Goal: Information Seeking & Learning: Learn about a topic

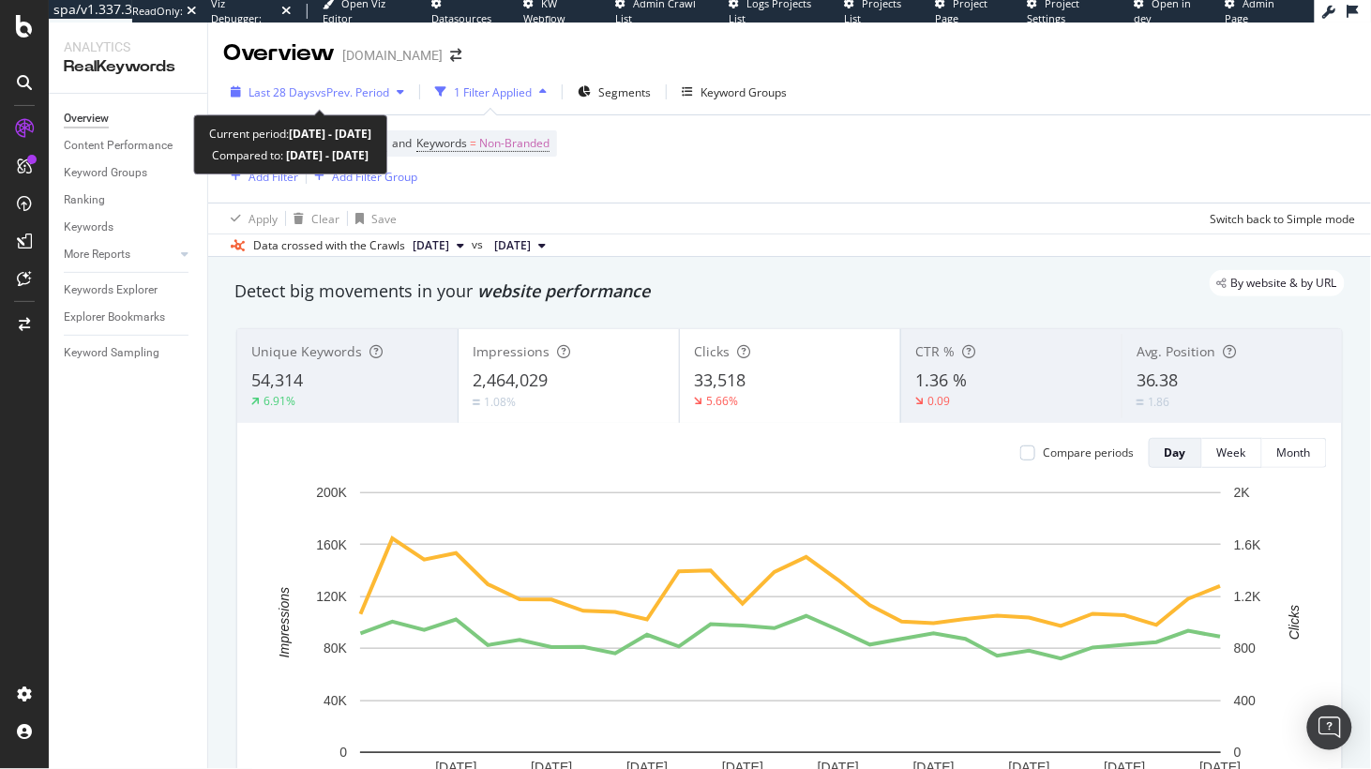
click at [338, 89] on span "vs Prev. Period" at bounding box center [352, 92] width 74 height 16
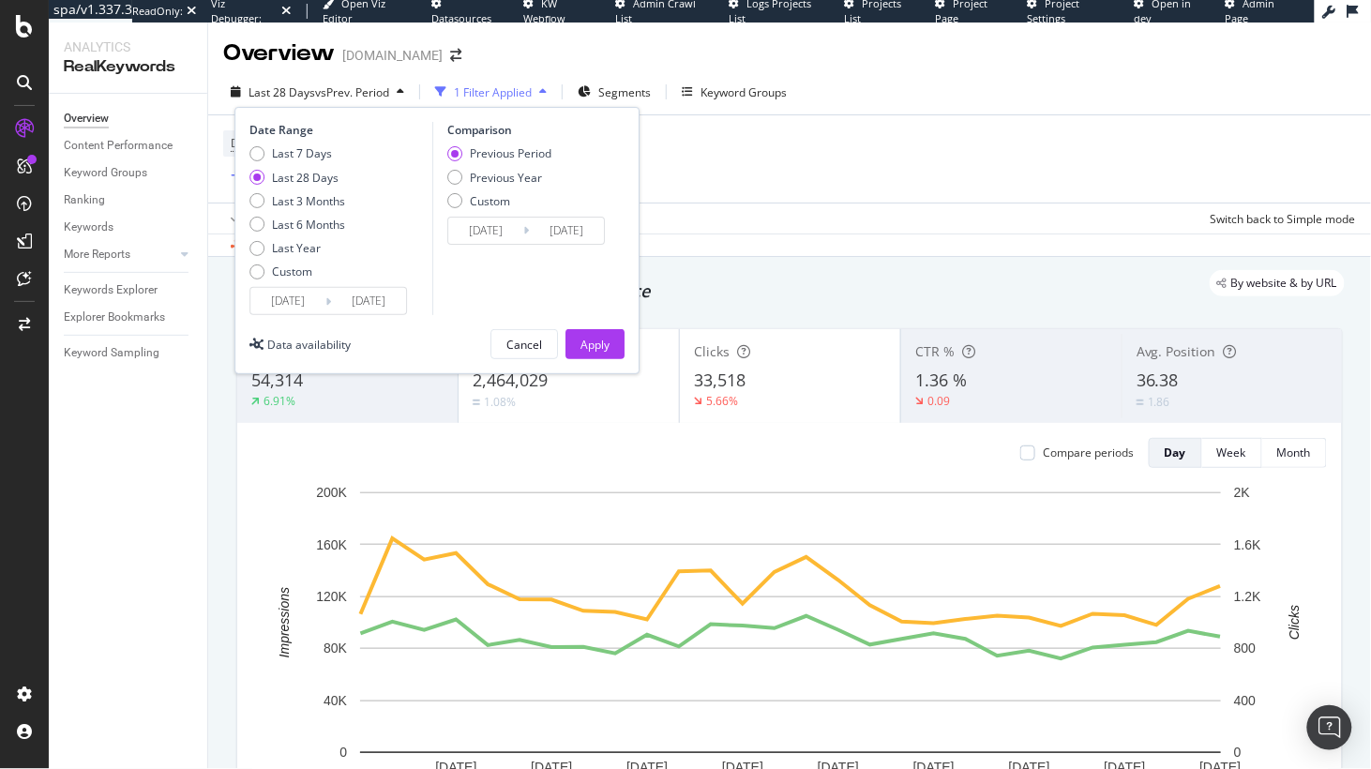
click at [397, 305] on input "[DATE]" at bounding box center [368, 301] width 75 height 26
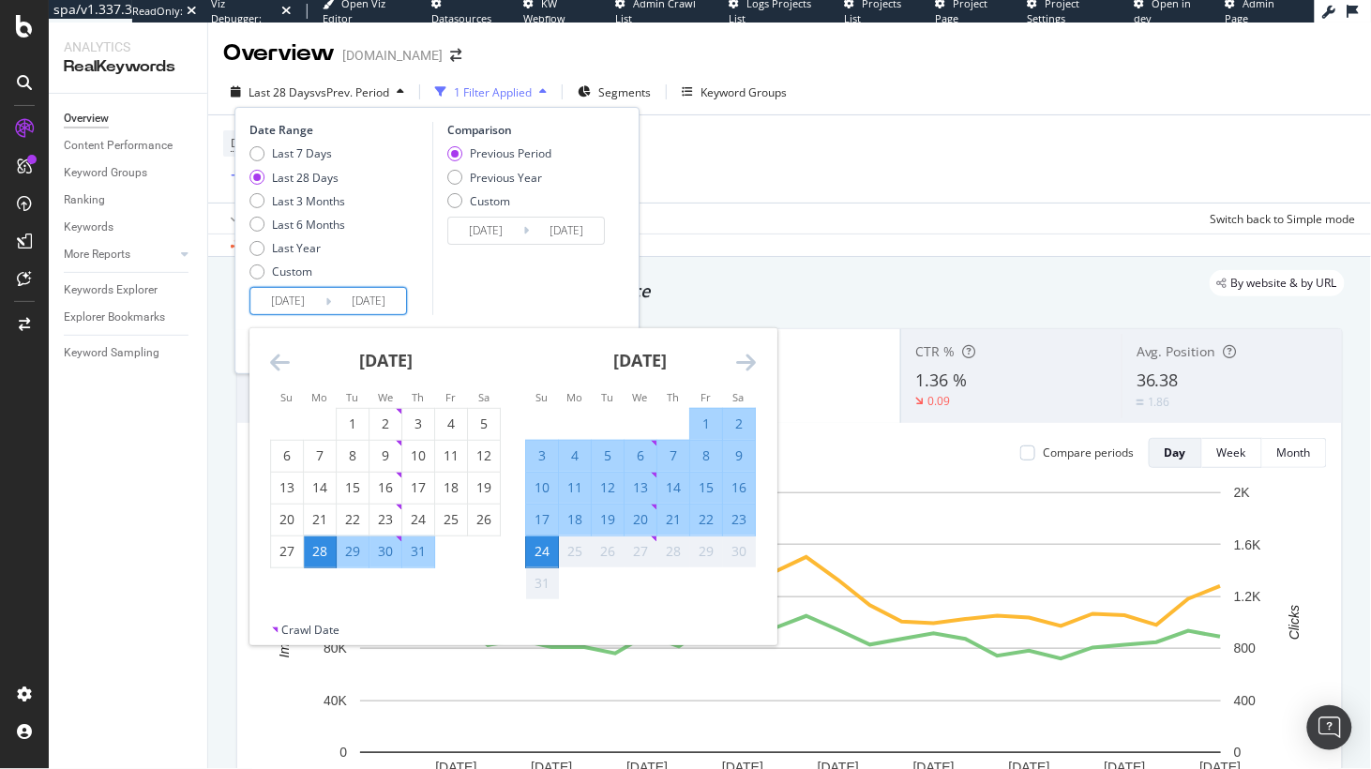
click at [460, 305] on div "Comparison Previous Period Previous Year Custom [DATE] Navigate forward to inte…" at bounding box center [521, 218] width 178 height 193
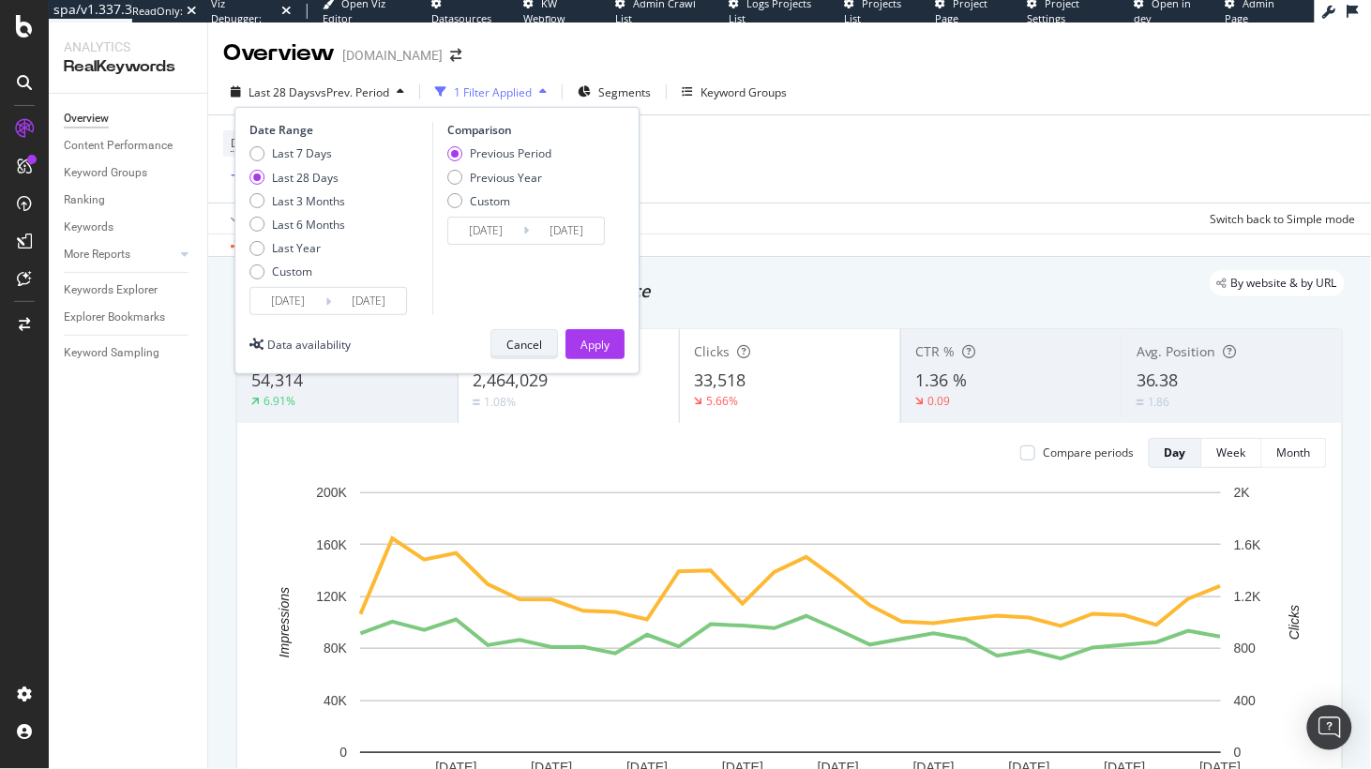
click at [522, 341] on div "Cancel" at bounding box center [524, 345] width 36 height 16
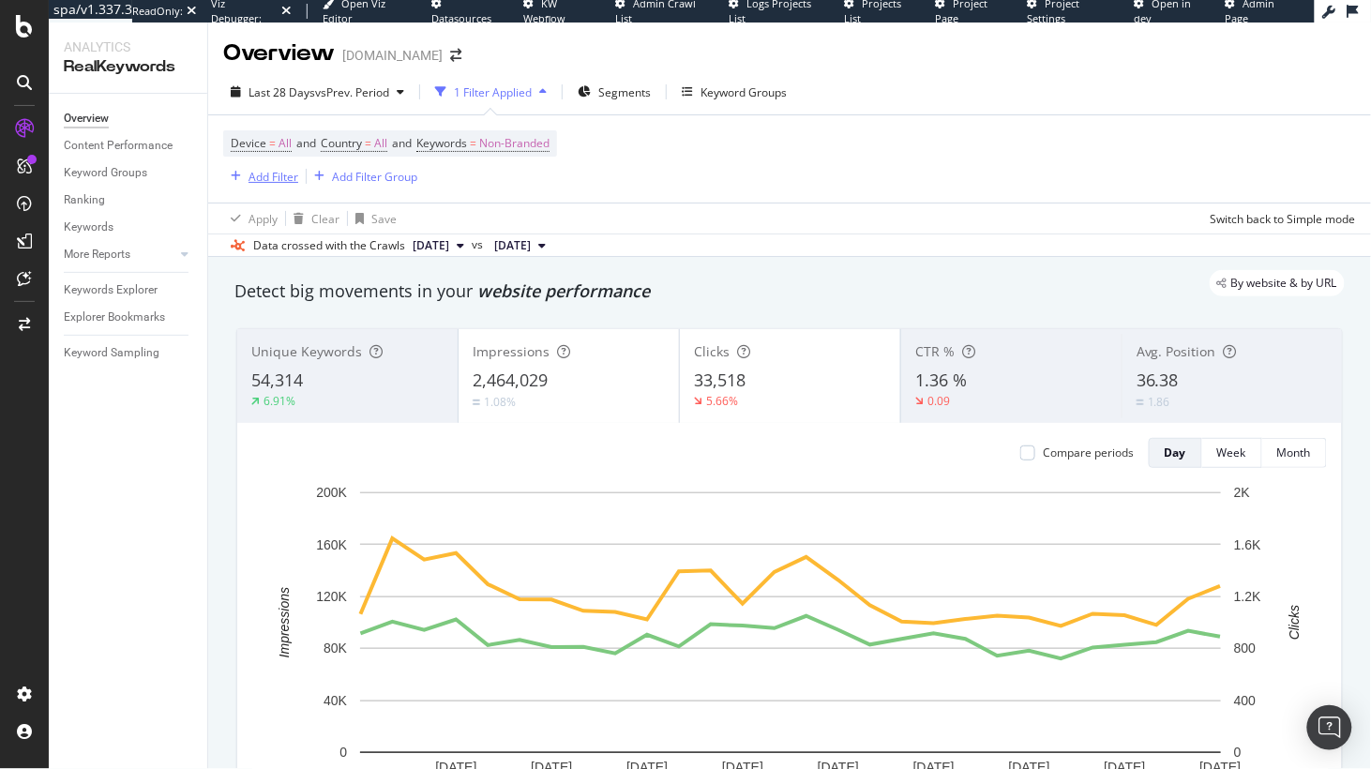
click at [287, 176] on div "Add Filter" at bounding box center [273, 177] width 50 height 16
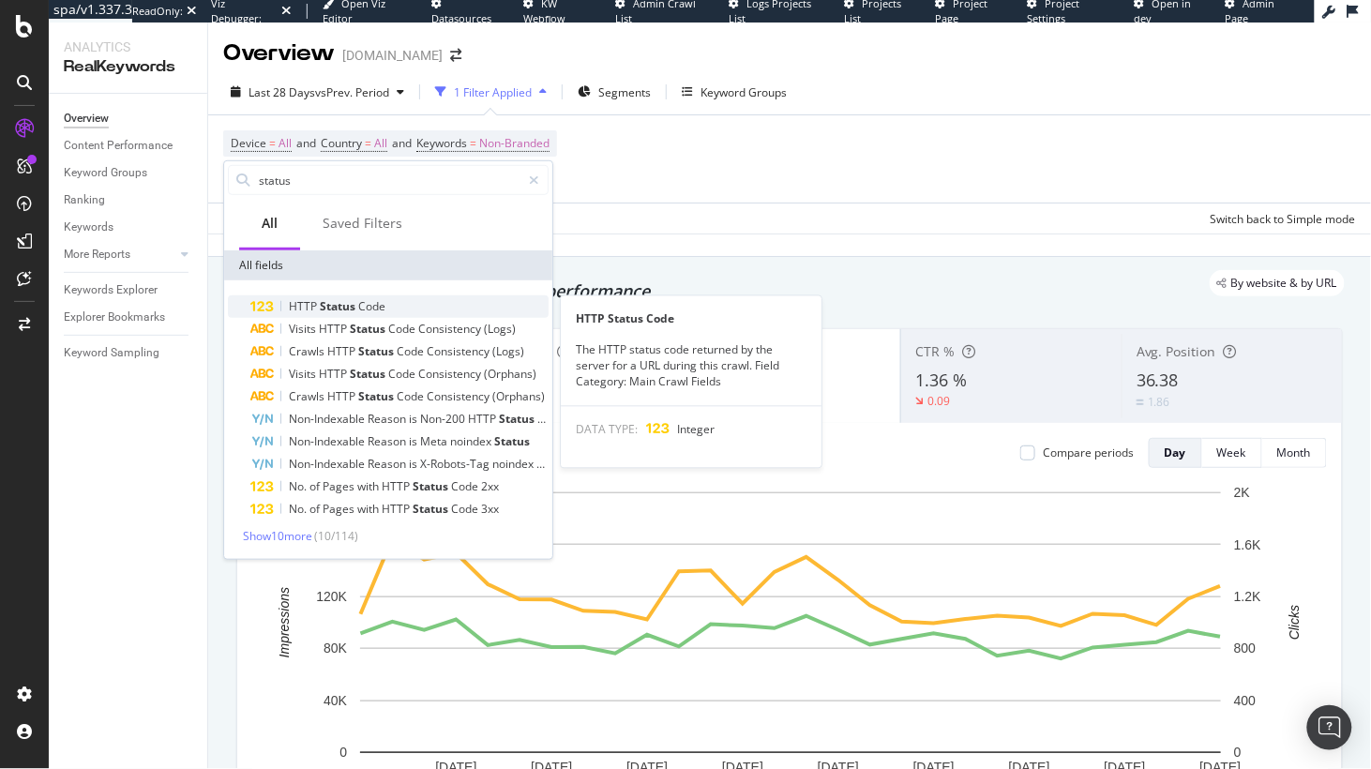
type input "status"
click at [332, 308] on span "Status" at bounding box center [339, 306] width 38 height 16
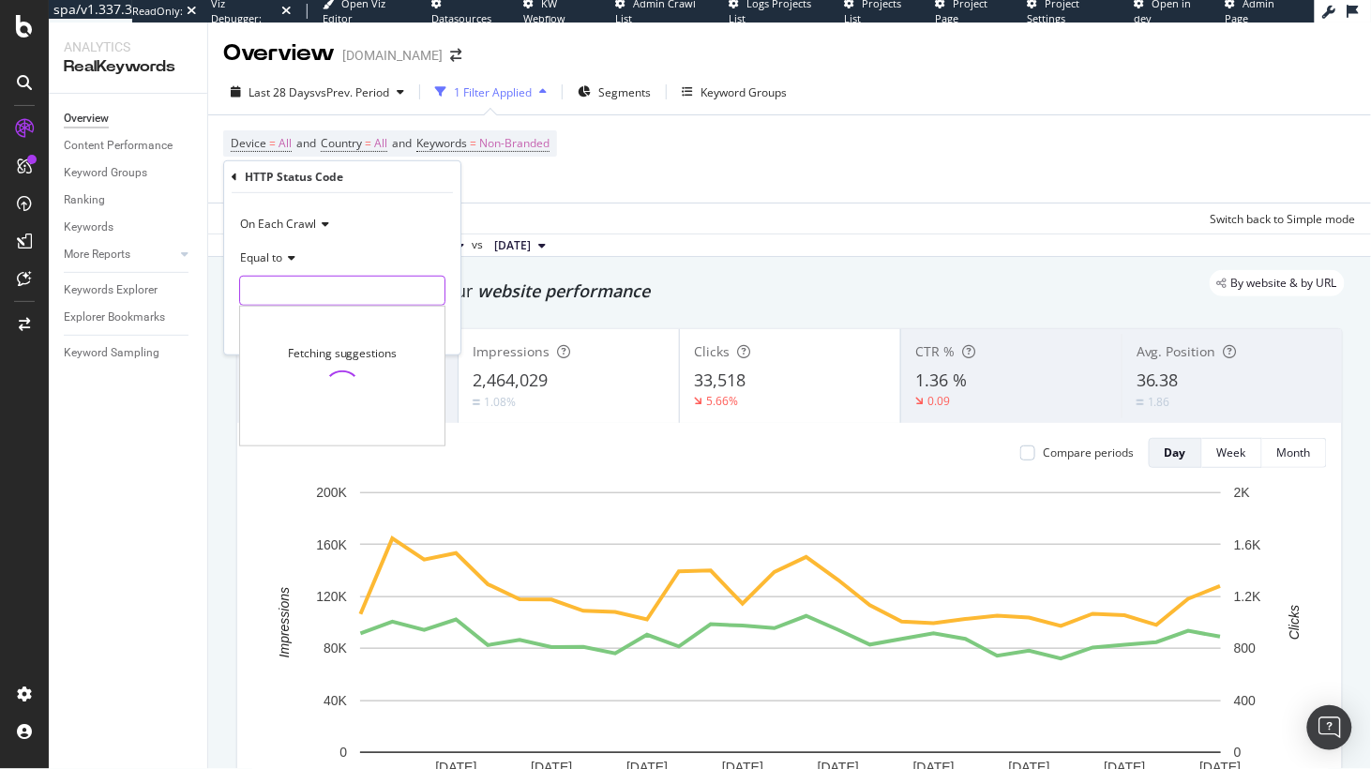
click at [317, 284] on input "number" at bounding box center [342, 291] width 206 height 30
click at [401, 353] on span "301" at bounding box center [325, 355] width 160 height 16
type input "301"
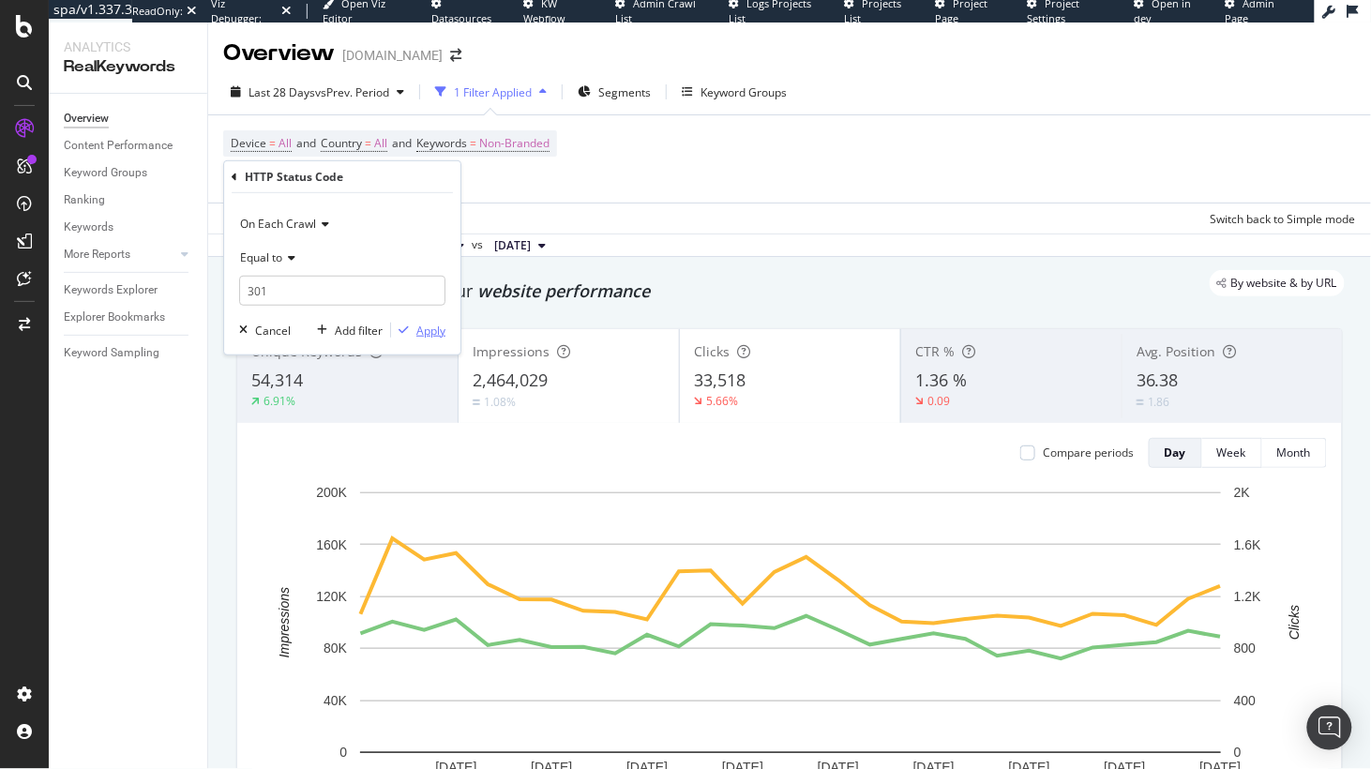
drag, startPoint x: 424, startPoint y: 331, endPoint x: 338, endPoint y: 326, distance: 85.5
click at [424, 331] on div "Apply" at bounding box center [430, 330] width 29 height 16
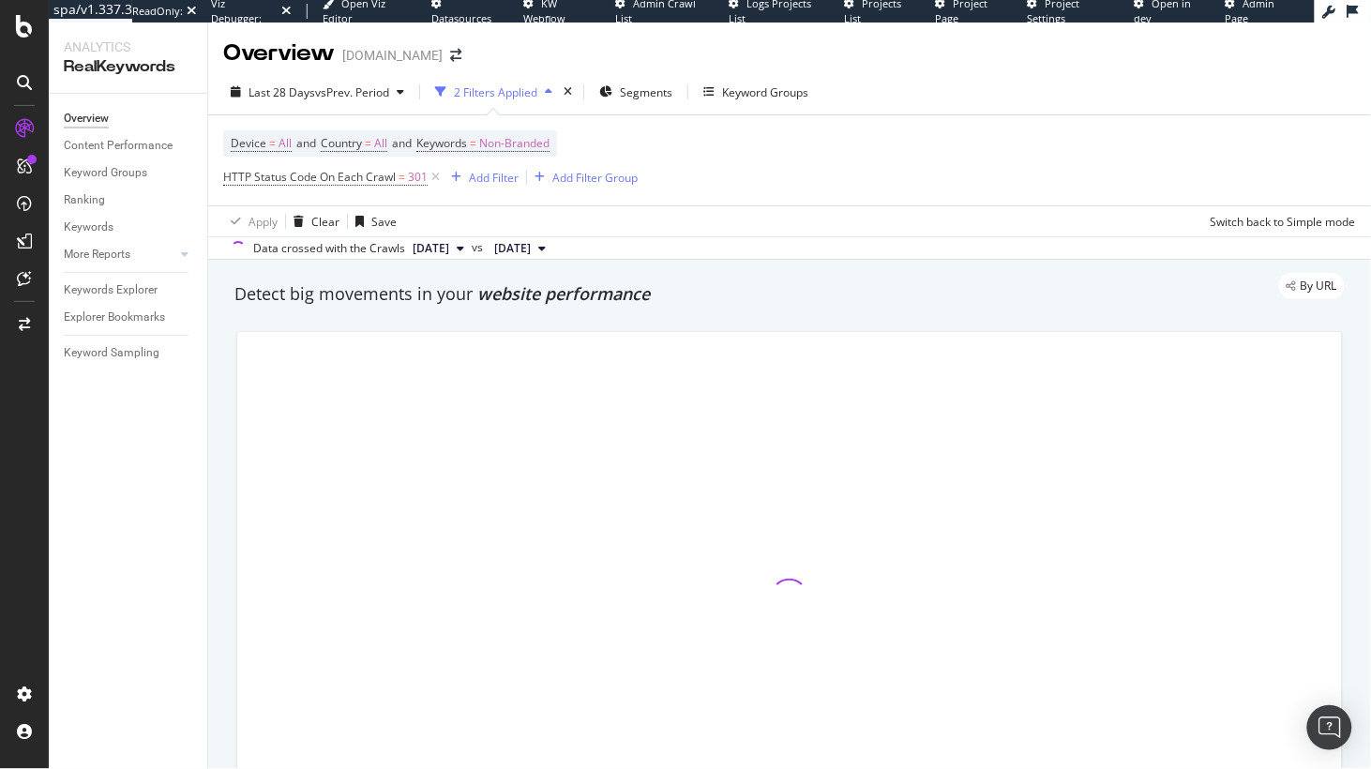
click at [563, 299] on div "By URL" at bounding box center [780, 286] width 1129 height 26
click at [96, 294] on div "Keywords Explorer" at bounding box center [111, 290] width 94 height 20
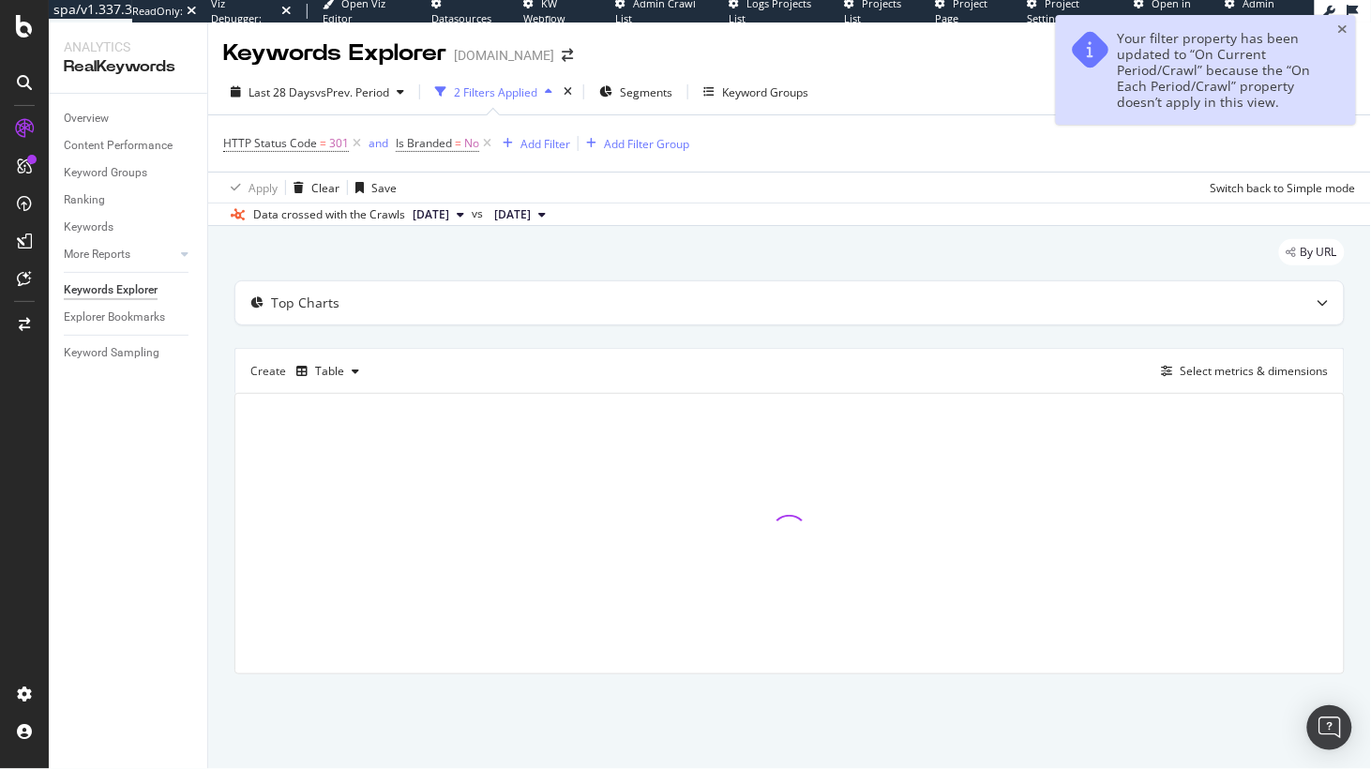
drag, startPoint x: 669, startPoint y: 274, endPoint x: 655, endPoint y: 269, distance: 14.8
click at [665, 273] on div "By URL" at bounding box center [789, 259] width 1110 height 41
click at [1346, 25] on icon "close toast" at bounding box center [1343, 29] width 10 height 13
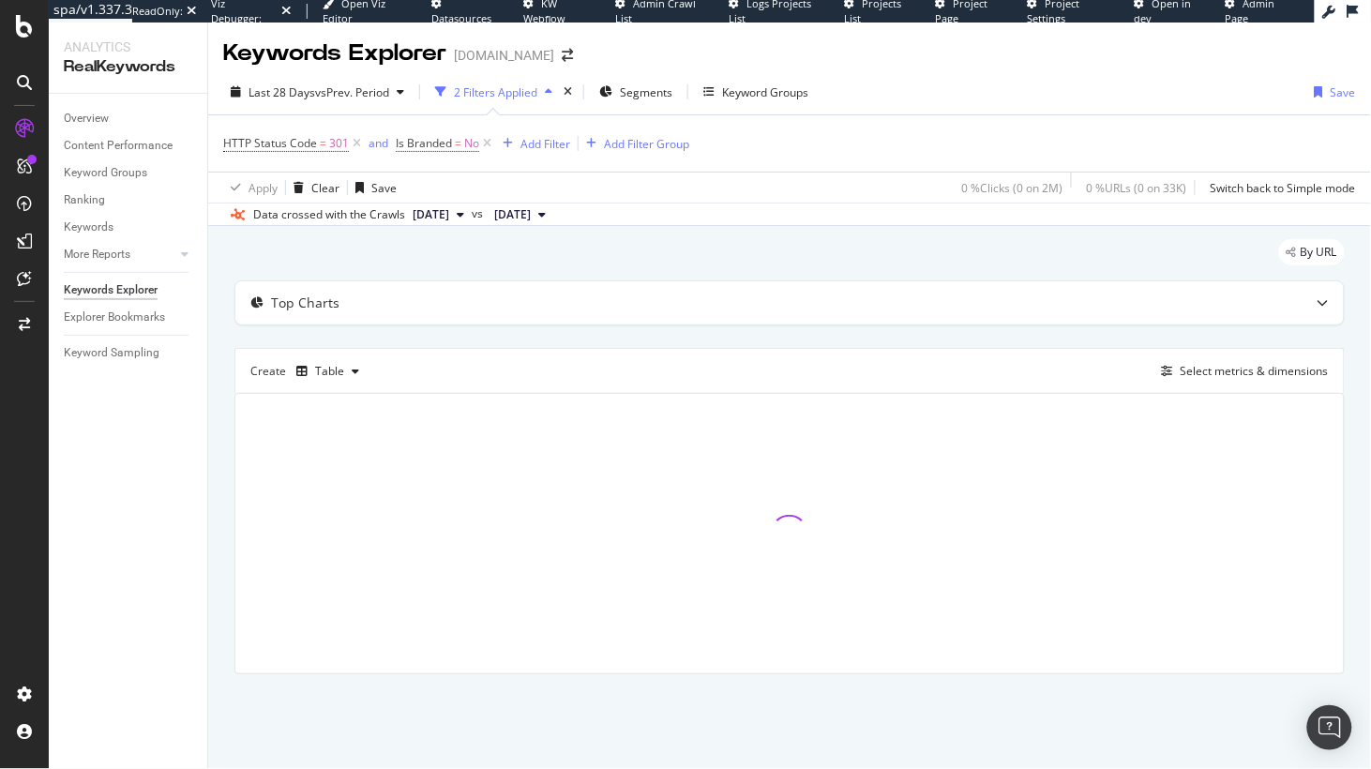
drag, startPoint x: 678, startPoint y: 263, endPoint x: 667, endPoint y: 263, distance: 11.3
click at [670, 263] on div "By URL" at bounding box center [789, 259] width 1110 height 41
click at [659, 96] on span "Segments" at bounding box center [646, 92] width 53 height 16
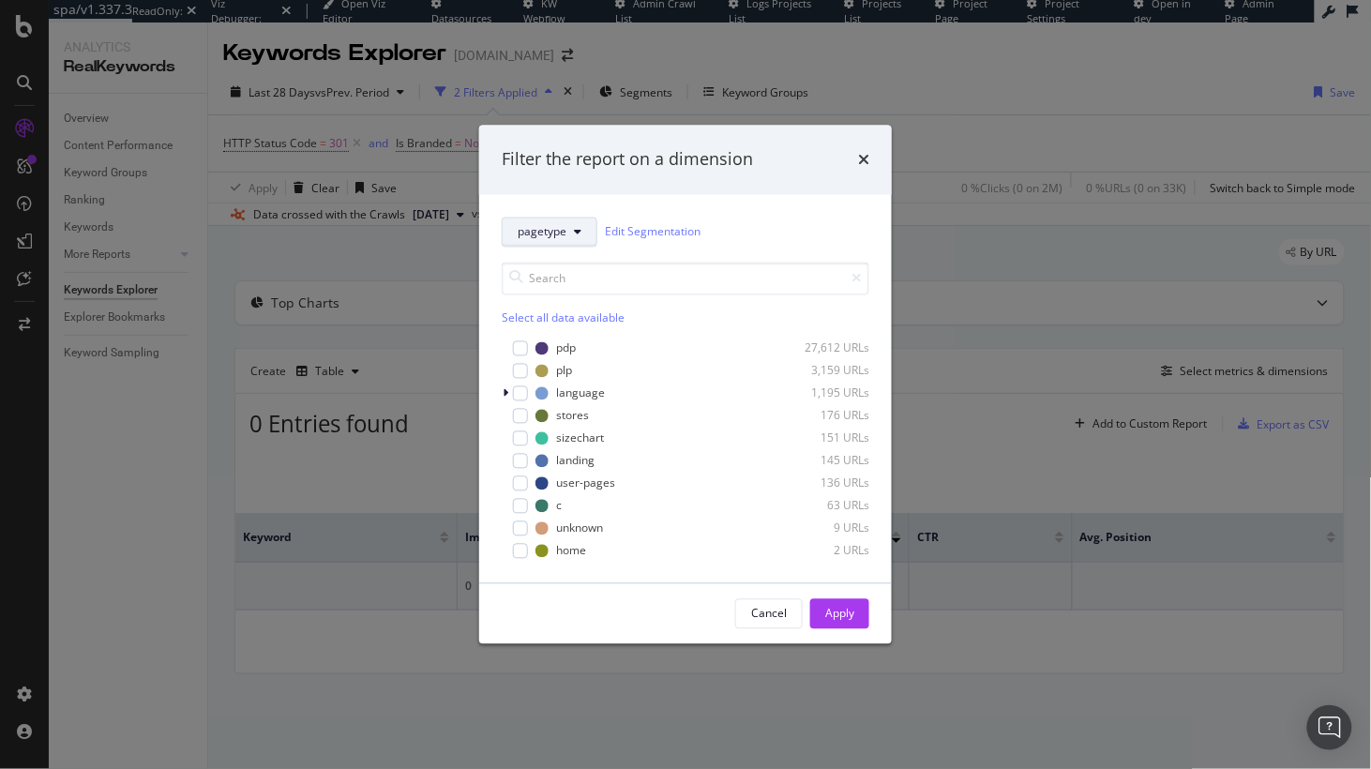
click at [575, 233] on icon "modal" at bounding box center [578, 231] width 8 height 11
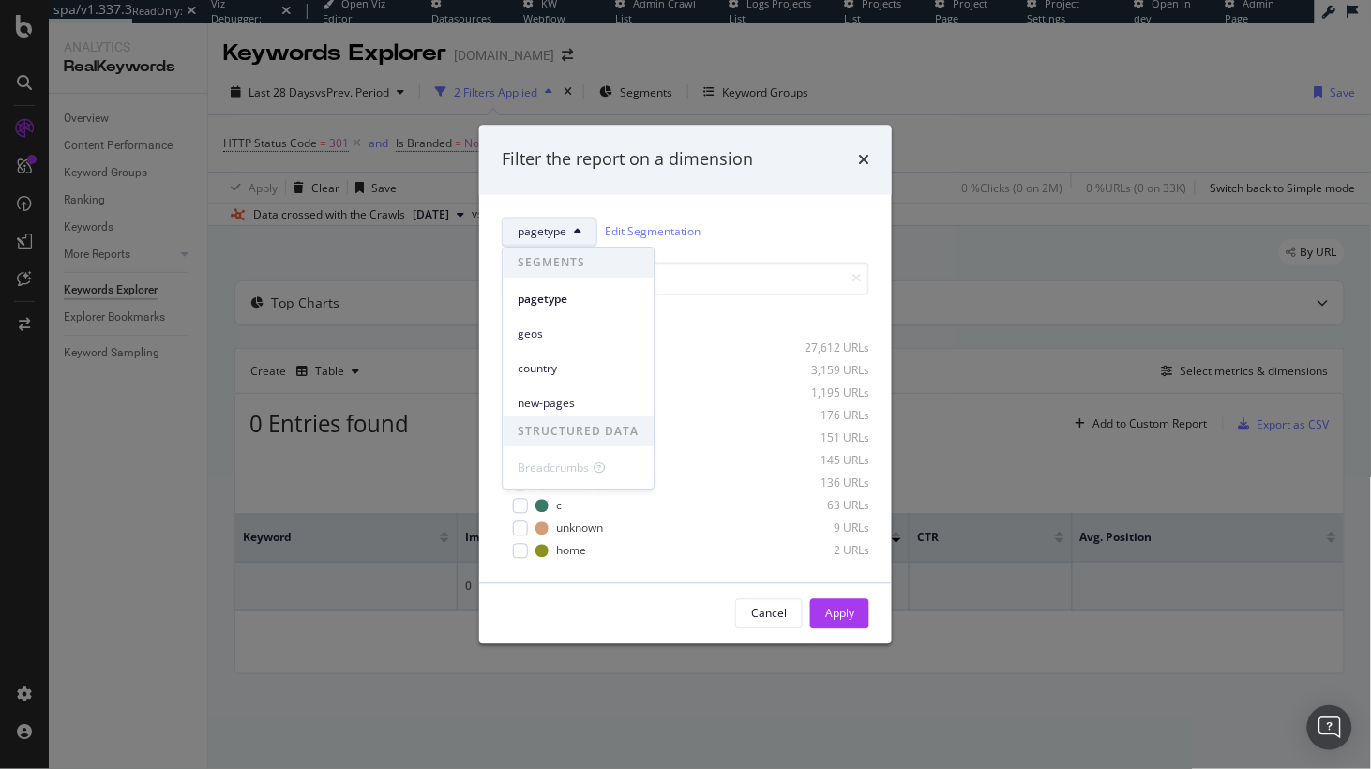
click at [571, 236] on button "pagetype" at bounding box center [550, 232] width 96 height 30
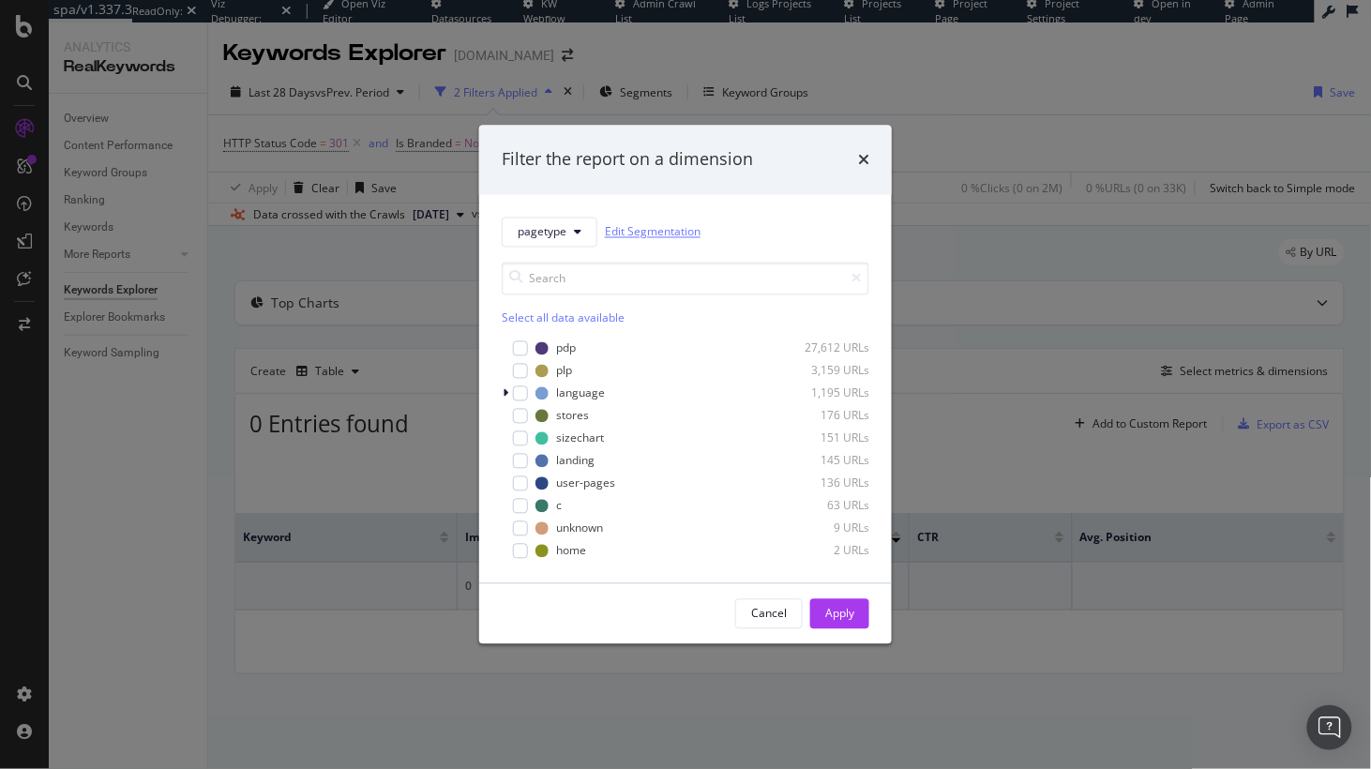
click at [655, 233] on link "Edit Segmentation" at bounding box center [653, 232] width 96 height 20
click at [594, 221] on button "pagetype" at bounding box center [550, 232] width 96 height 30
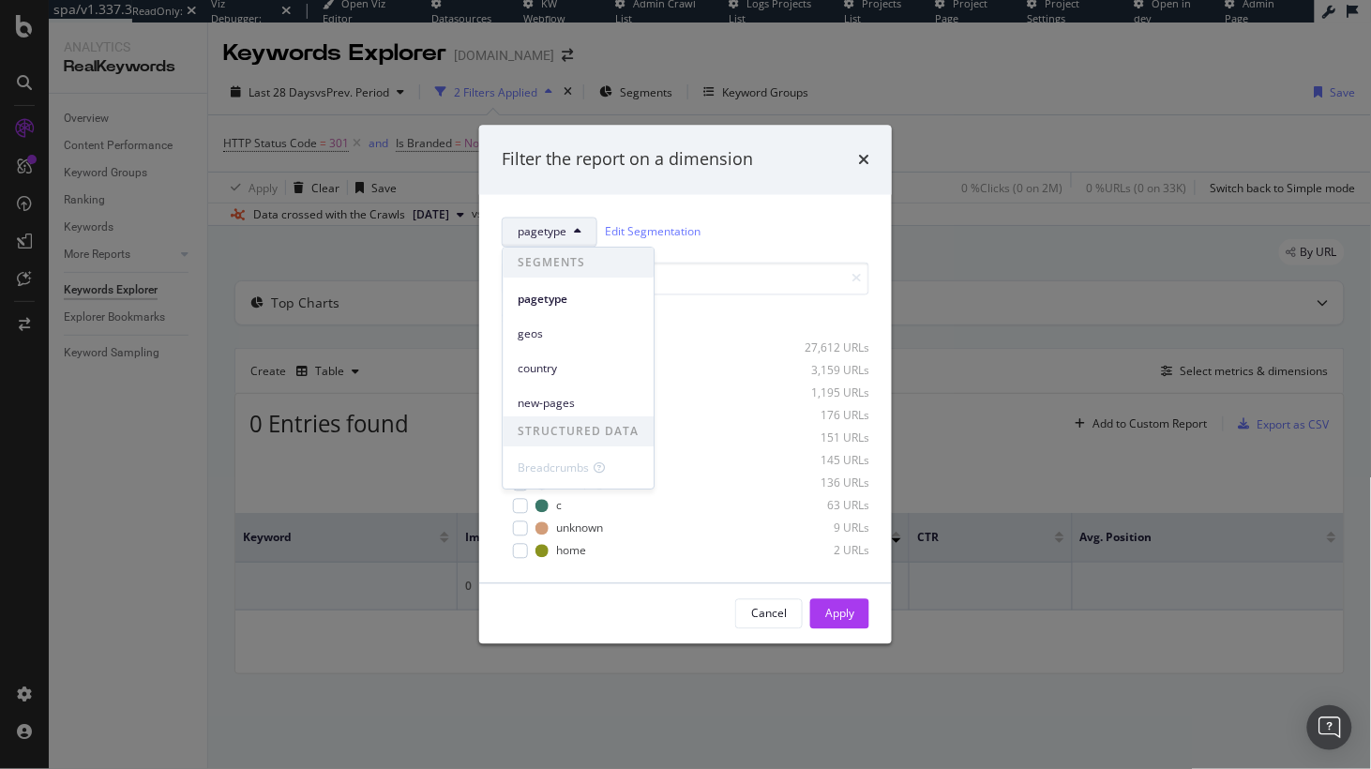
click at [564, 329] on span "geos" at bounding box center [578, 333] width 121 height 17
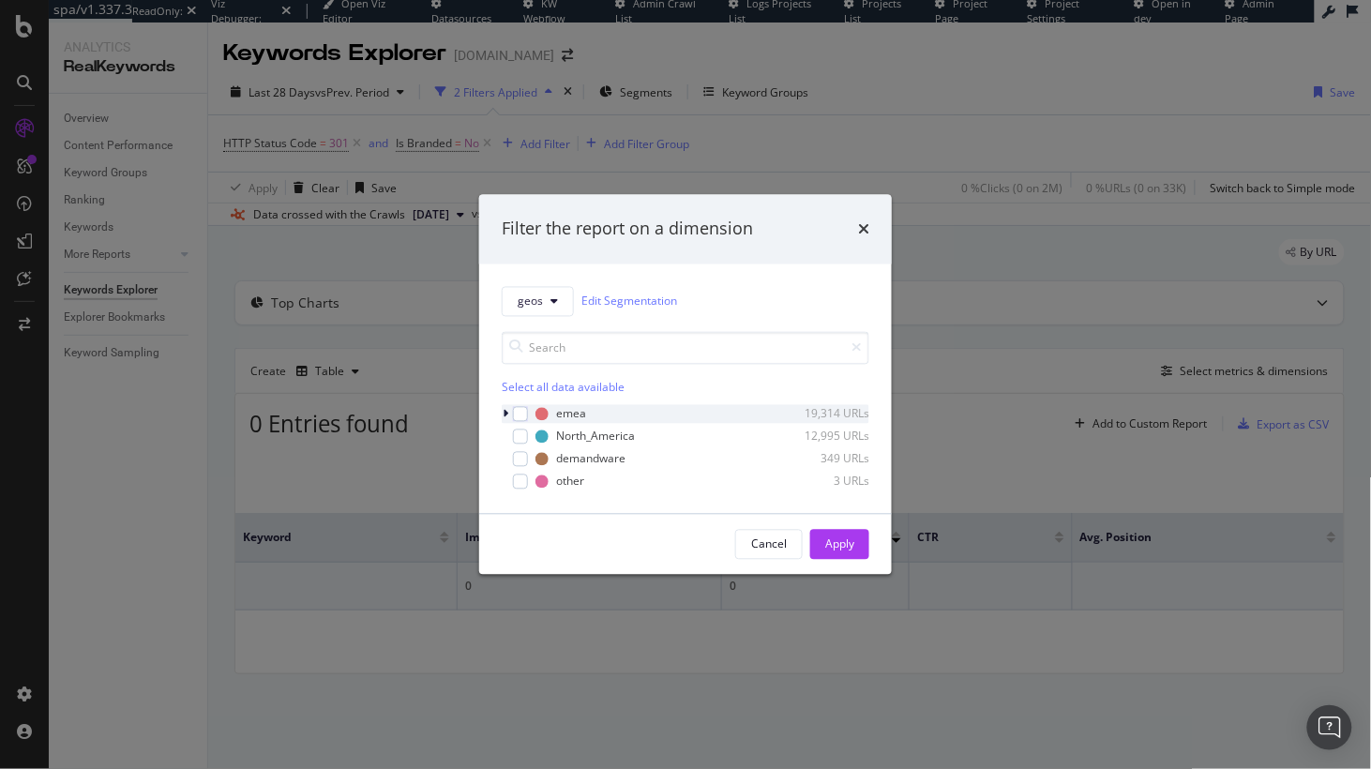
click at [504, 414] on icon "modal" at bounding box center [506, 413] width 6 height 11
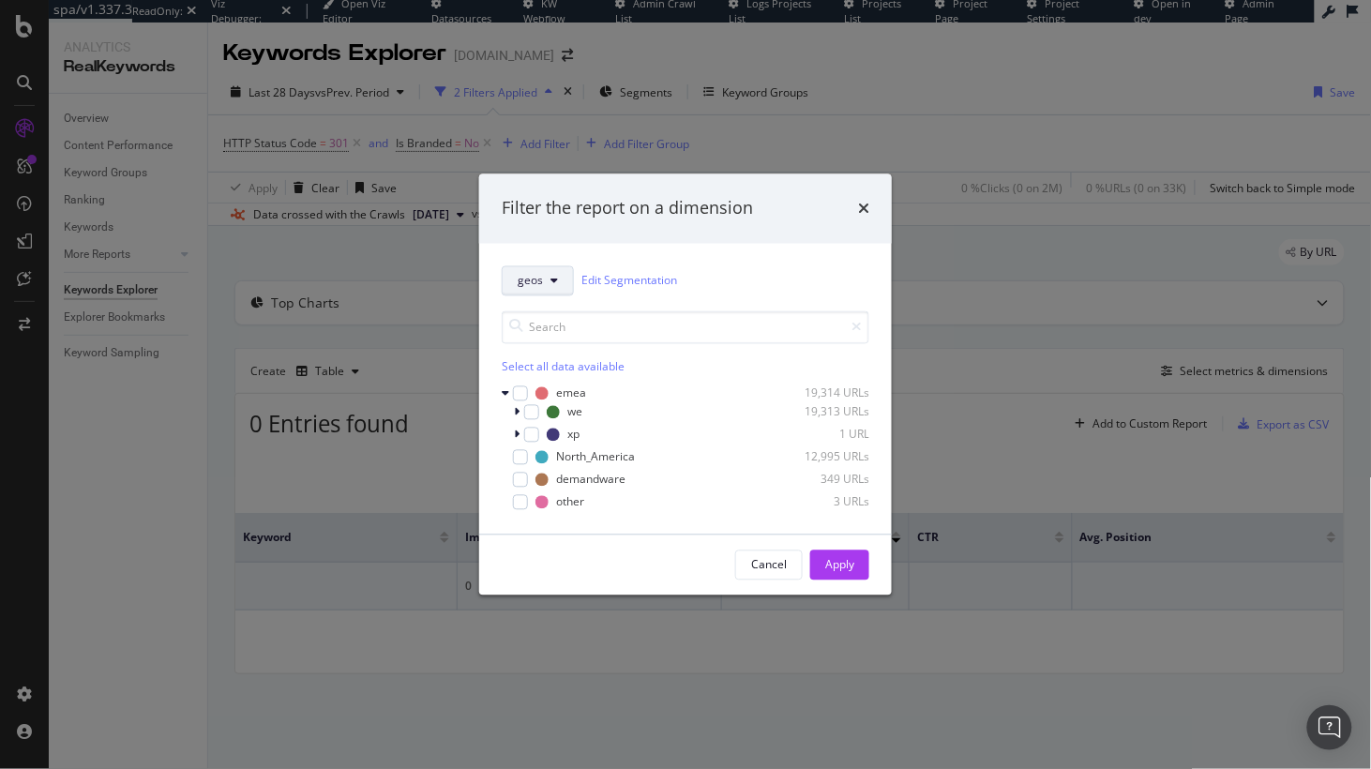
click at [540, 286] on span "geos" at bounding box center [530, 281] width 25 height 16
drag, startPoint x: 780, startPoint y: 289, endPoint x: 574, endPoint y: 406, distance: 237.2
click at [778, 290] on div "geos Edit Segmentation" at bounding box center [686, 280] width 368 height 30
click at [528, 414] on div "modal" at bounding box center [531, 411] width 15 height 15
click at [843, 575] on div "Apply" at bounding box center [839, 564] width 29 height 28
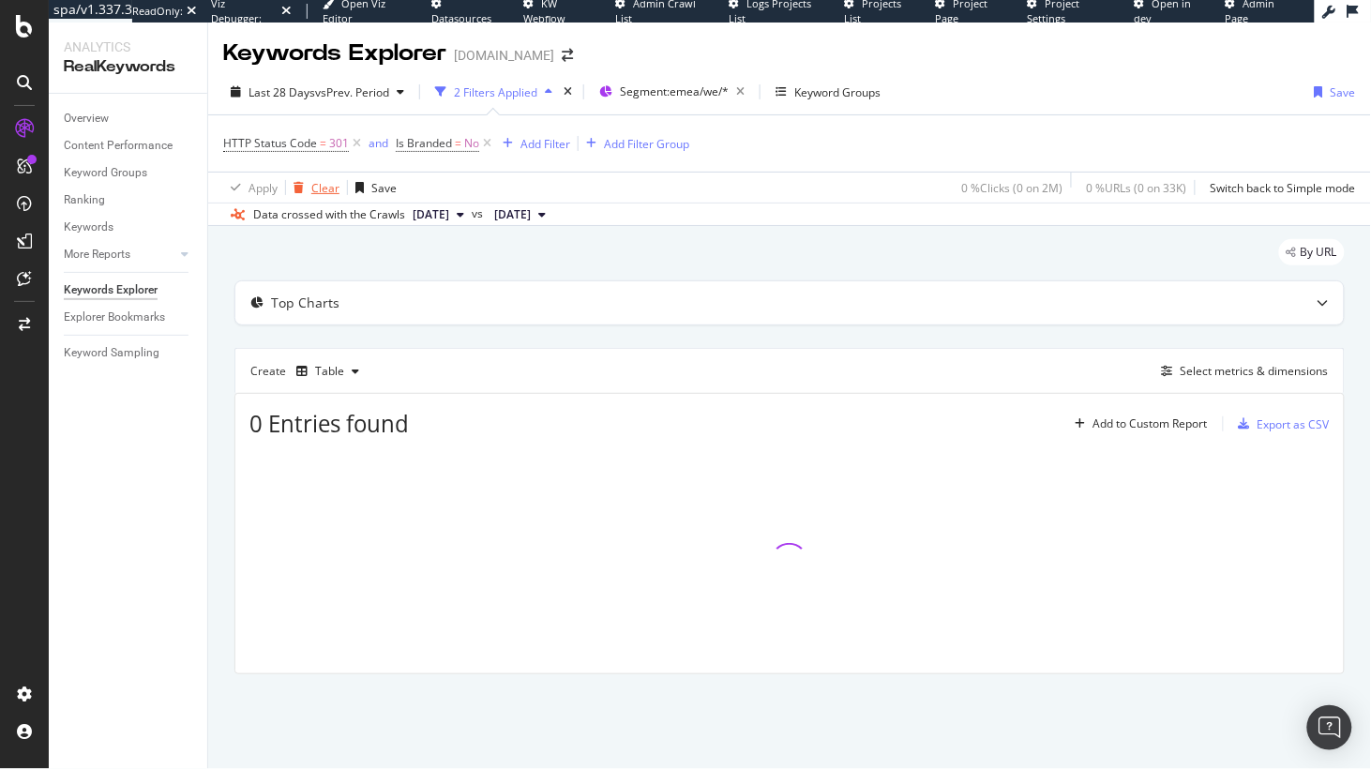
drag, startPoint x: 318, startPoint y: 194, endPoint x: 295, endPoint y: 188, distance: 23.4
click at [318, 194] on div "Clear" at bounding box center [325, 188] width 28 height 16
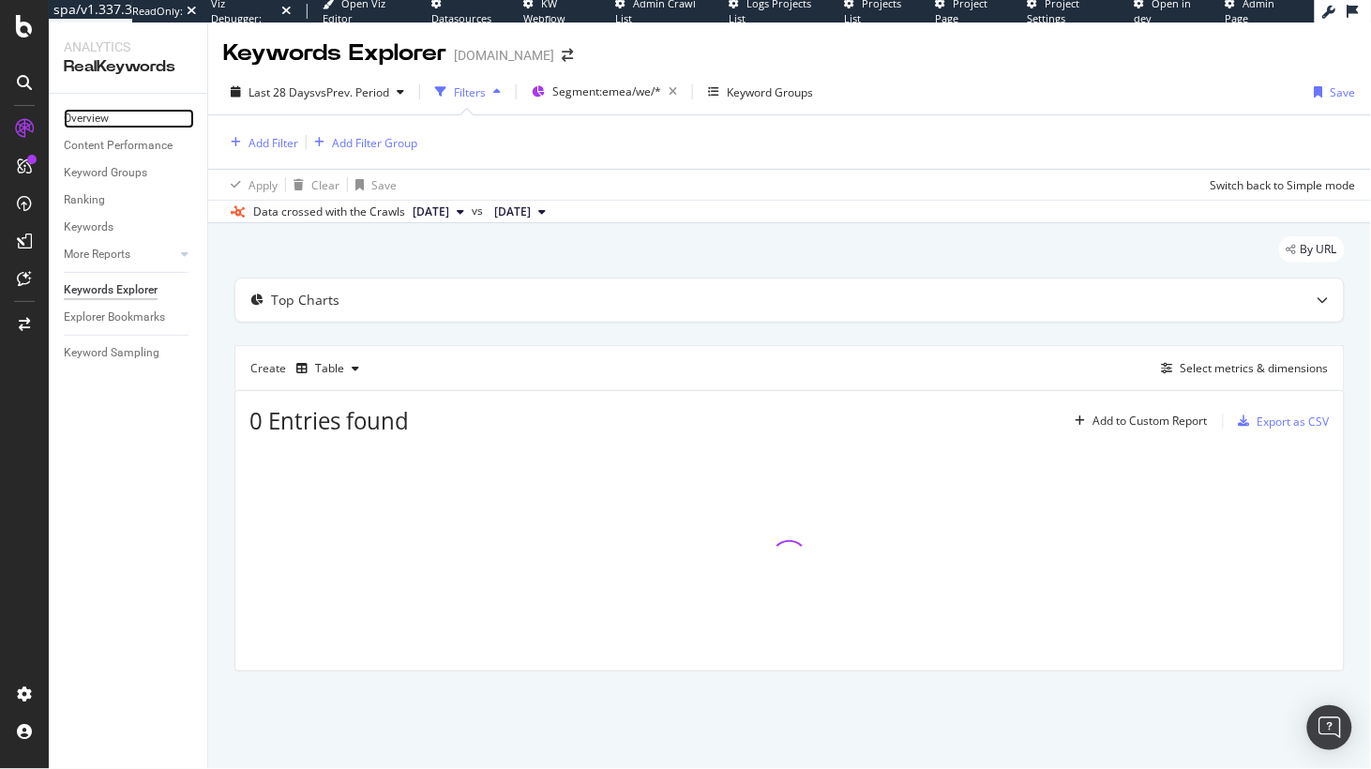
click at [109, 115] on div "Overview" at bounding box center [86, 119] width 45 height 20
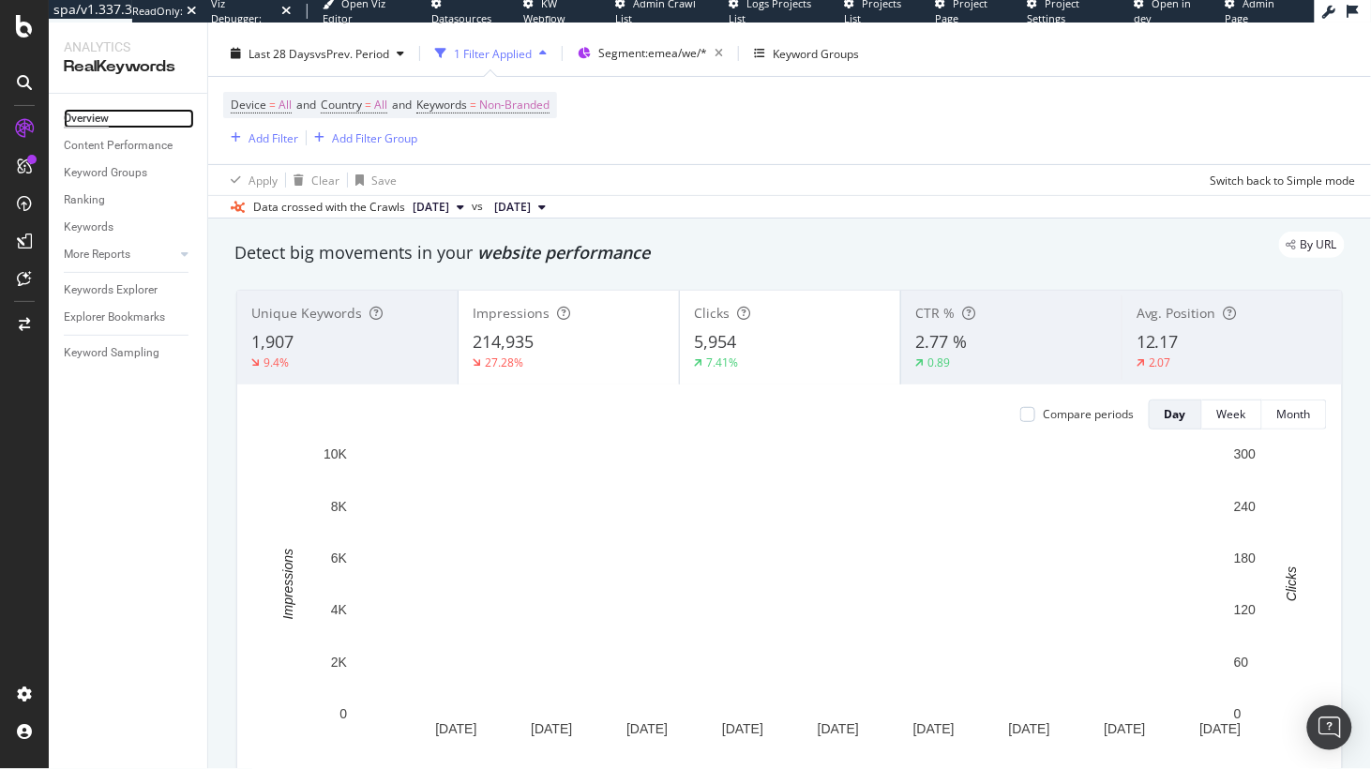
scroll to position [41, 0]
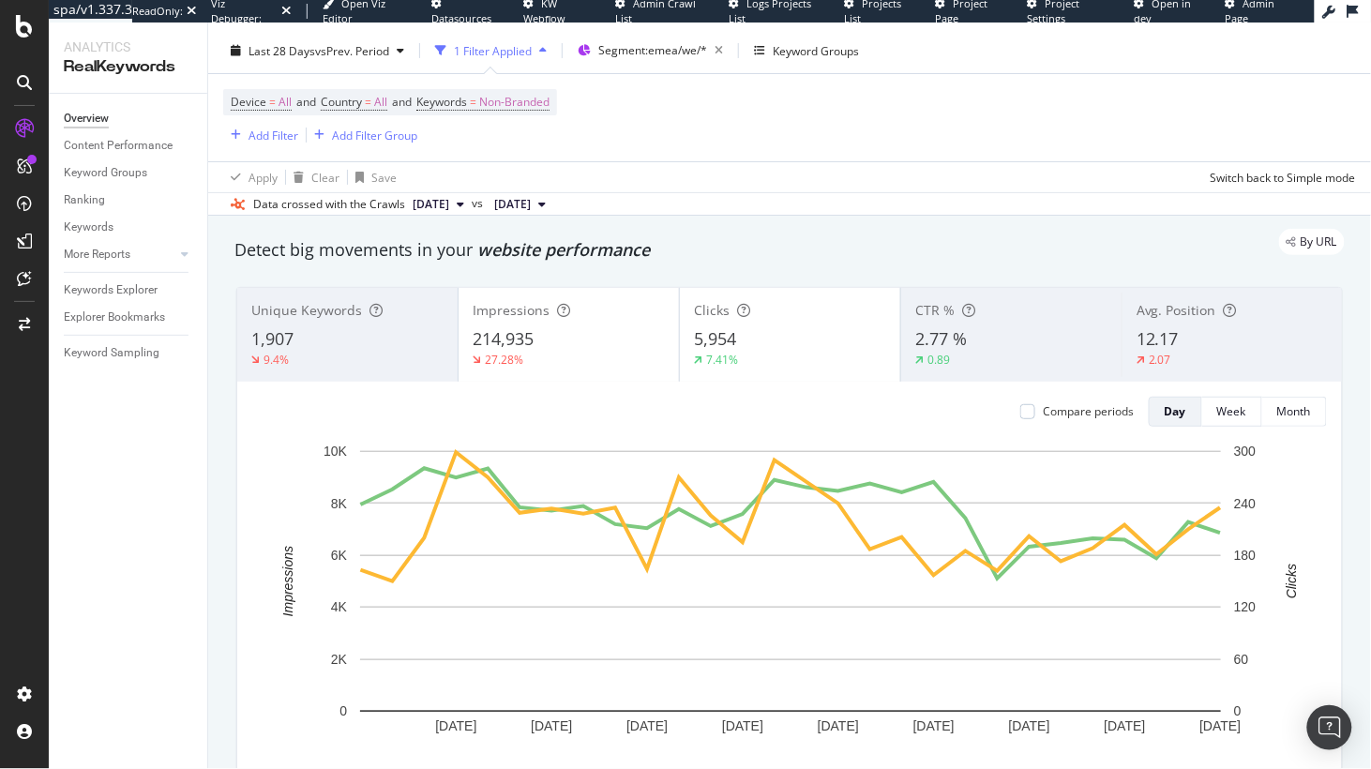
click at [93, 294] on div "Keywords Explorer" at bounding box center [111, 290] width 94 height 20
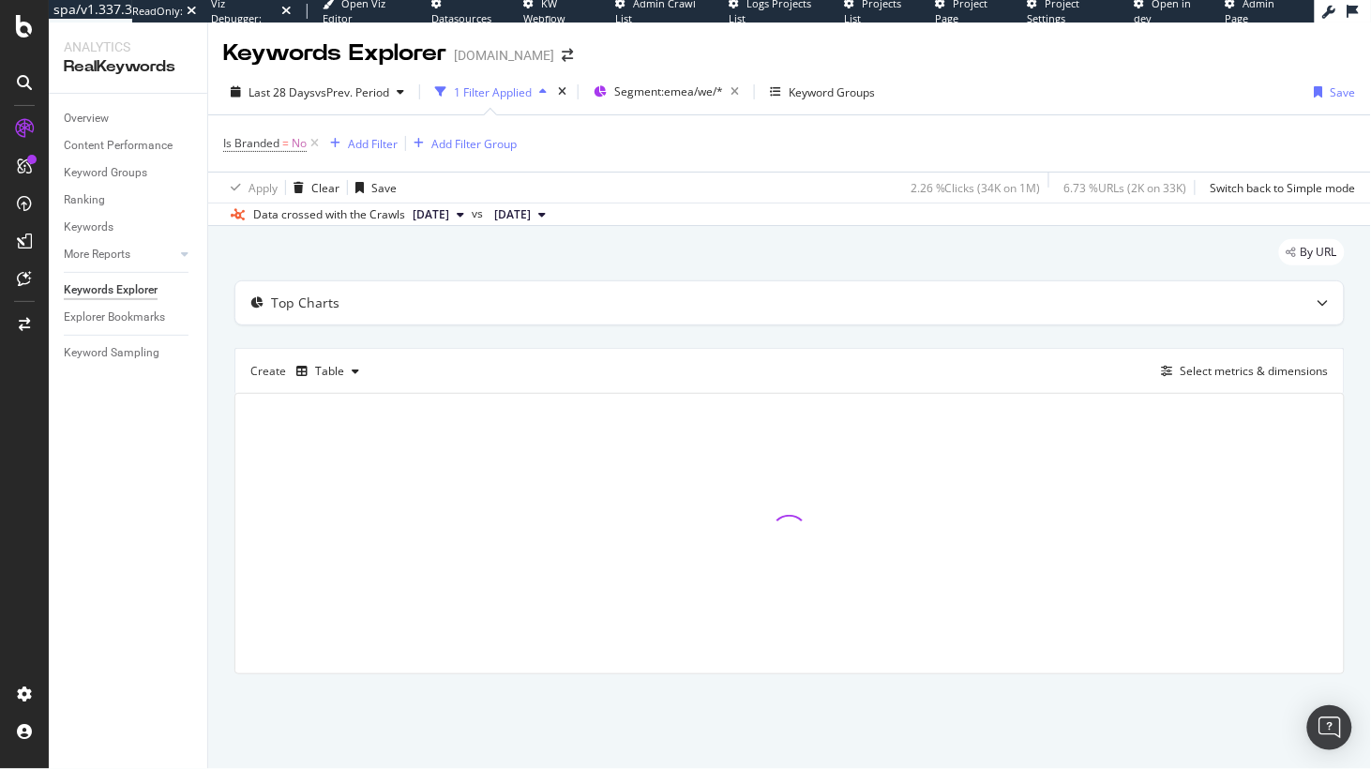
click at [308, 258] on div "By URL" at bounding box center [789, 259] width 1110 height 41
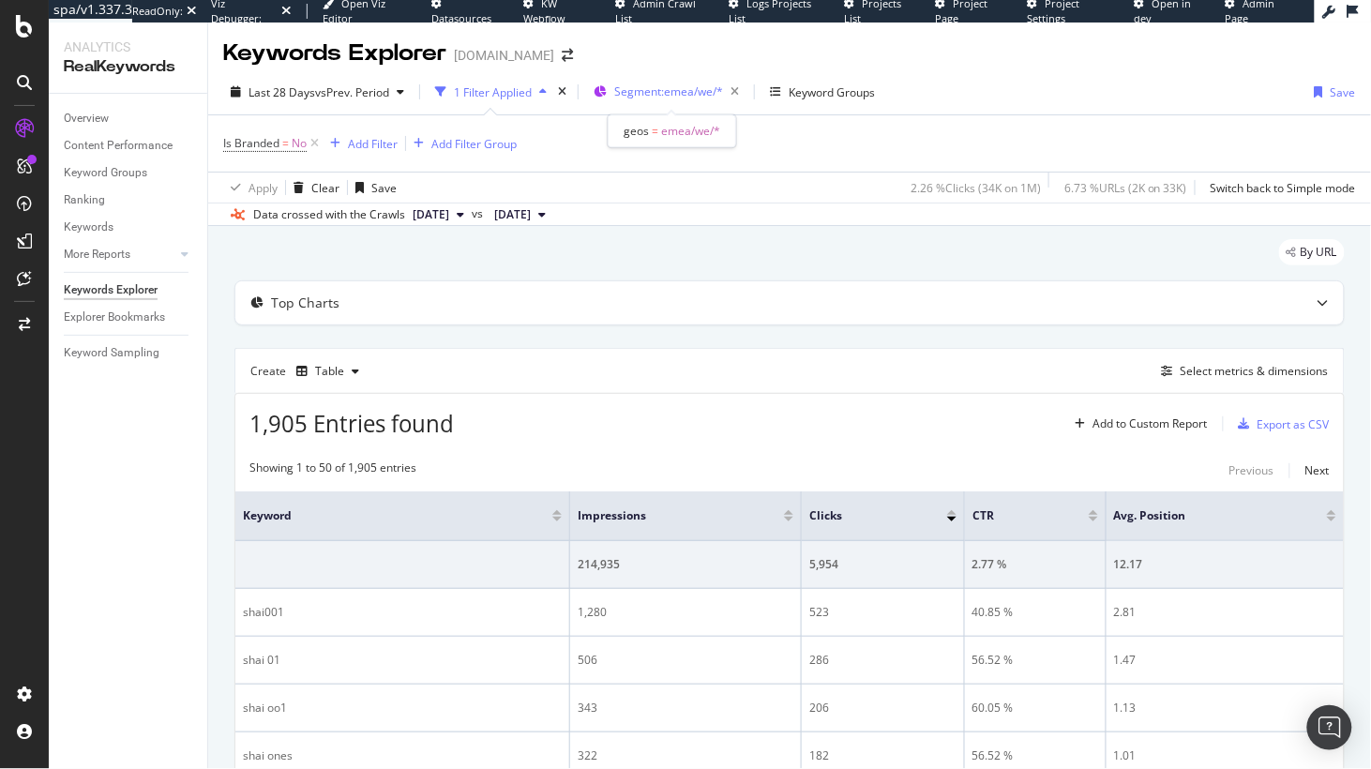
click at [682, 97] on span "Segment: emea/we/*" at bounding box center [668, 91] width 109 height 16
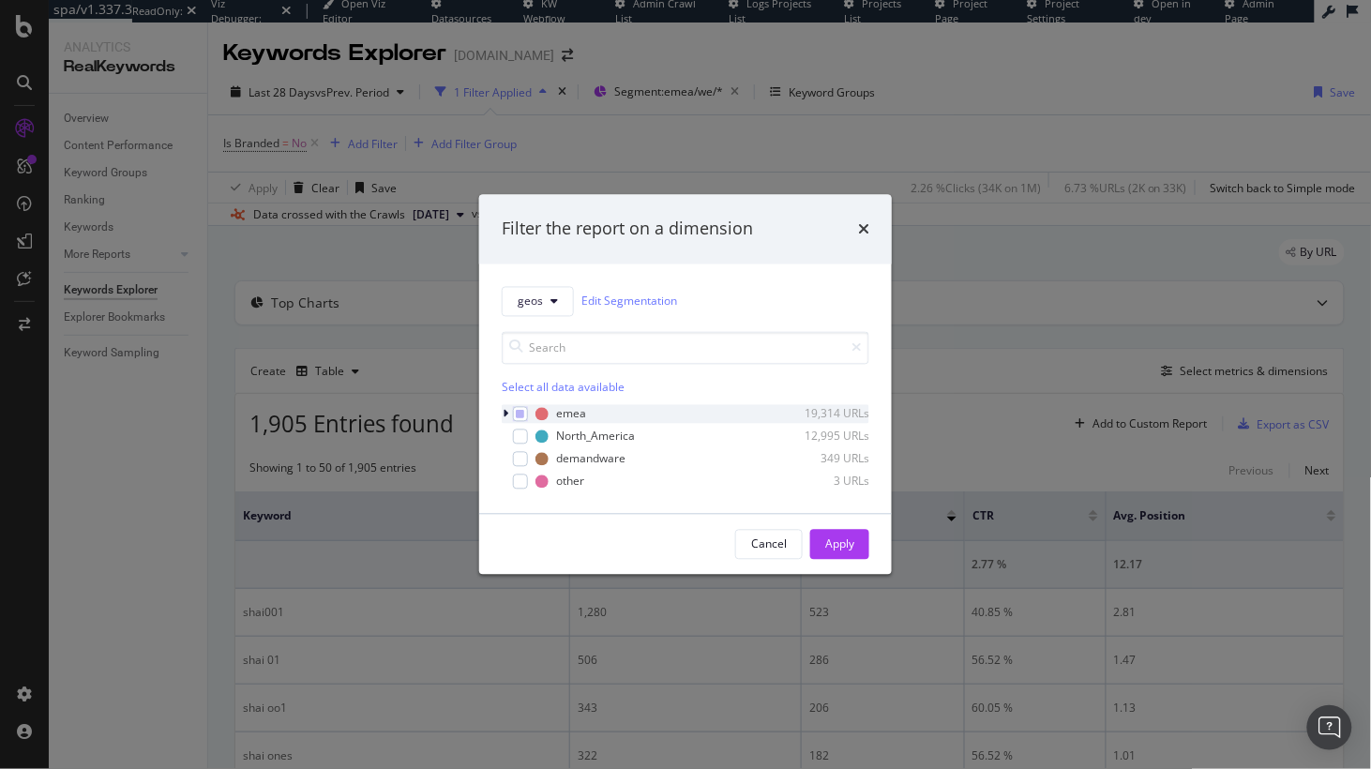
click at [503, 414] on icon "modal" at bounding box center [506, 413] width 6 height 11
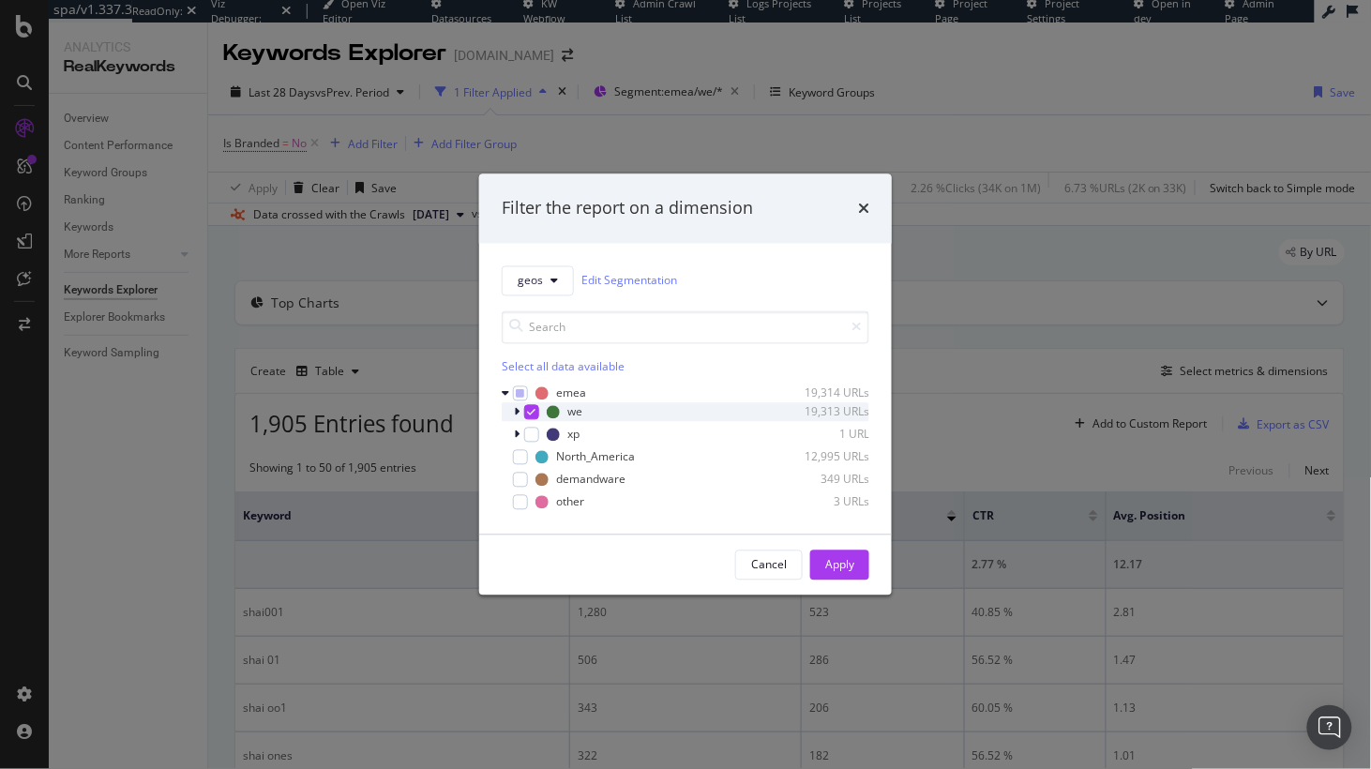
click at [516, 412] on icon "modal" at bounding box center [517, 411] width 6 height 11
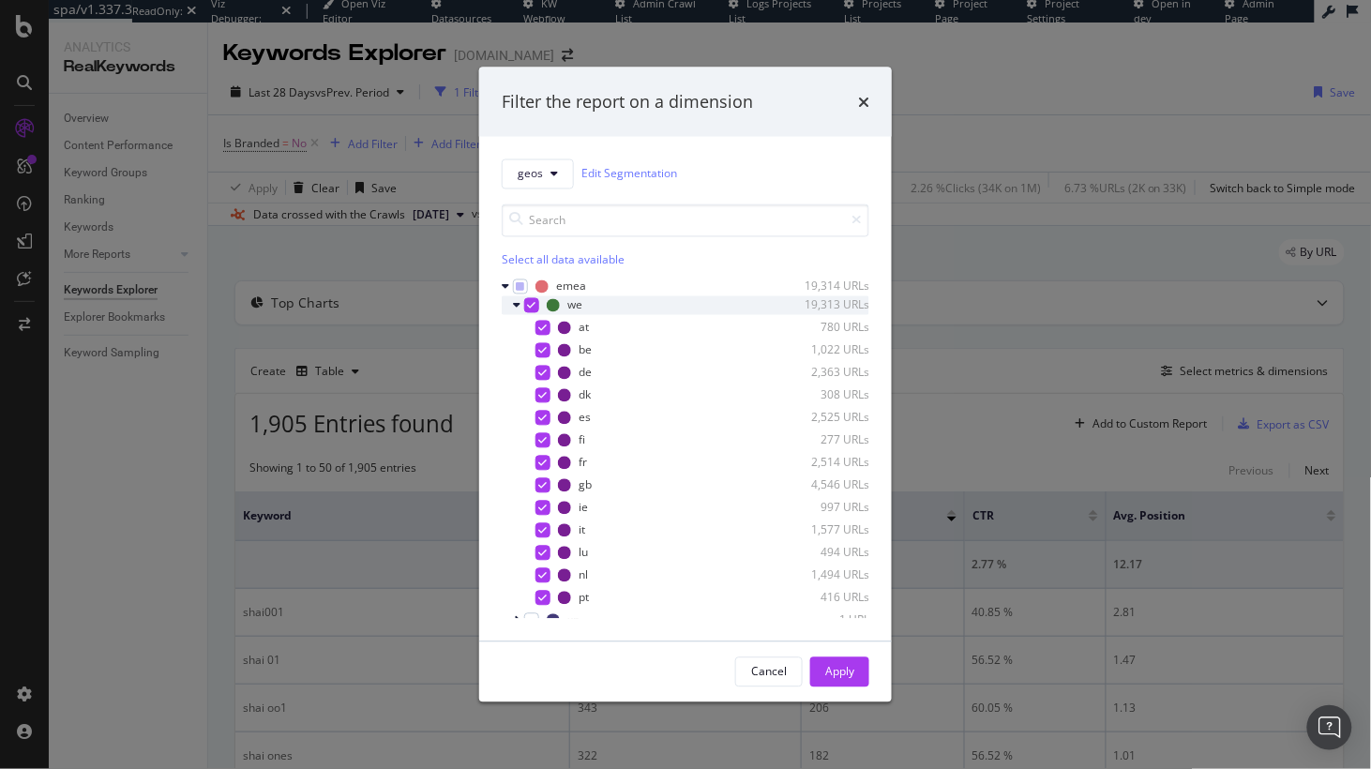
click at [516, 305] on icon "modal" at bounding box center [517, 304] width 8 height 11
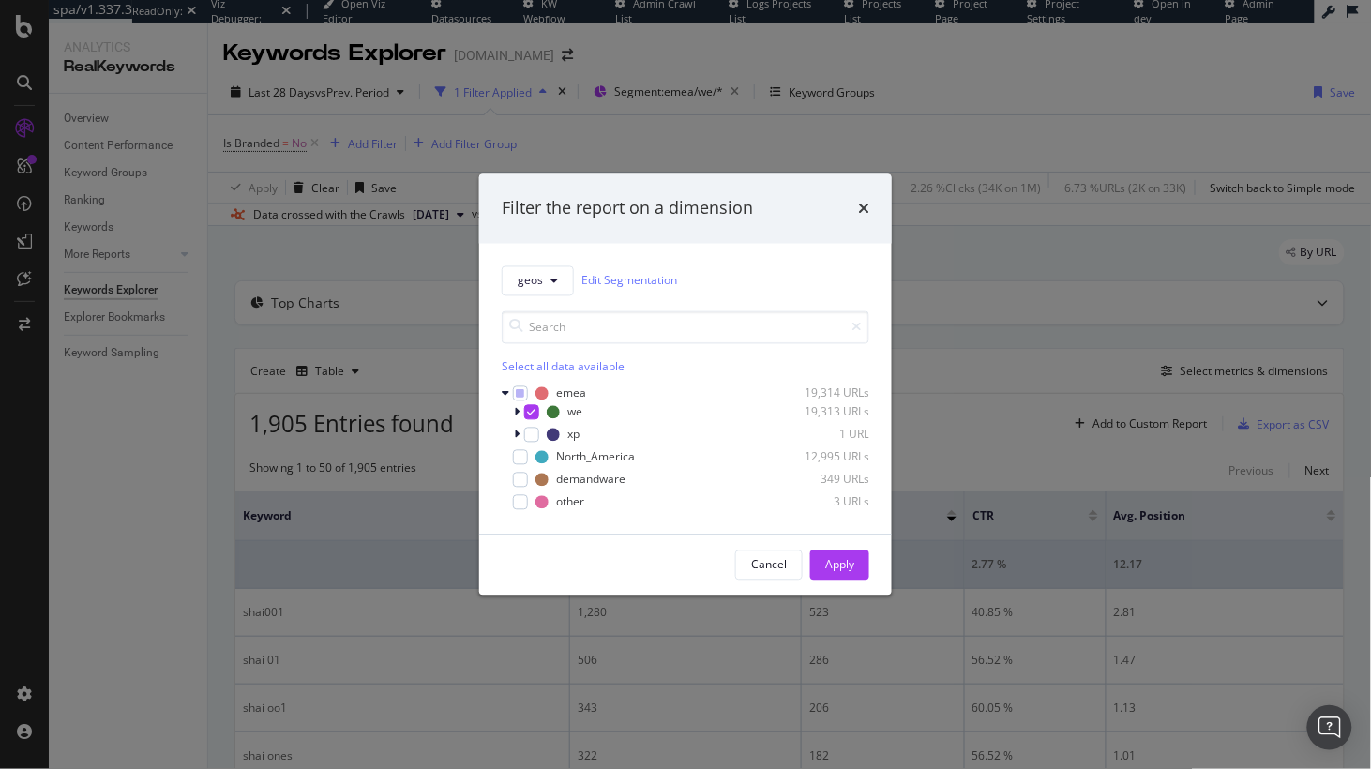
click at [772, 564] on div "Cancel" at bounding box center [769, 565] width 36 height 16
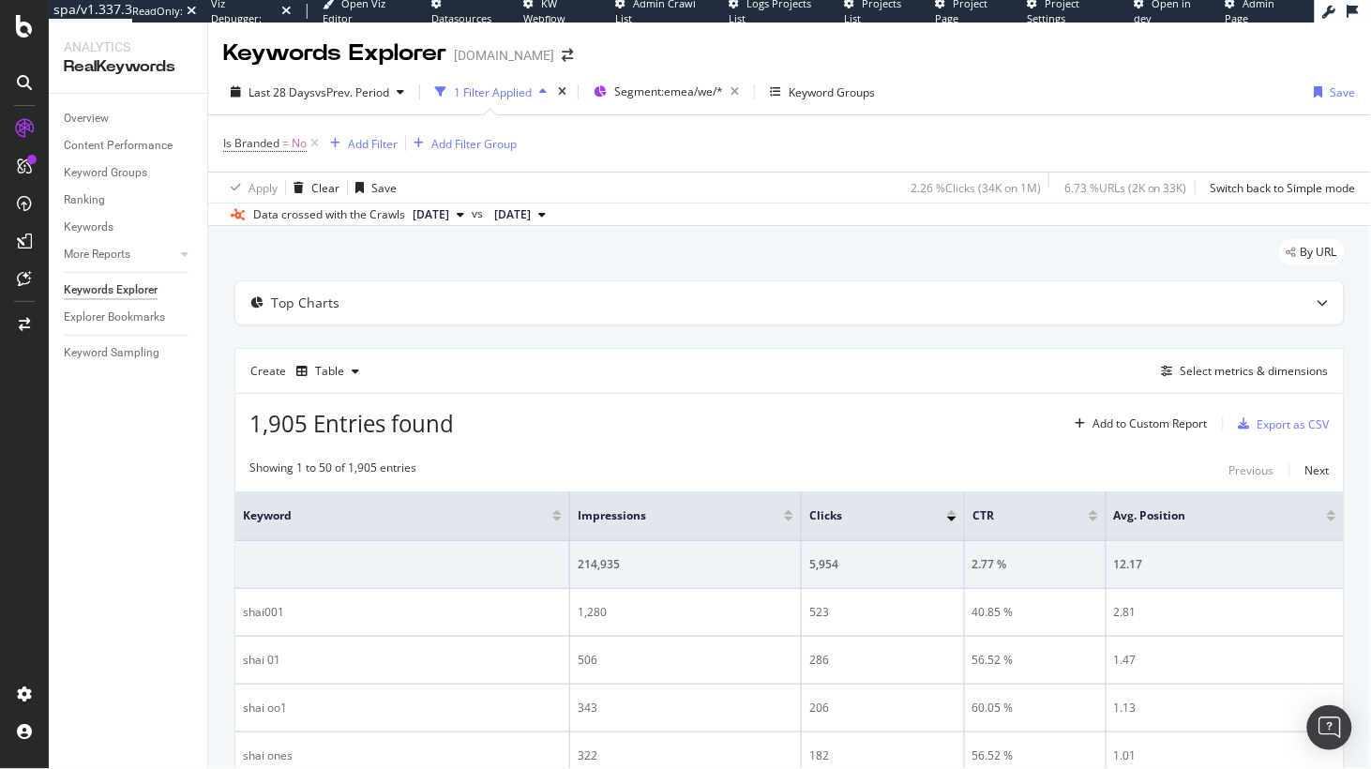
click at [586, 252] on div "By URL" at bounding box center [789, 259] width 1110 height 41
click at [314, 187] on div "Clear" at bounding box center [325, 188] width 28 height 16
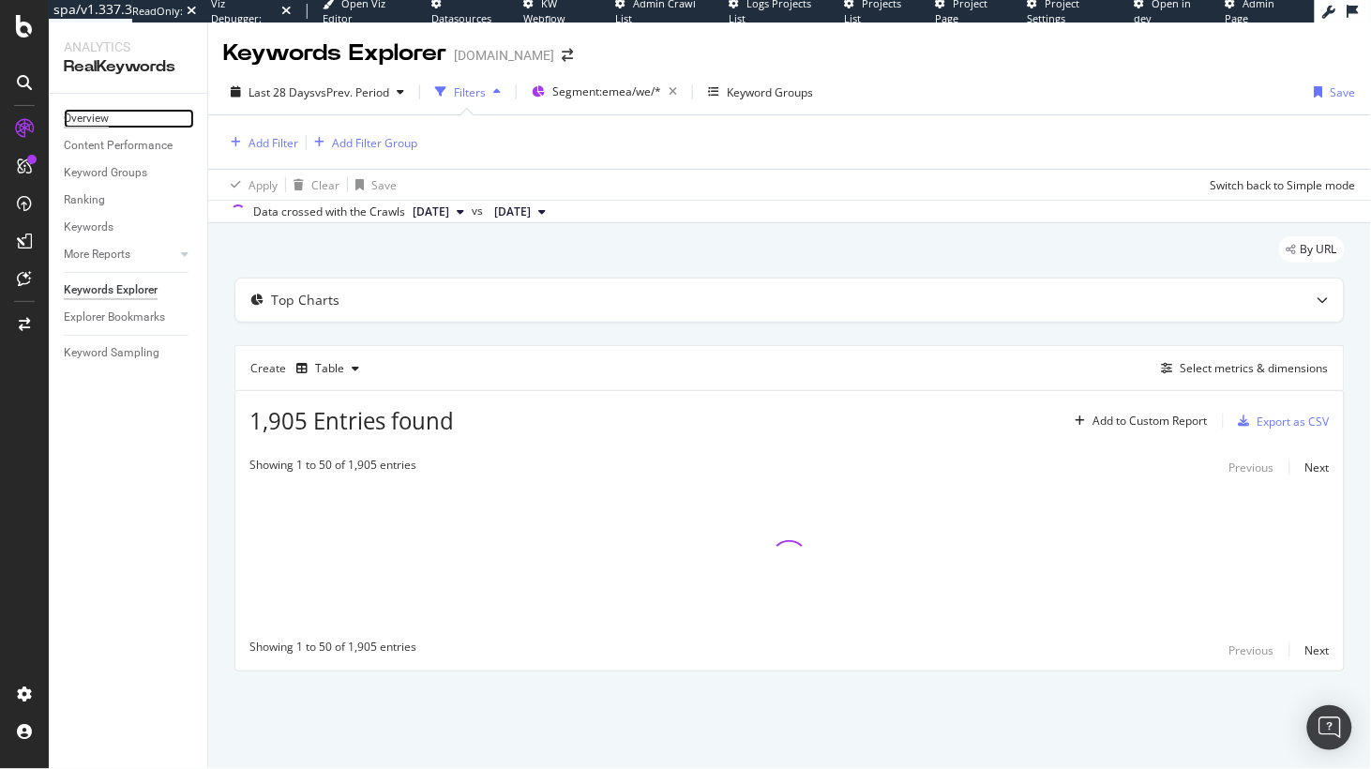
click at [93, 121] on div "Overview" at bounding box center [86, 119] width 45 height 20
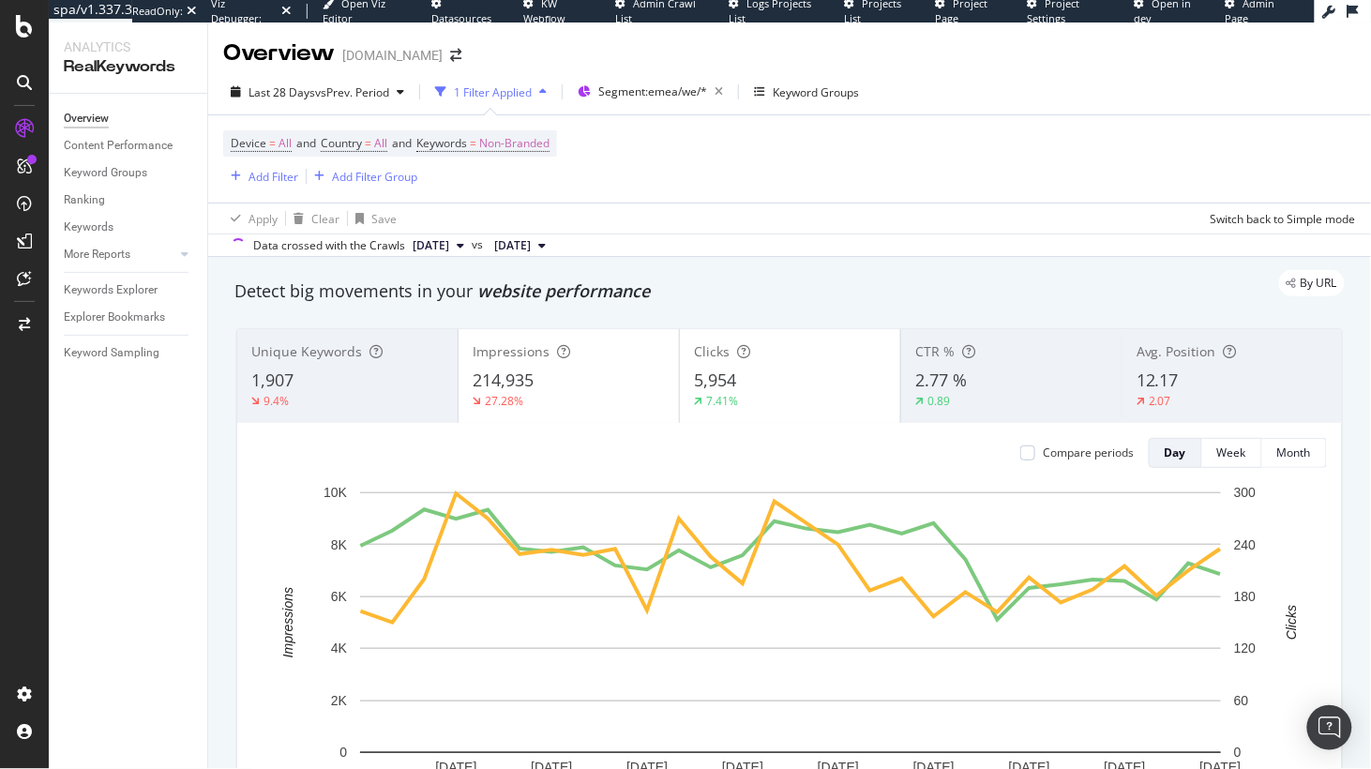
click at [726, 91] on icon "button" at bounding box center [718, 92] width 23 height 26
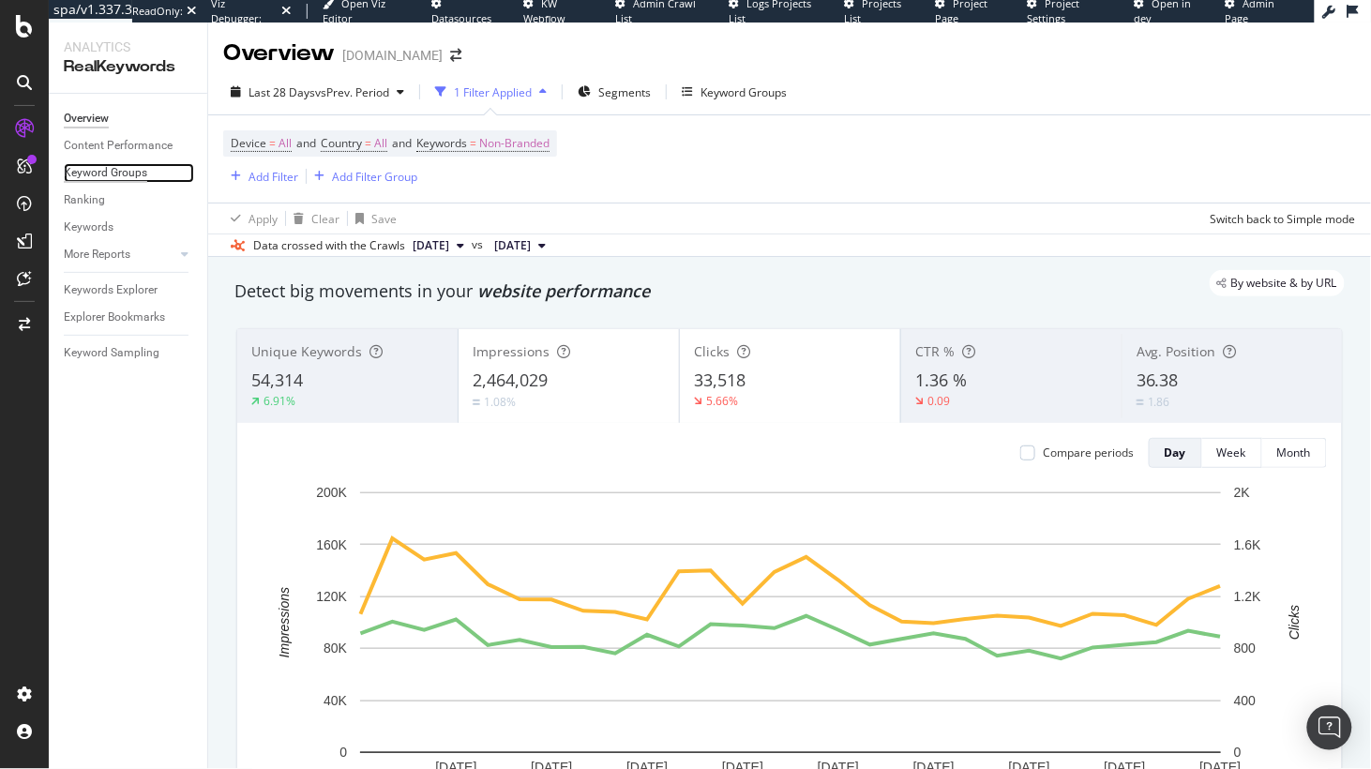
click at [109, 170] on div "Keyword Groups" at bounding box center [105, 173] width 83 height 20
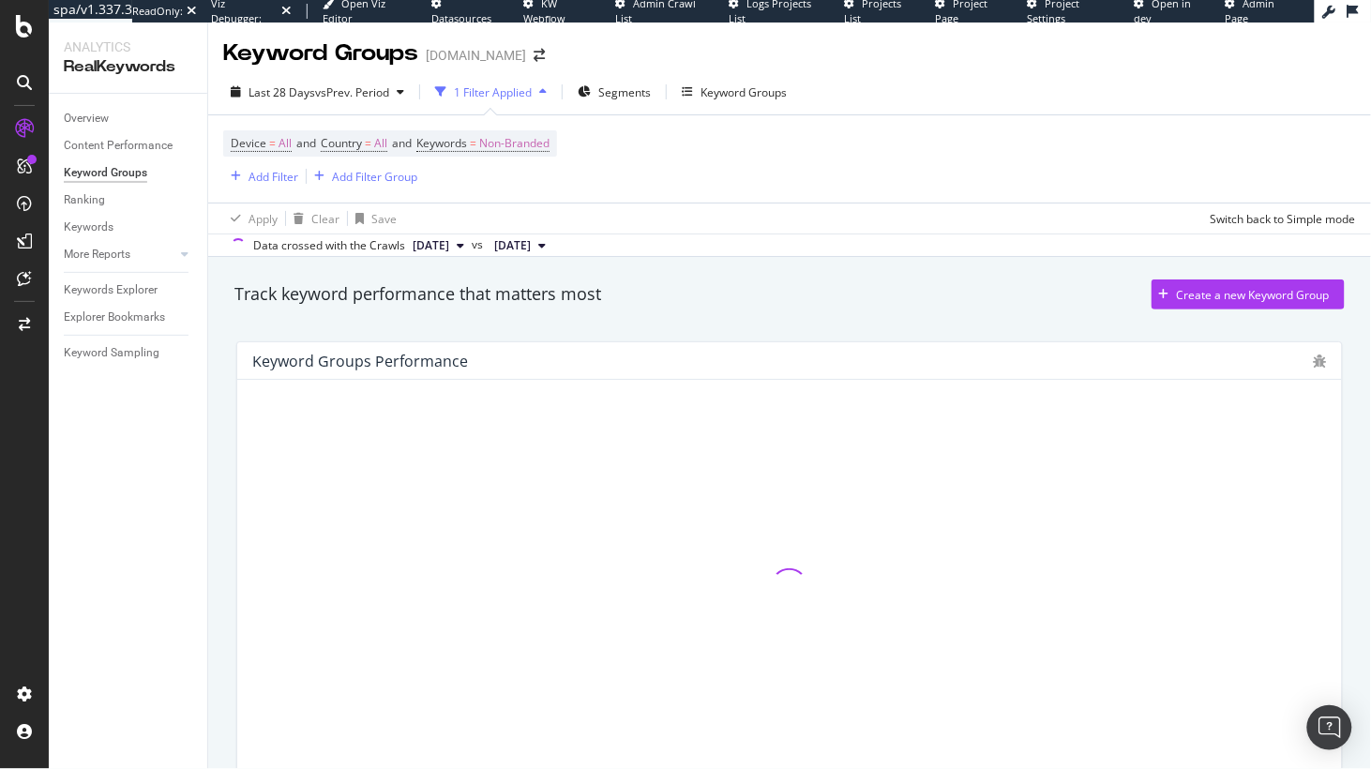
click at [221, 338] on div "Track keyword performance that matters most Create a new Keyword Group Keyword …" at bounding box center [789, 566] width 1163 height 619
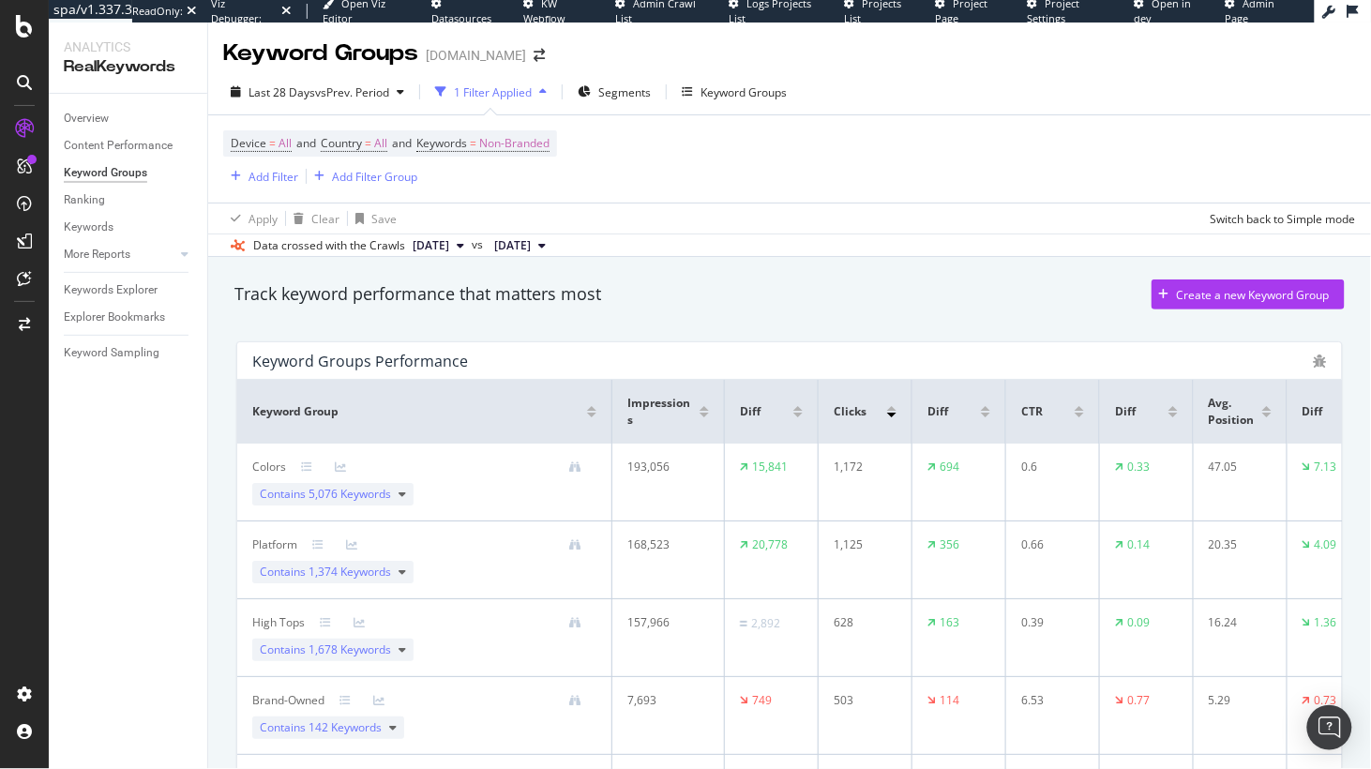
click at [218, 442] on div "Track keyword performance that matters most Create a new Keyword Group Keyword …" at bounding box center [789, 717] width 1163 height 921
click at [533, 294] on div "Track keyword performance that matters most" at bounding box center [417, 294] width 367 height 24
drag, startPoint x: 1003, startPoint y: 314, endPoint x: 1014, endPoint y: 312, distance: 10.5
click at [1003, 314] on div "Track keyword performance that matters most Create a new Keyword Group" at bounding box center [789, 298] width 1129 height 38
click at [1252, 306] on div "Create a new Keyword Group" at bounding box center [1240, 294] width 178 height 28
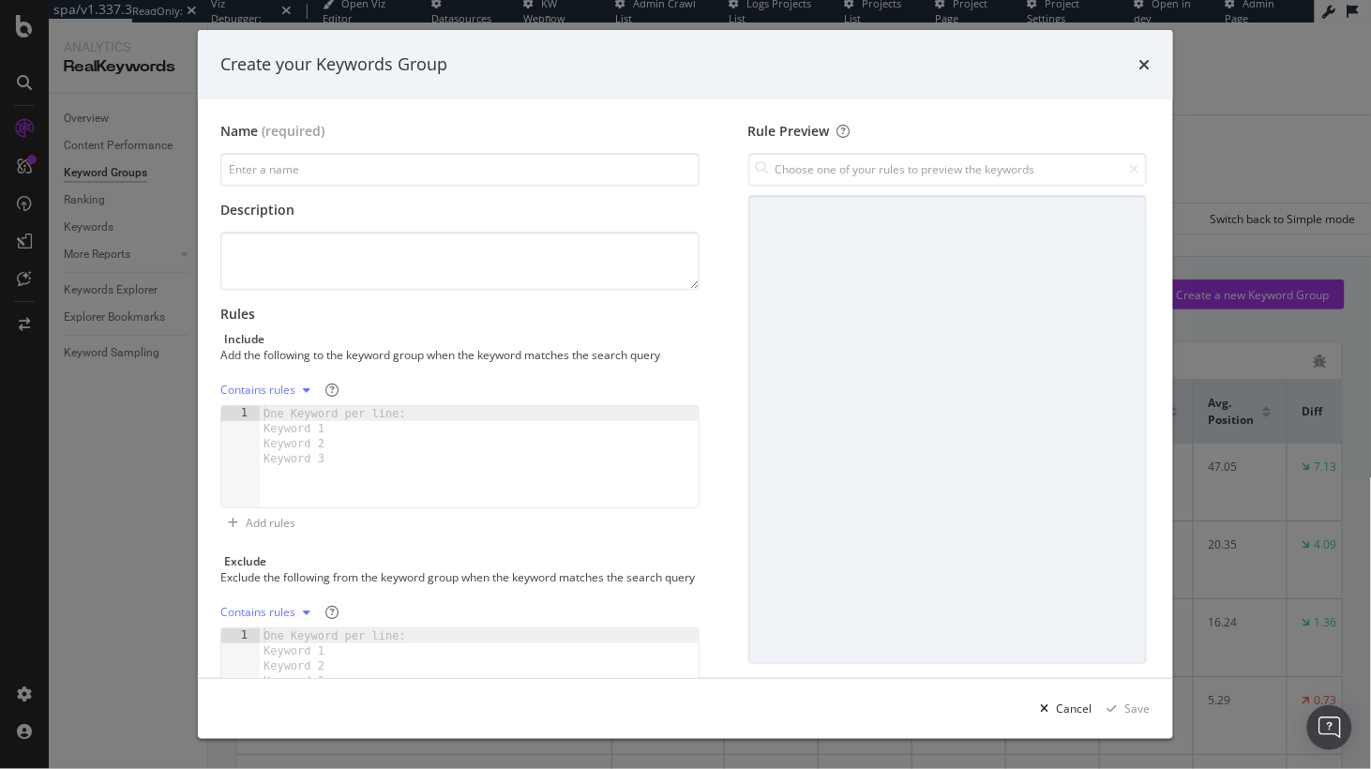
click at [702, 308] on div "Name (required) Description Rules Include Add the following to the keyword grou…" at bounding box center [467, 441] width 494 height 639
click at [305, 389] on icon "modal" at bounding box center [307, 389] width 8 height 11
click at [433, 379] on div "Contains rules" at bounding box center [459, 390] width 479 height 30
click at [468, 558] on div "Exclude" at bounding box center [459, 561] width 479 height 16
click at [305, 391] on icon "modal" at bounding box center [307, 389] width 8 height 11
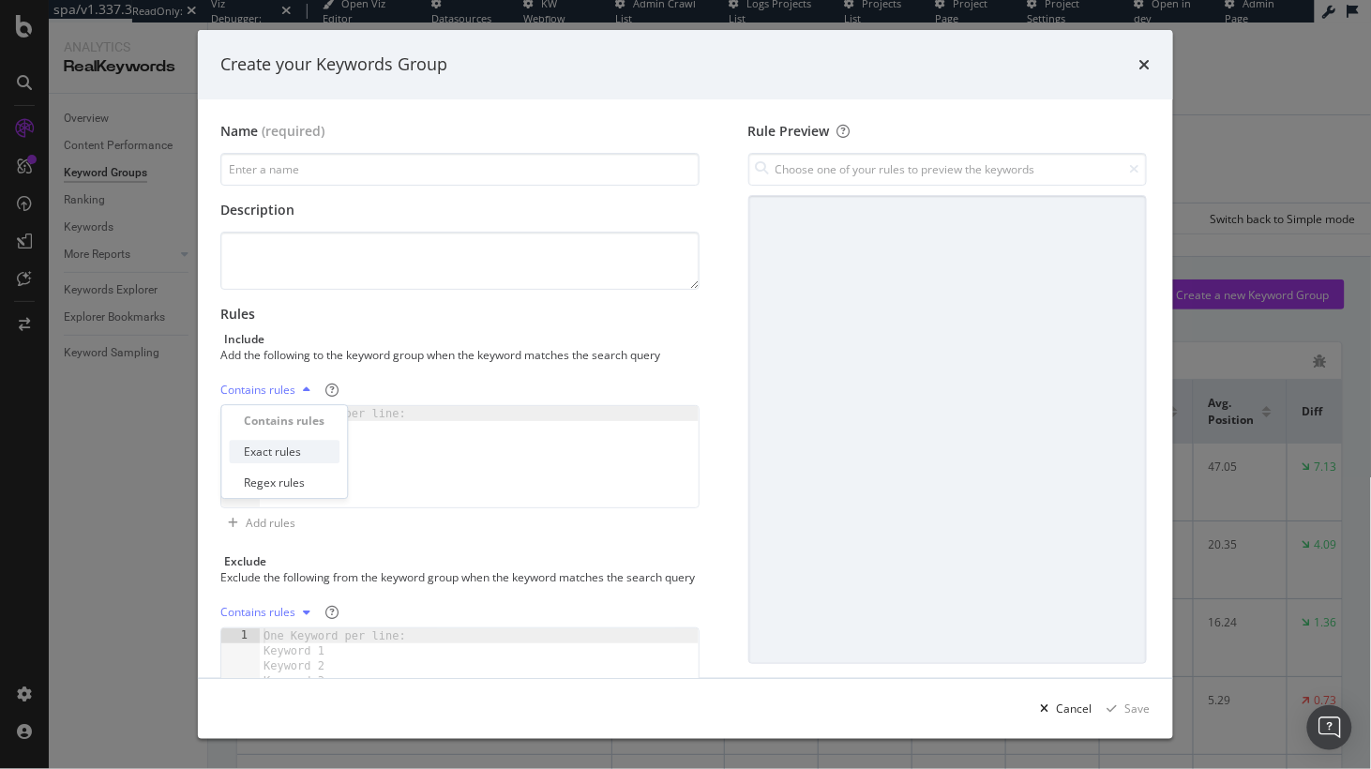
click at [297, 453] on div "Exact rules" at bounding box center [272, 452] width 57 height 16
click at [436, 448] on div "modal" at bounding box center [479, 471] width 439 height 131
click at [478, 370] on div "Rules Include Add the following to the keyword group when the keyword matches t…" at bounding box center [459, 421] width 479 height 233
click at [1147, 65] on icon "times" at bounding box center [1144, 64] width 11 height 15
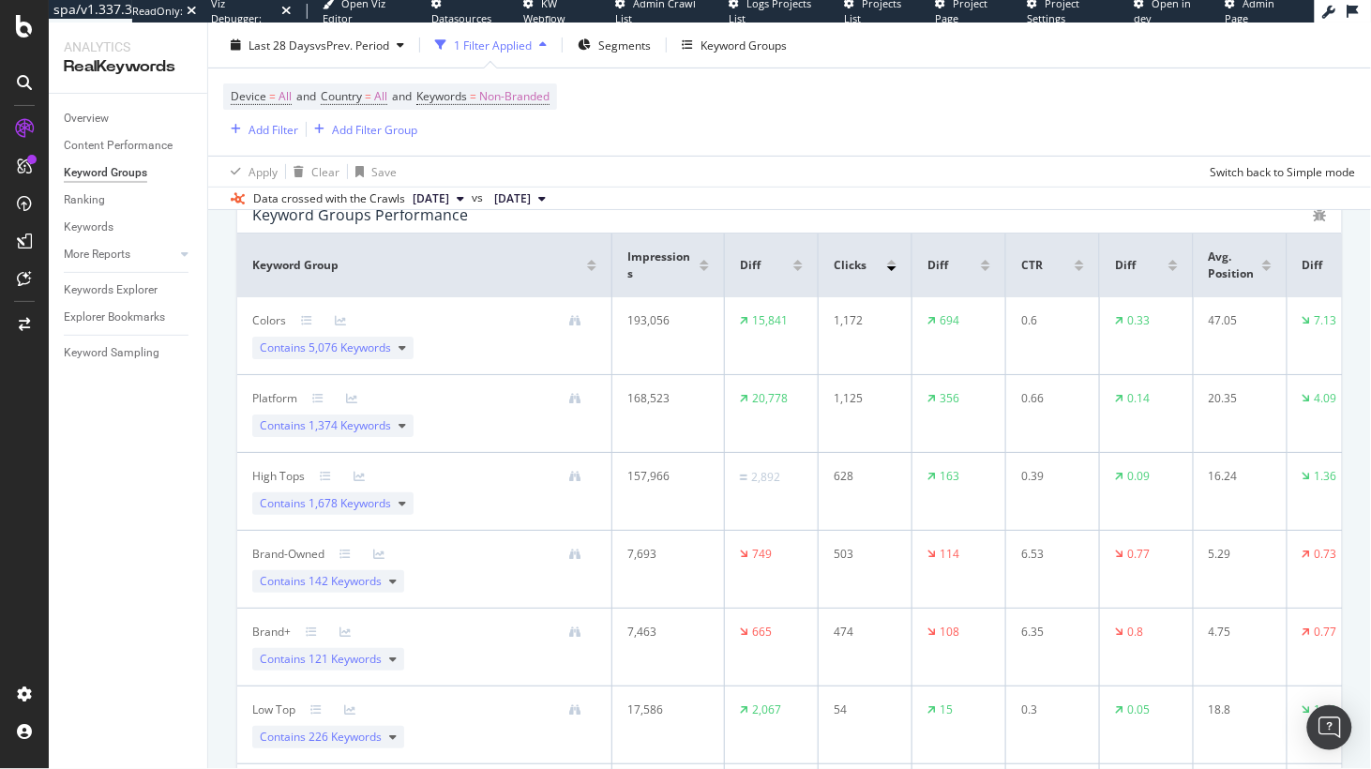
scroll to position [143, 0]
click at [404, 353] on icon at bounding box center [402, 351] width 8 height 11
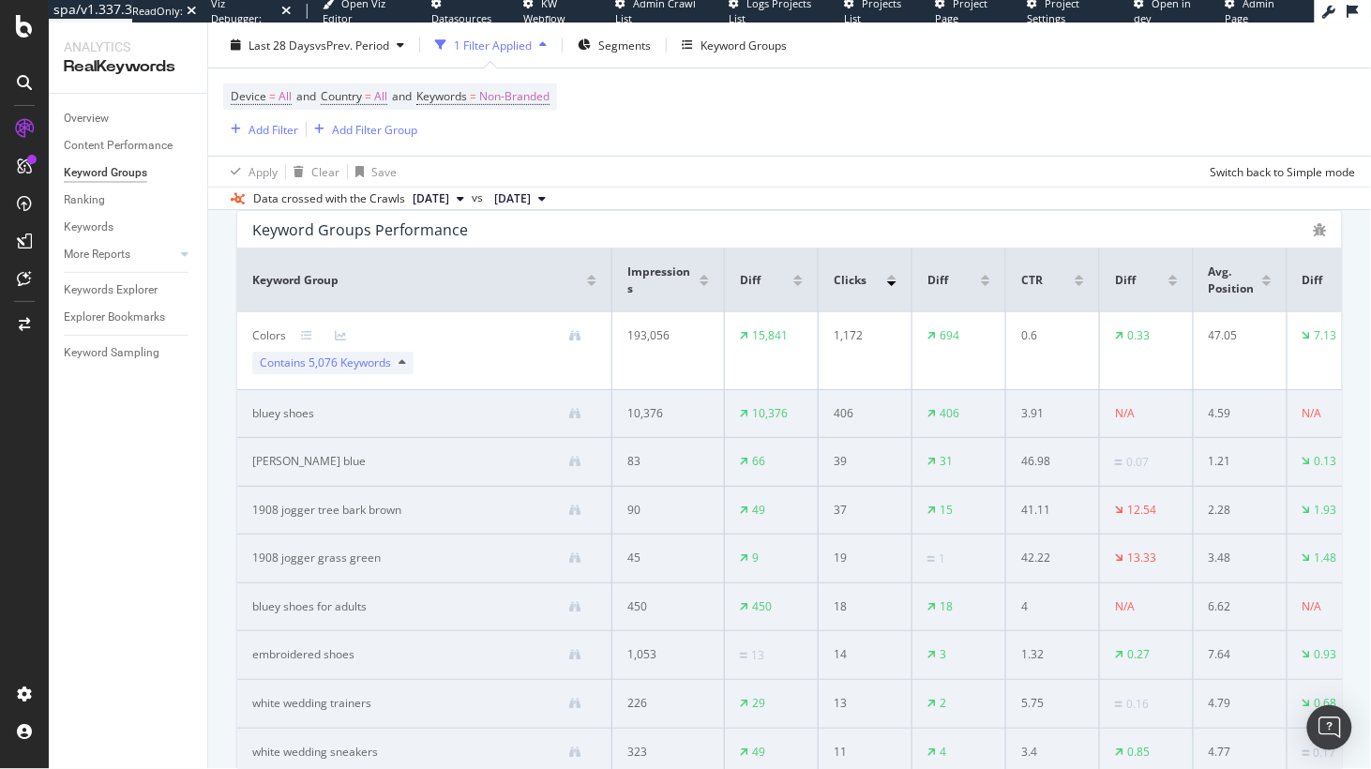
scroll to position [125, 0]
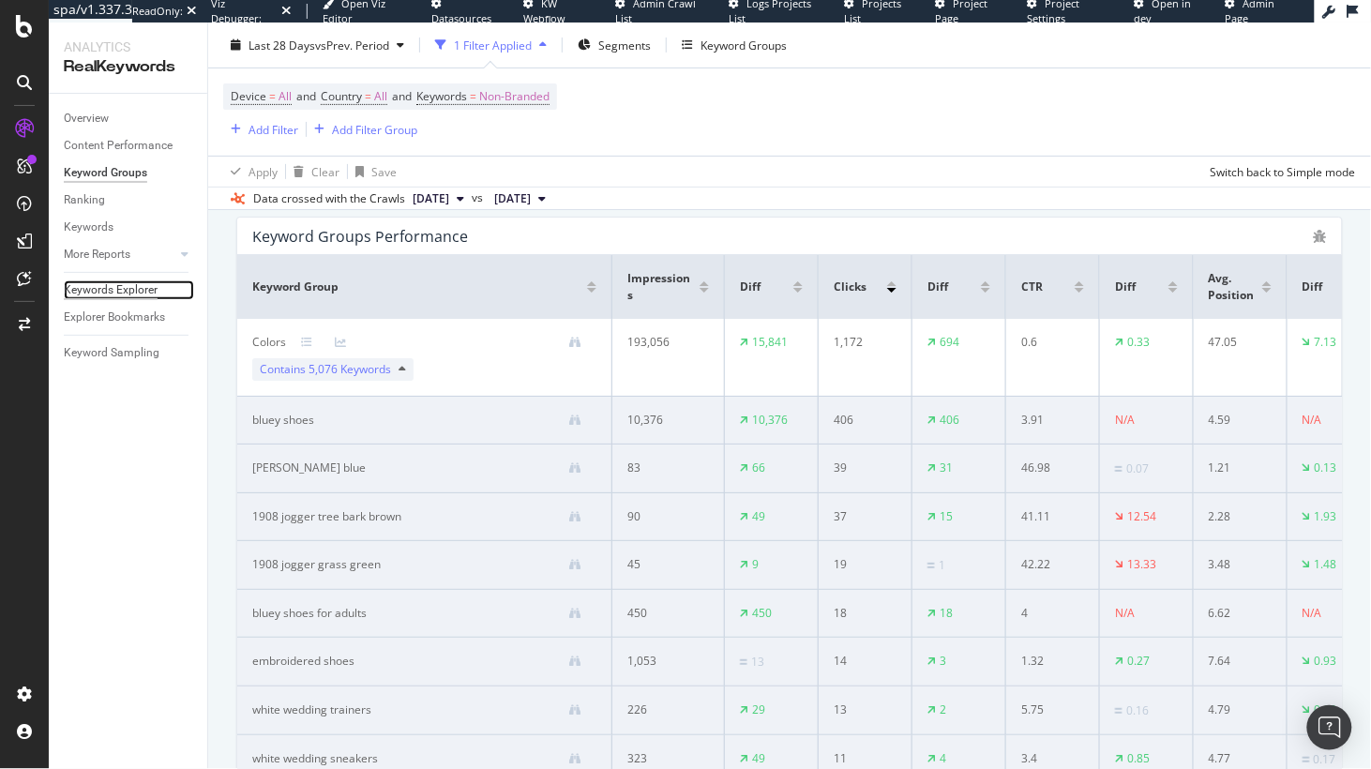
click at [121, 285] on div "Keywords Explorer" at bounding box center [111, 290] width 94 height 20
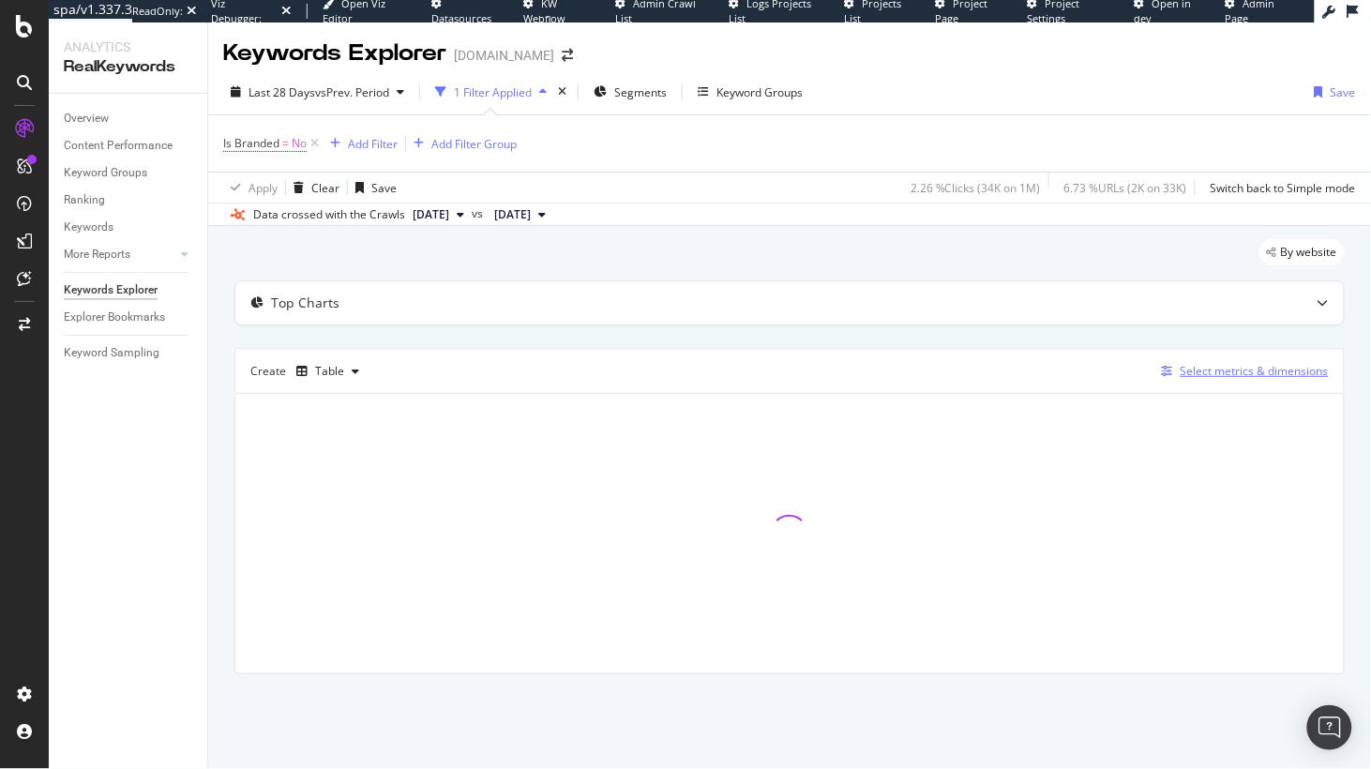
click at [1227, 371] on div "Select metrics & dimensions" at bounding box center [1254, 371] width 148 height 16
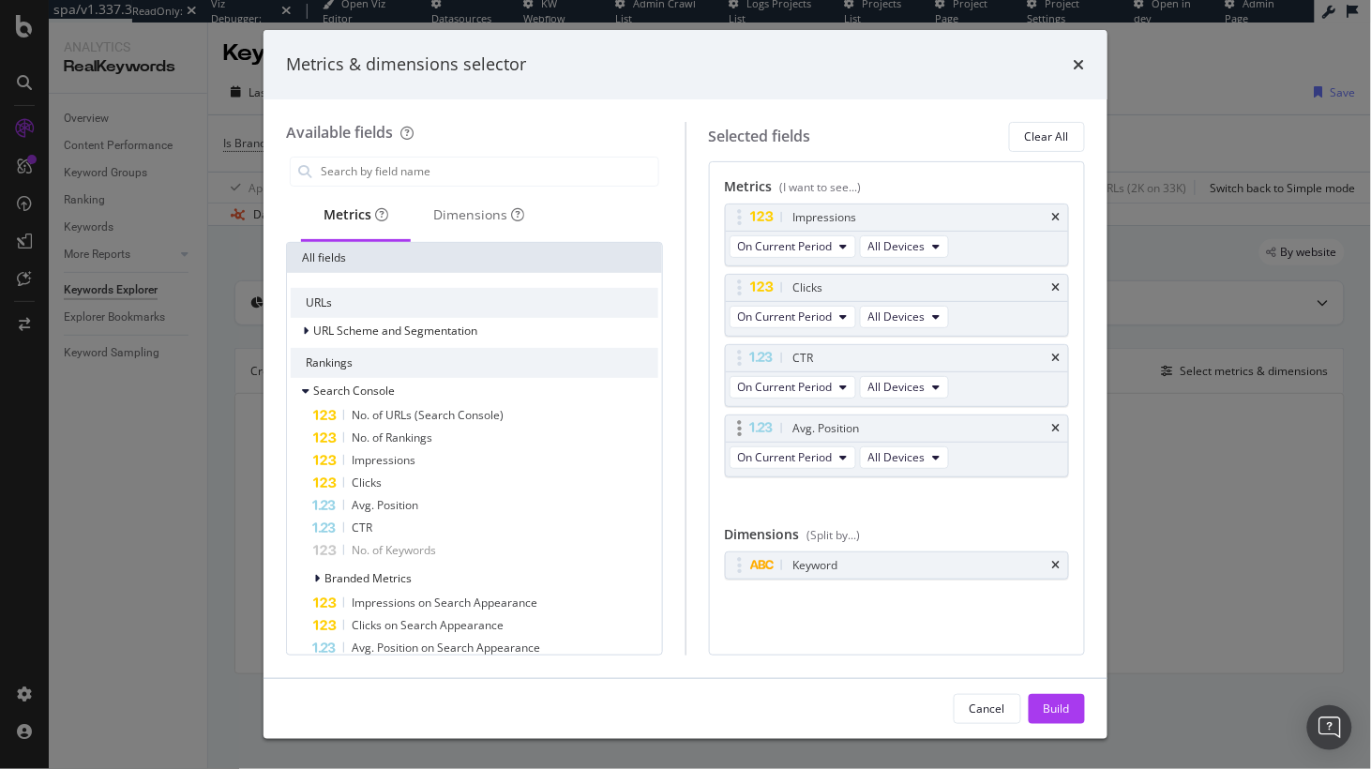
click at [1057, 563] on icon "times" at bounding box center [1056, 565] width 8 height 11
click at [517, 170] on input "modal" at bounding box center [488, 172] width 339 height 28
type input "keyword group"
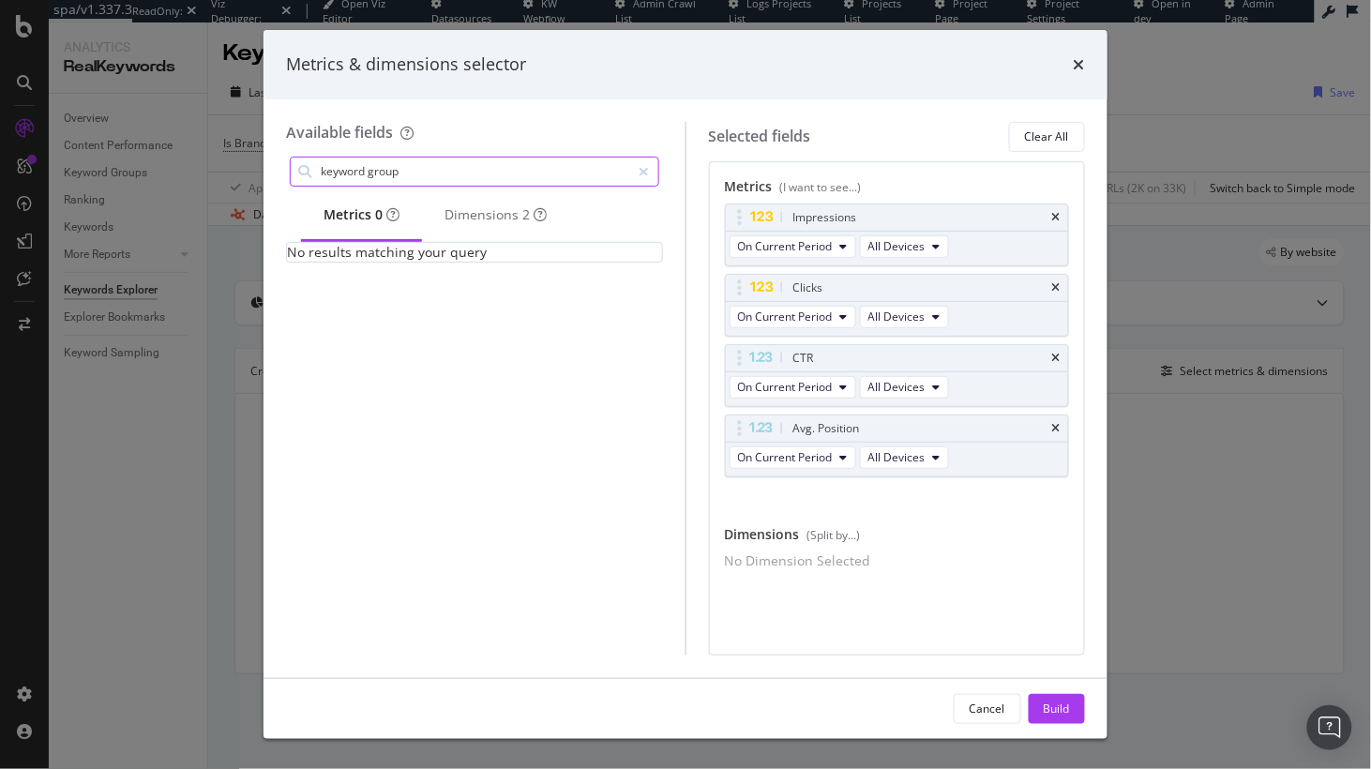
click at [413, 170] on input "keyword group" at bounding box center [475, 172] width 312 height 28
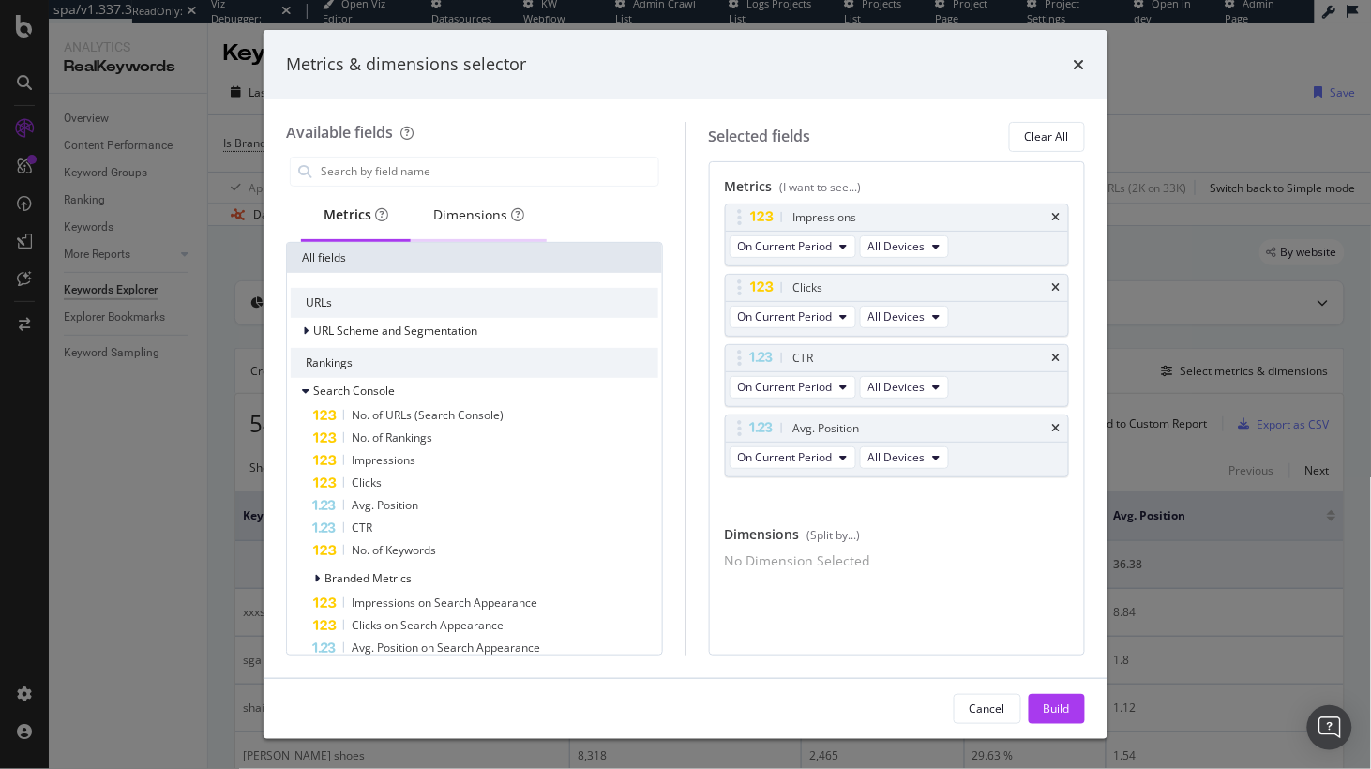
click at [479, 215] on div "Dimensions" at bounding box center [478, 214] width 91 height 19
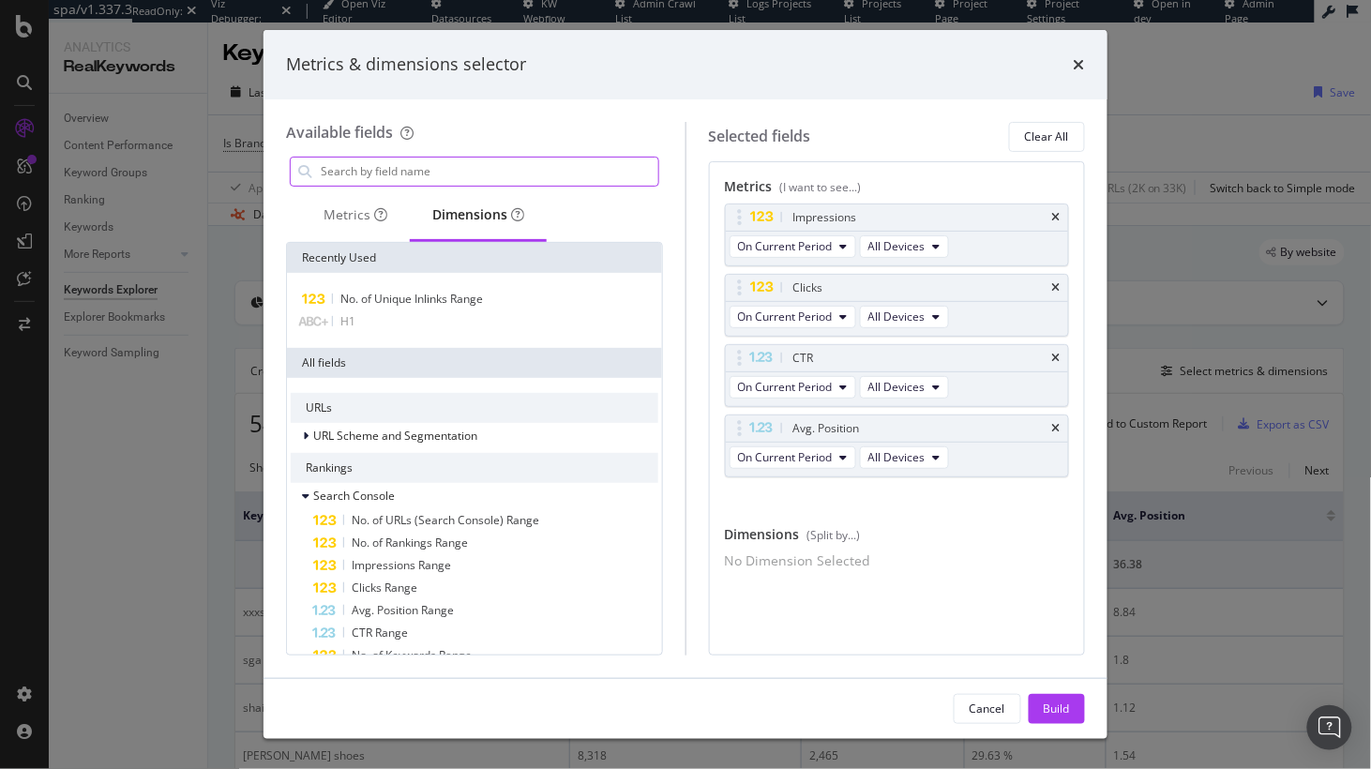
click at [435, 164] on input "modal" at bounding box center [488, 172] width 339 height 28
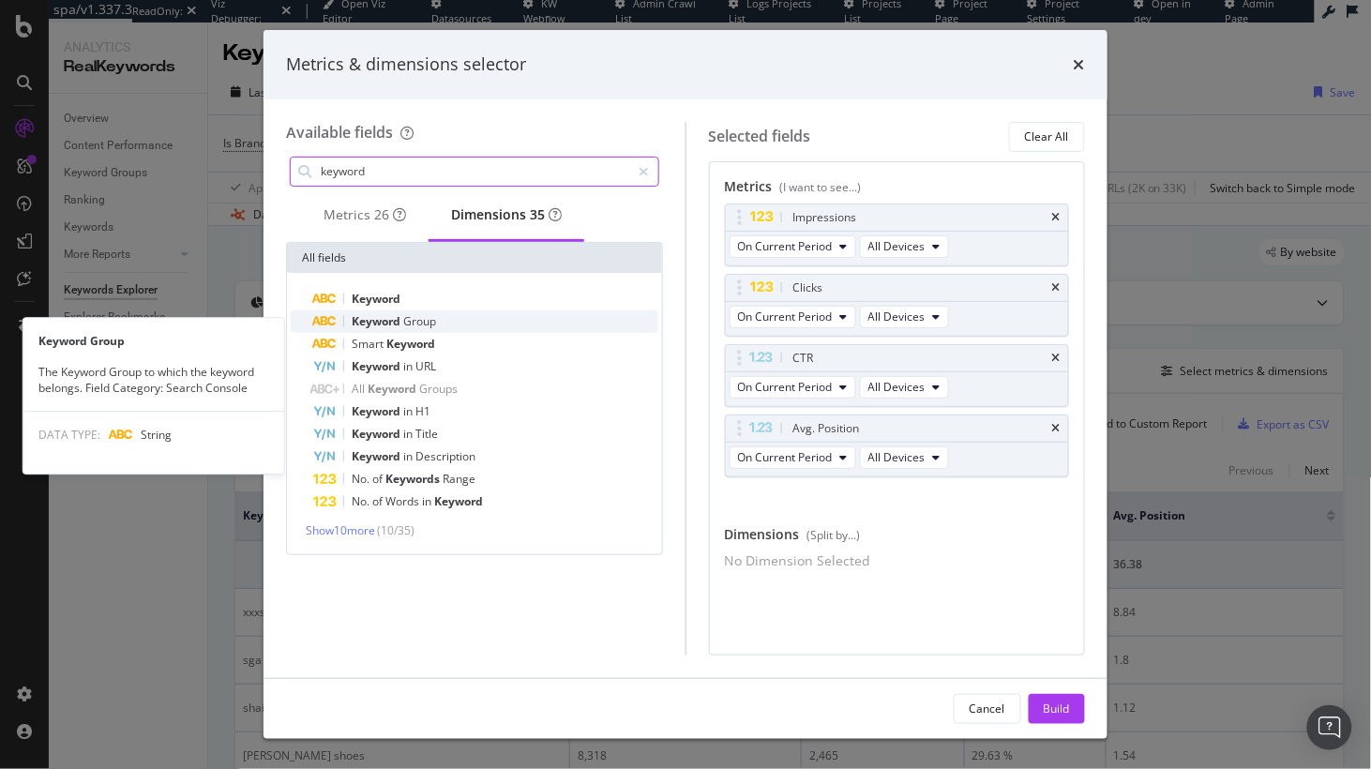
type input "keyword"
click at [444, 326] on div "Keyword Group" at bounding box center [485, 321] width 345 height 23
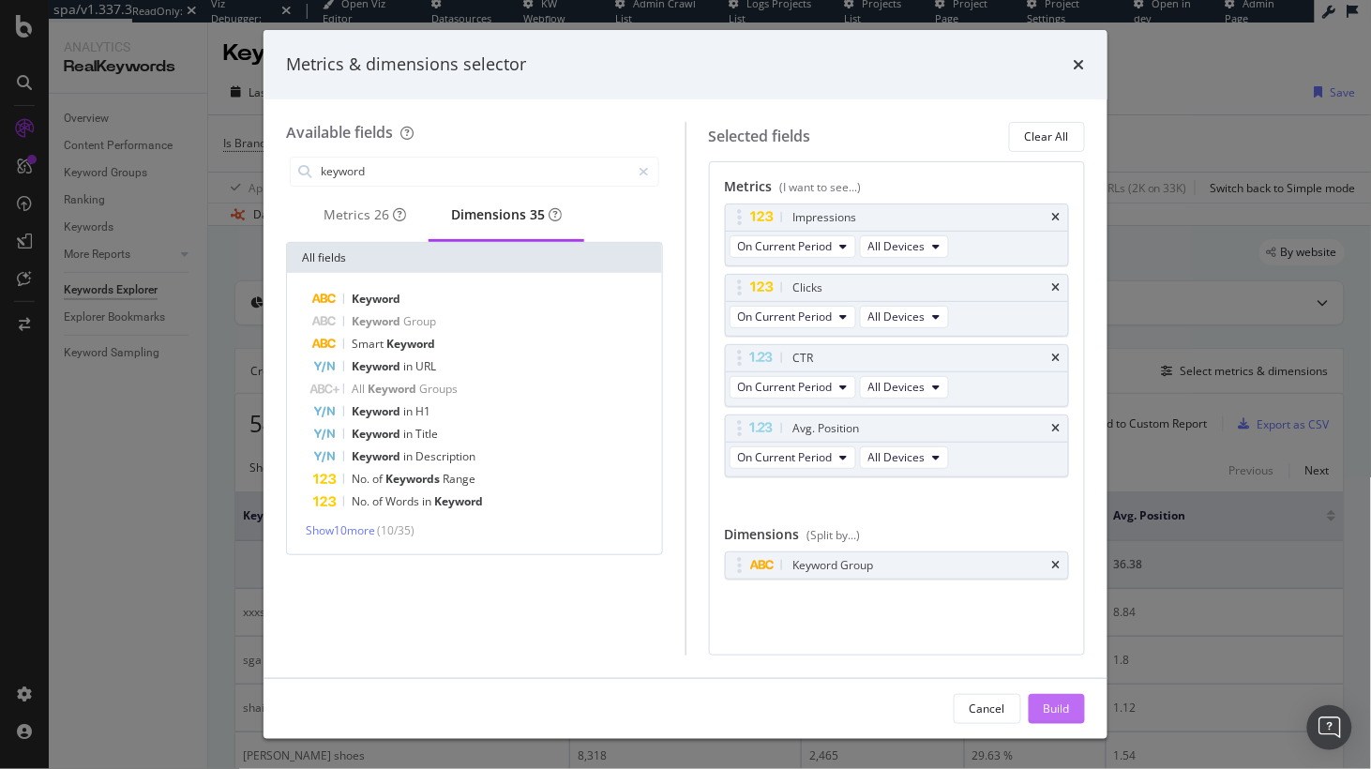
click at [1063, 709] on div "Build" at bounding box center [1057, 708] width 26 height 16
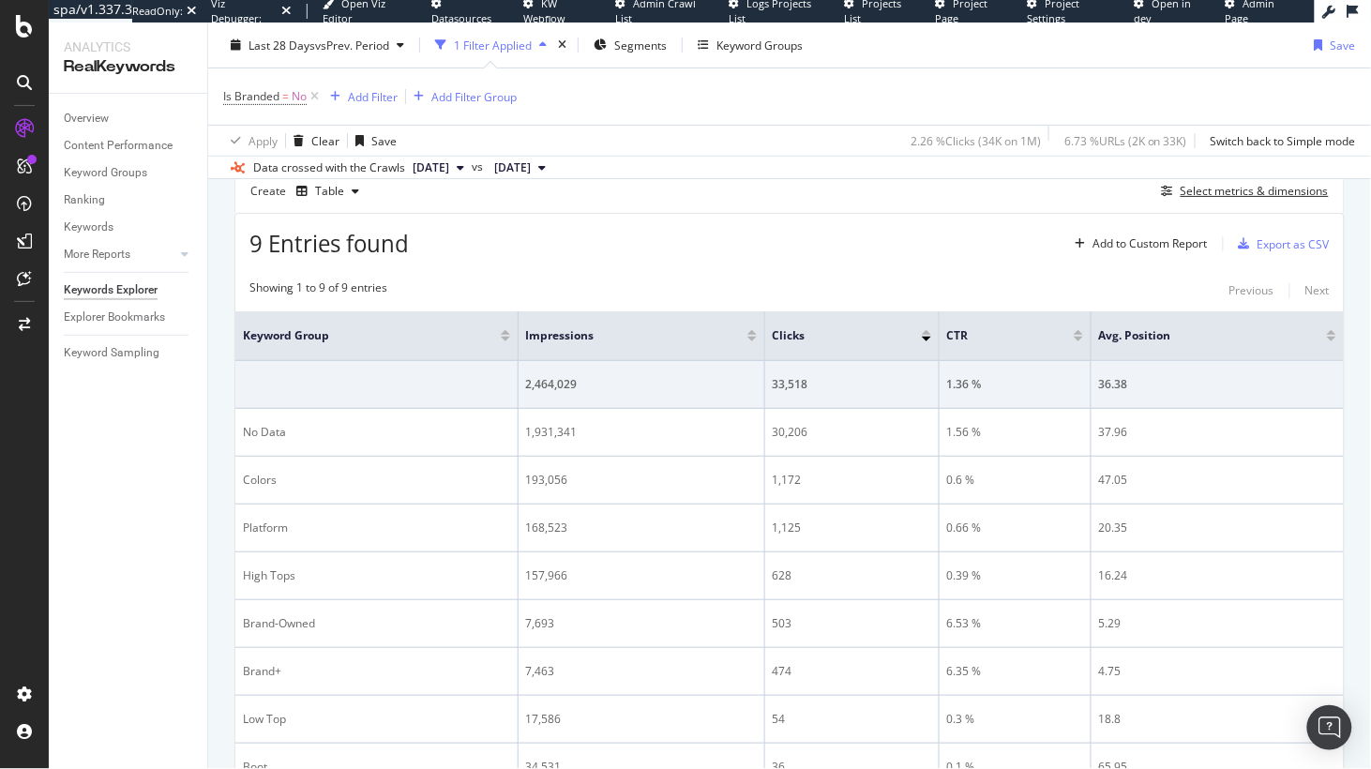
scroll to position [165, 0]
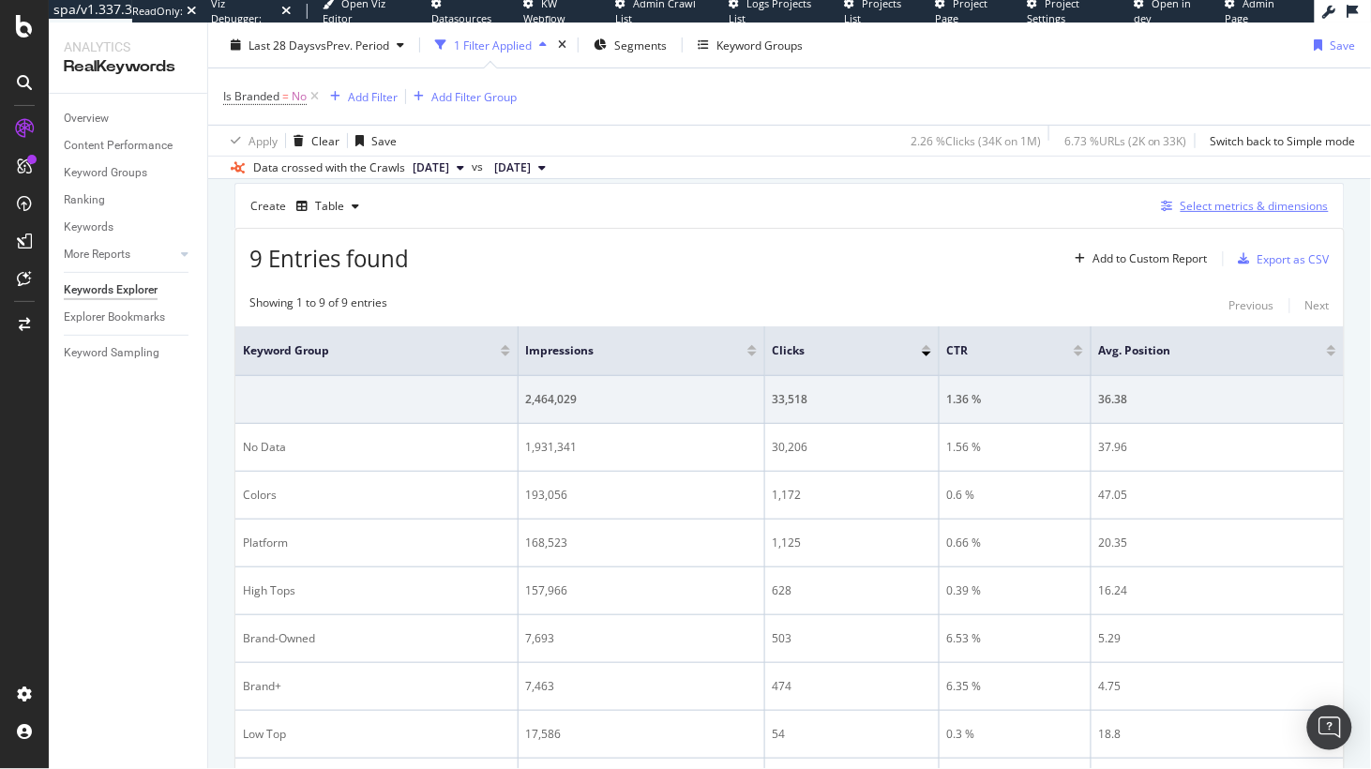
click at [1225, 209] on div "Select metrics & dimensions" at bounding box center [1254, 206] width 148 height 16
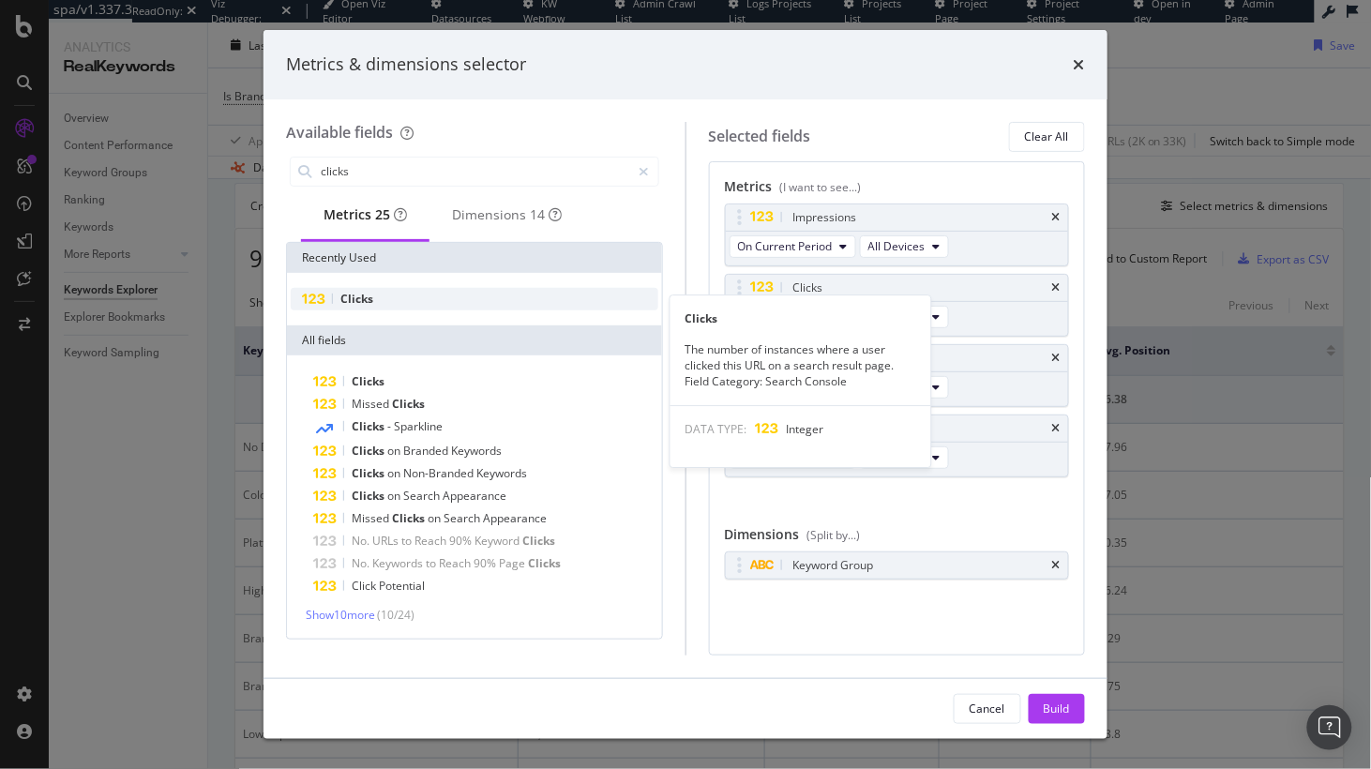
type input "clicks"
click at [495, 299] on div "Clicks" at bounding box center [475, 299] width 368 height 23
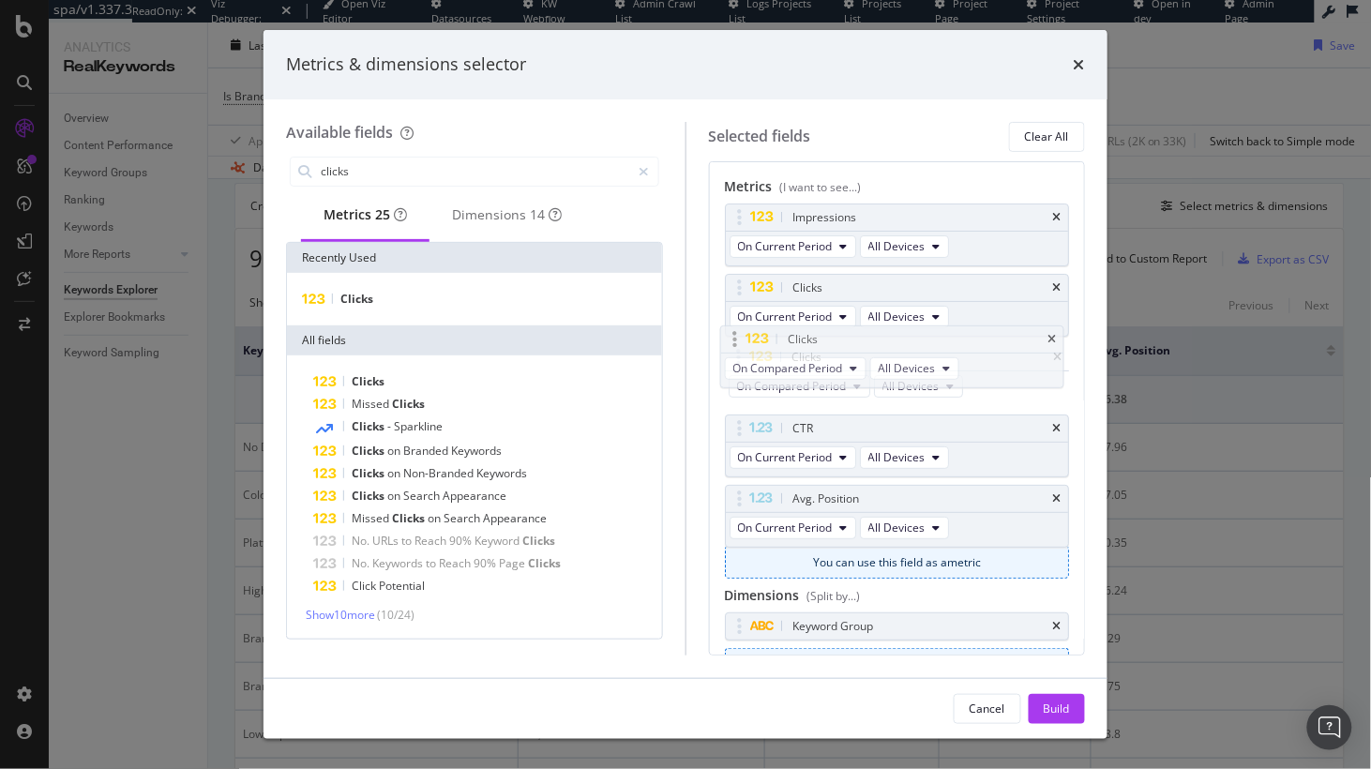
drag, startPoint x: 737, startPoint y: 503, endPoint x: 732, endPoint y: 347, distance: 155.7
click at [731, 346] on body "spa/v1.337.3 ReadOnly: Viz Debugger: Open Viz Editor Datasources KW Webflow Adm…" at bounding box center [685, 384] width 1371 height 769
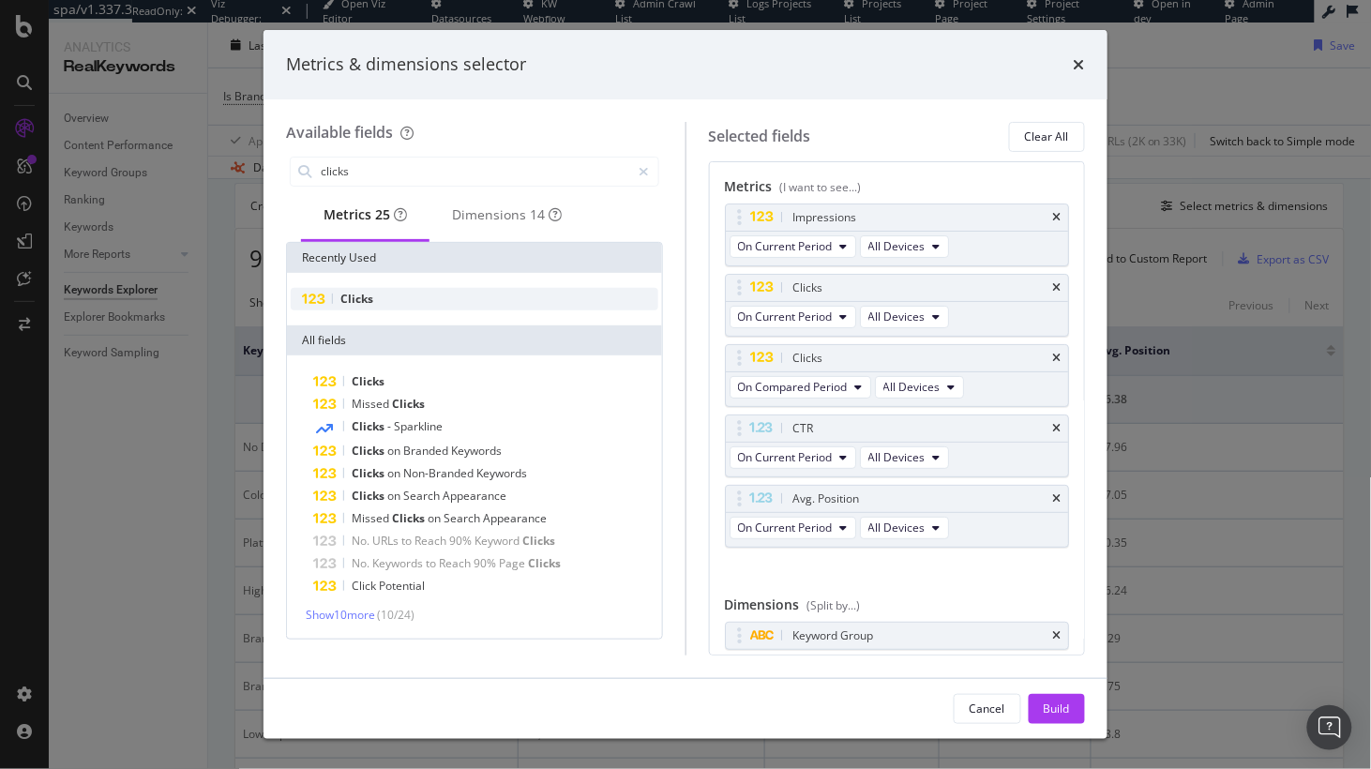
click at [406, 304] on div "Clicks" at bounding box center [475, 299] width 368 height 23
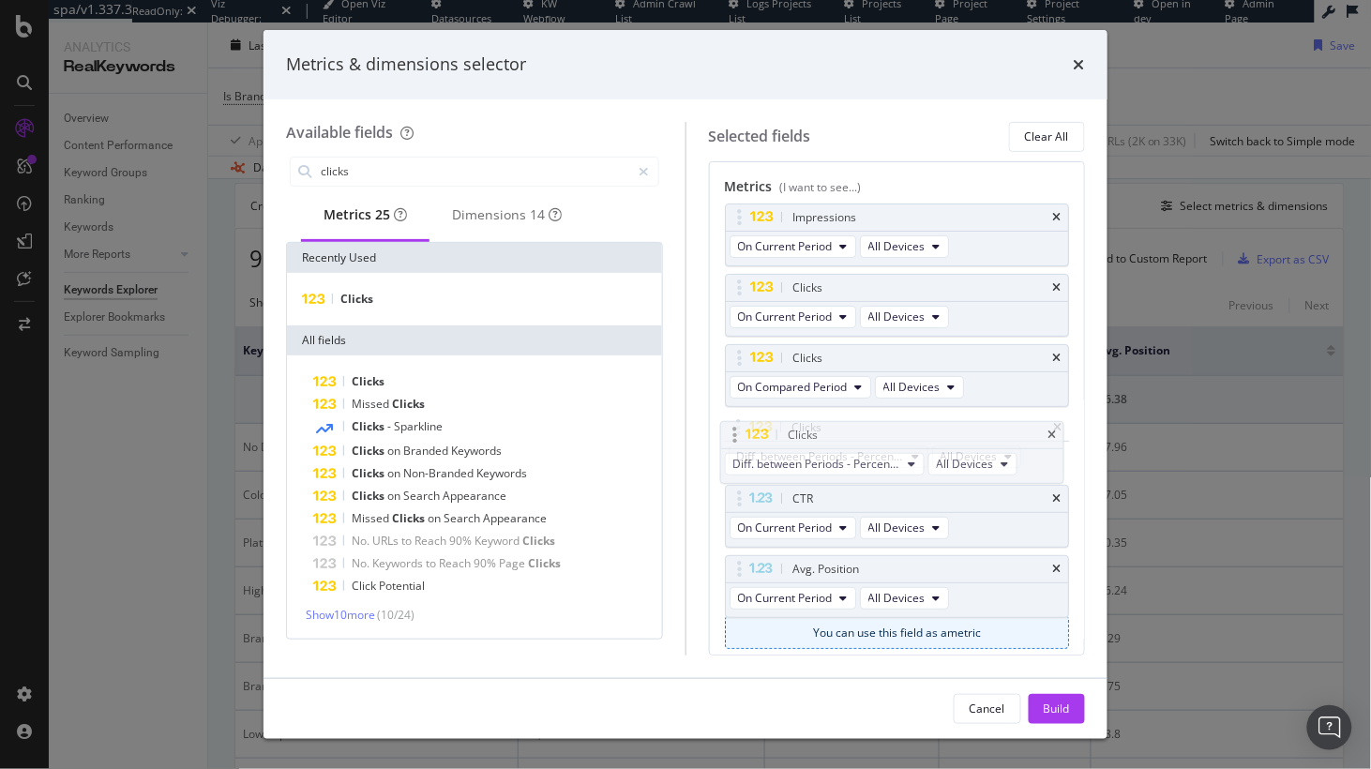
drag, startPoint x: 736, startPoint y: 564, endPoint x: 732, endPoint y: 434, distance: 130.4
click at [732, 434] on body "spa/v1.337.3 ReadOnly: Viz Debugger: Open Viz Editor Datasources KW Webflow Adm…" at bounding box center [685, 384] width 1371 height 769
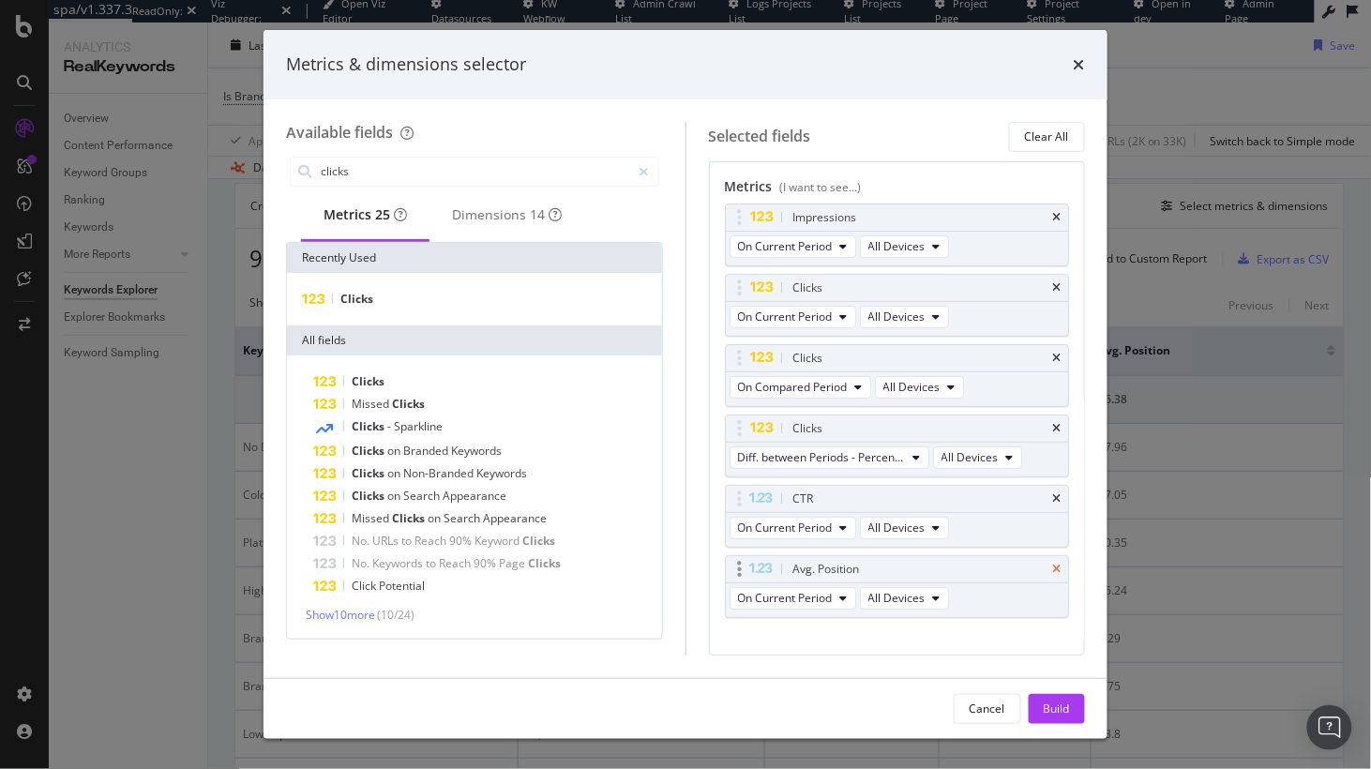
click at [1056, 497] on icon "times" at bounding box center [1056, 498] width 8 height 11
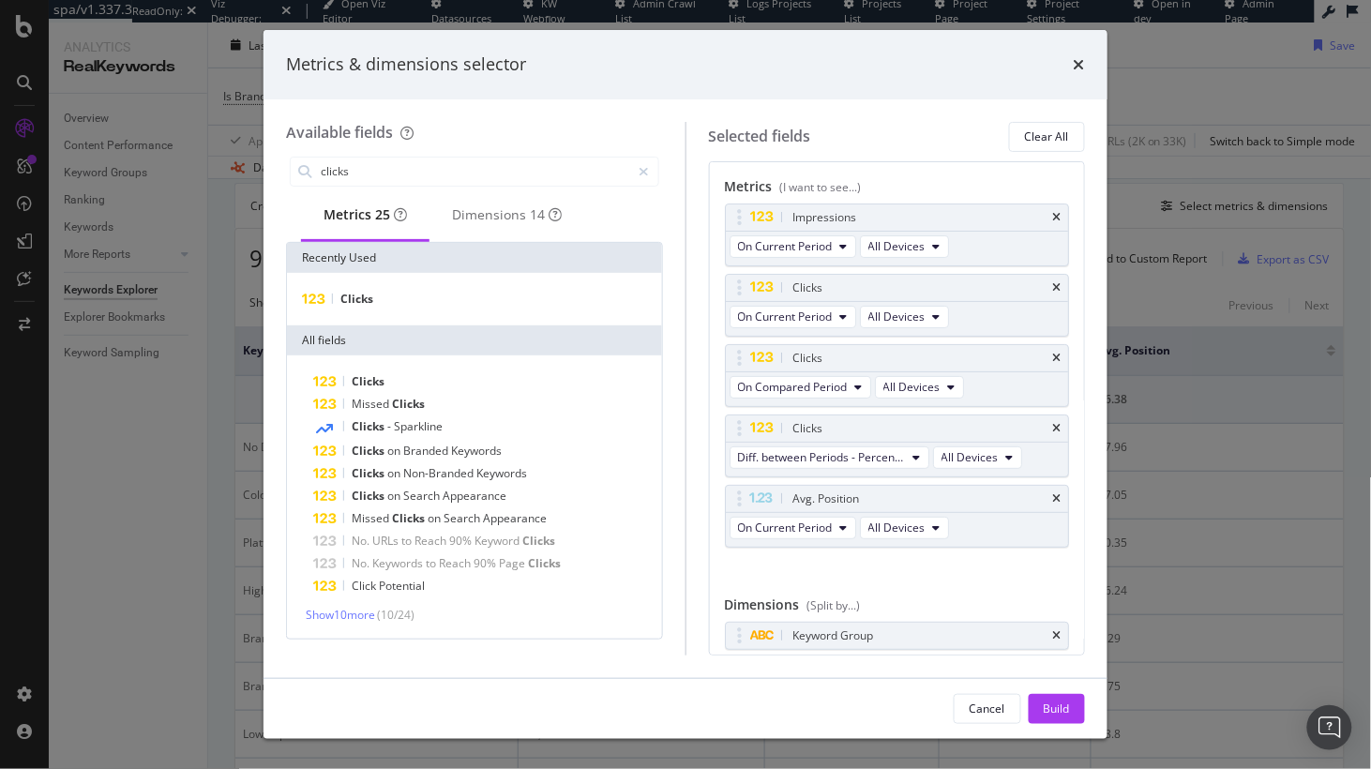
click at [1059, 493] on icon "times" at bounding box center [1056, 498] width 8 height 11
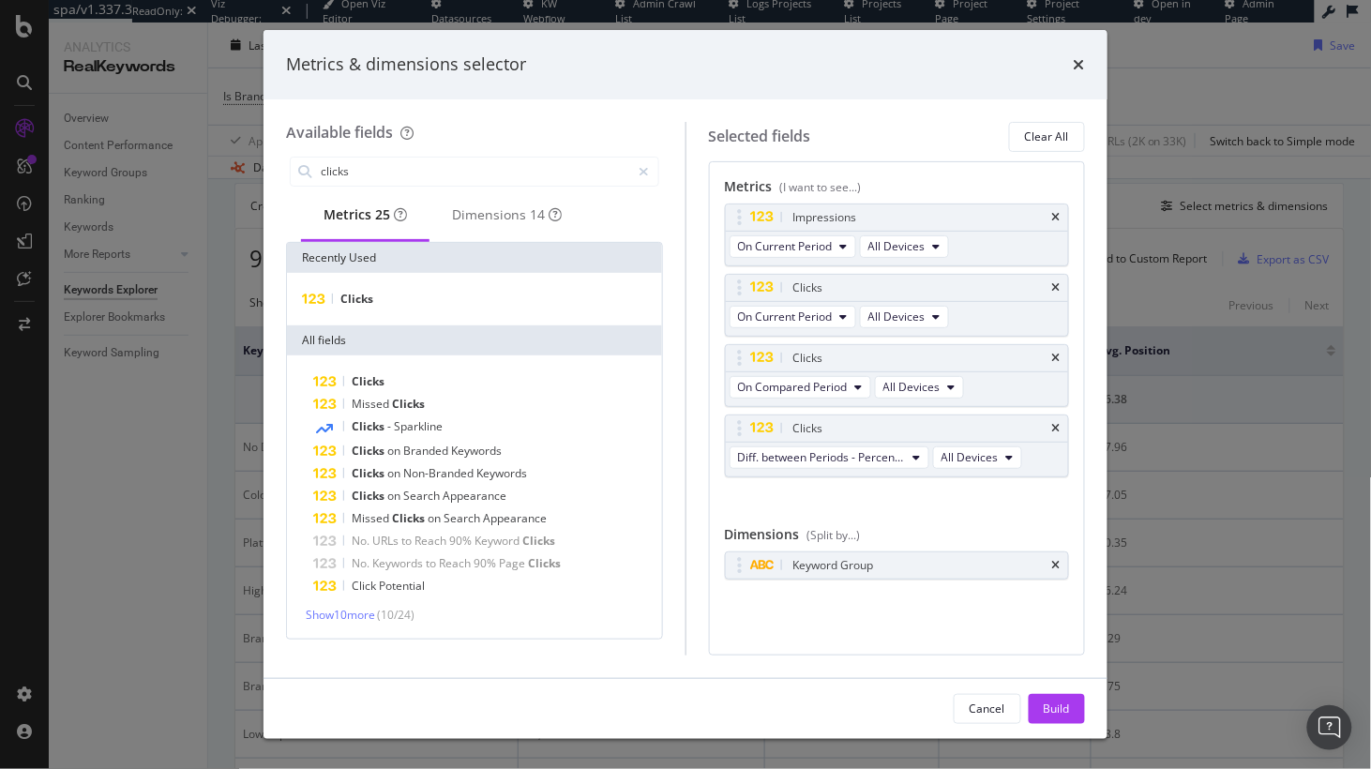
drag, startPoint x: 1060, startPoint y: 218, endPoint x: 1022, endPoint y: 594, distance: 377.8
click at [1060, 218] on icon "times" at bounding box center [1056, 217] width 8 height 11
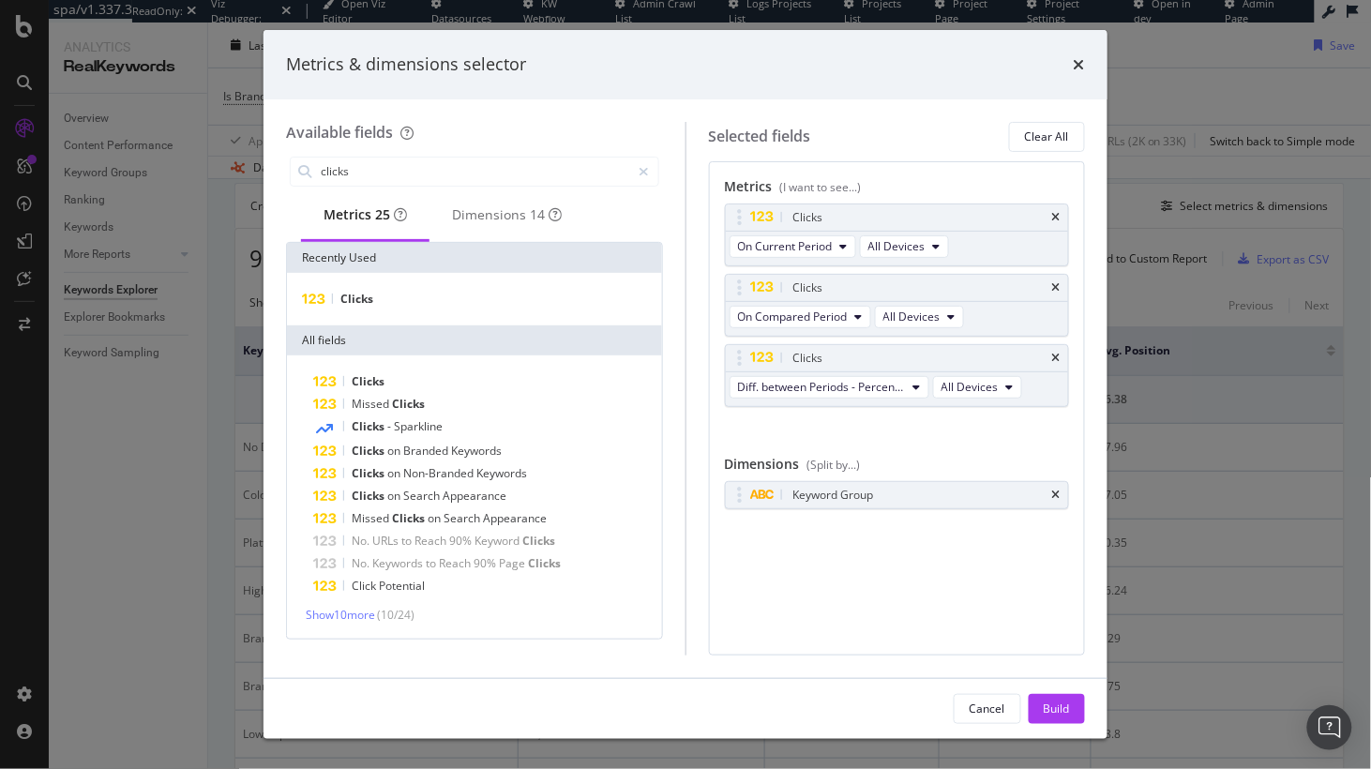
click at [1056, 703] on div "Build" at bounding box center [1057, 708] width 26 height 16
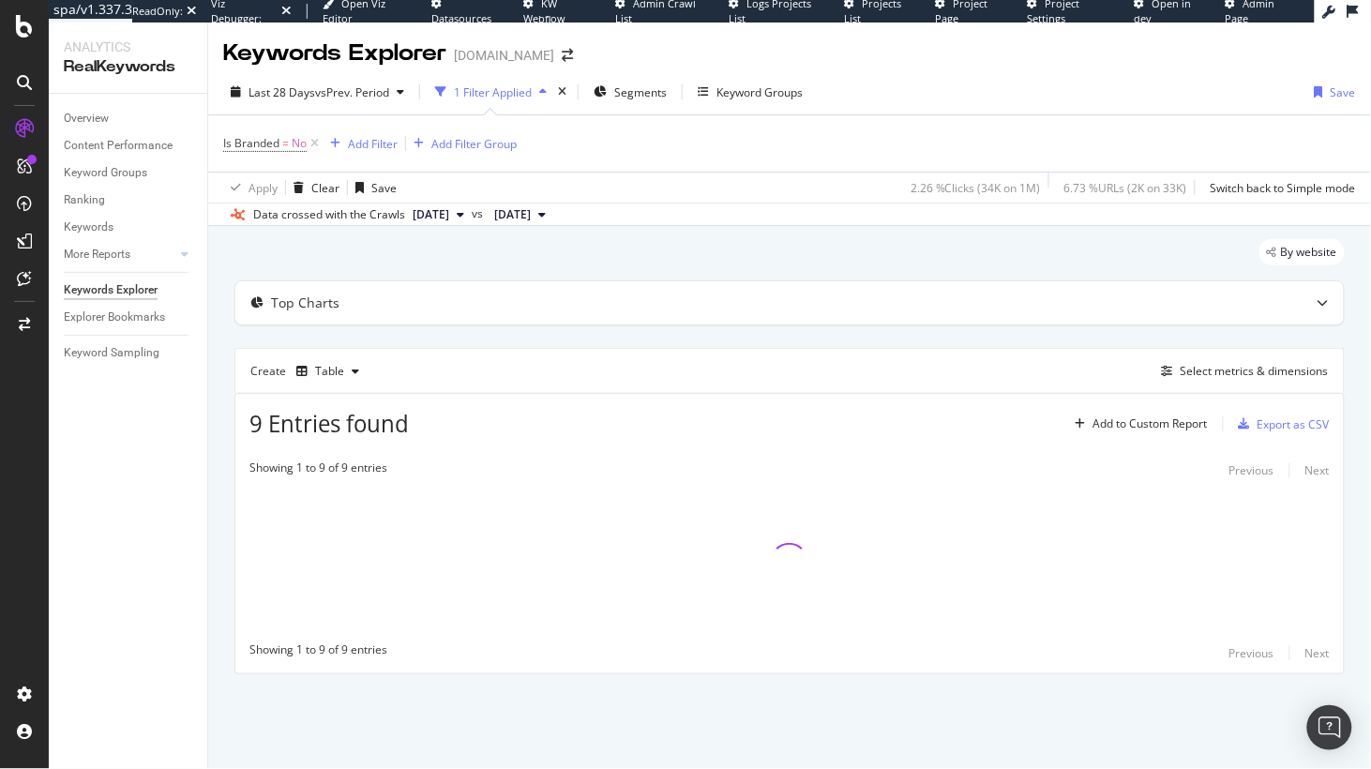
click at [235, 438] on div "9 Entries found Add to Custom Report Export as CSV" at bounding box center [789, 417] width 1108 height 46
click at [213, 433] on div "By website Top Charts Create Table Select metrics & dimensions 9 Entries found …" at bounding box center [789, 483] width 1163 height 514
click at [219, 348] on div "By website Top Charts Create Table Select metrics & dimensions 9 Entries found …" at bounding box center [789, 483] width 1163 height 514
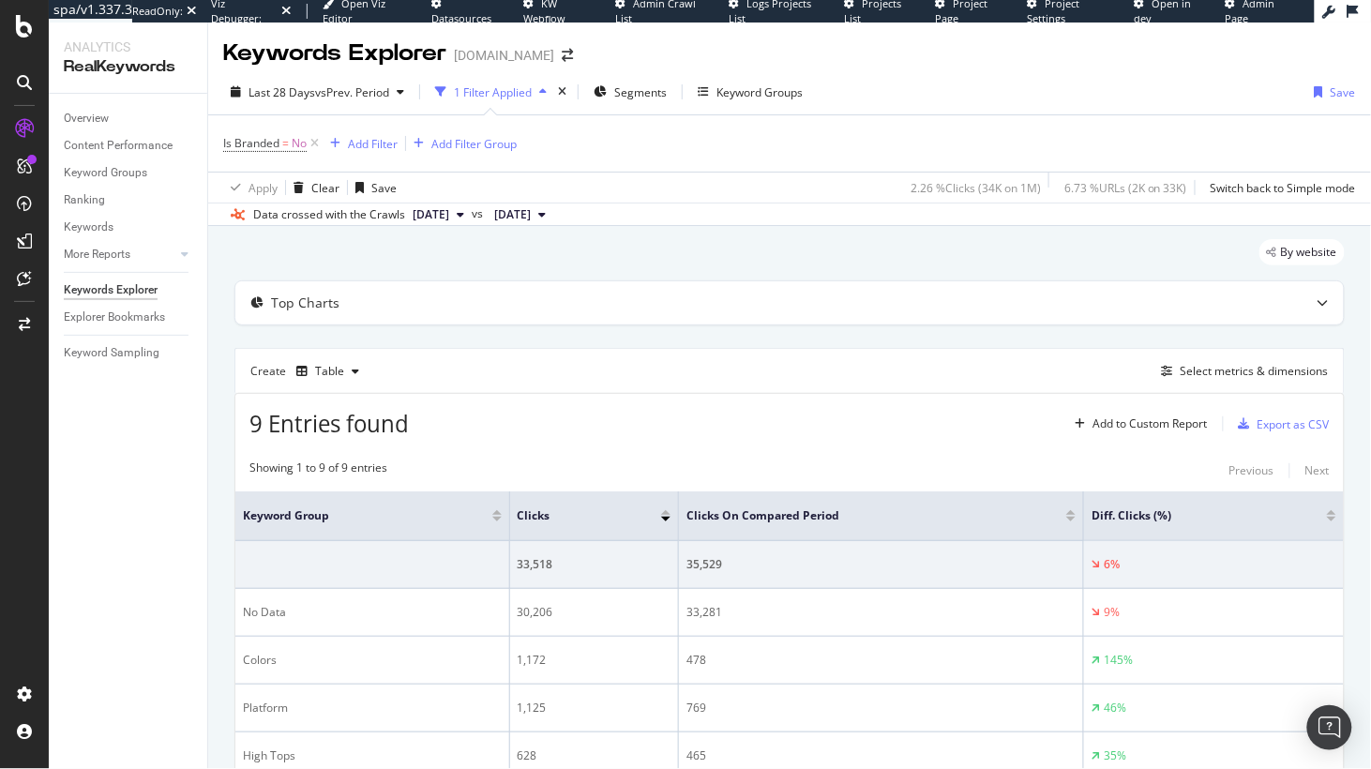
click at [212, 431] on div "By website Top Charts Create Table Select metrics & dimensions 9 Entries found …" at bounding box center [789, 676] width 1163 height 900
click at [127, 178] on div "Keyword Groups" at bounding box center [105, 173] width 83 height 20
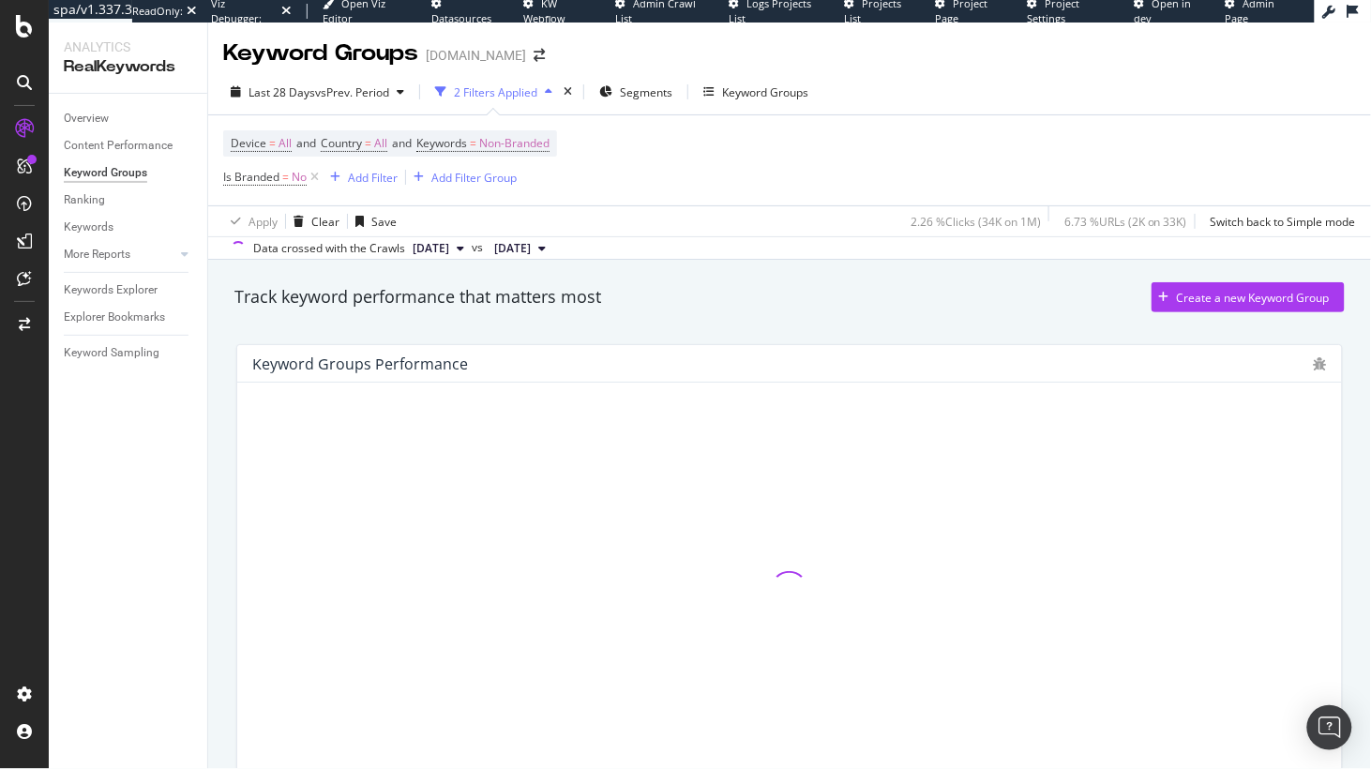
click at [447, 320] on div "Track keyword performance that matters most Create a new Keyword Group" at bounding box center [789, 301] width 1129 height 38
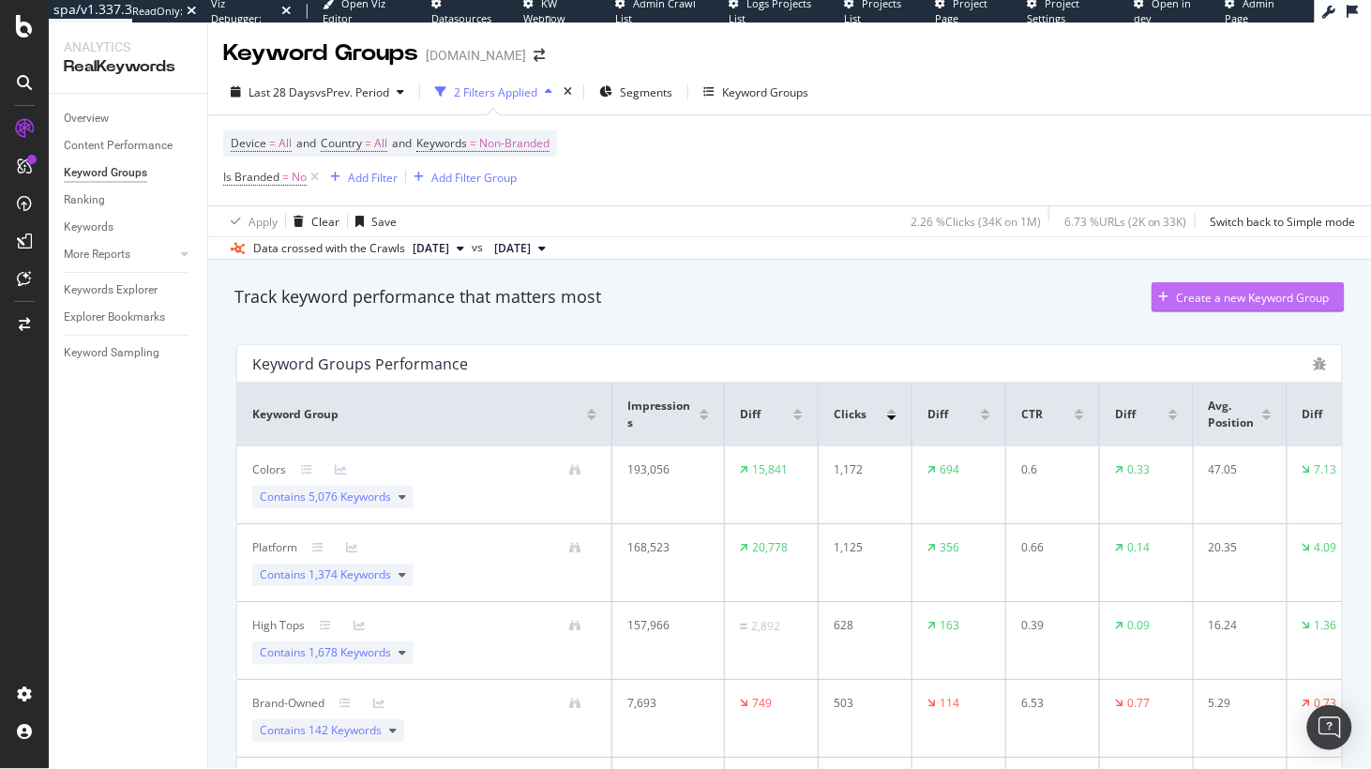
click at [1248, 300] on div "Create a new Keyword Group" at bounding box center [1253, 298] width 153 height 16
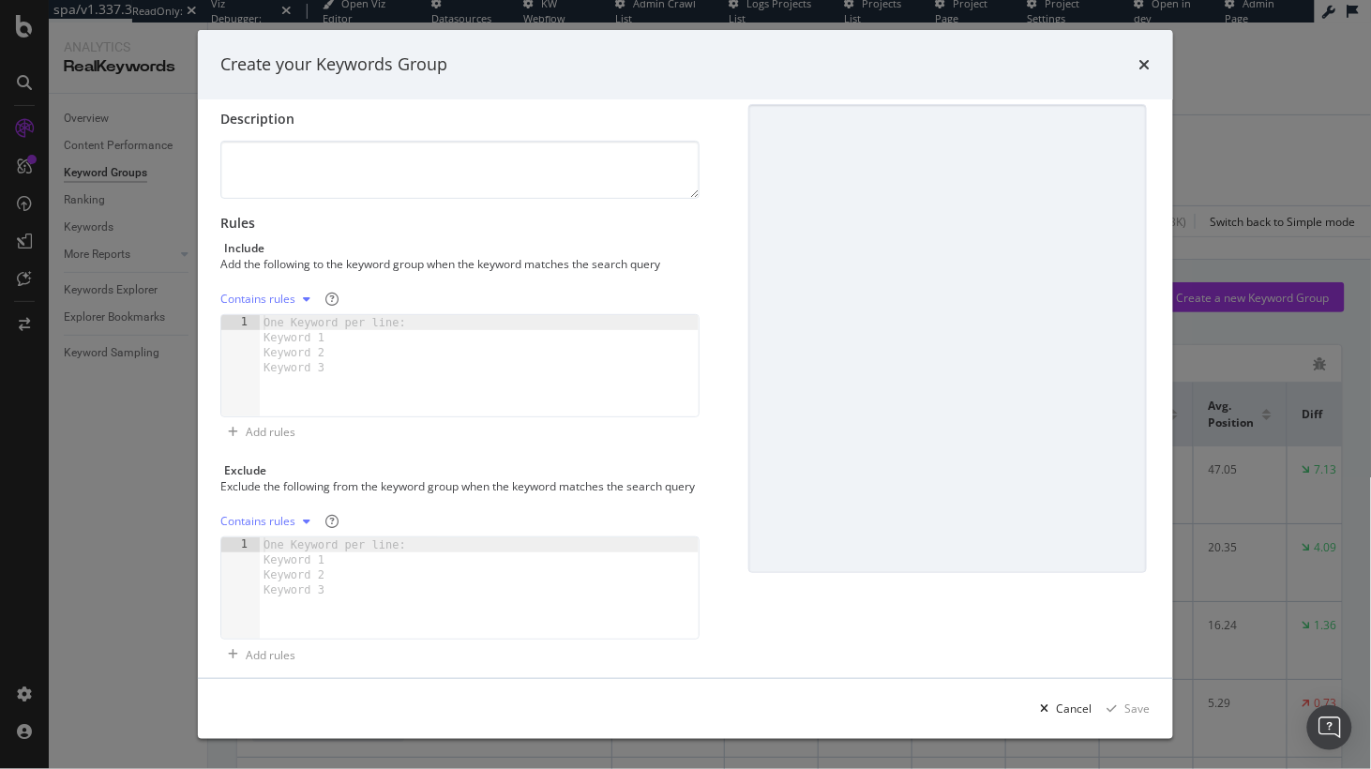
scroll to position [121, 0]
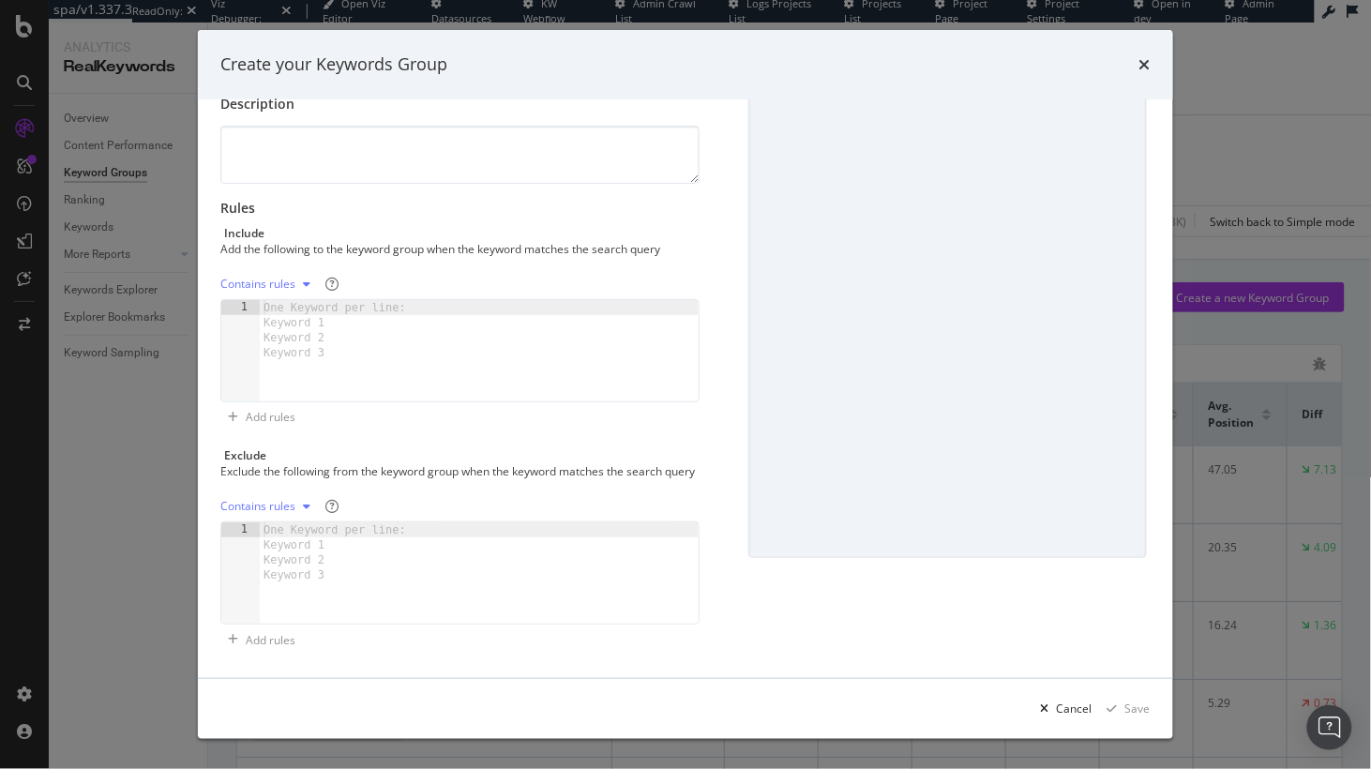
click at [305, 278] on icon "modal" at bounding box center [307, 283] width 8 height 11
click at [302, 356] on div "Regex rules" at bounding box center [274, 362] width 61 height 16
click at [412, 310] on div "modal" at bounding box center [479, 365] width 439 height 131
type textarea "a"
drag, startPoint x: 376, startPoint y: 558, endPoint x: 383, endPoint y: 550, distance: 10.0
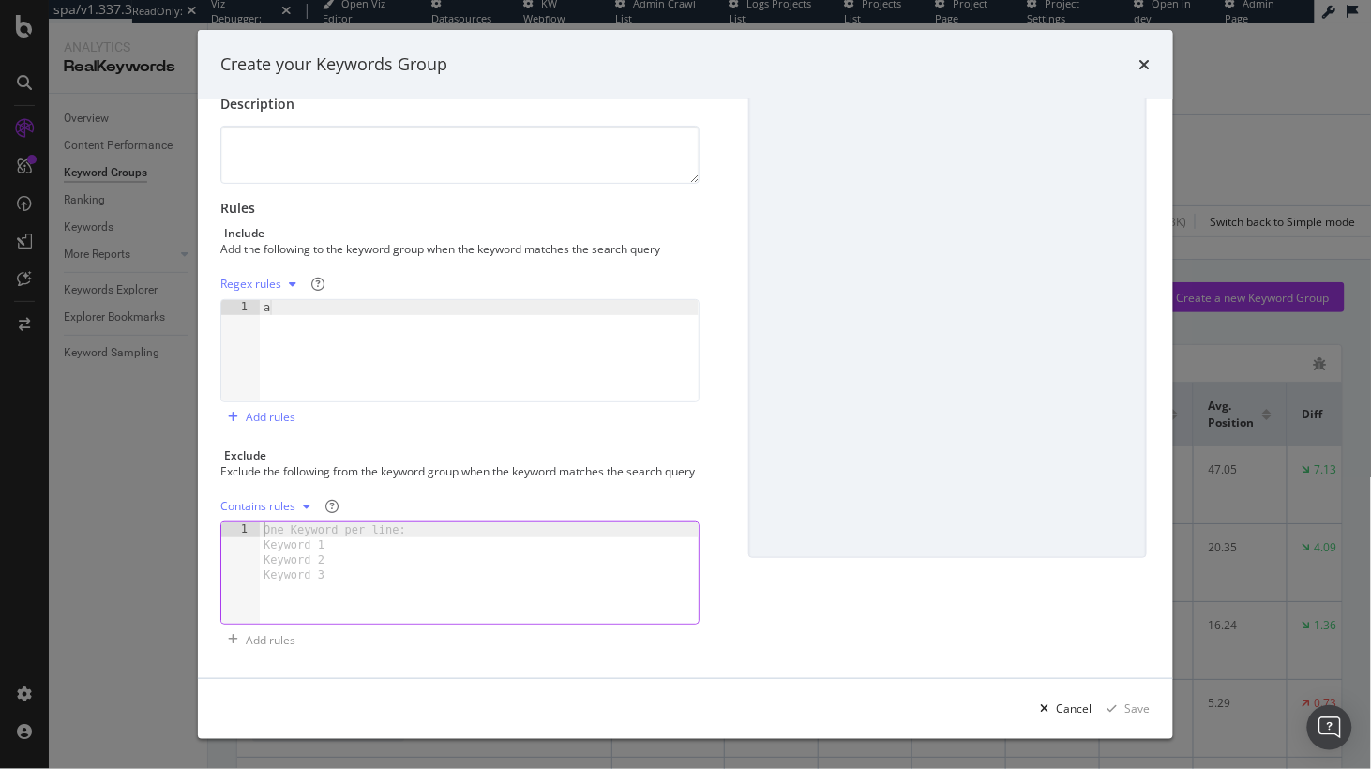
click at [376, 558] on div "One Keyword per line: Keyword 1 Keyword 2 Keyword 3" at bounding box center [338, 552] width 157 height 60
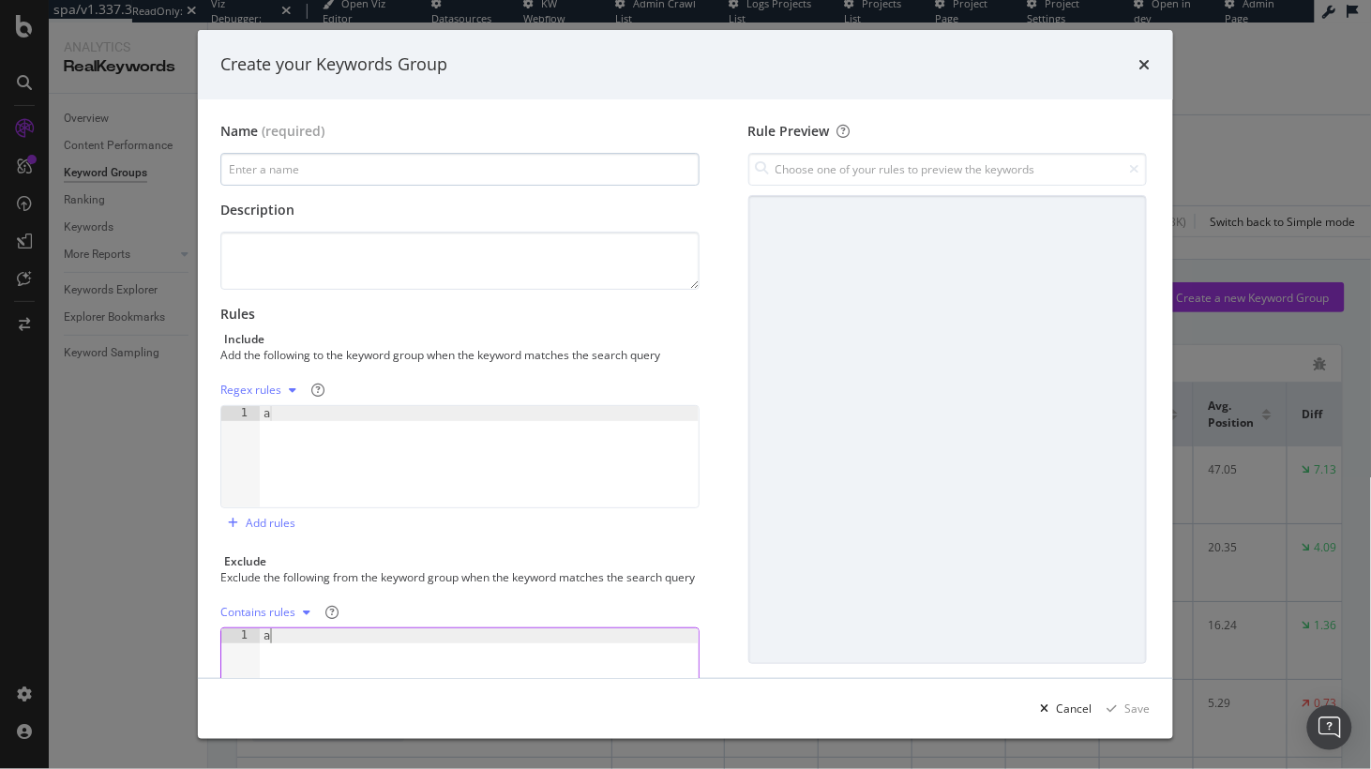
type textarea "a"
click at [486, 169] on input "modal" at bounding box center [459, 169] width 479 height 33
type input "a"
click at [741, 236] on div "Name (required) a Description Rules Include Add the following to the keyword gr…" at bounding box center [685, 441] width 930 height 639
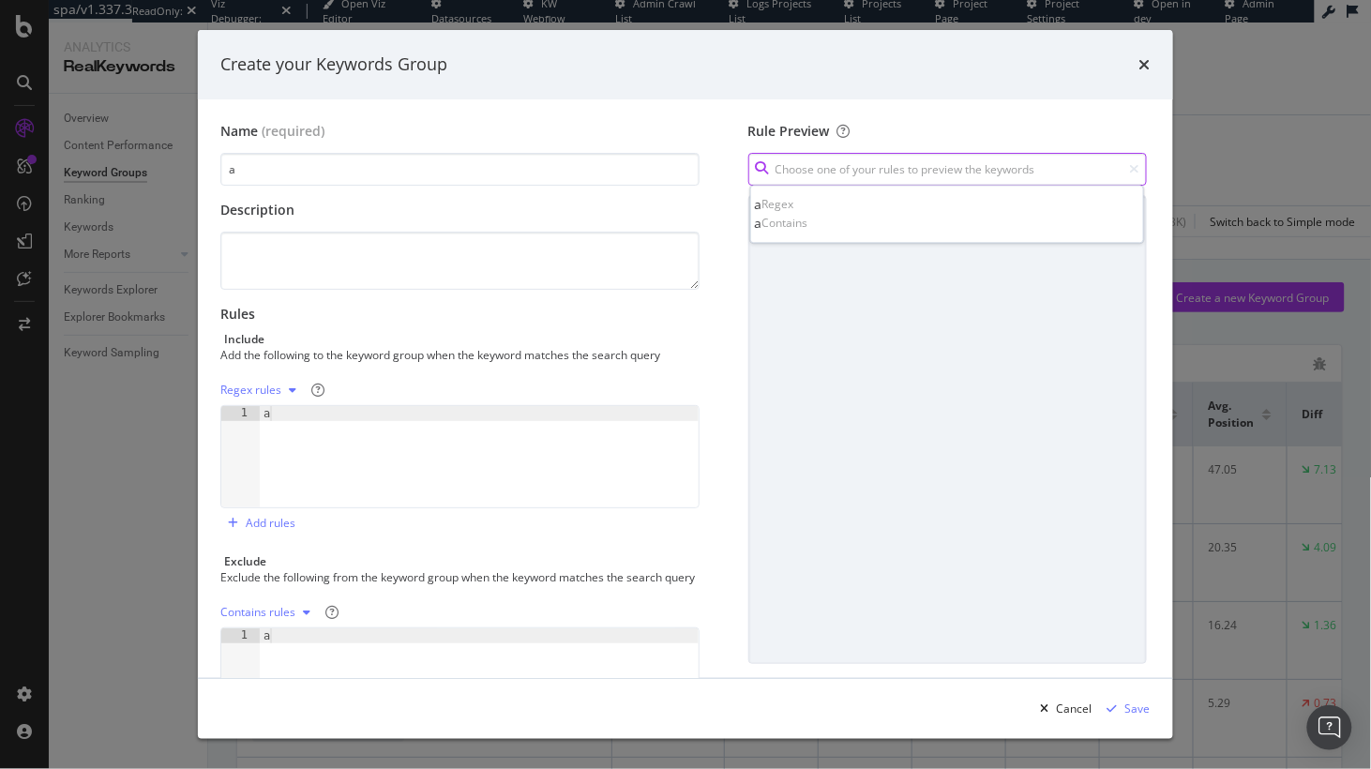
click at [824, 180] on input "modal" at bounding box center [947, 169] width 398 height 33
click at [888, 206] on div "a Regex" at bounding box center [947, 204] width 386 height 19
type input "a"
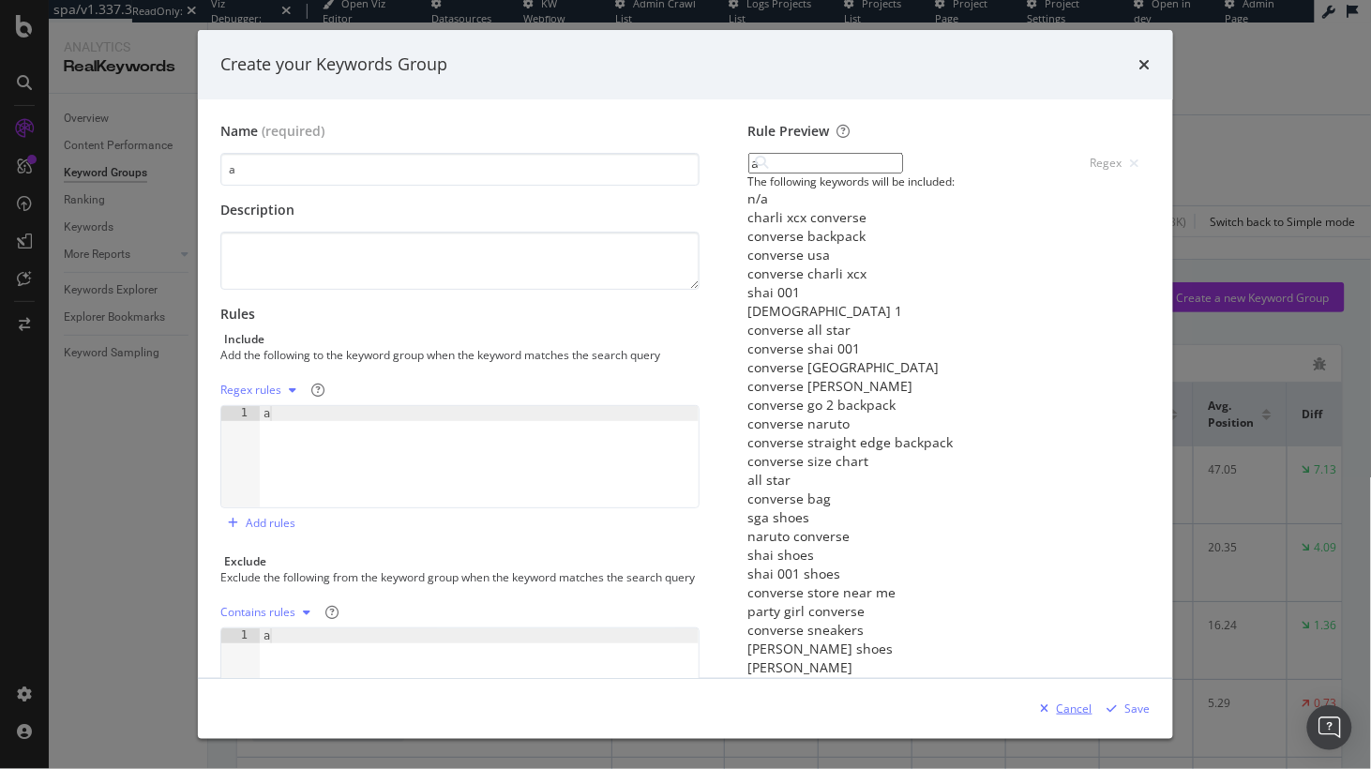
click at [1069, 707] on div "Cancel" at bounding box center [1075, 708] width 36 height 16
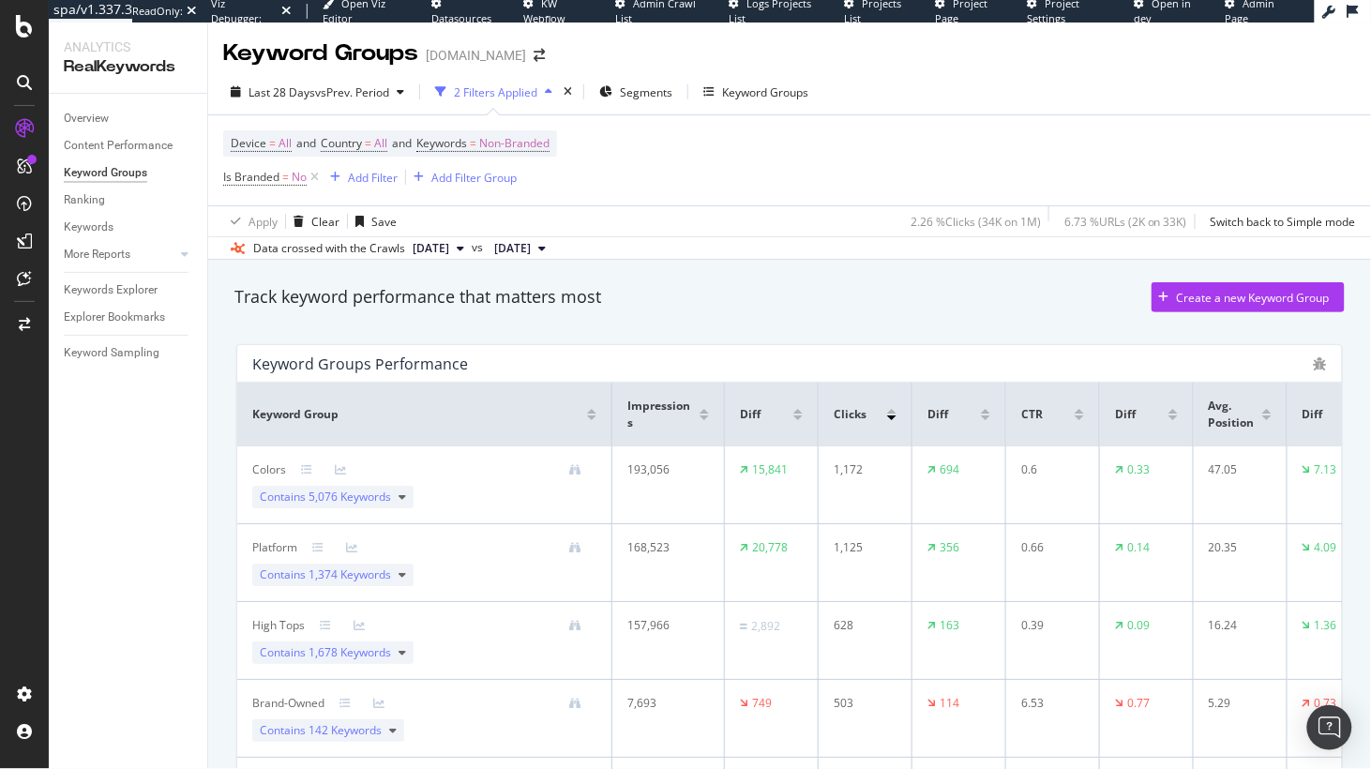
click at [689, 320] on div "Track keyword performance that matters most Create a new Keyword Group" at bounding box center [789, 301] width 1129 height 56
click at [108, 296] on div "Keywords Explorer" at bounding box center [111, 290] width 94 height 20
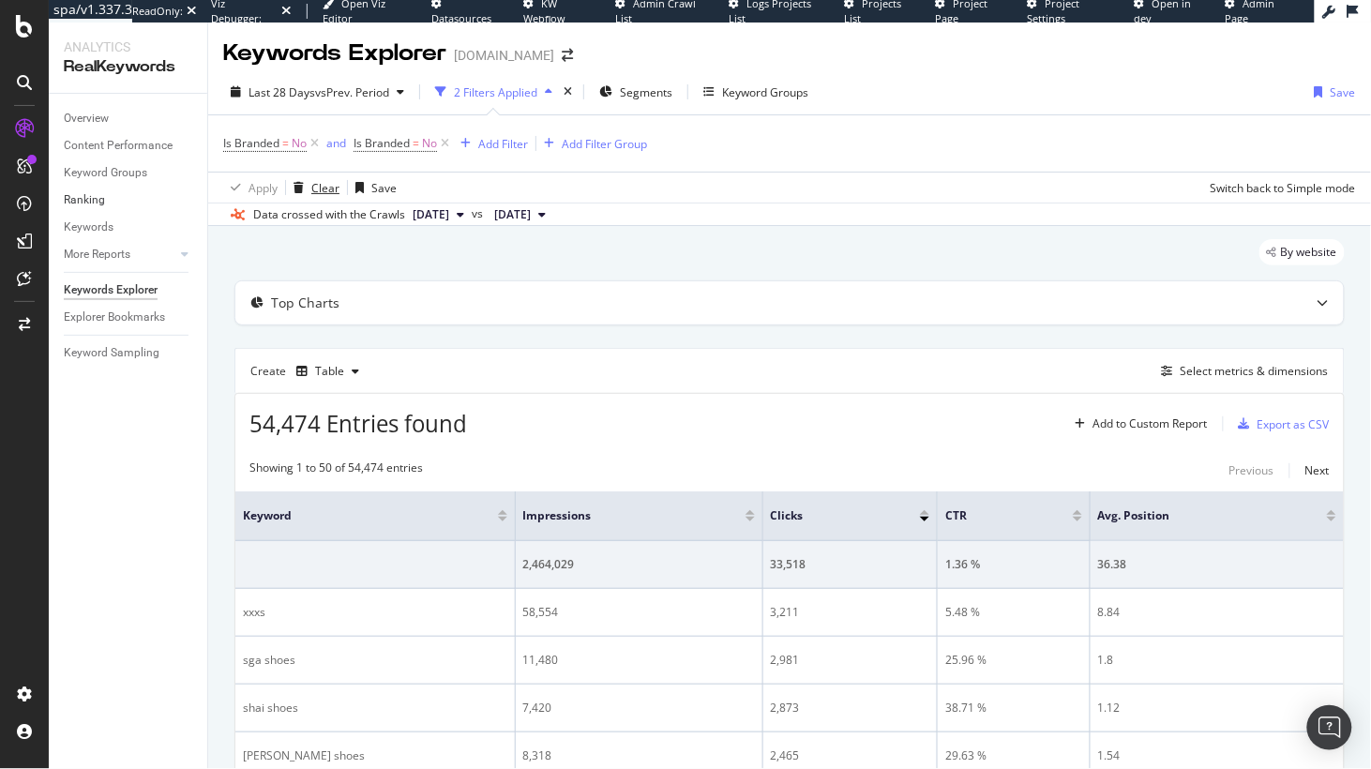
drag, startPoint x: 321, startPoint y: 188, endPoint x: 165, endPoint y: 190, distance: 155.7
click at [320, 188] on div "Clear" at bounding box center [325, 188] width 28 height 16
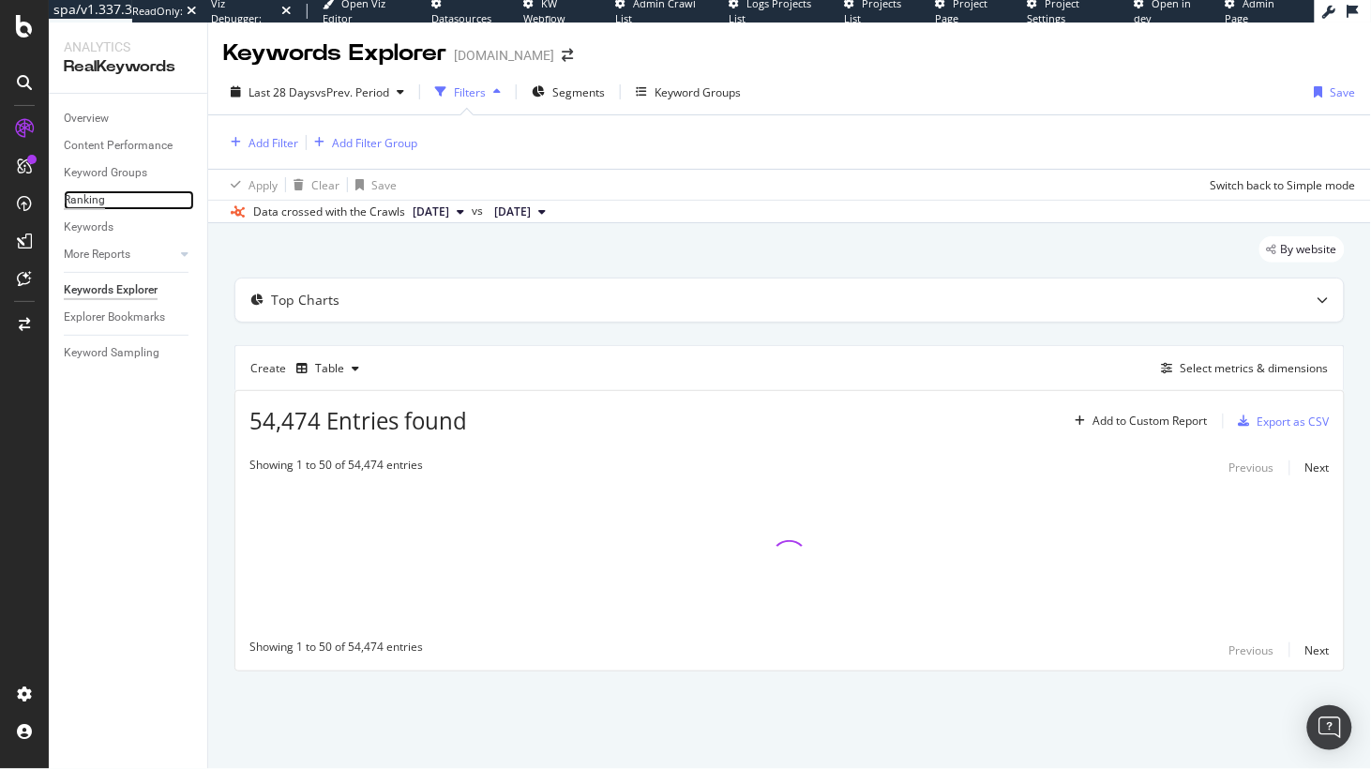
click at [104, 201] on link "Ranking" at bounding box center [129, 200] width 130 height 20
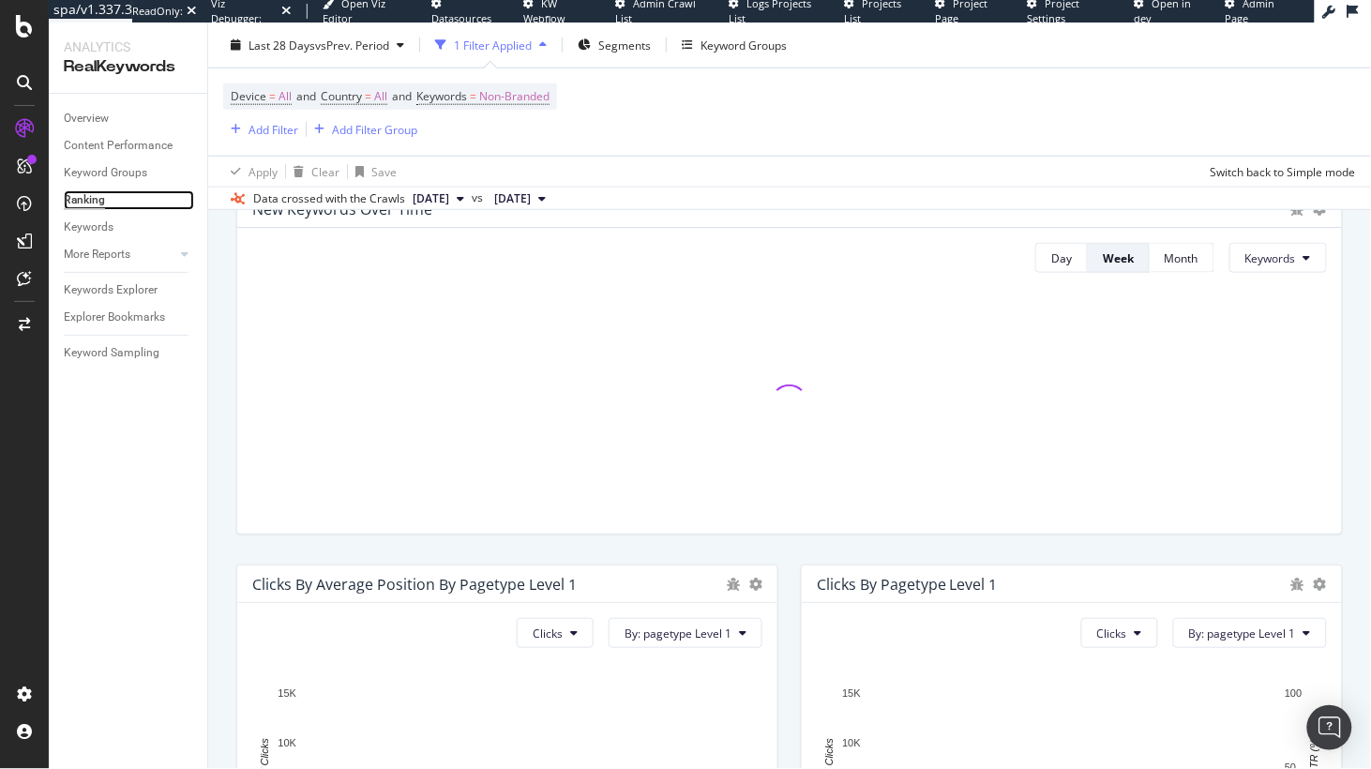
scroll to position [465, 0]
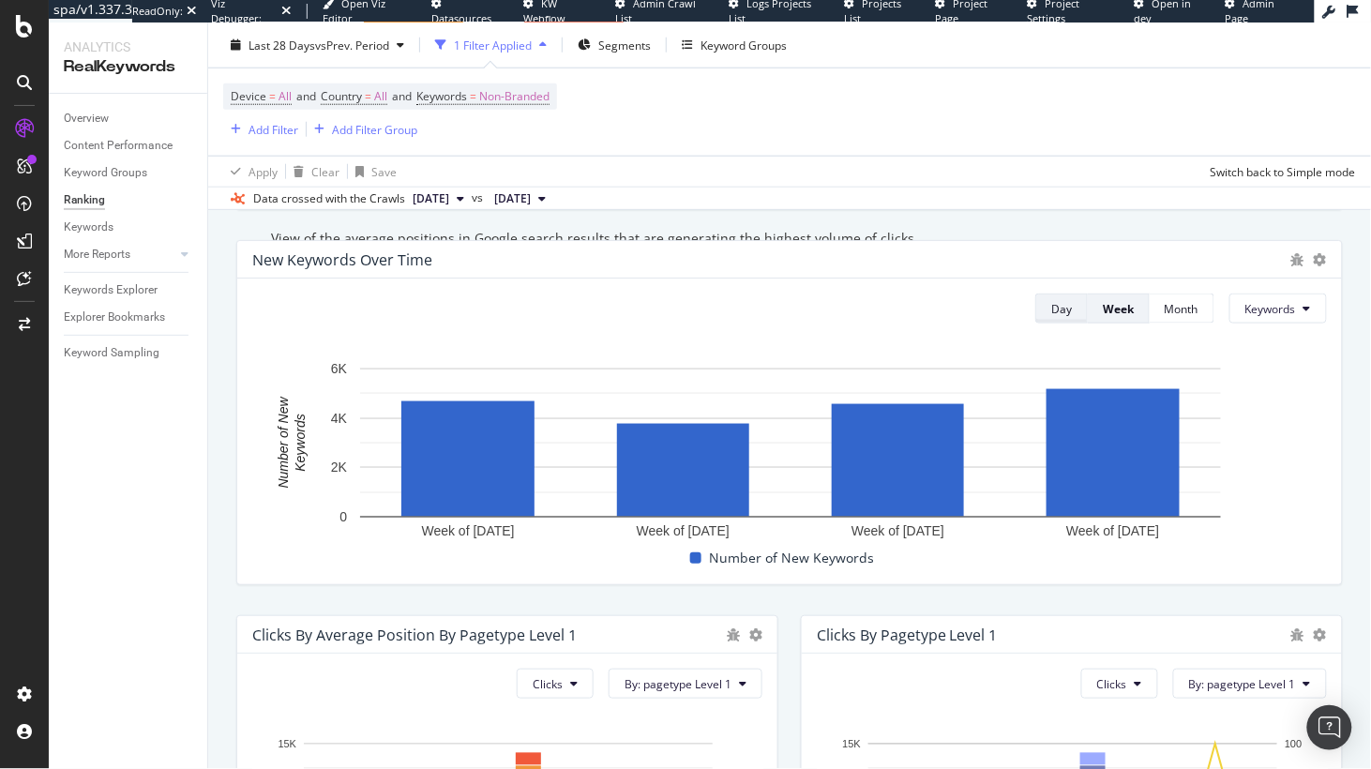
click at [1062, 317] on div "Day" at bounding box center [1061, 309] width 21 height 16
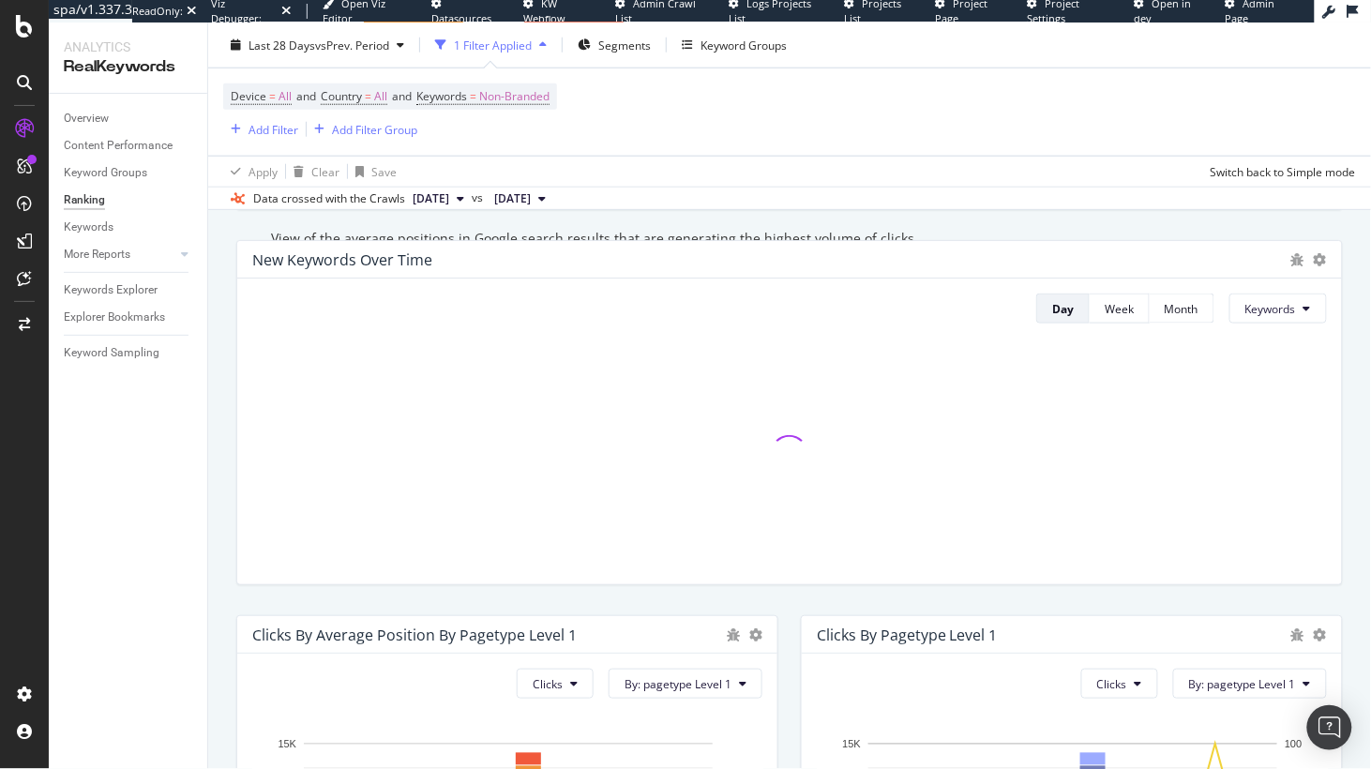
click at [834, 225] on div "Clicks By Position By Week Day Week Month Clicks Hold CMD (⌘) while clicking to…" at bounding box center [789, 37] width 1129 height 375
click at [710, 243] on div "New Keywords Over Time Day Week Month Keywords" at bounding box center [789, 412] width 1129 height 375
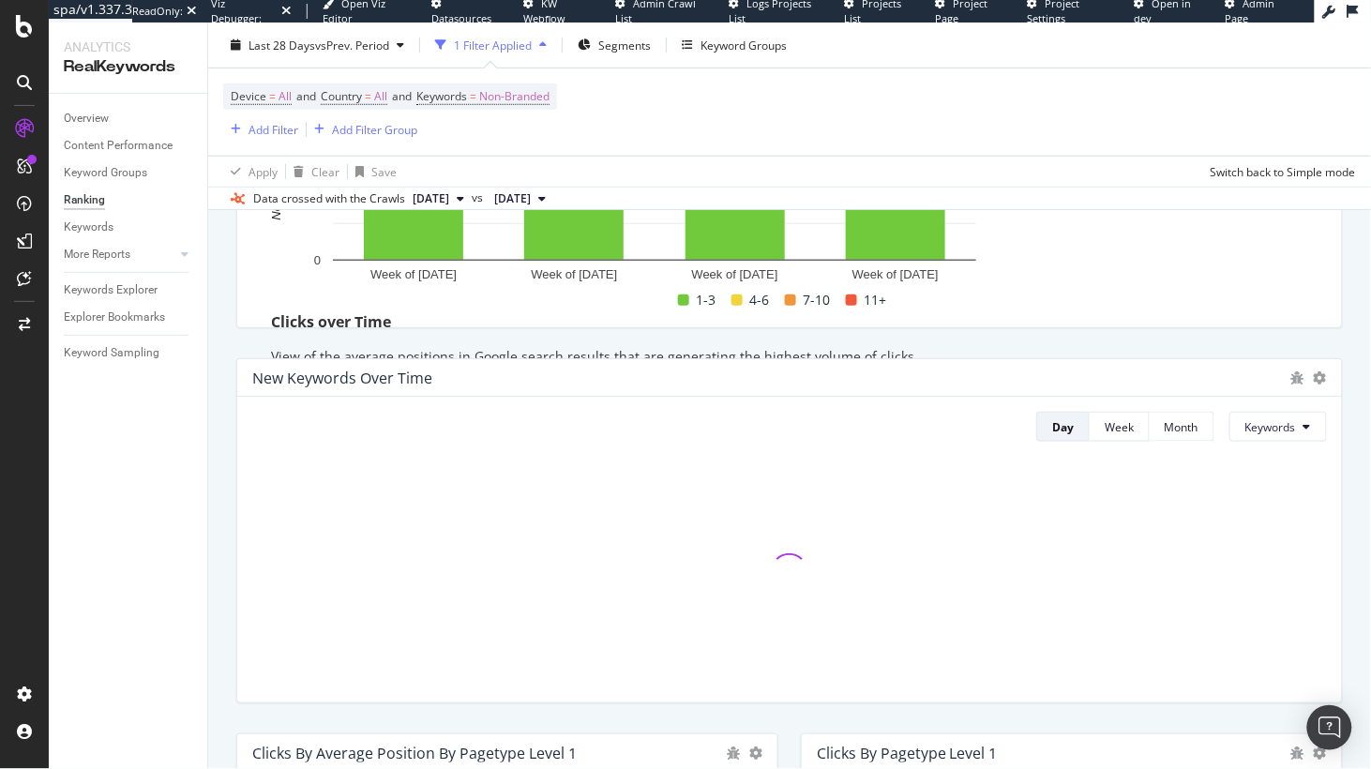
scroll to position [311, 0]
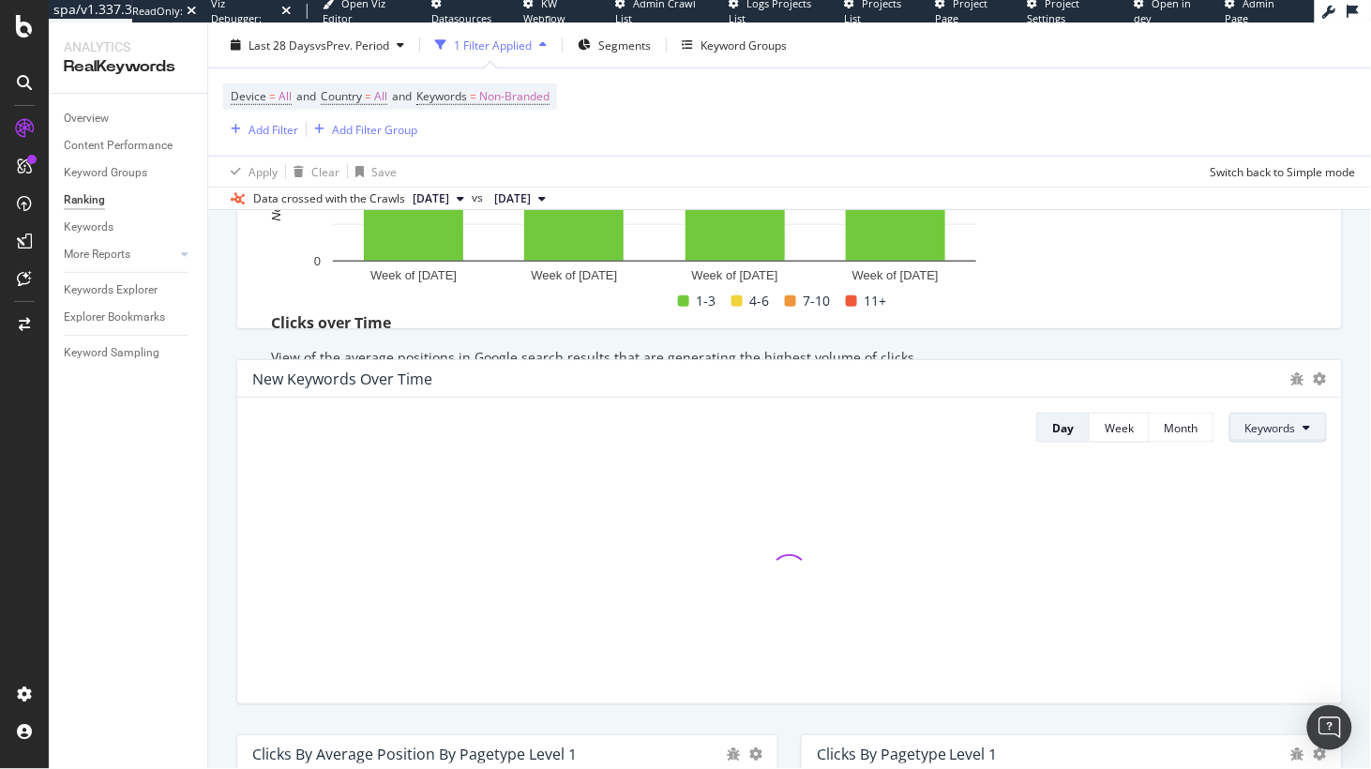
click at [1286, 436] on span "Keywords" at bounding box center [1270, 428] width 51 height 16
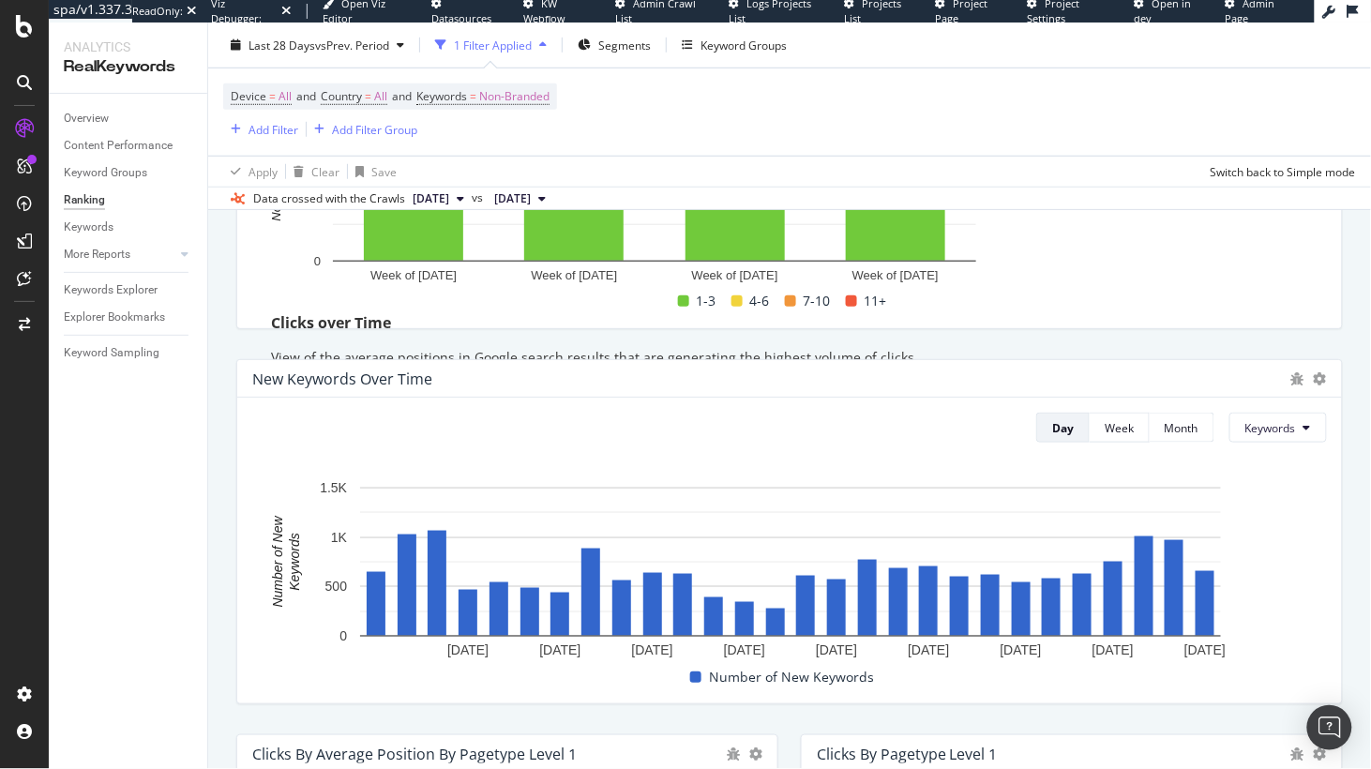
click at [1245, 363] on div "New Keywords Over Time Day Week Month Keywords Hold CMD (⌘) while clicking to f…" at bounding box center [789, 531] width 1129 height 375
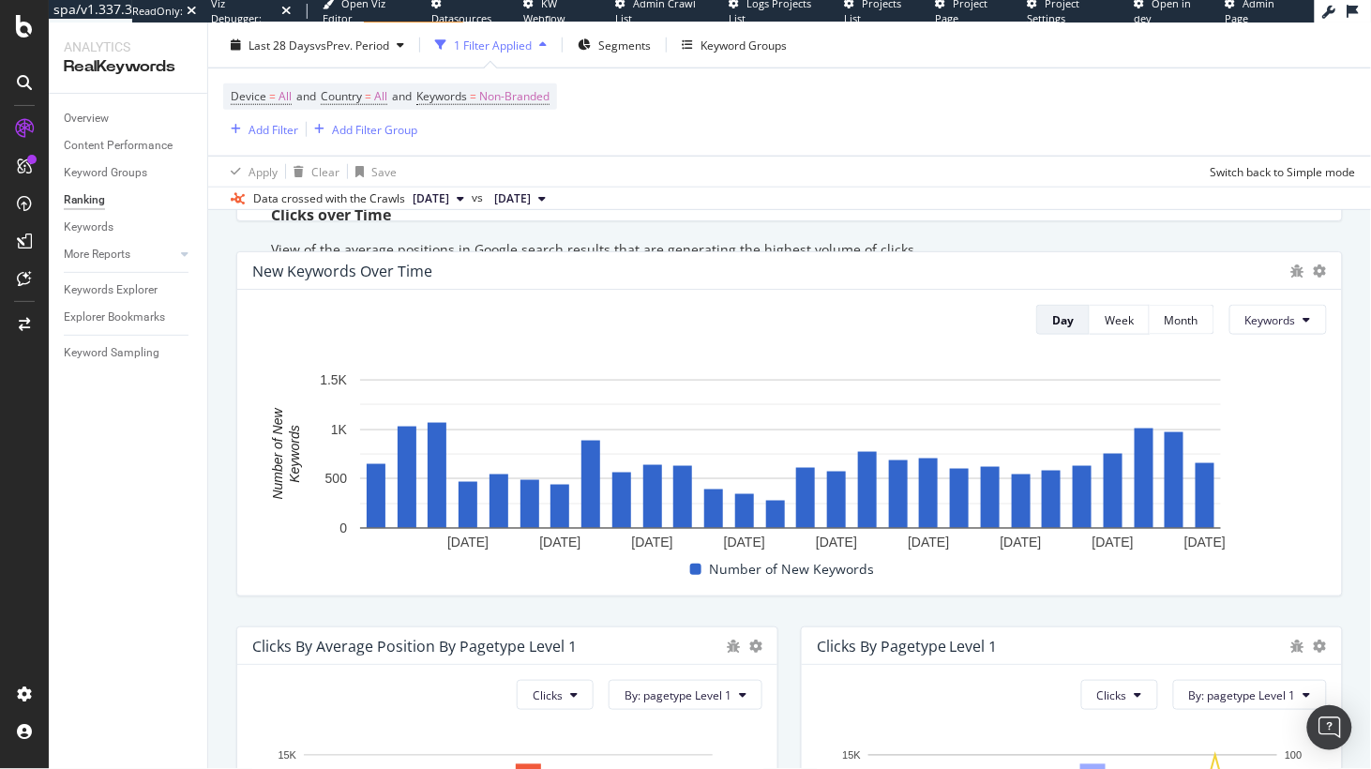
scroll to position [456, 0]
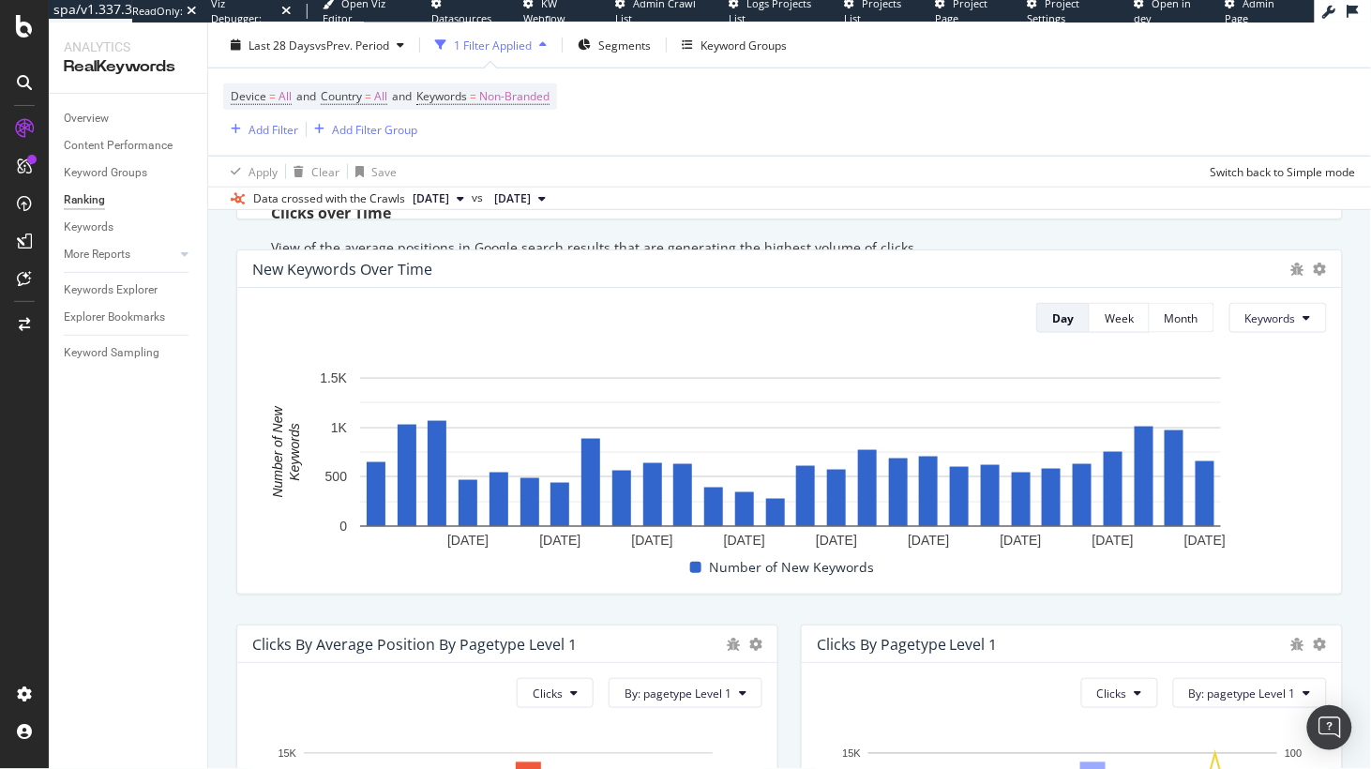
drag, startPoint x: 1188, startPoint y: 633, endPoint x: 1165, endPoint y: 632, distance: 22.5
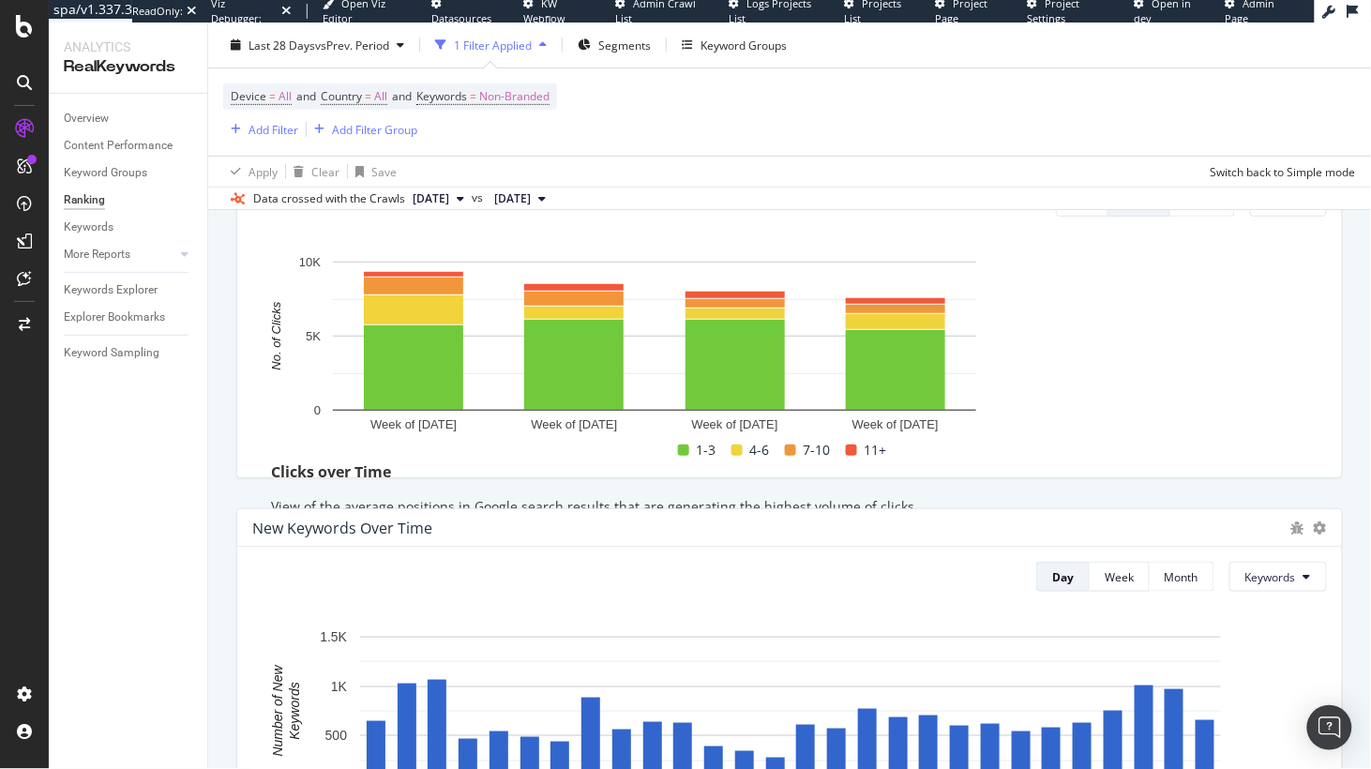
scroll to position [0, 0]
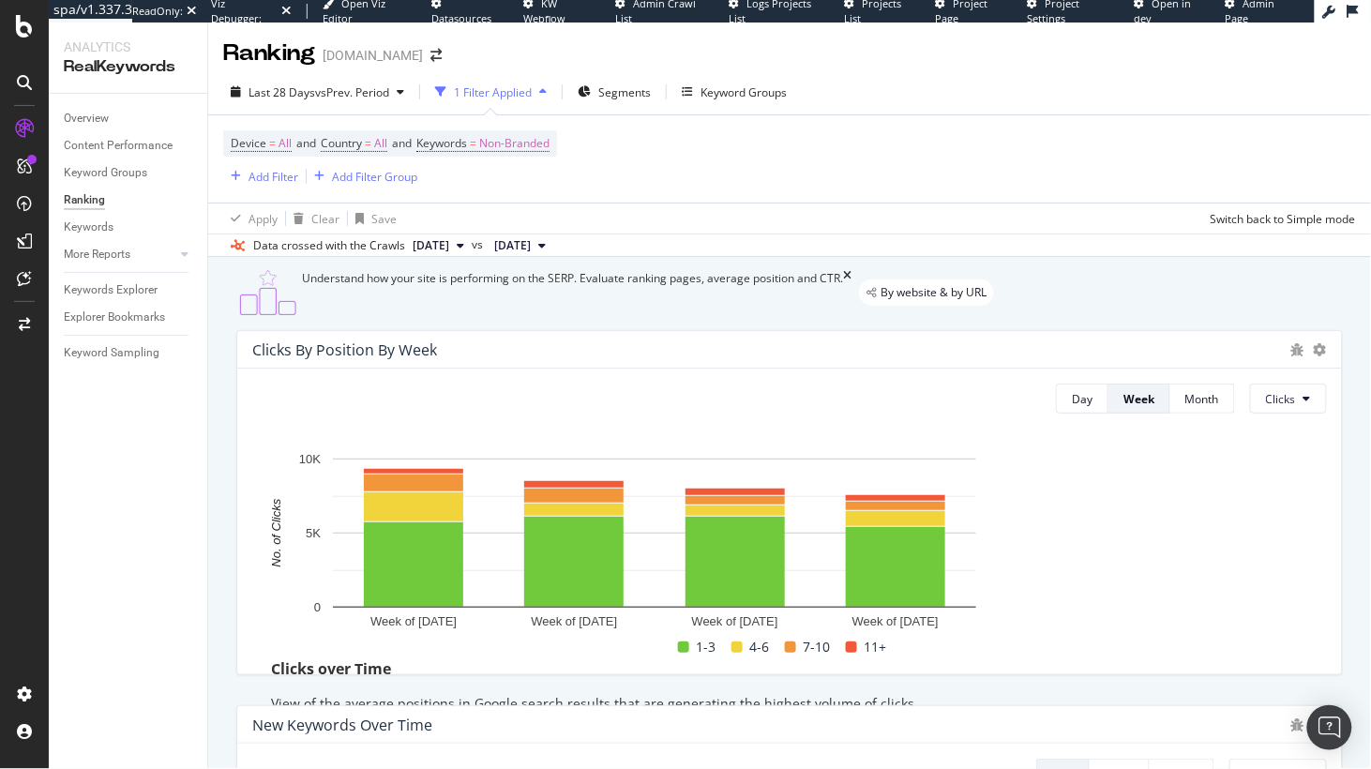
click at [228, 442] on div "Clicks By Position By Week Day Week Month Clicks Hold CMD (⌘) while clicking to…" at bounding box center [789, 502] width 1129 height 375
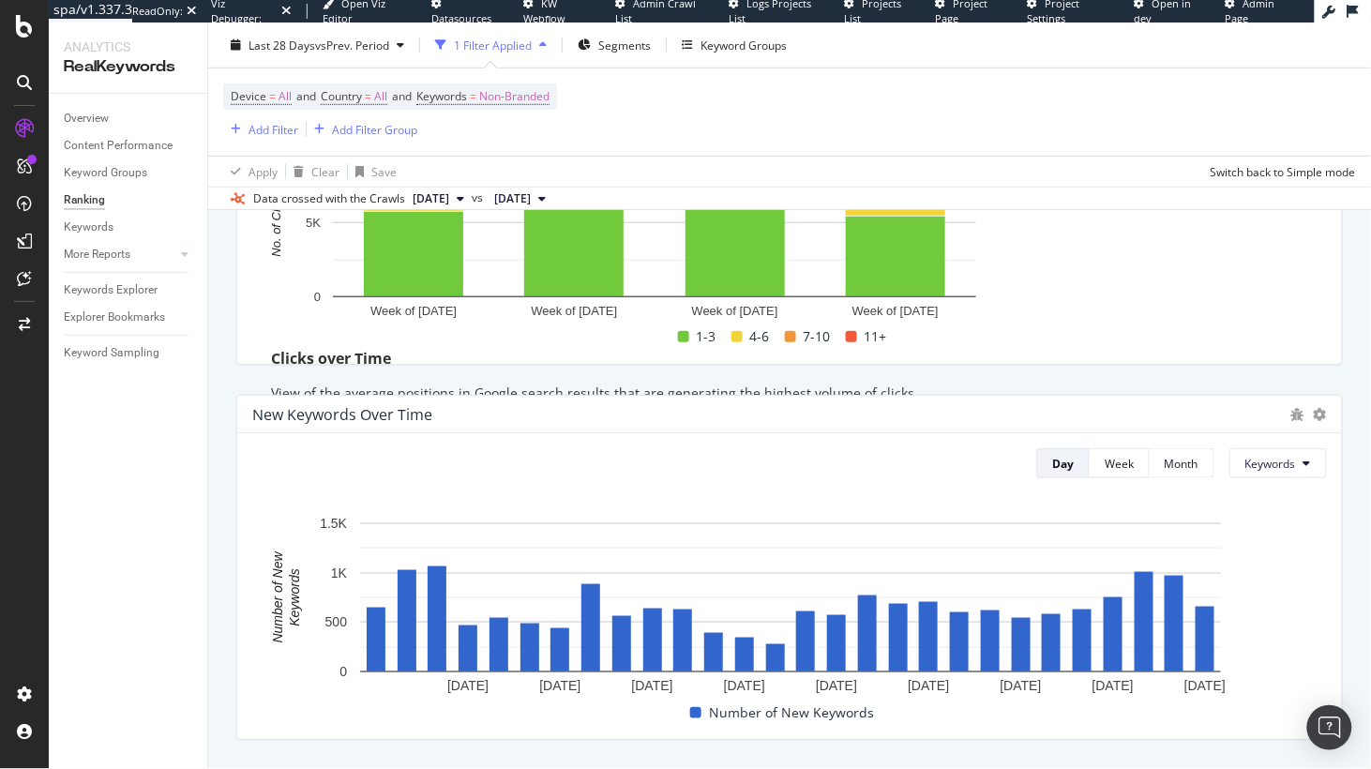
scroll to position [452, 0]
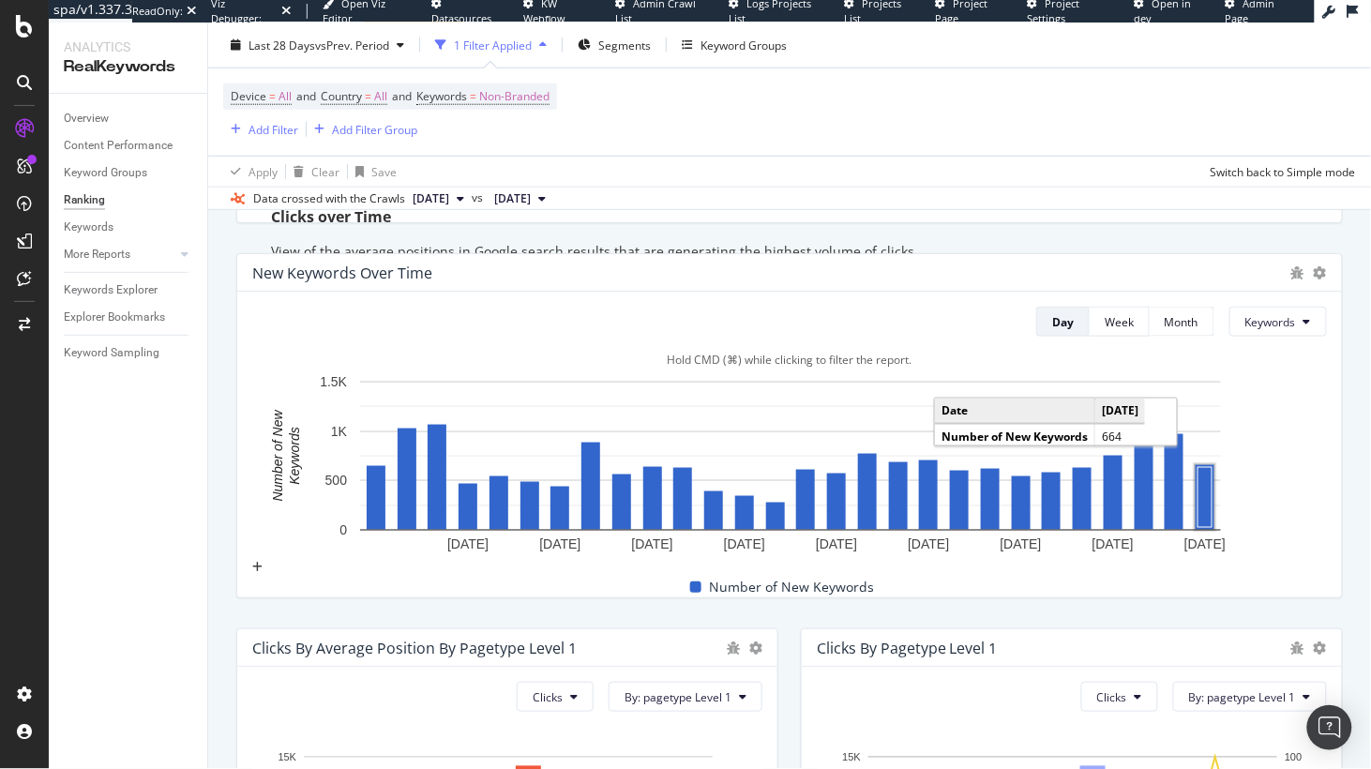
click at [1206, 514] on rect "A chart." at bounding box center [1205, 498] width 14 height 60
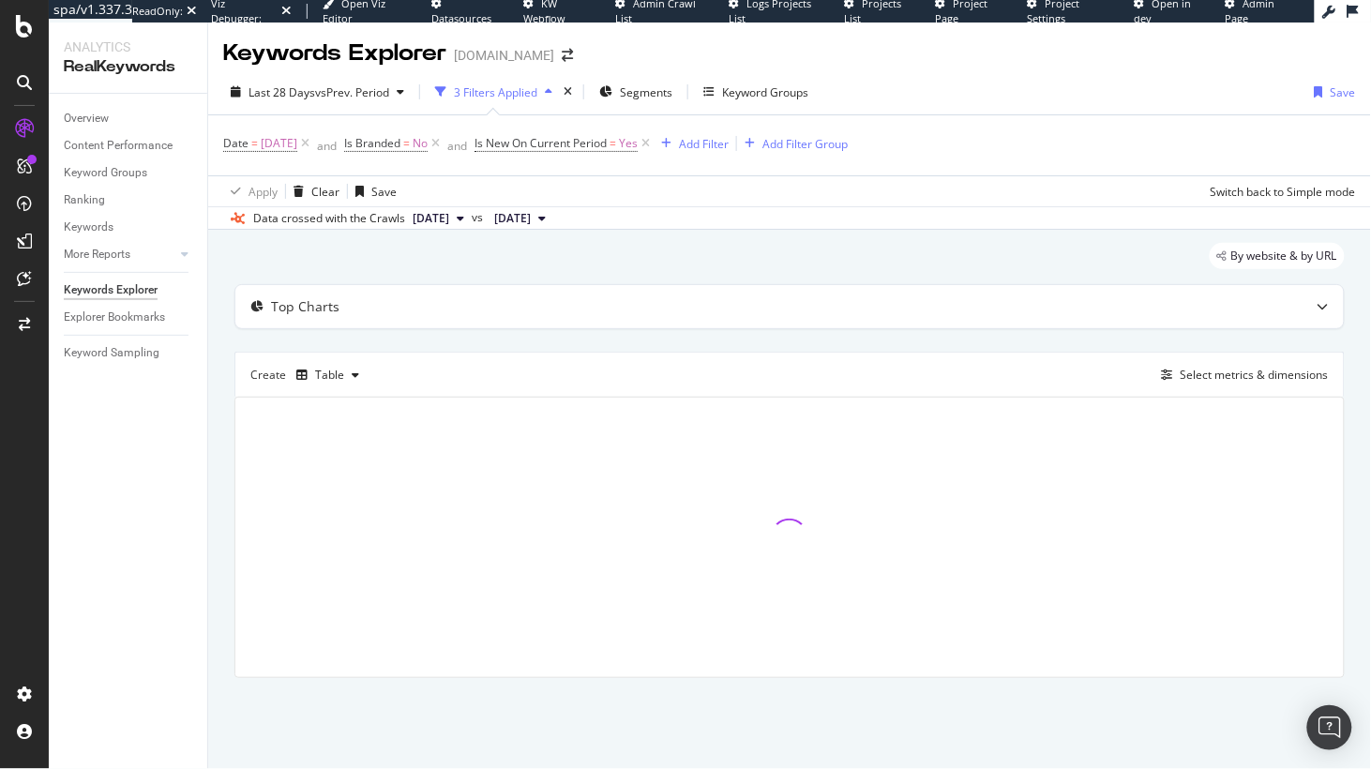
click at [784, 336] on div "Top Charts Create Table Select metrics & dimensions" at bounding box center [789, 481] width 1110 height 394
click at [685, 260] on div "By website & by URL" at bounding box center [789, 263] width 1110 height 41
click at [718, 266] on div "By website & by URL" at bounding box center [789, 263] width 1110 height 41
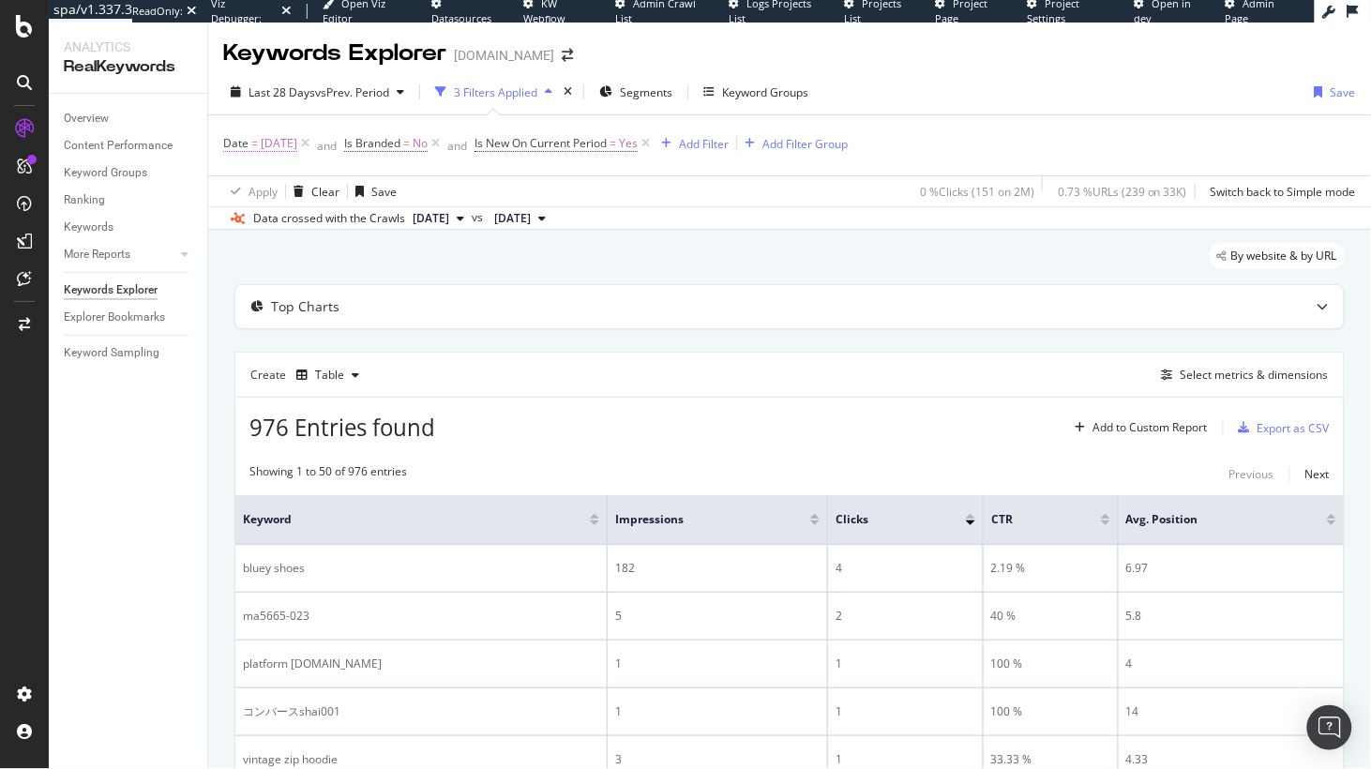
click at [274, 143] on span "[DATE]" at bounding box center [279, 143] width 37 height 26
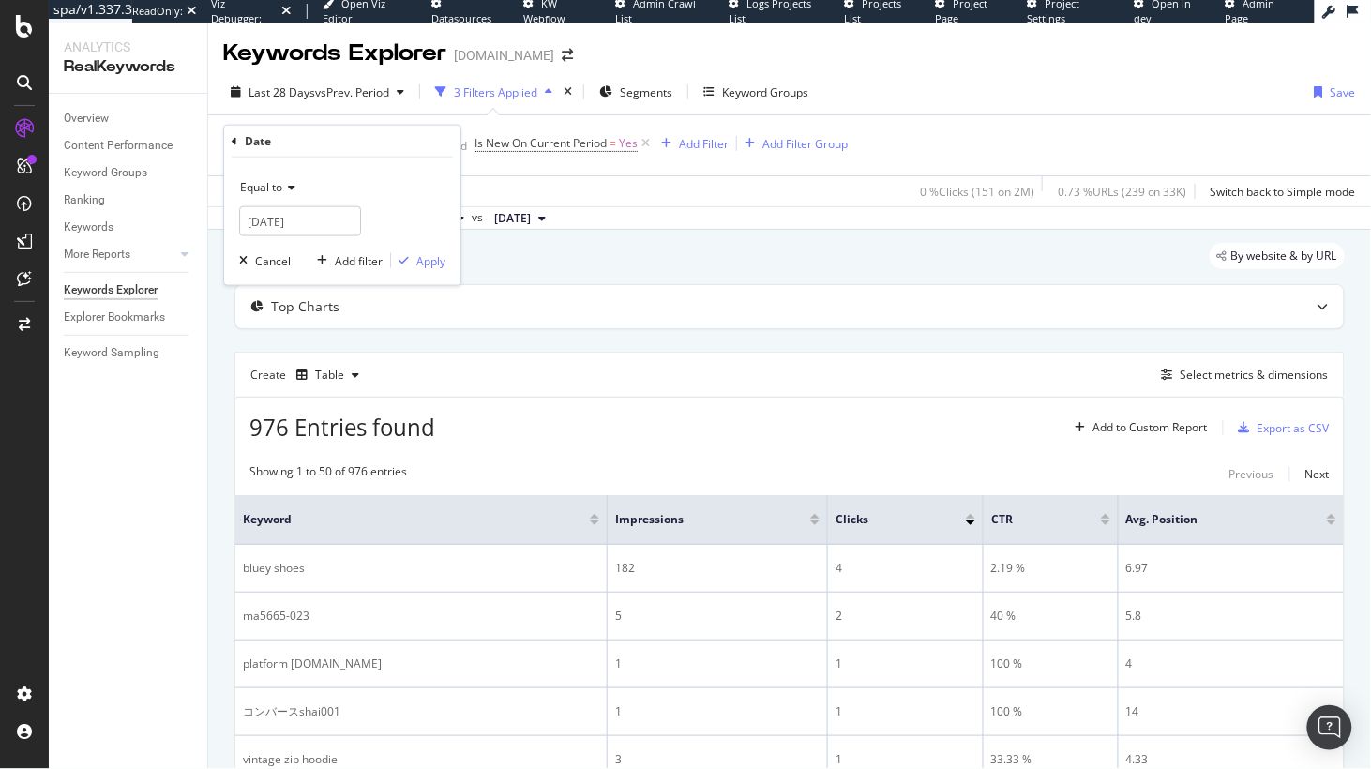
click at [284, 188] on icon at bounding box center [288, 187] width 13 height 11
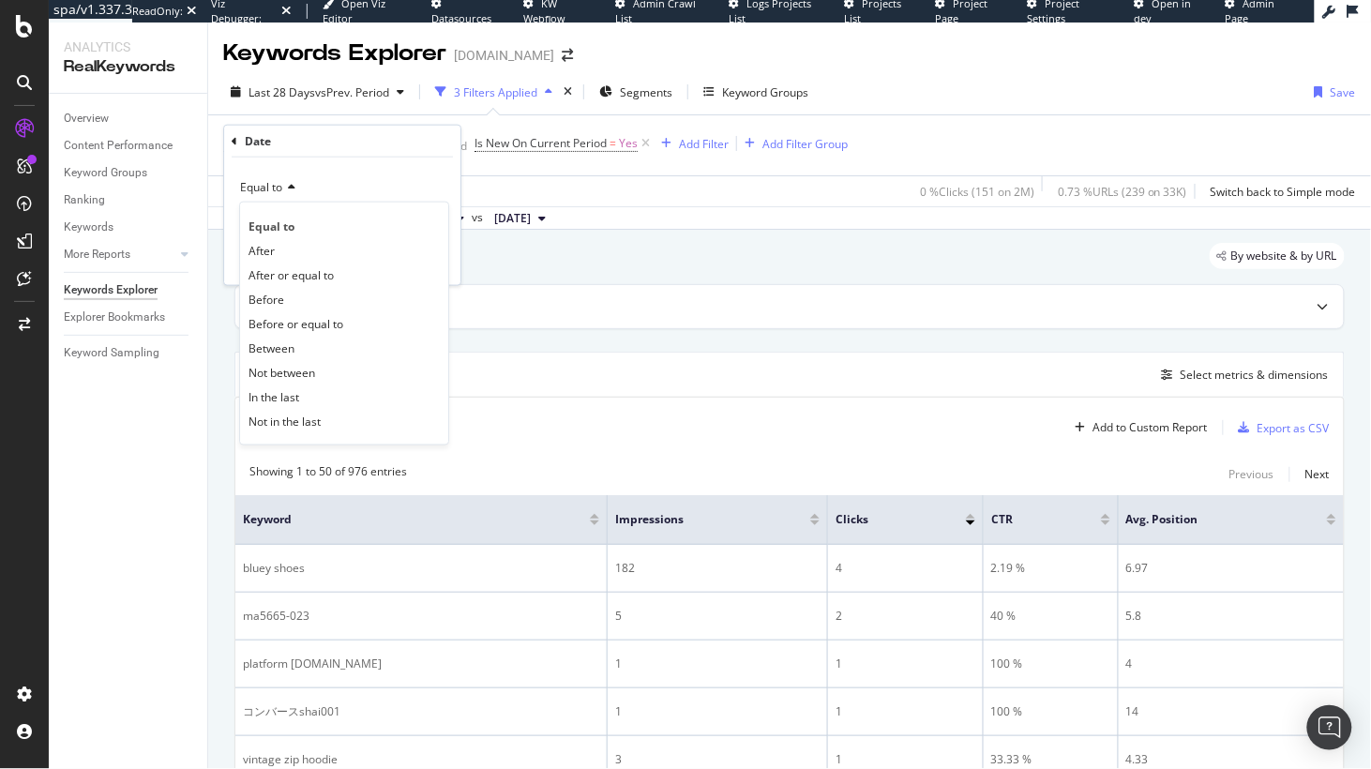
click at [287, 352] on span "Between" at bounding box center [271, 347] width 46 height 16
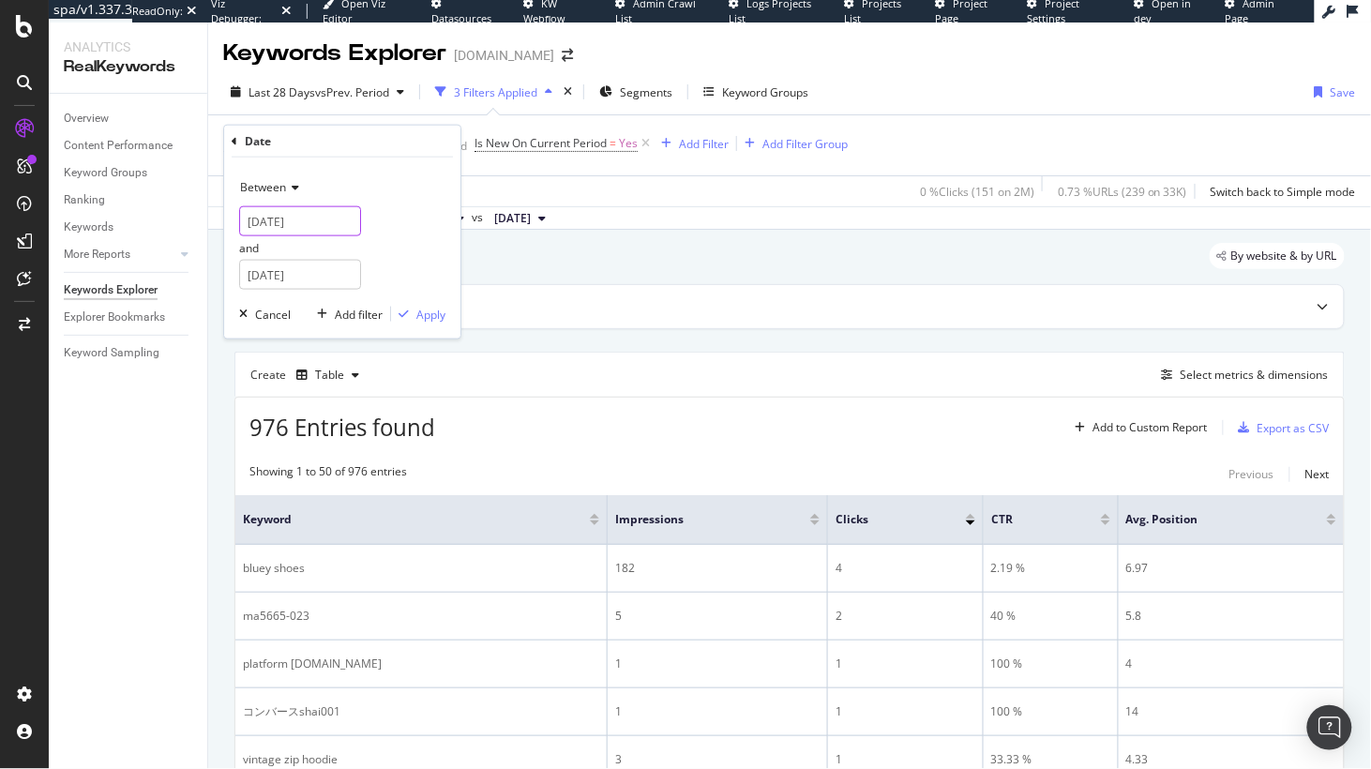
click at [323, 222] on input "[DATE]" at bounding box center [300, 221] width 122 height 30
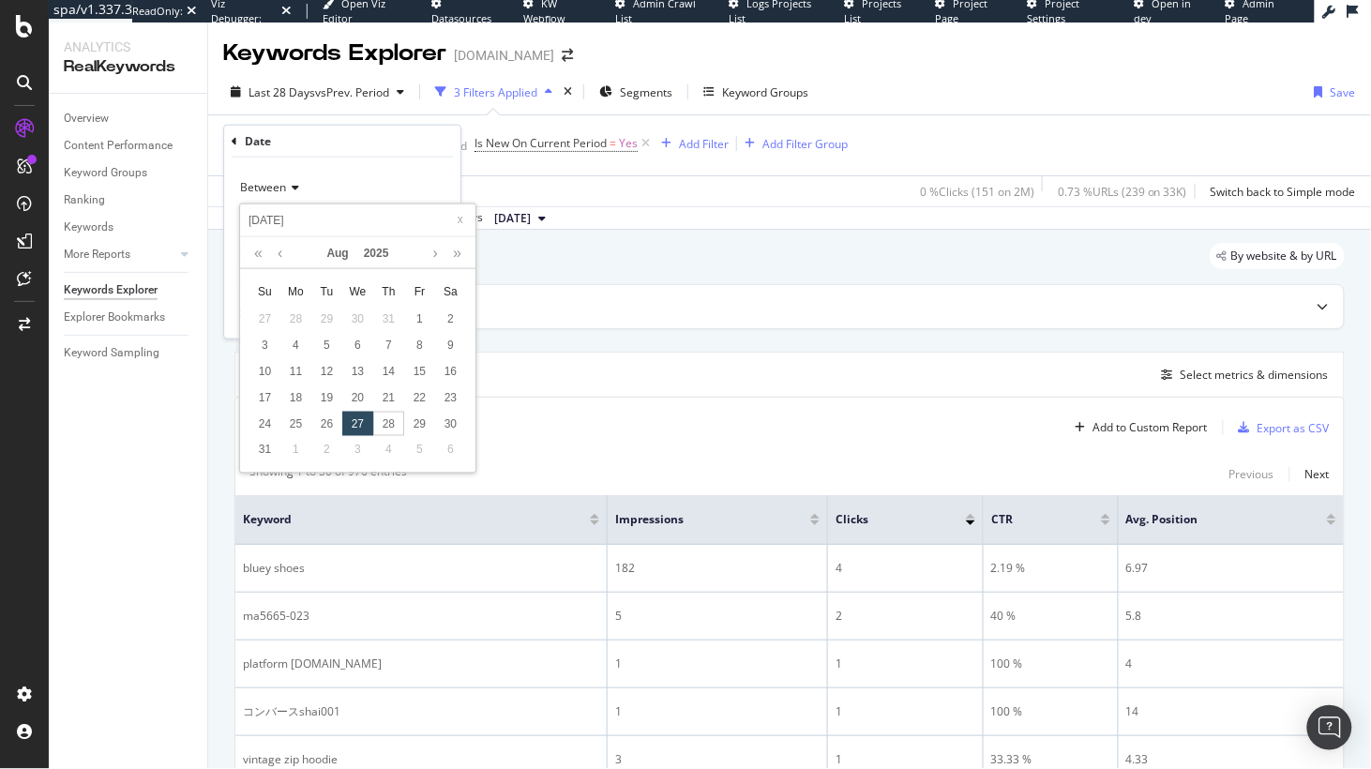
click at [297, 394] on div "18" at bounding box center [295, 397] width 31 height 24
type input "[DATE]"
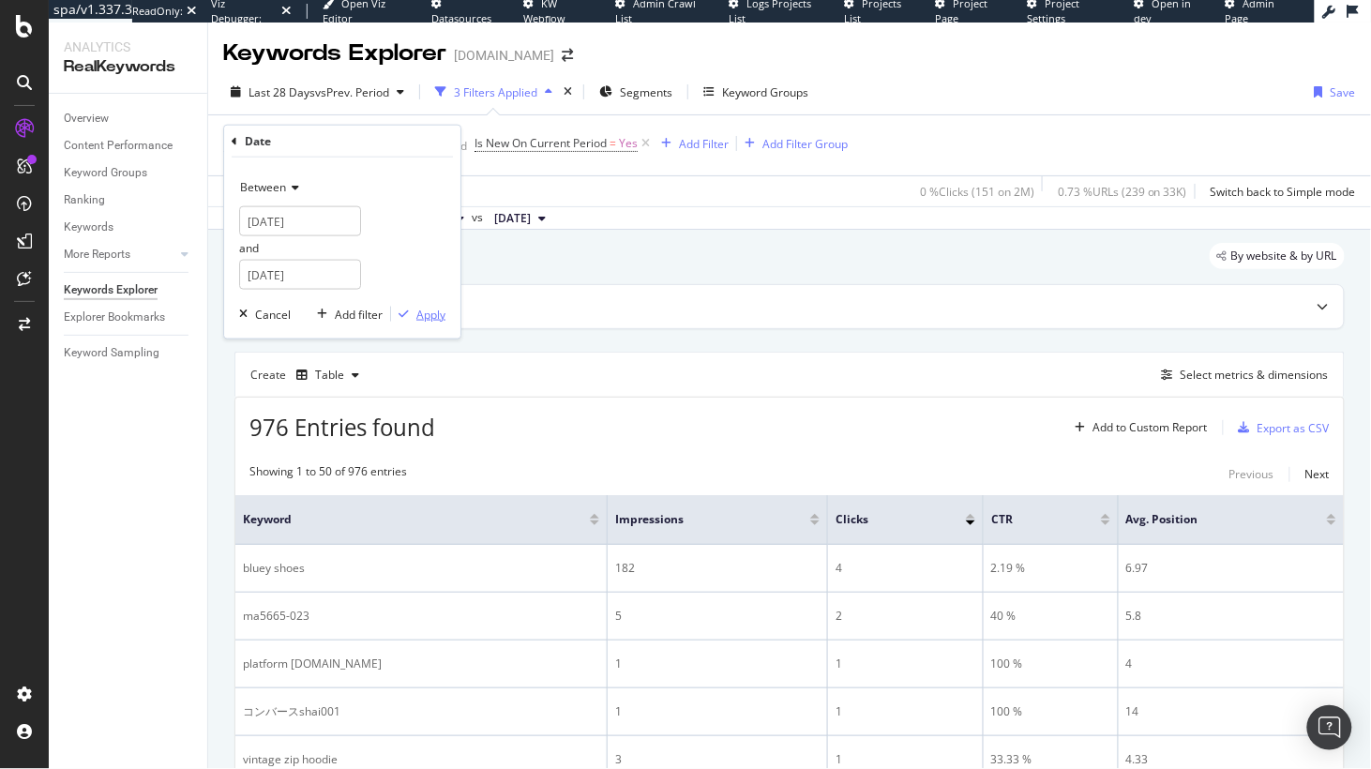
click at [424, 319] on div "Apply" at bounding box center [430, 314] width 29 height 16
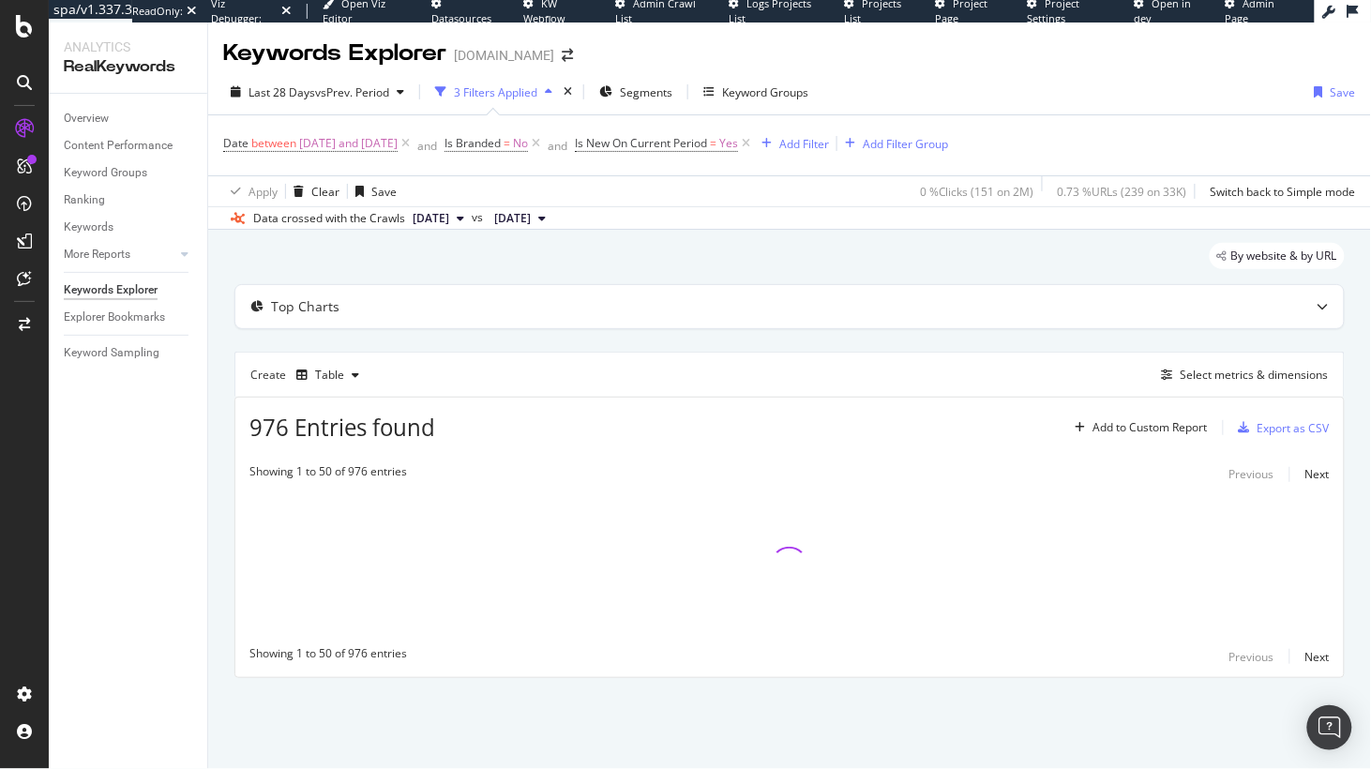
click at [463, 338] on div "Top Charts Create Table Select metrics & dimensions 976 Entries found Add to Cu…" at bounding box center [789, 481] width 1110 height 394
click at [518, 261] on div "By website & by URL" at bounding box center [789, 263] width 1110 height 41
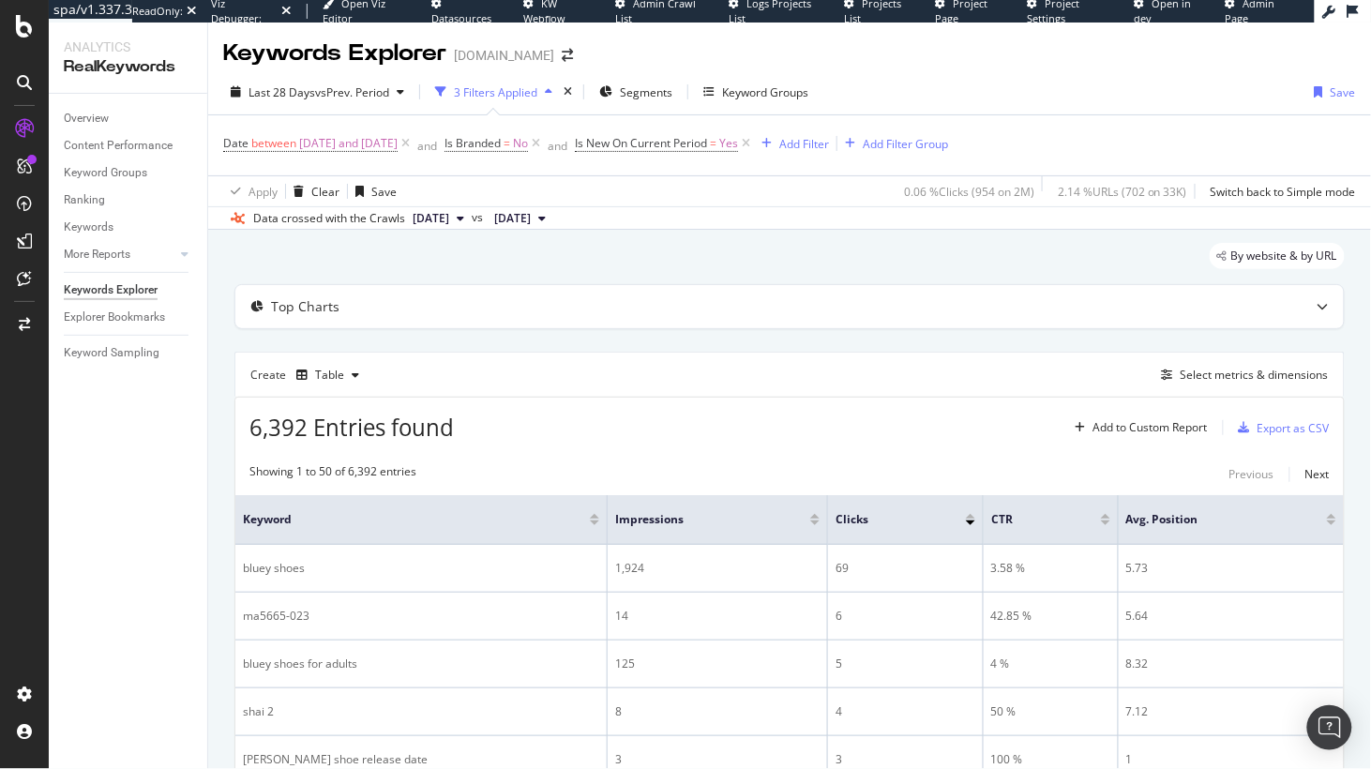
click at [708, 265] on div "By website & by URL" at bounding box center [789, 263] width 1110 height 41
click at [376, 254] on div "By website & by URL" at bounding box center [789, 263] width 1110 height 41
click at [107, 241] on div "LogAnalyzer" at bounding box center [105, 244] width 73 height 19
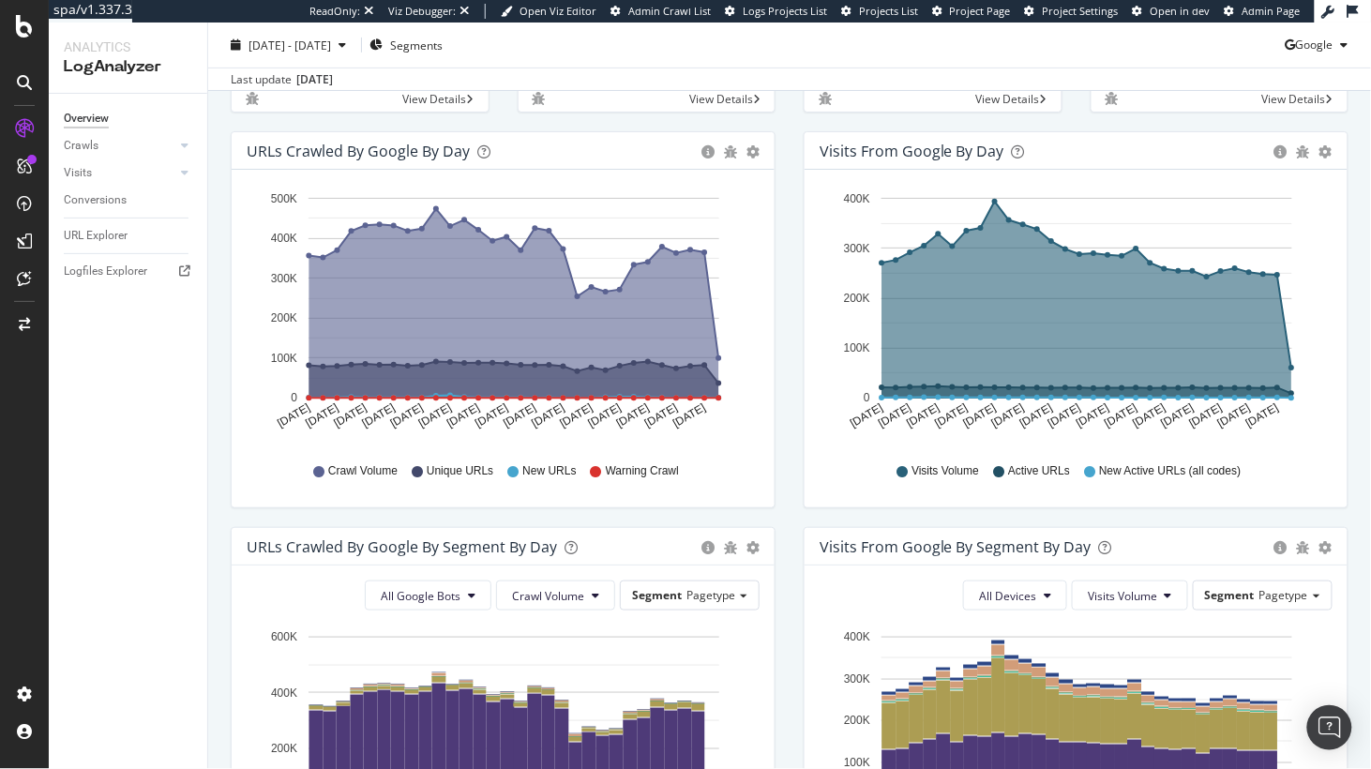
scroll to position [188, 0]
drag, startPoint x: 250, startPoint y: 168, endPoint x: 469, endPoint y: 168, distance: 218.5
click at [469, 159] on div "URLs Crawled by Google by day" at bounding box center [469, 150] width 445 height 19
click at [446, 159] on div "URLs Crawled by Google by day" at bounding box center [358, 150] width 223 height 19
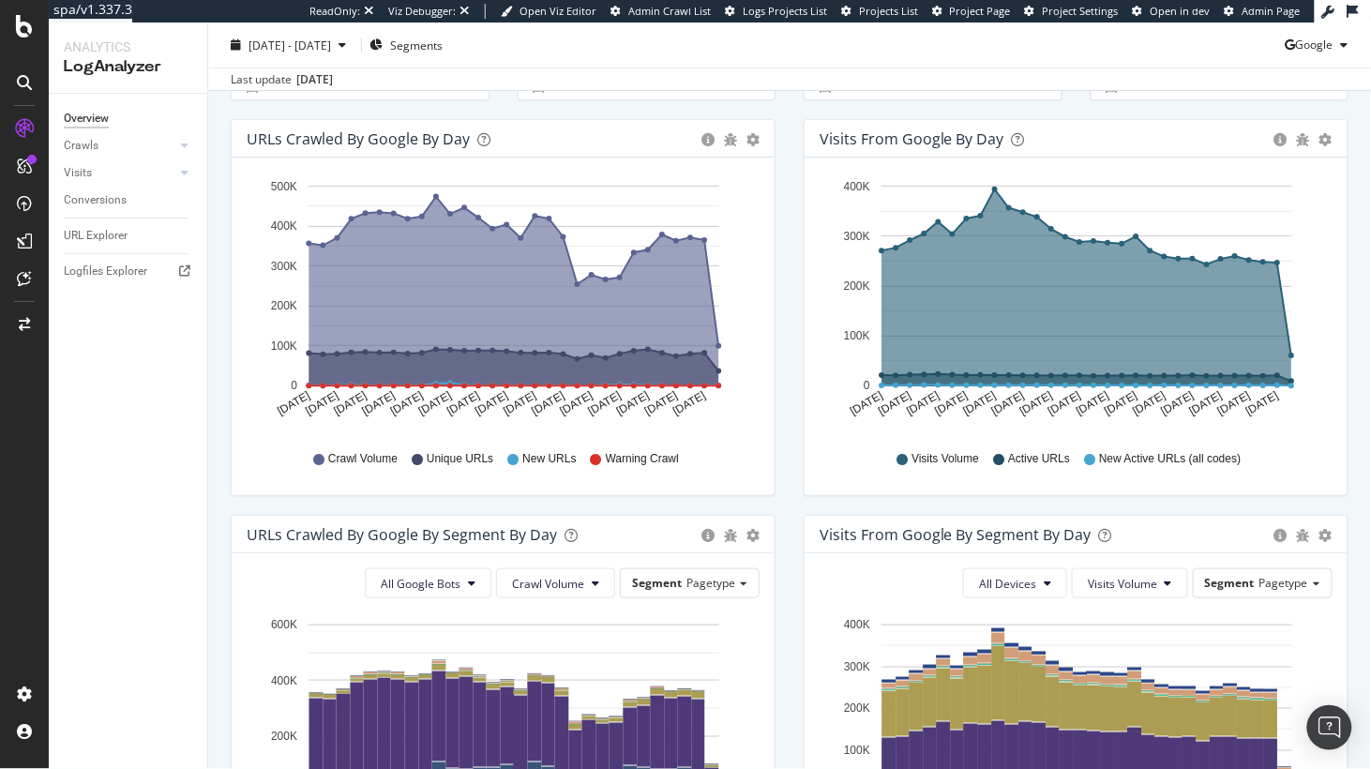
scroll to position [197, 0]
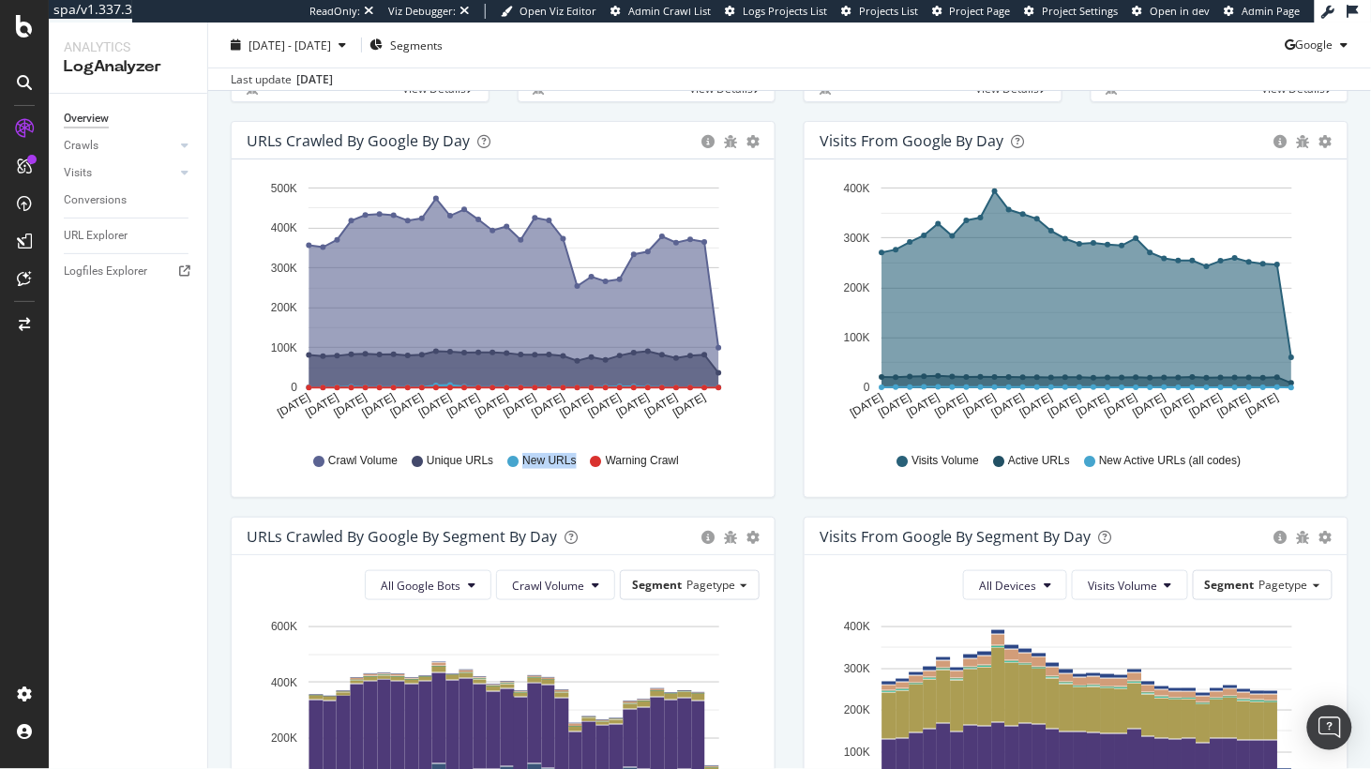
drag, startPoint x: 522, startPoint y: 475, endPoint x: 579, endPoint y: 477, distance: 56.3
click at [579, 477] on div "Crawl Volume Unique URLs New URLs Warning Crawl" at bounding box center [503, 461] width 494 height 42
click at [564, 517] on div "URLs Crawled by Google by day Area Table Hold CMD (⌘) while clicking to filter …" at bounding box center [503, 319] width 573 height 396
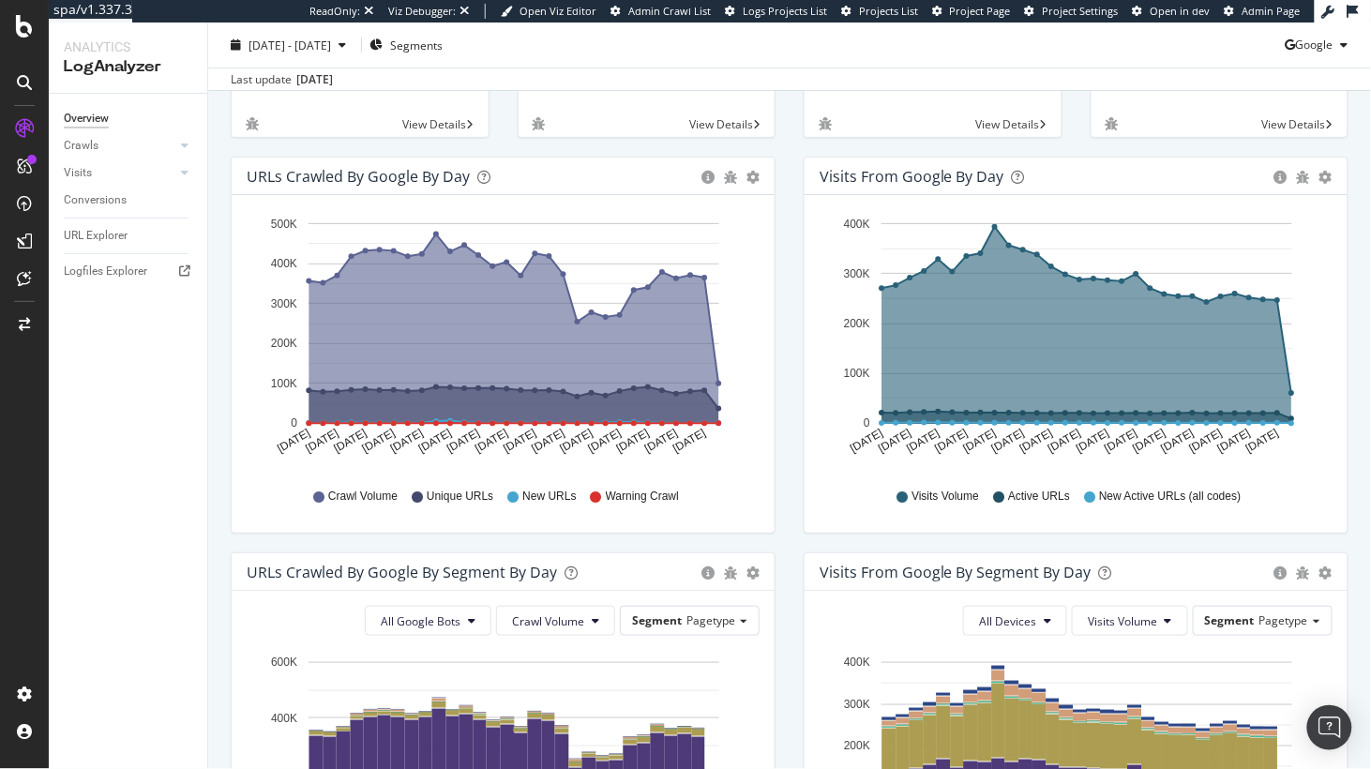
scroll to position [154, 0]
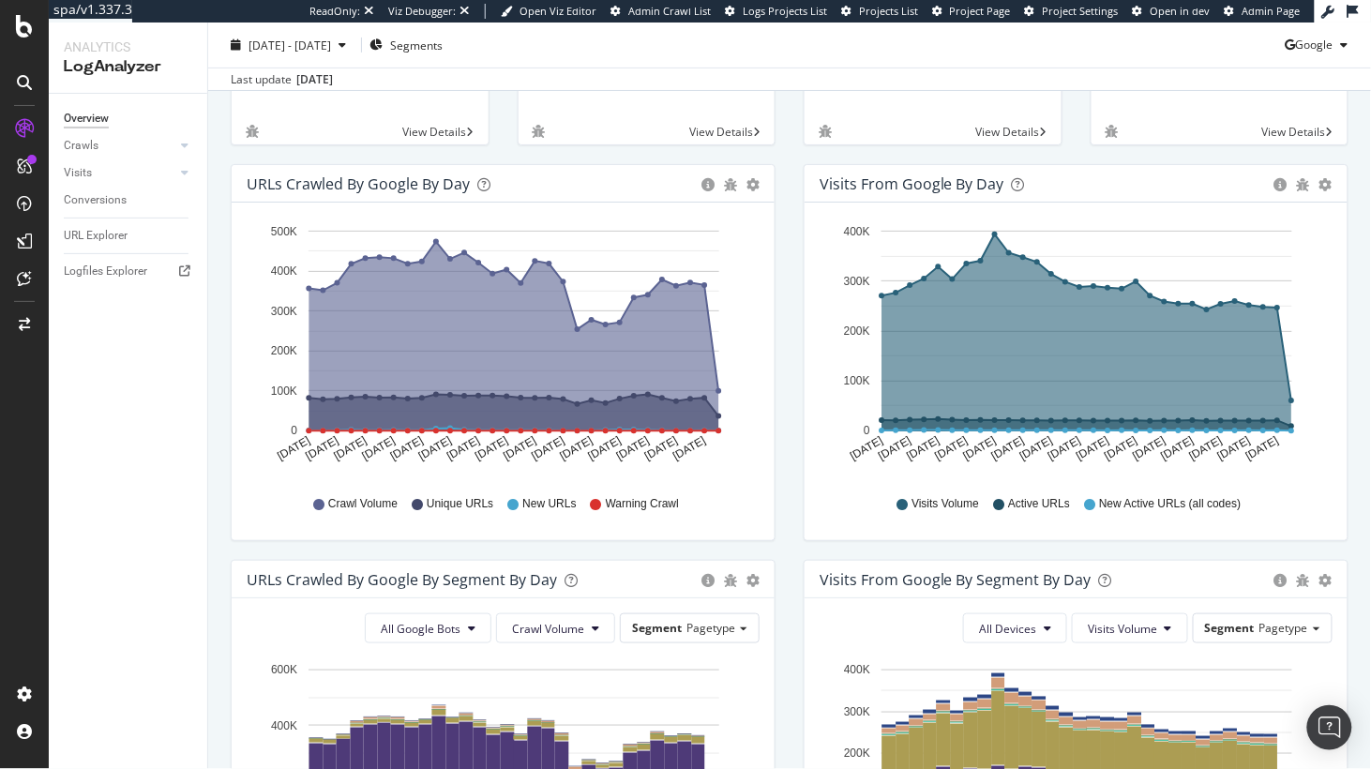
click at [224, 468] on div "URLs Crawled by Google by day Area Table Hold CMD (⌘) while clicking to filter …" at bounding box center [503, 362] width 573 height 396
click at [222, 469] on div "URLs Crawled by Google by day Area Table Hold CMD (⌘) while clicking to filter …" at bounding box center [503, 362] width 573 height 396
click at [218, 469] on div "URLs Crawled by Google by day Area Table Hold CMD (⌘) while clicking to filter …" at bounding box center [503, 362] width 573 height 396
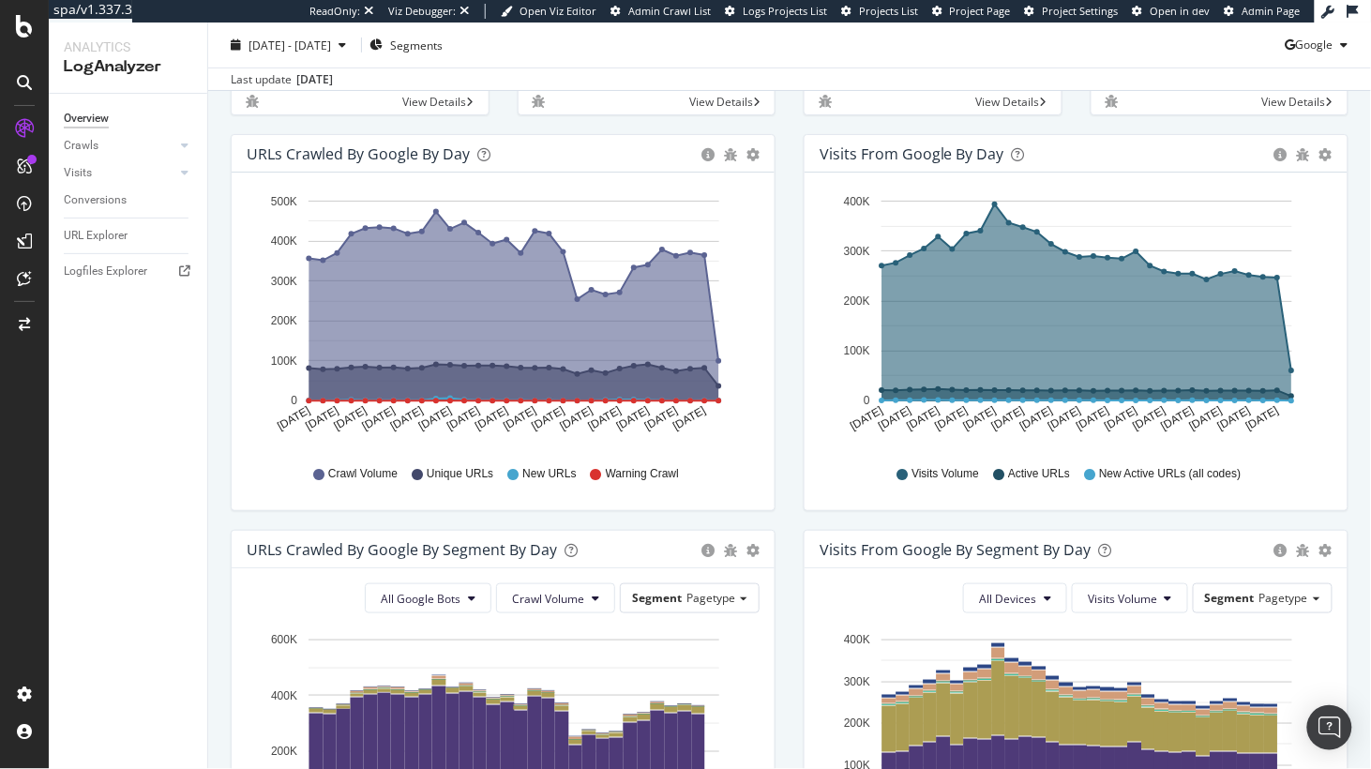
scroll to position [0, 0]
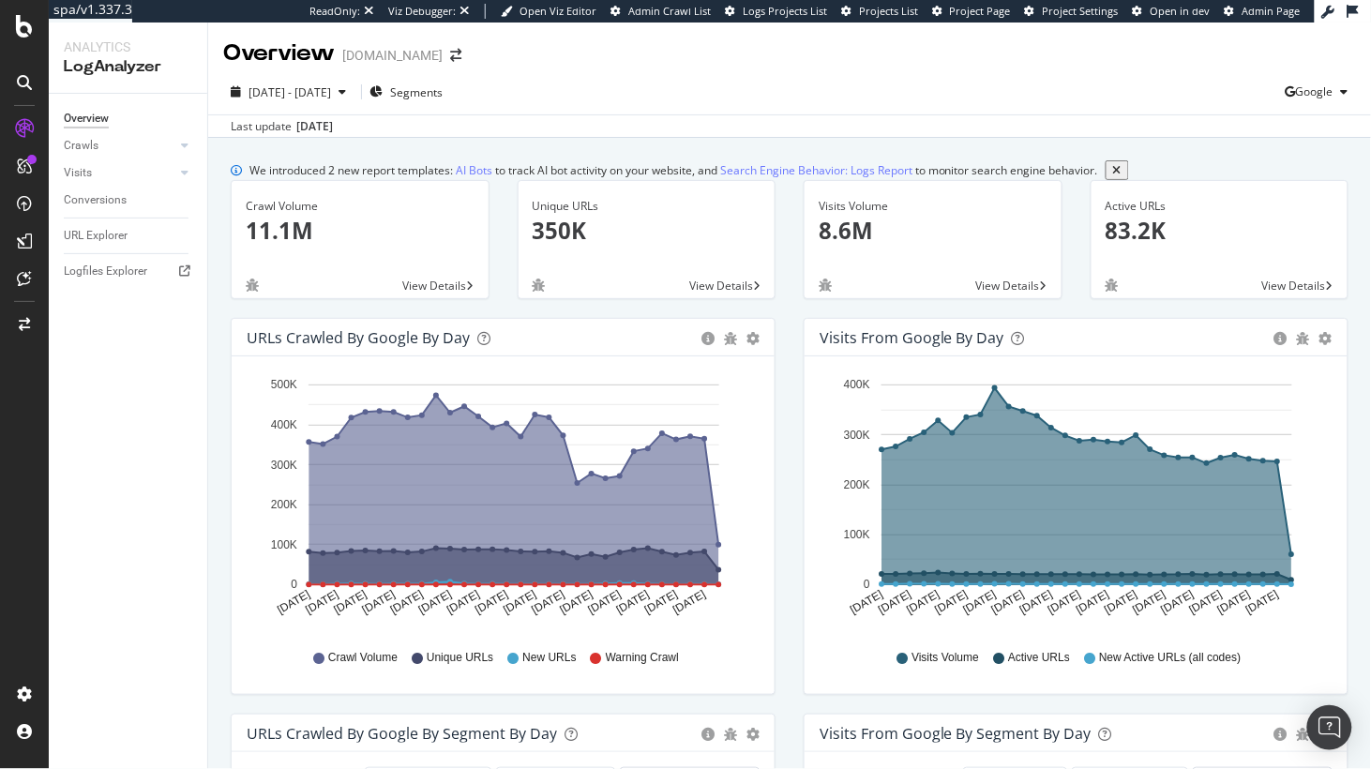
click at [220, 400] on div "URLs Crawled by Google by day Area Table Hold CMD (⌘) while clicking to filter …" at bounding box center [503, 516] width 573 height 396
drag, startPoint x: 108, startPoint y: 179, endPoint x: 340, endPoint y: 80, distance: 252.9
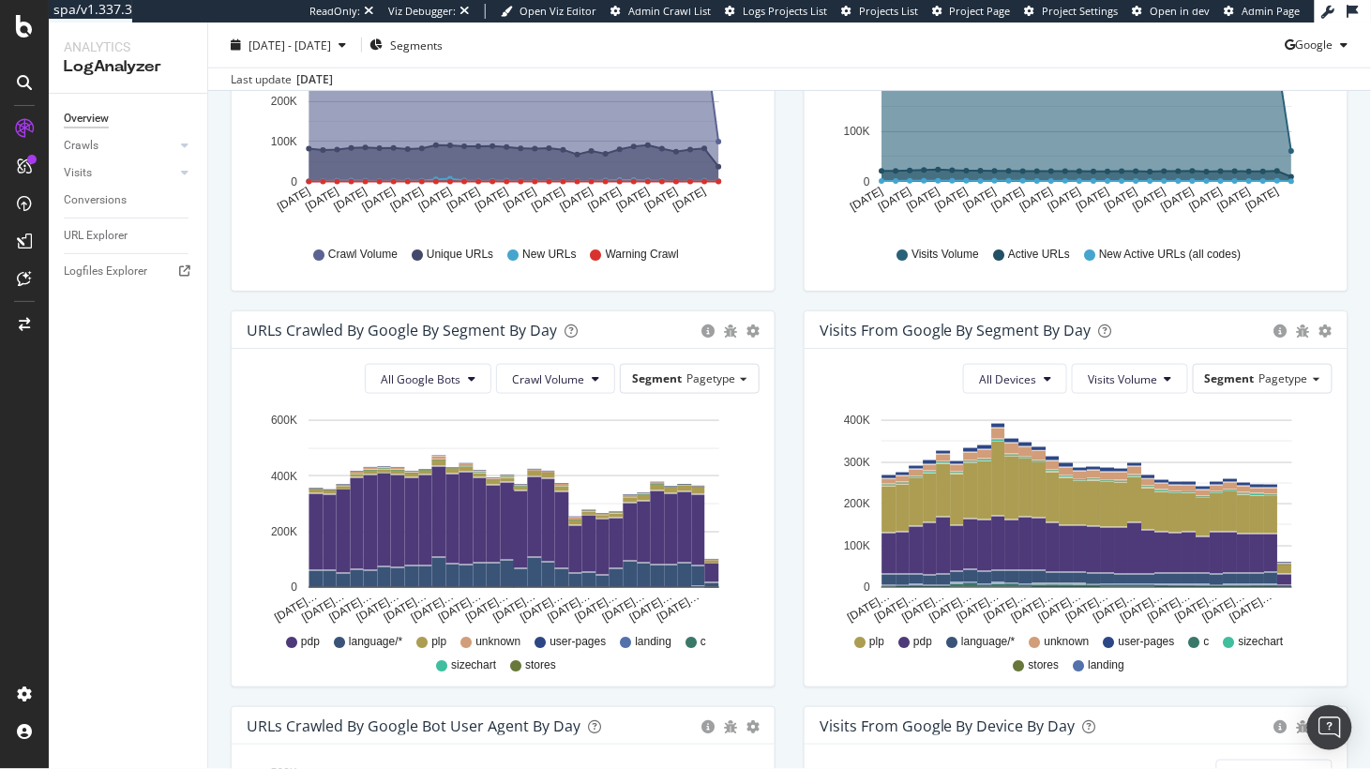
scroll to position [404, 0]
click at [795, 492] on div "Visits from Google By Segment By Day Timeline (by Value) Table All Devices Visi…" at bounding box center [1075, 507] width 573 height 396
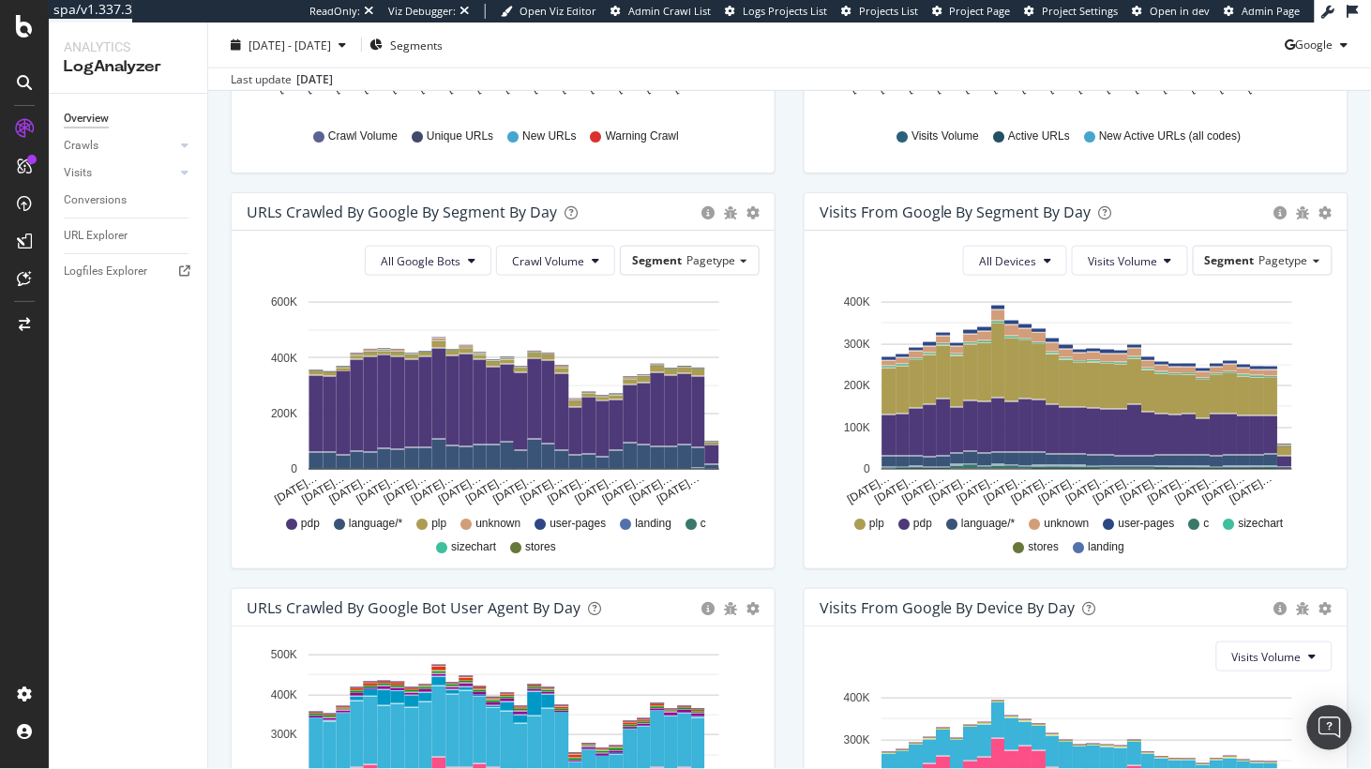
scroll to position [523, 0]
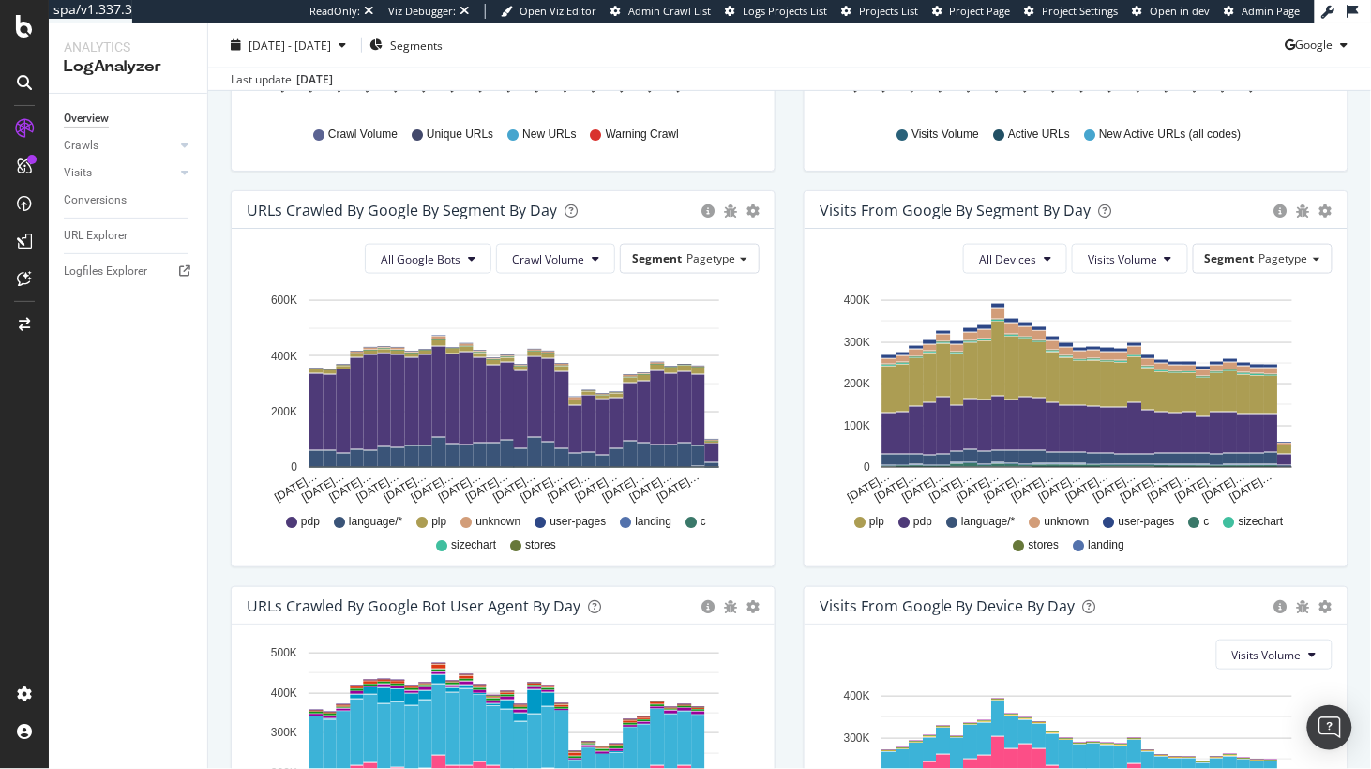
click at [786, 300] on div "URLs Crawled by Google By Segment By Day Timeline (by Value) Table All Google B…" at bounding box center [503, 388] width 573 height 396
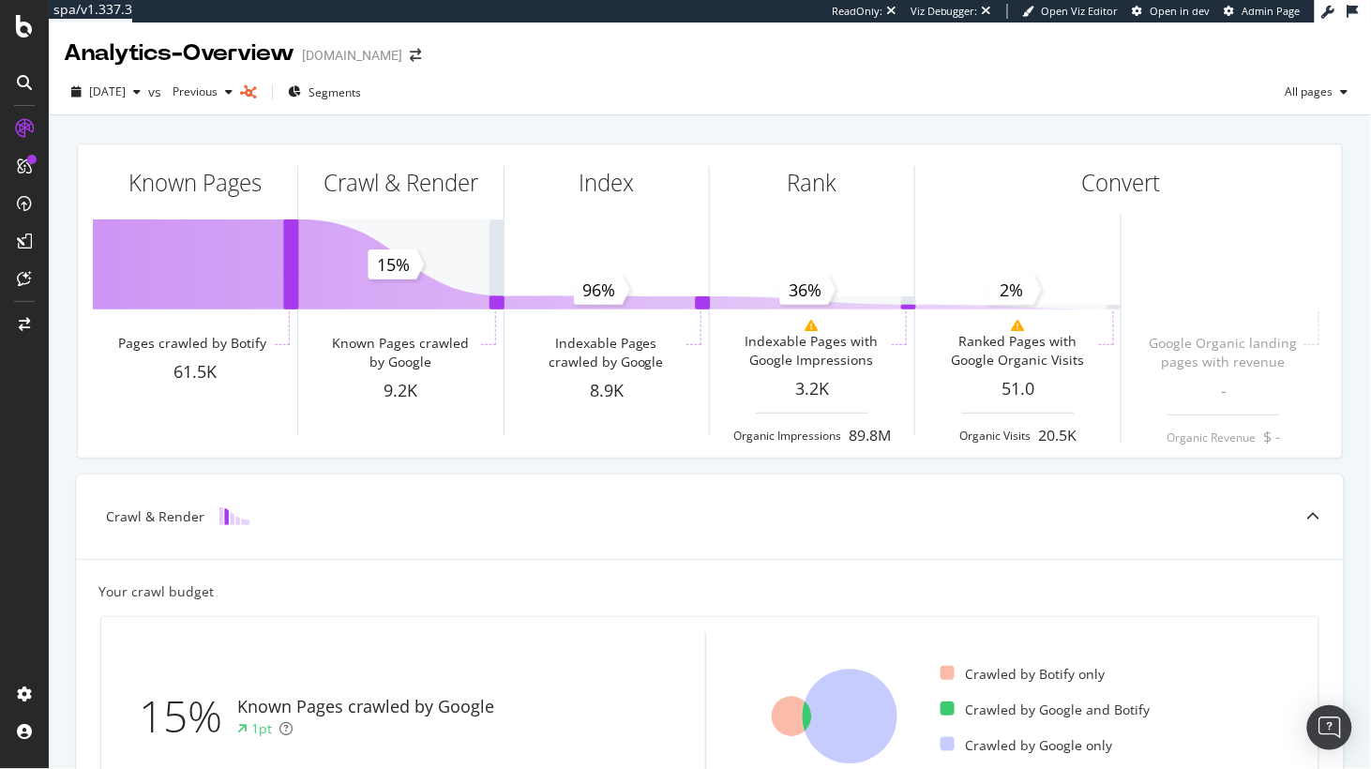
click at [504, 134] on div "Known Pages Pages crawled by Botify 61.5K Crawl & Render Known Pages crawled by…" at bounding box center [710, 300] width 1288 height 345
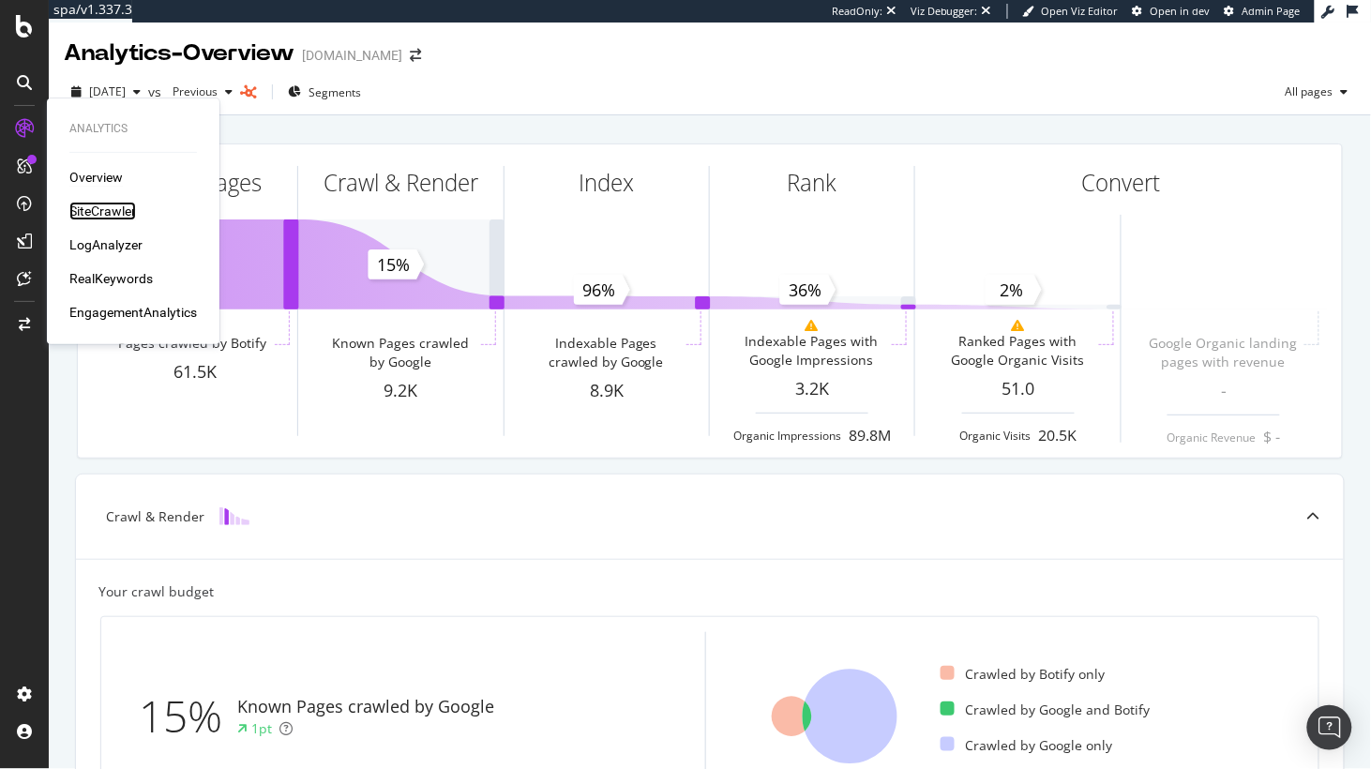
click at [101, 212] on div "SiteCrawler" at bounding box center [102, 211] width 67 height 19
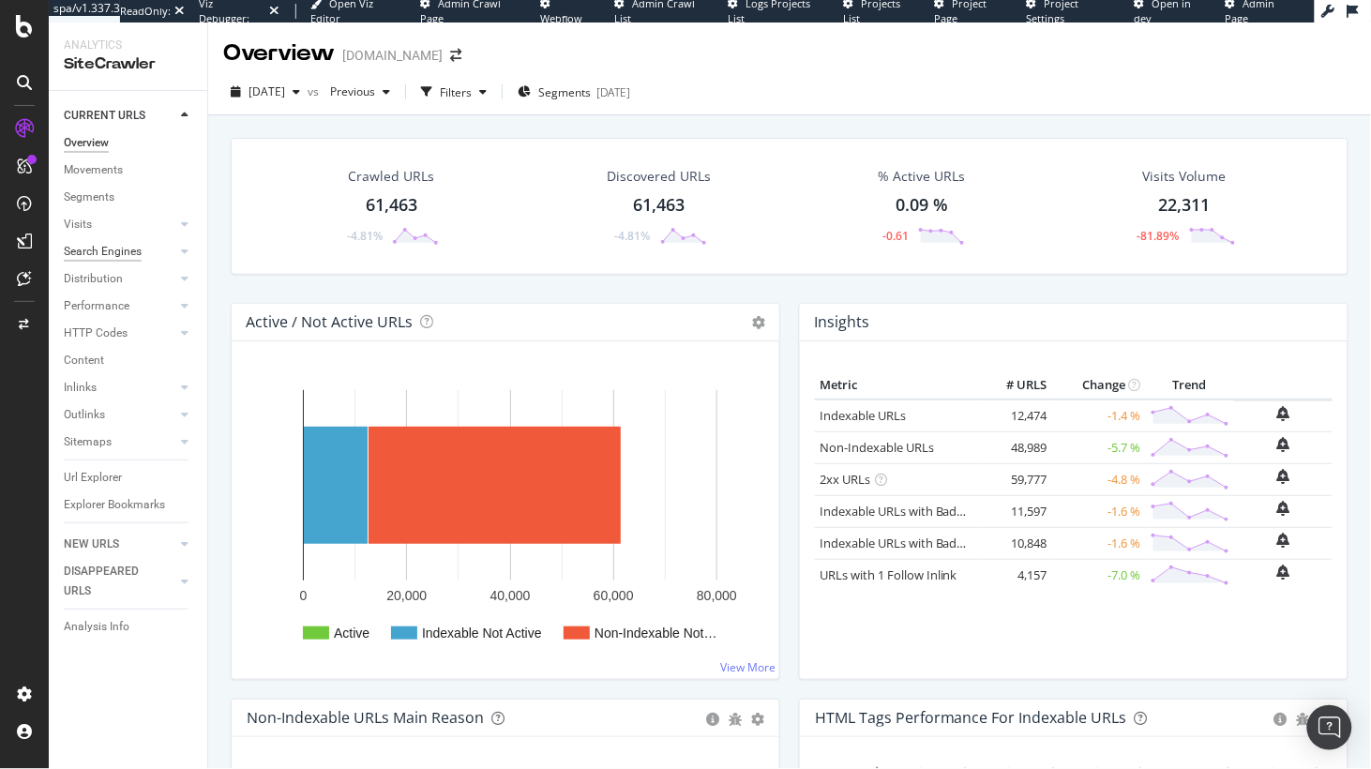
click at [98, 254] on div "Search Engines" at bounding box center [103, 252] width 78 height 20
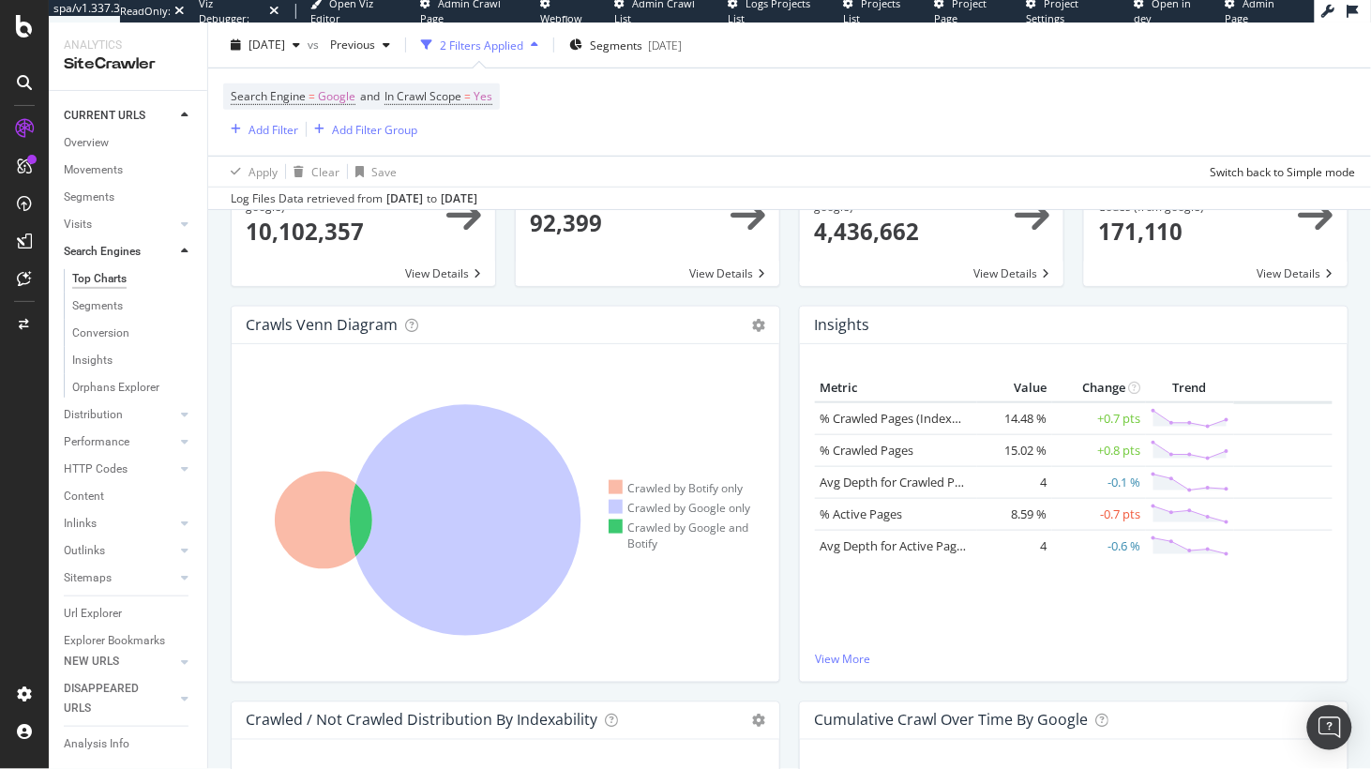
scroll to position [282, 0]
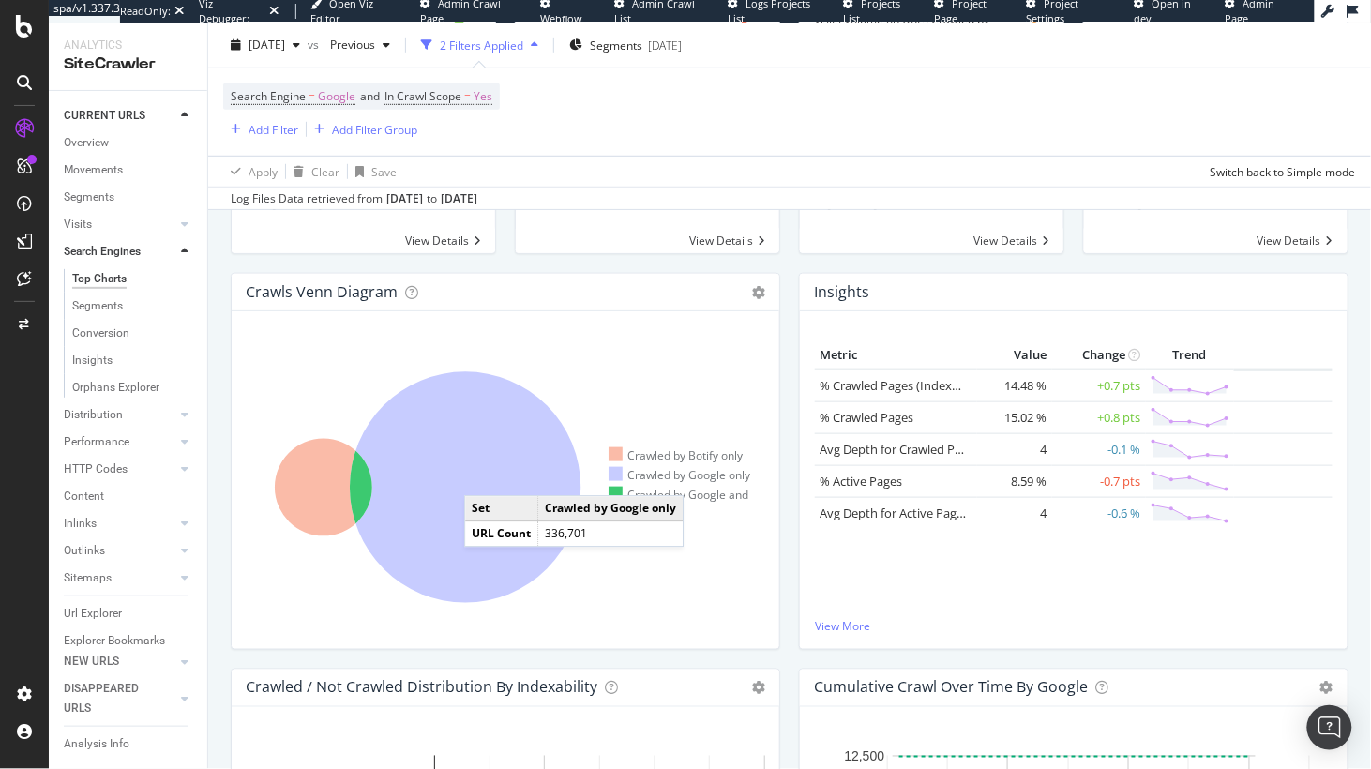
click at [479, 473] on icon at bounding box center [466, 488] width 232 height 232
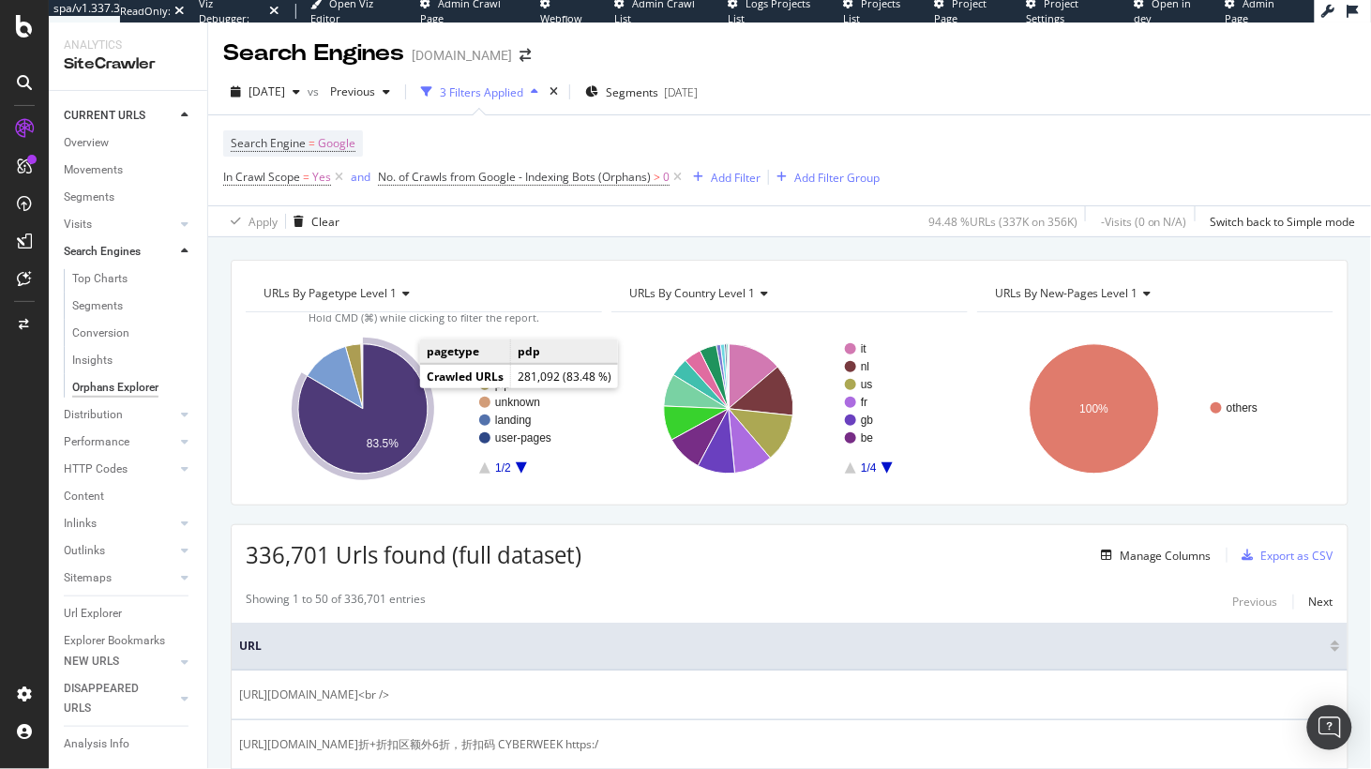
click at [395, 383] on icon "A chart." at bounding box center [362, 408] width 129 height 129
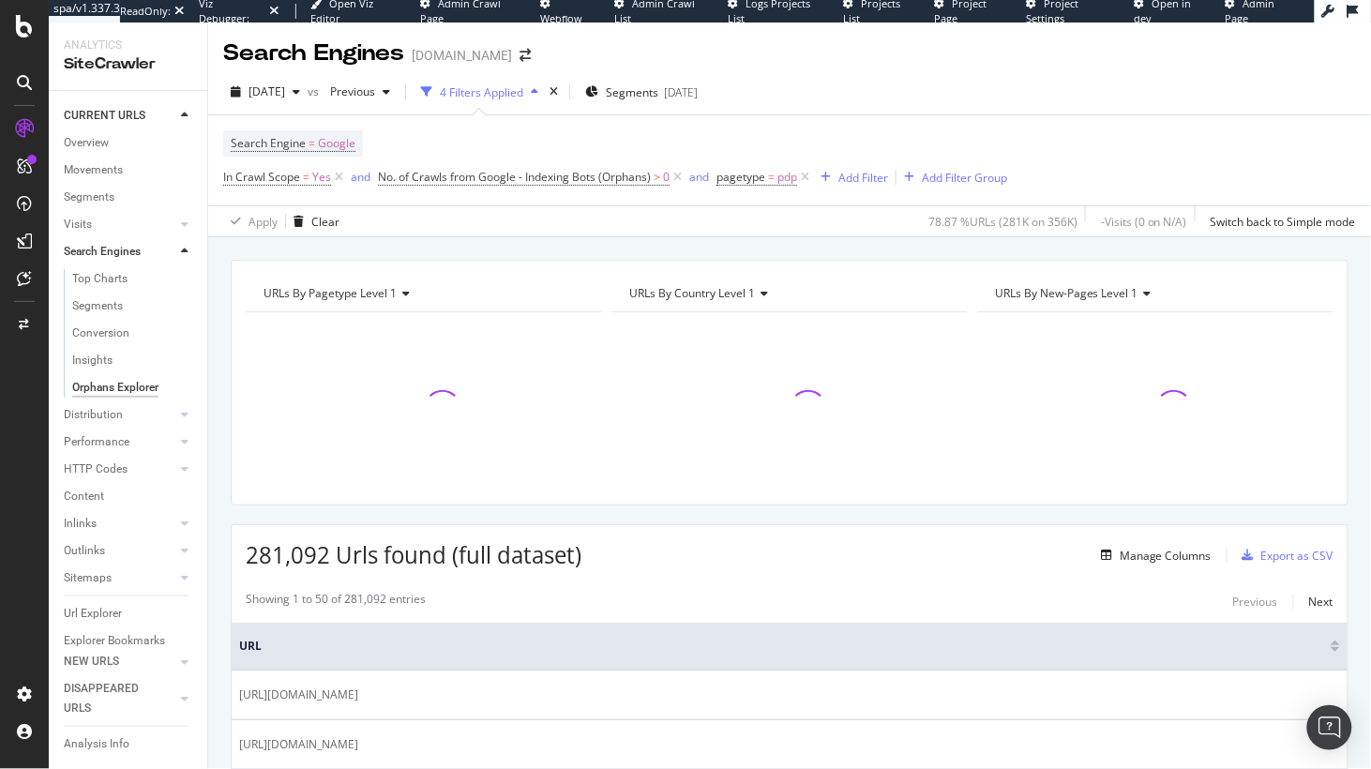
click at [437, 251] on div "URLs By pagetype Level 1 Chart (by Value) Table Expand Export as CSV Export as …" at bounding box center [789, 503] width 1163 height 532
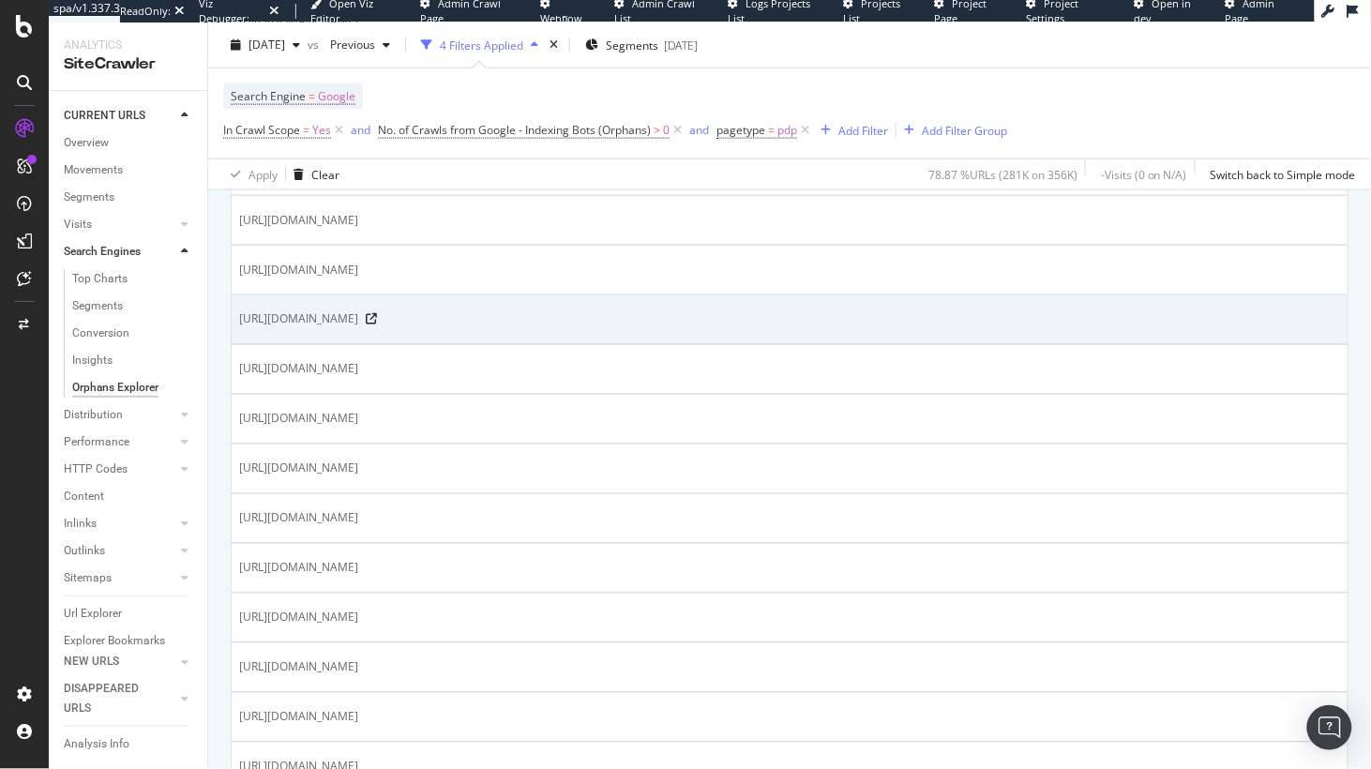
scroll to position [939, 0]
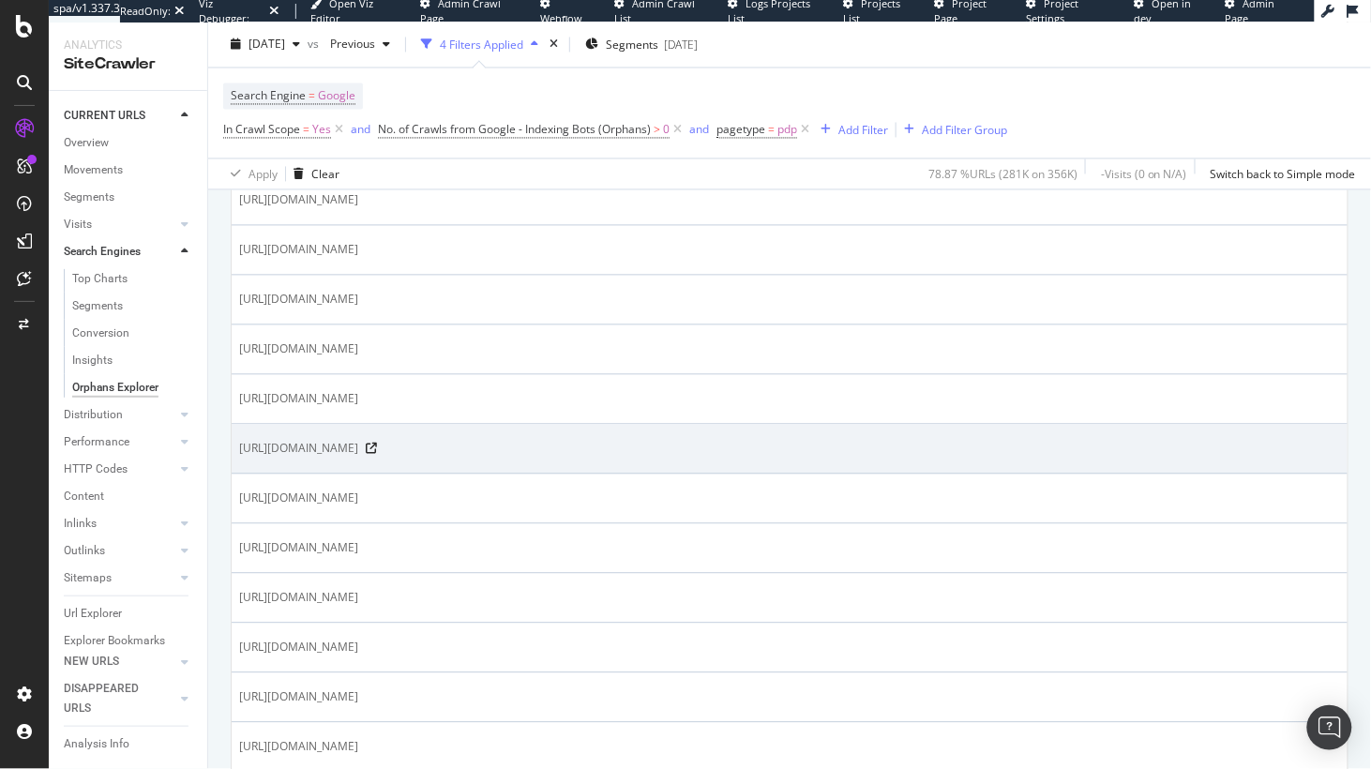
drag, startPoint x: 380, startPoint y: 451, endPoint x: 415, endPoint y: 451, distance: 35.6
click at [358, 451] on span "https://www.converse.com/at/en/shop/p/6-pack-striped-logo-quarter-socks-big-kid…" at bounding box center [298, 449] width 119 height 19
click at [358, 453] on span "https://www.converse.com/at/en/shop/p/6-pack-striped-logo-quarter-socks-big-kid…" at bounding box center [298, 452] width 119 height 19
click at [377, 451] on icon at bounding box center [371, 452] width 11 height 11
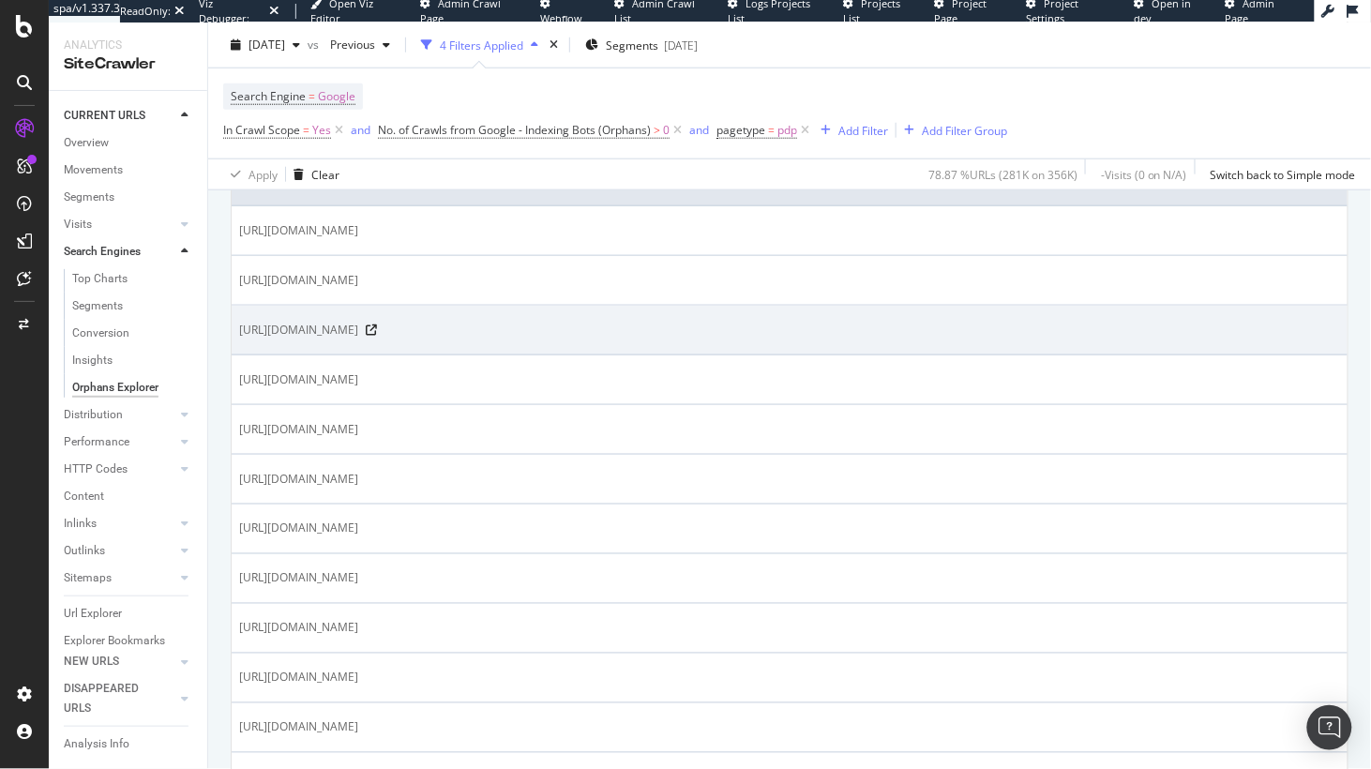
scroll to position [0, 0]
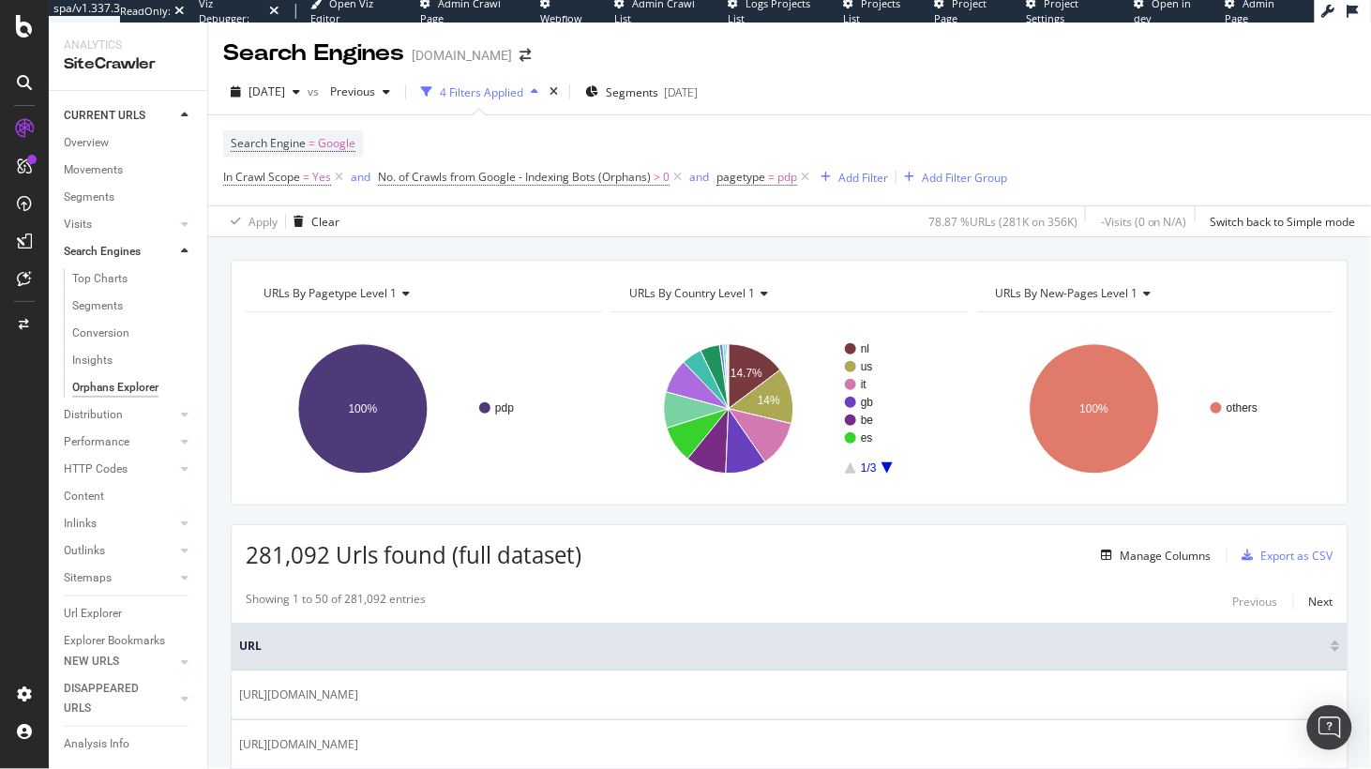
click at [640, 245] on div "URLs By pagetype Level 1 Chart (by Value) Table Expand Export as CSV Export as …" at bounding box center [789, 503] width 1163 height 532
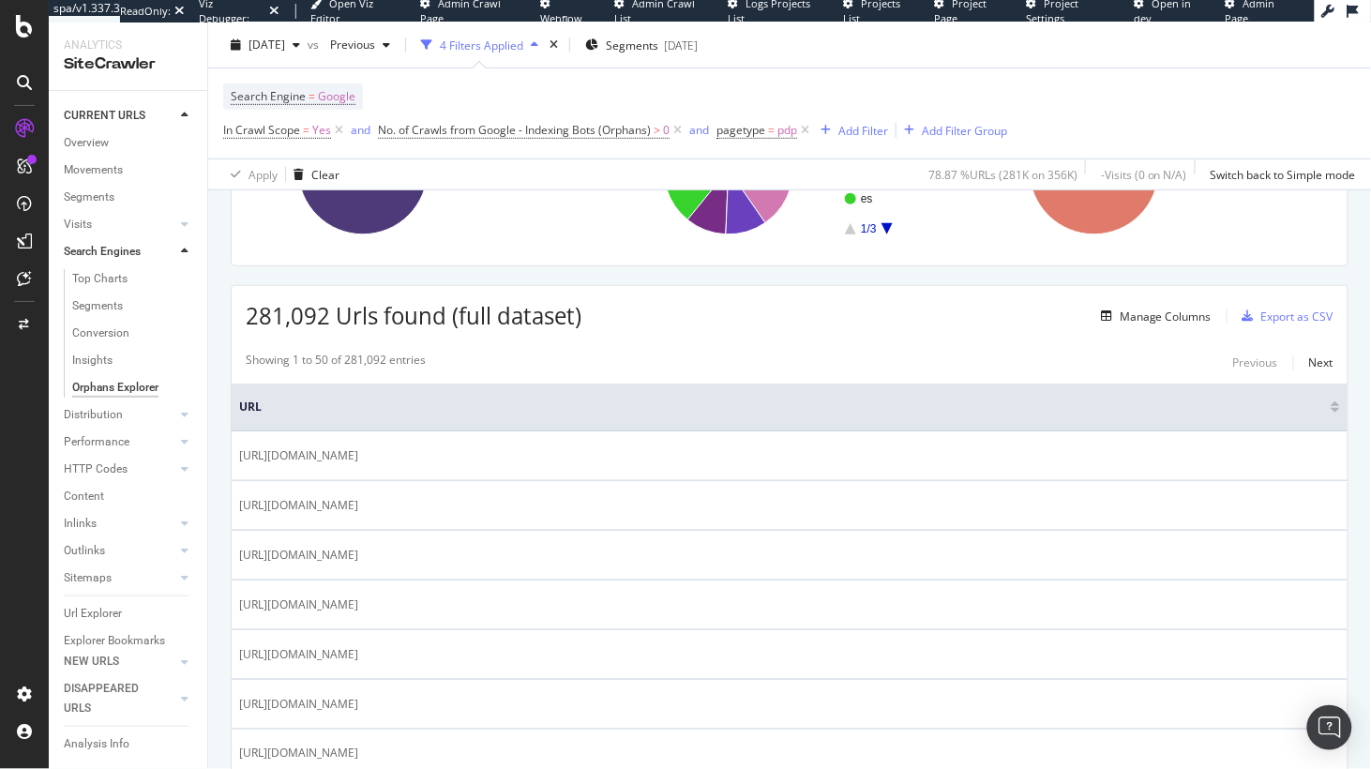
scroll to position [172, 0]
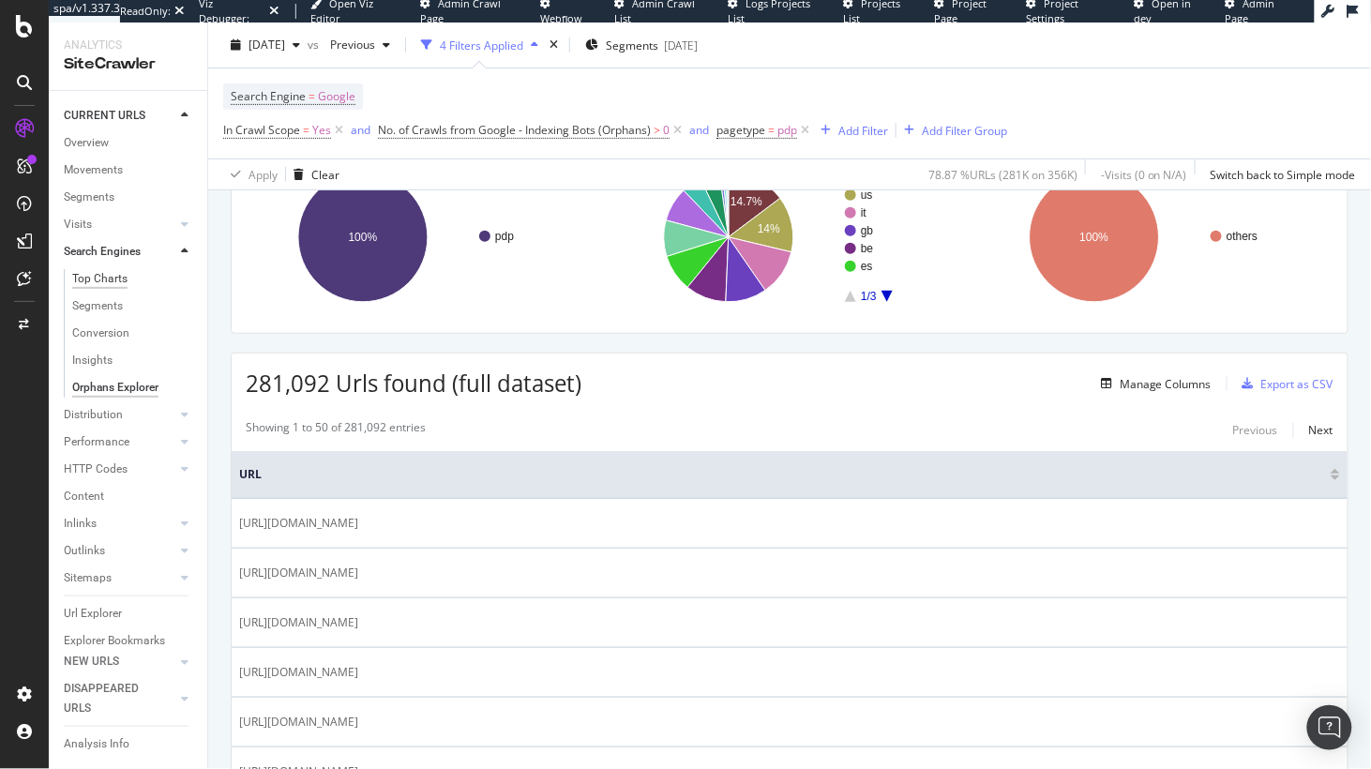
click at [107, 273] on div "Top Charts" at bounding box center [99, 279] width 55 height 20
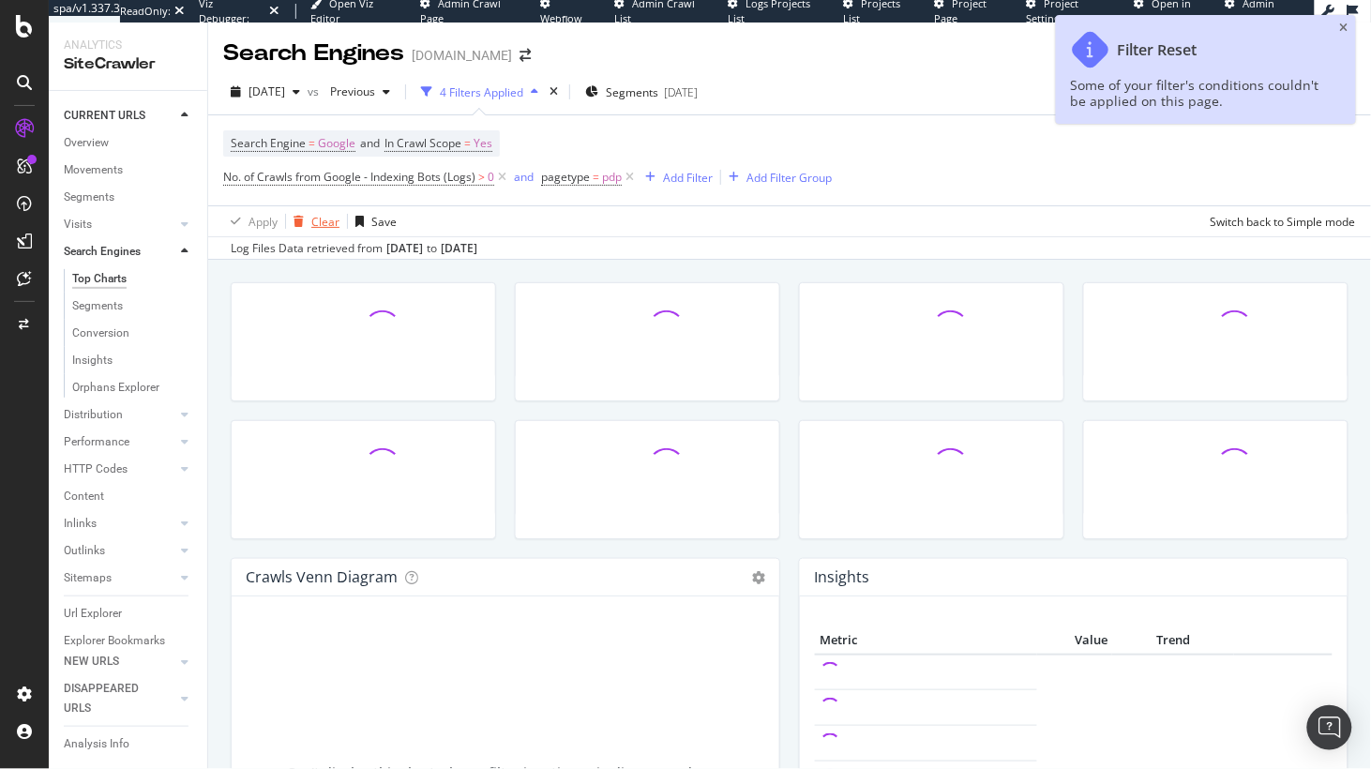
click at [317, 218] on div "Clear" at bounding box center [325, 222] width 28 height 16
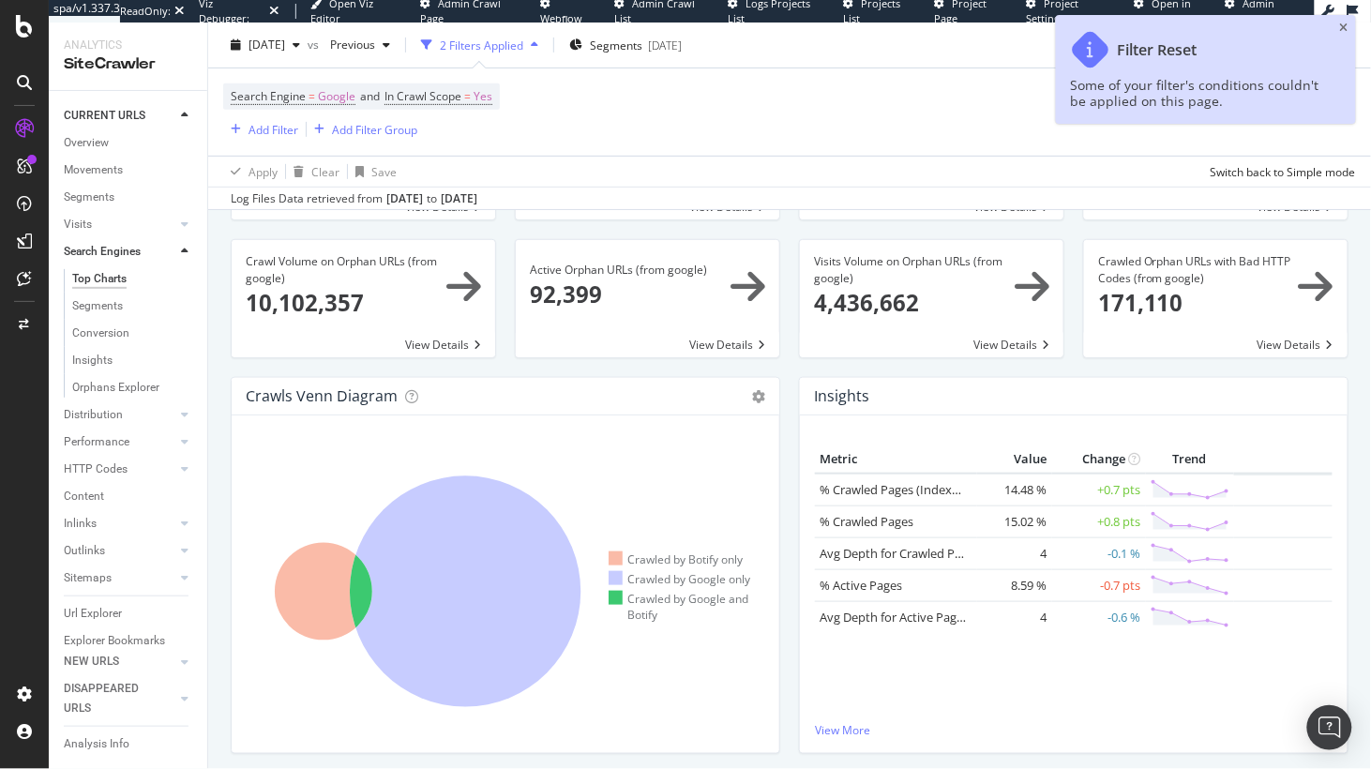
scroll to position [207, 0]
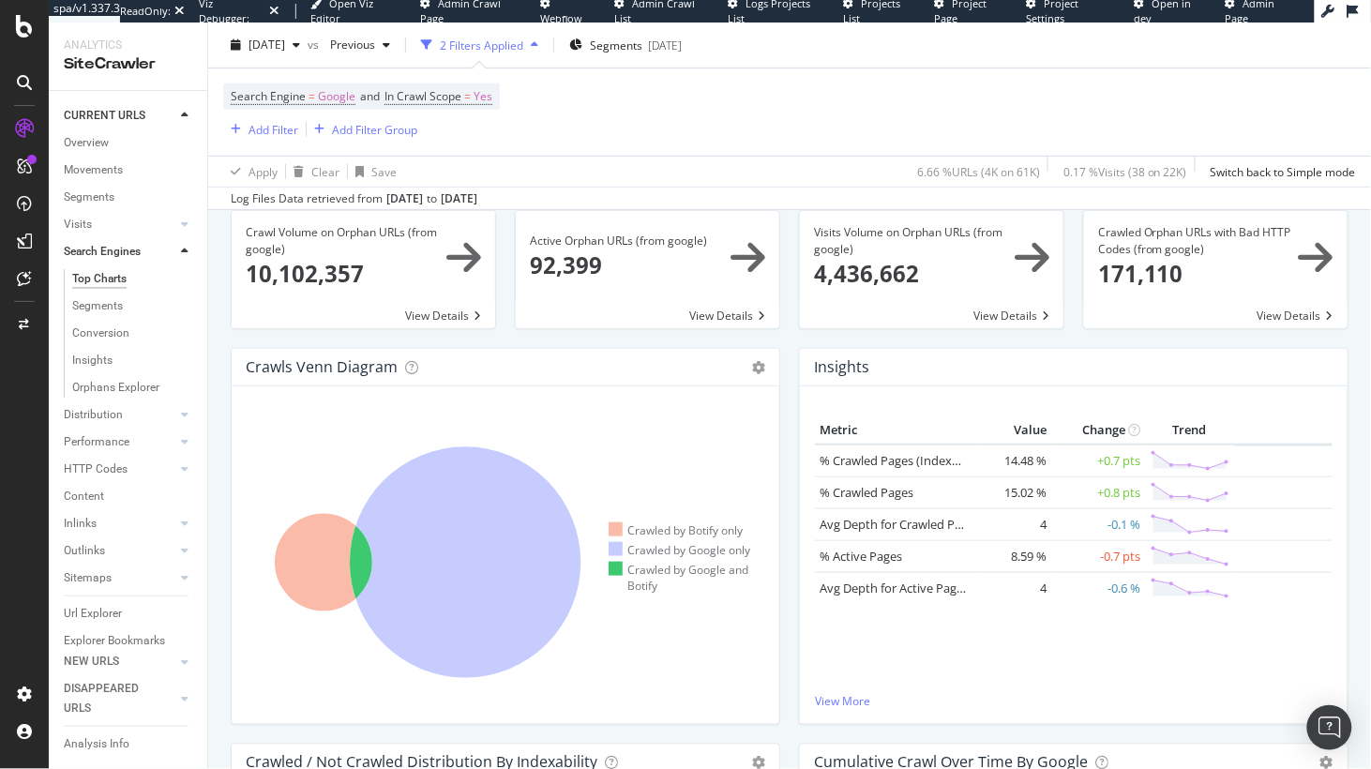
click at [210, 582] on div "% URLs Crawled (from google) × Close Chart search-engines-google-main-metric-cr…" at bounding box center [789, 423] width 1163 height 746
click at [217, 602] on div "% URLs Crawled (from google) × Close Chart search-engines-google-main-metric-cr…" at bounding box center [789, 423] width 1163 height 746
click at [218, 553] on div "% URLs Crawled (from google) × Close Chart search-engines-google-main-metric-cr…" at bounding box center [789, 423] width 1163 height 746
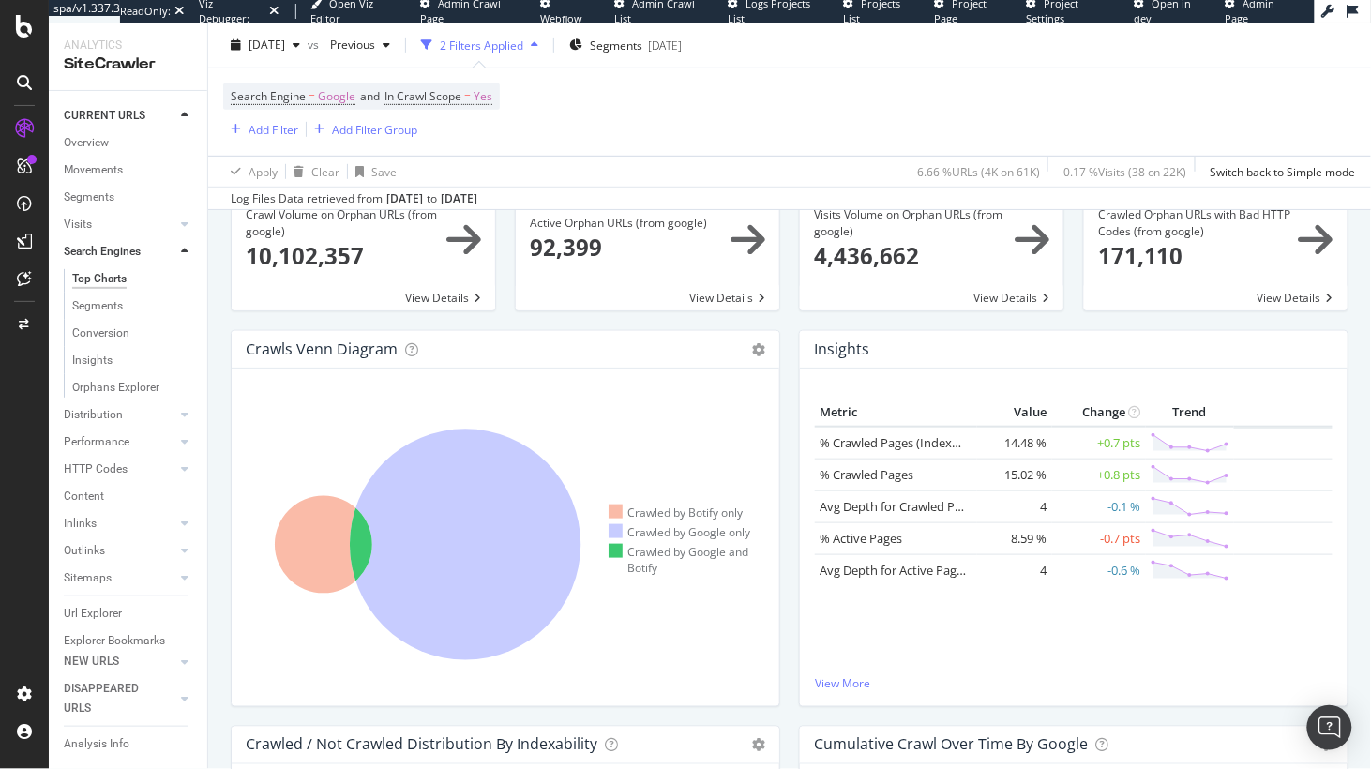
scroll to position [248, 0]
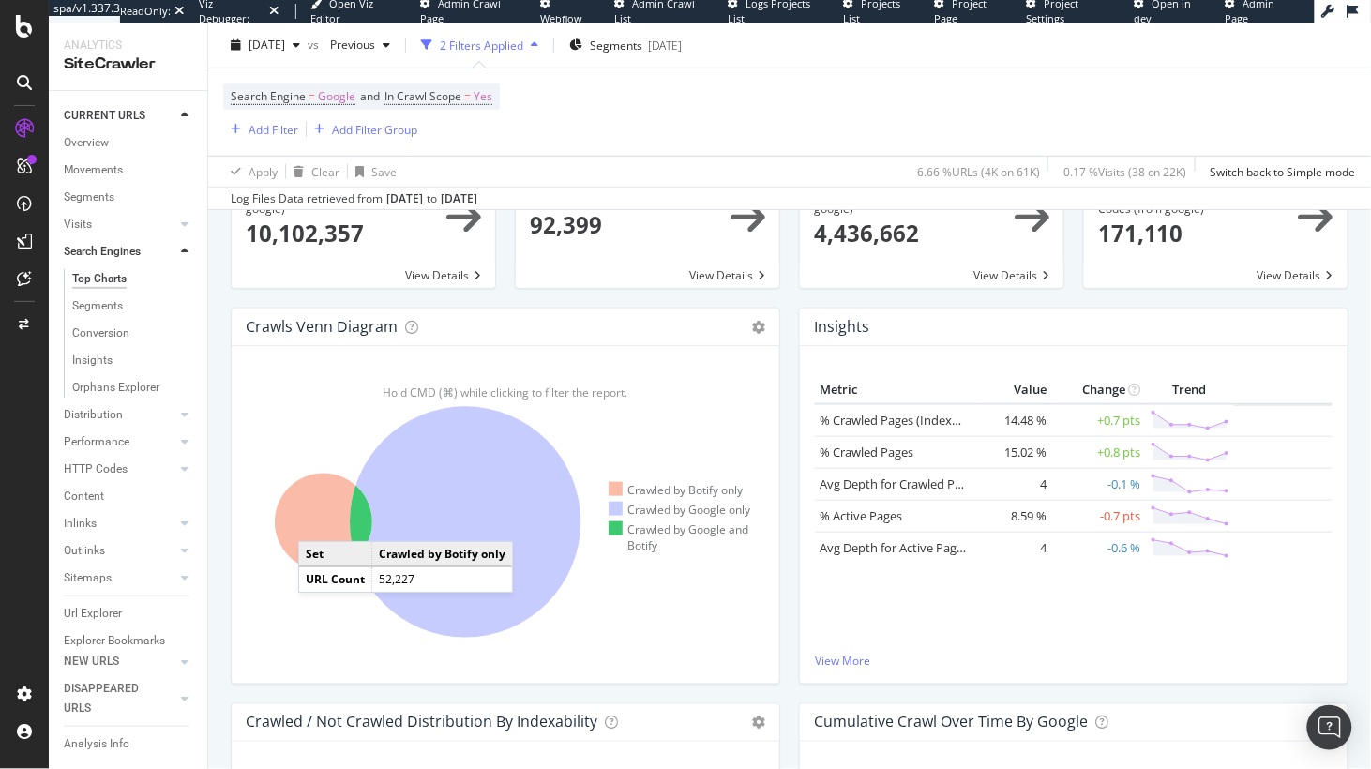
click at [317, 522] on icon at bounding box center [324, 522] width 98 height 98
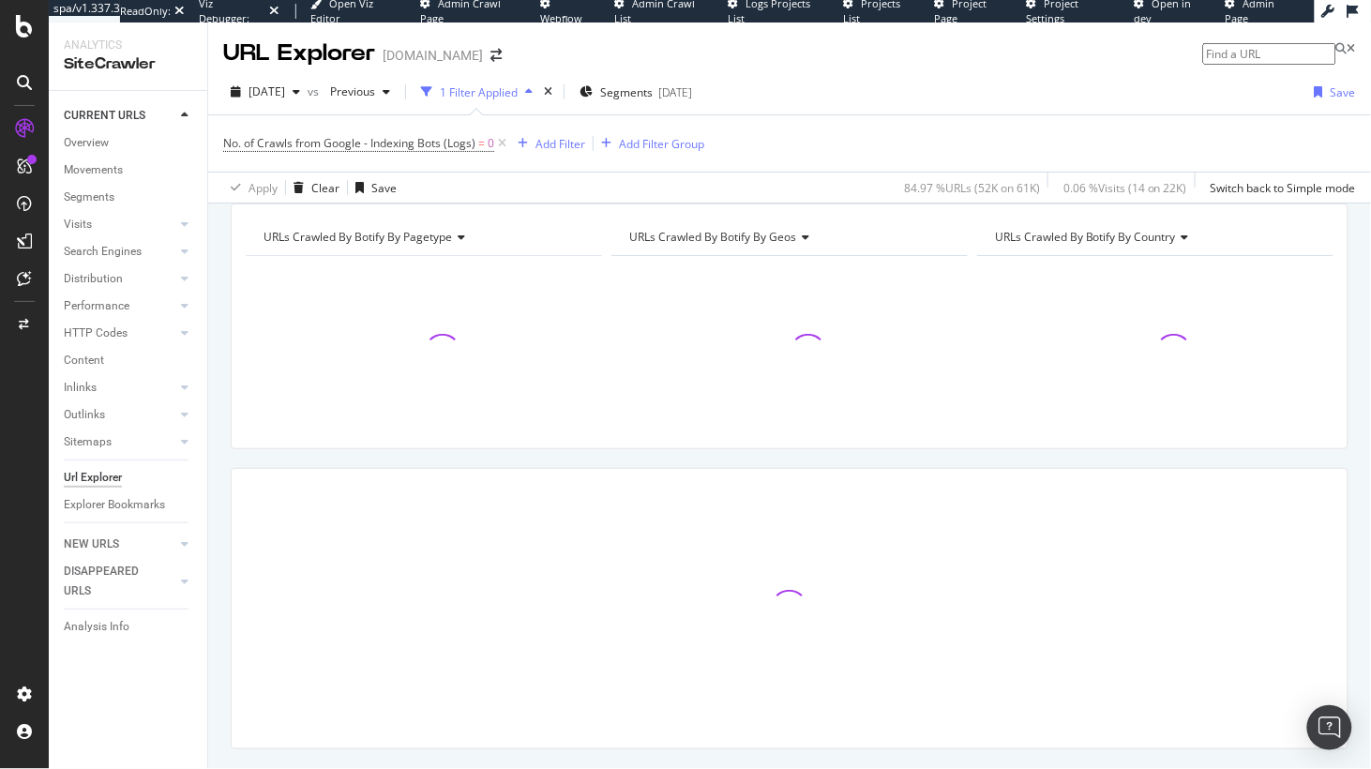
click at [511, 203] on div "URLs Crawled By Botify By pagetype Chart (by Value) Table Expand Export as CSV …" at bounding box center [789, 203] width 1163 height 0
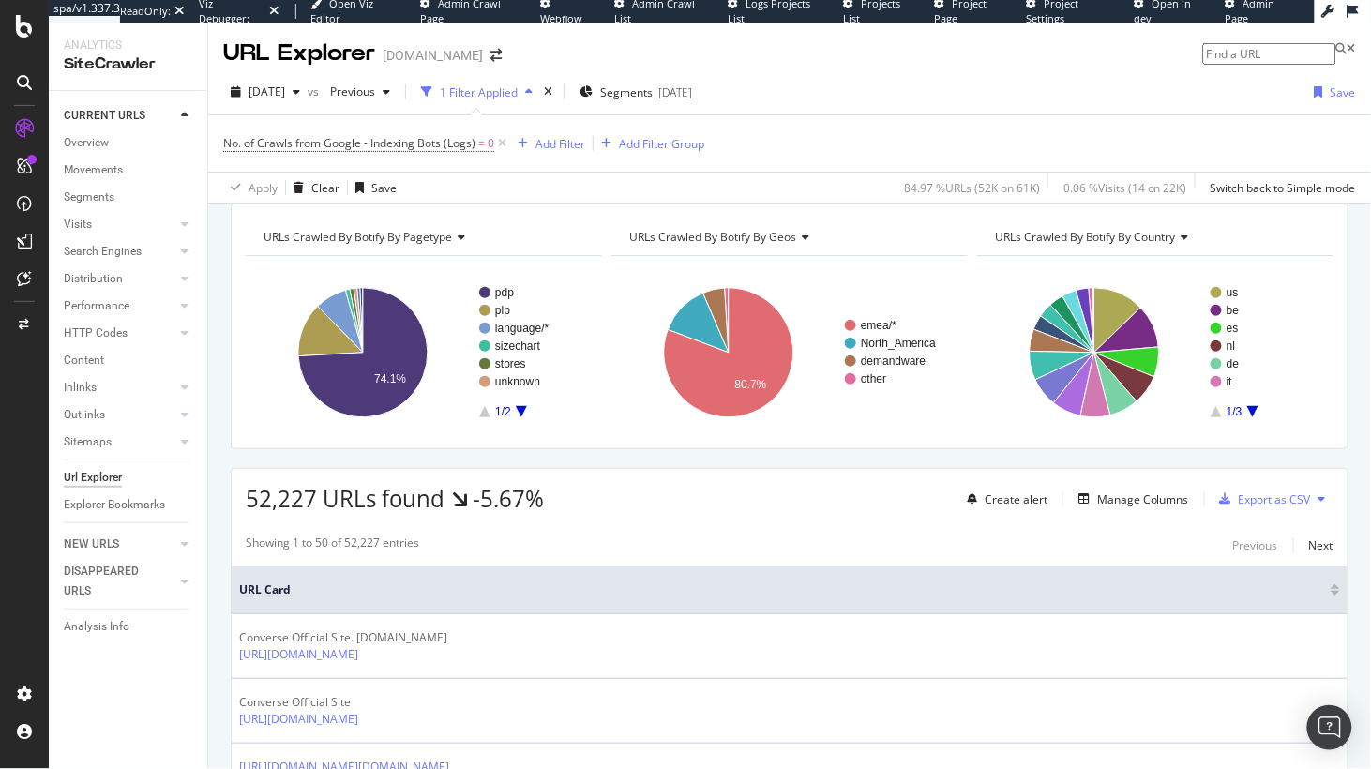
scroll to position [1, 0]
click at [576, 203] on div "URLs Crawled By Botify By pagetype Chart (by Value) Table Expand Export as CSV …" at bounding box center [789, 203] width 1163 height 0
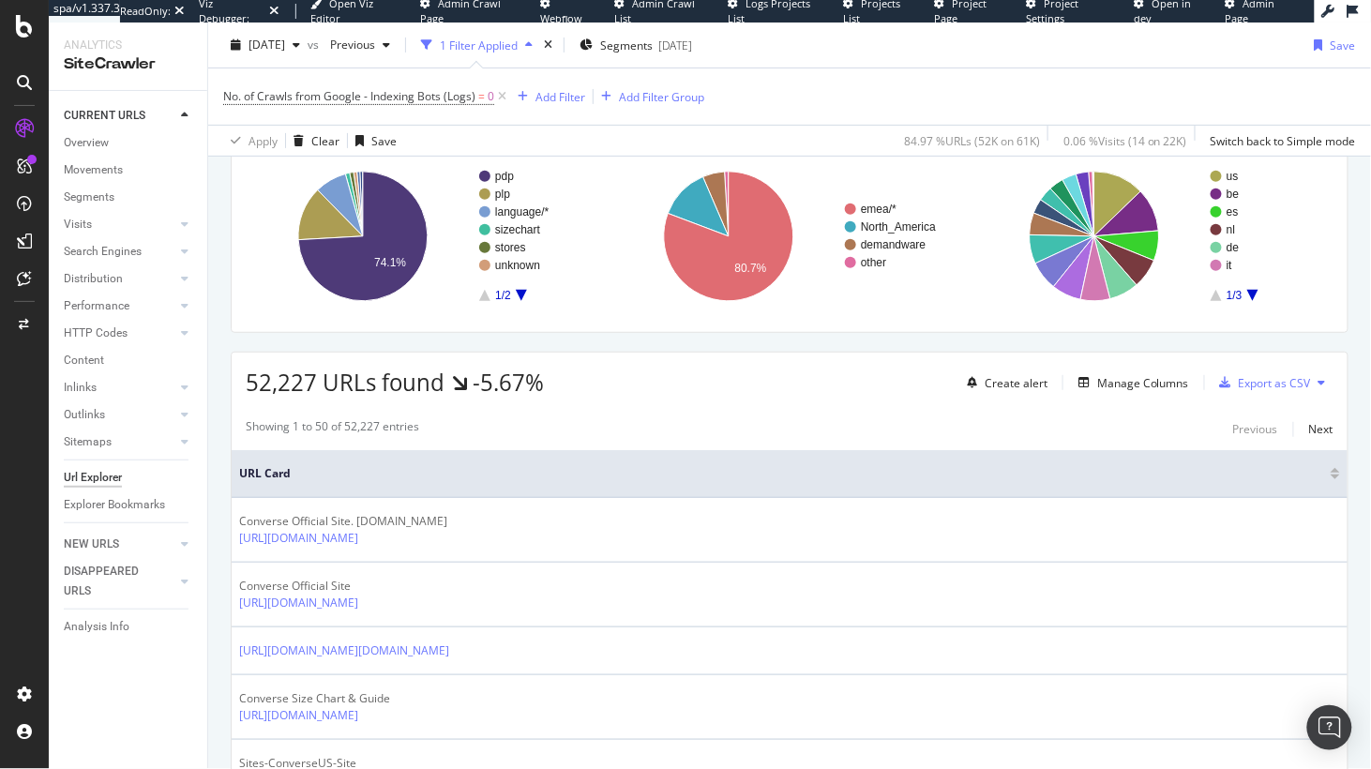
scroll to position [177, 0]
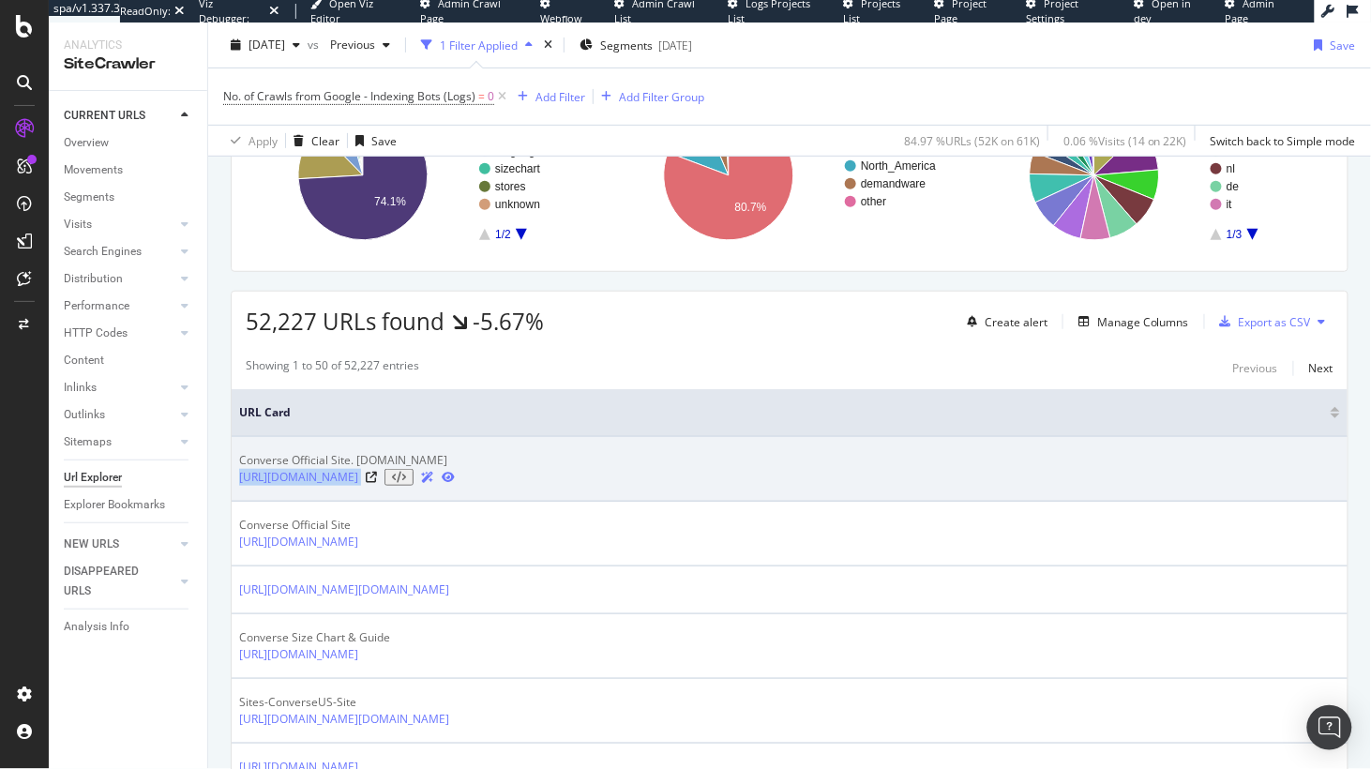
drag, startPoint x: 232, startPoint y: 502, endPoint x: 514, endPoint y: 516, distance: 282.6
click at [514, 502] on td "Converse Official Site. Converse.com https://www.converse.com/" at bounding box center [790, 469] width 1116 height 65
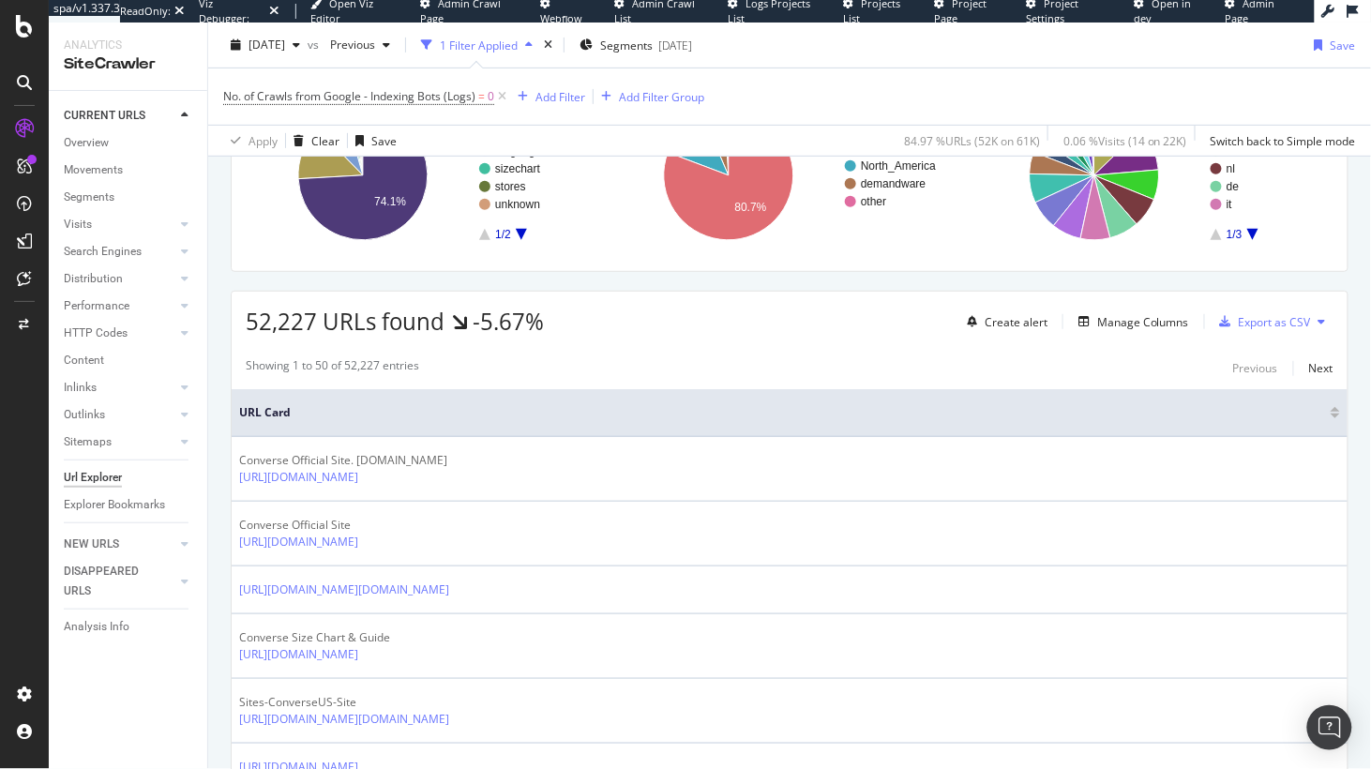
click at [1141, 330] on div "Manage Columns" at bounding box center [1143, 322] width 92 height 16
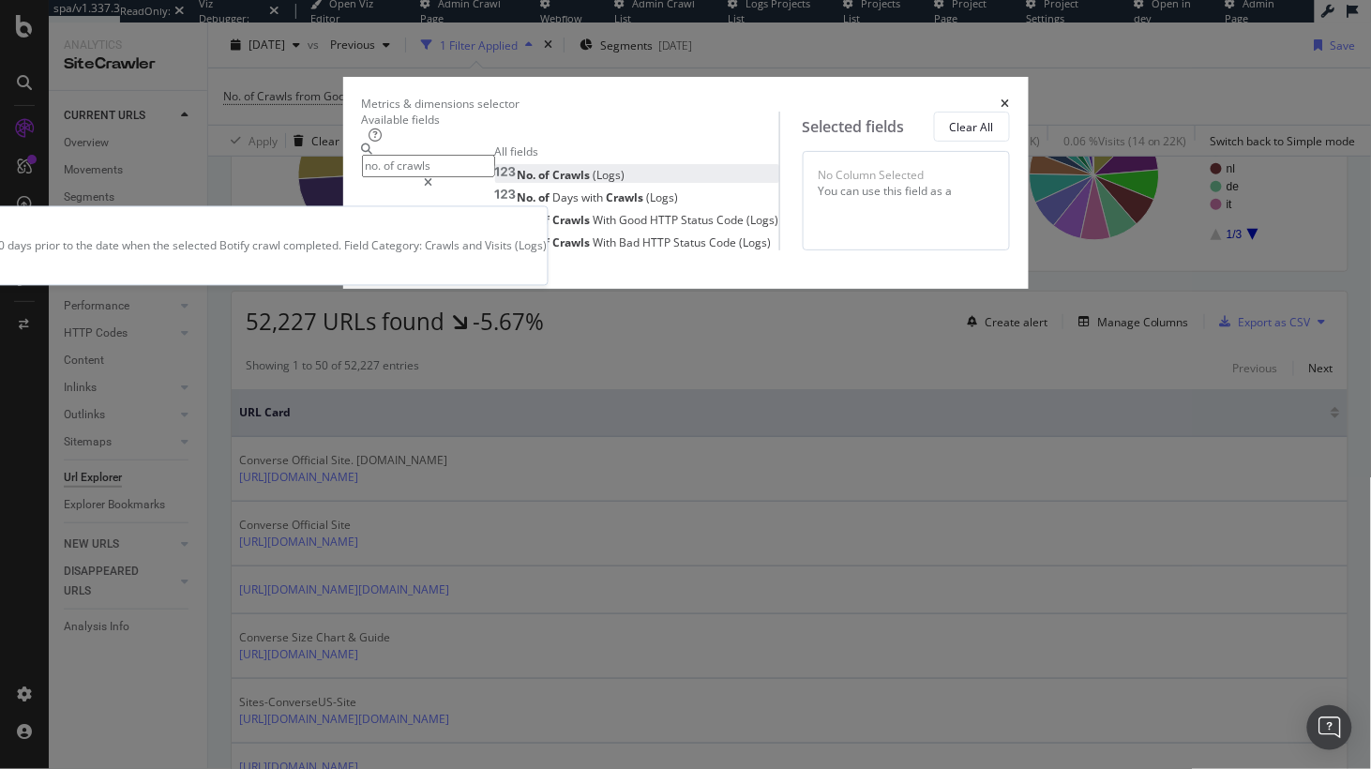
type input "no. of crawls"
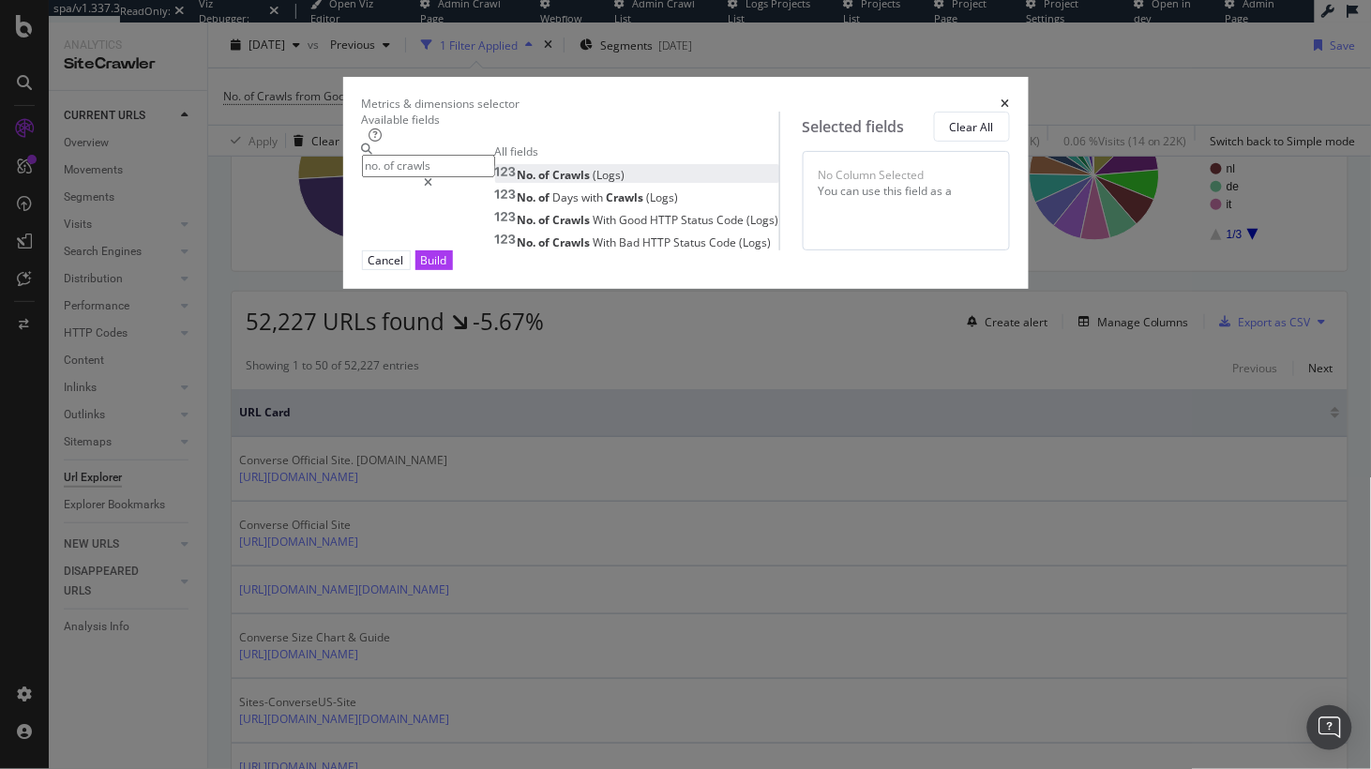
click at [531, 183] on div "No. of Crawls (Logs)" at bounding box center [560, 175] width 130 height 16
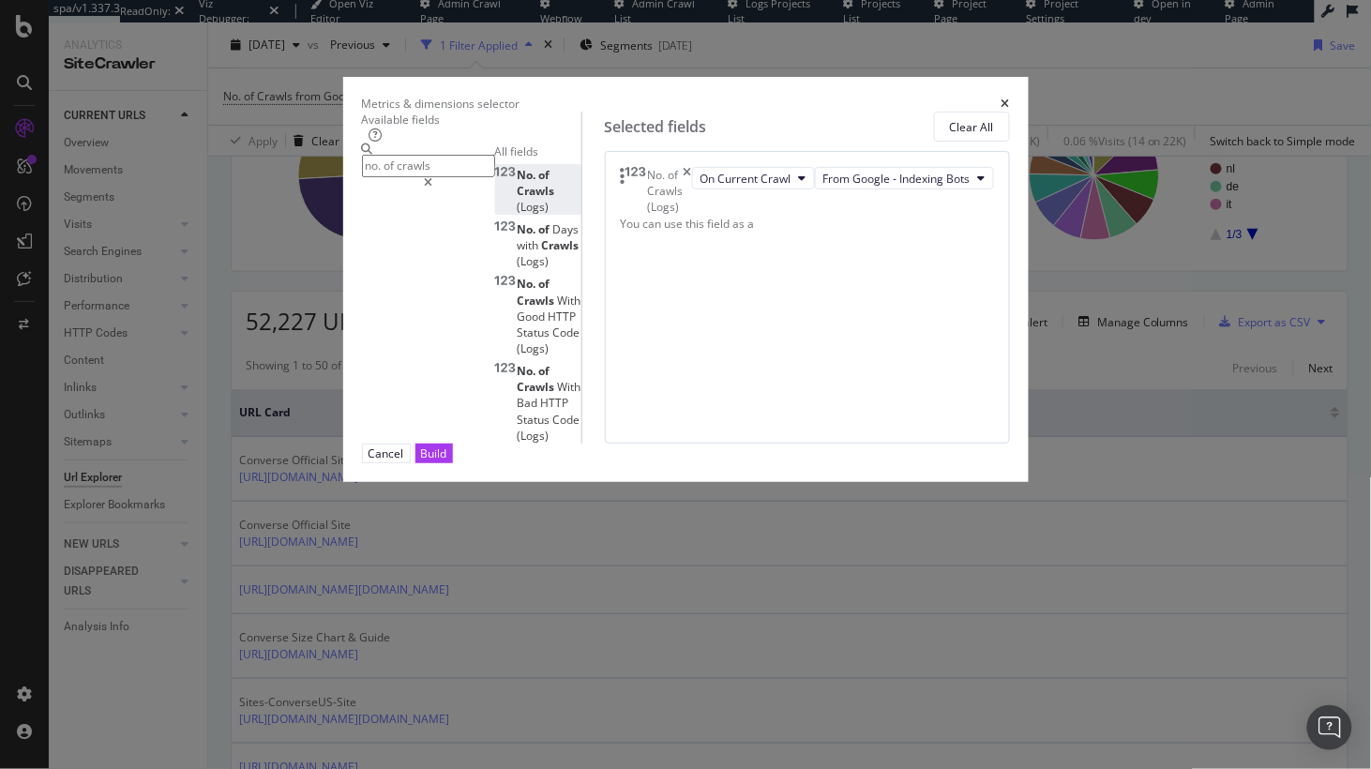
click at [447, 461] on div "Build" at bounding box center [434, 453] width 26 height 16
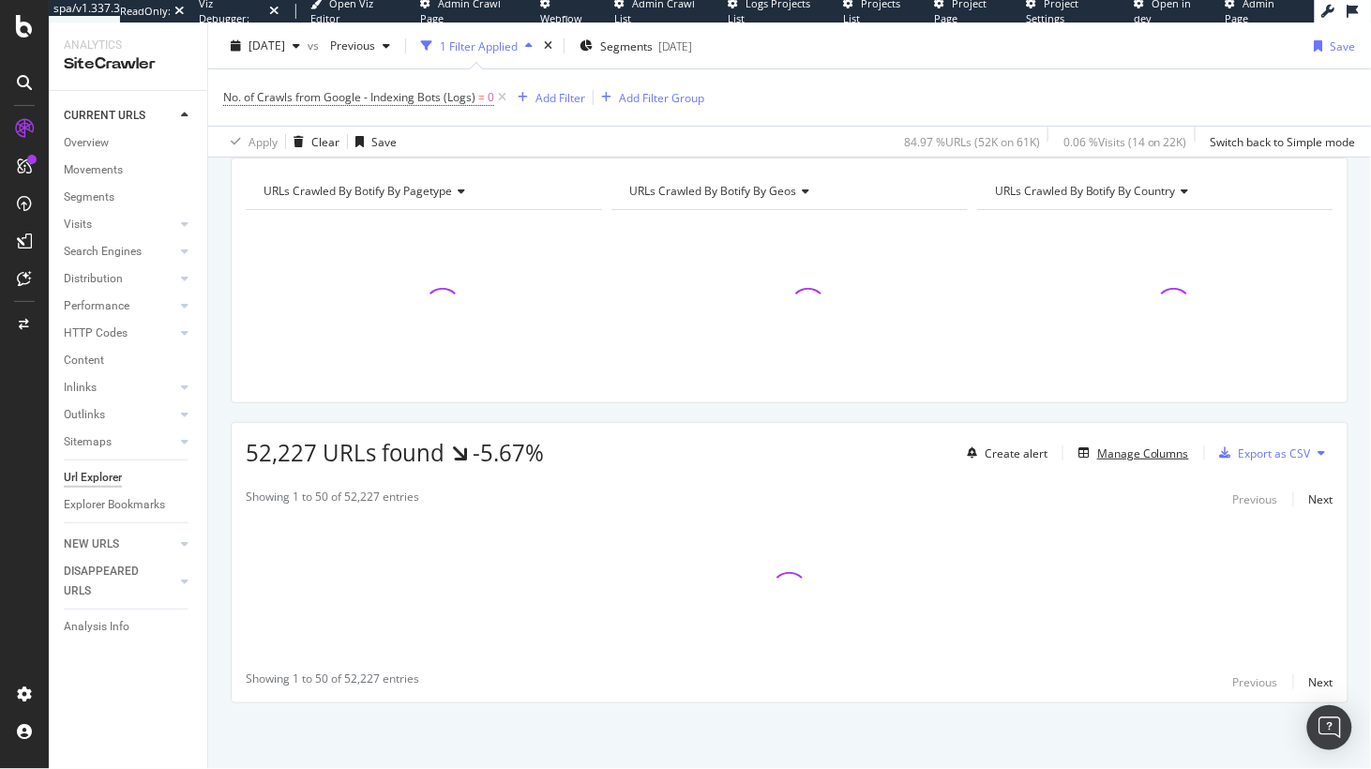
scroll to position [69, 0]
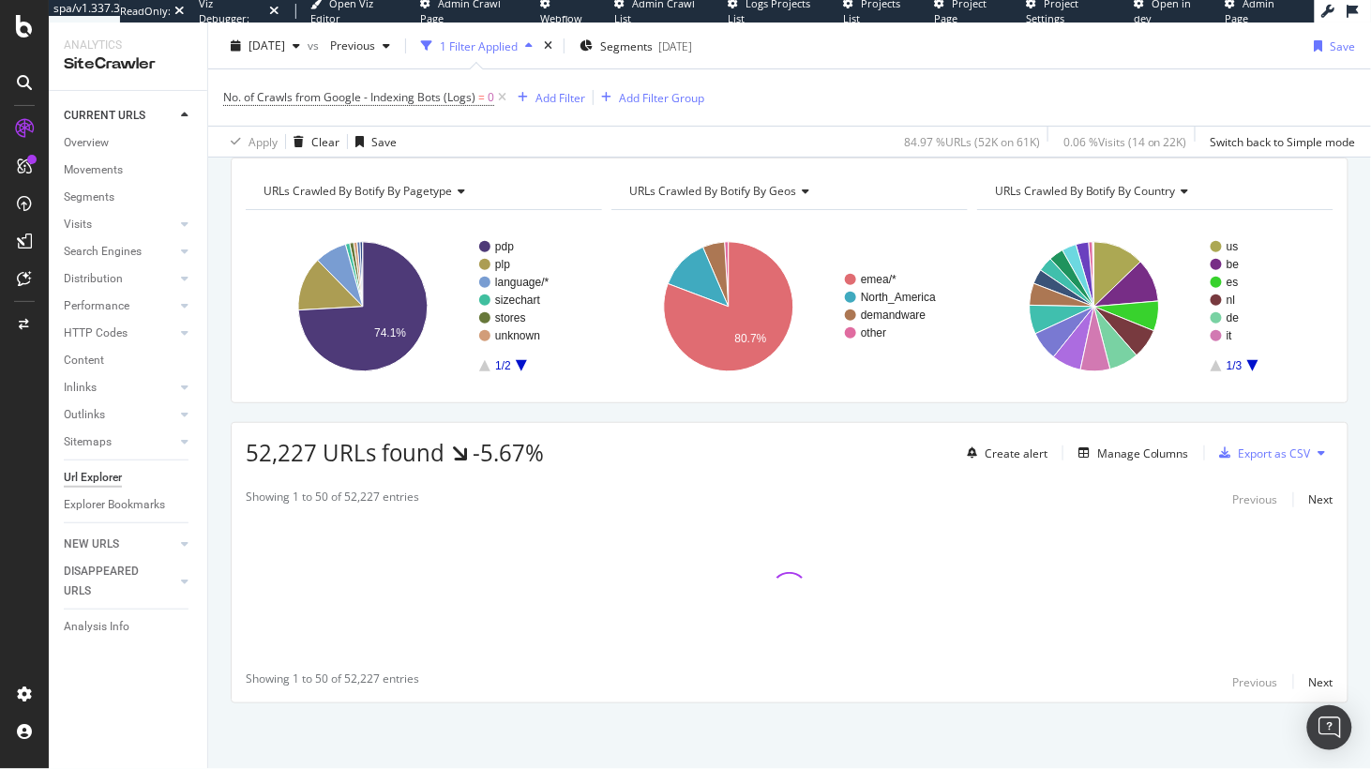
click at [813, 413] on div "URLs Crawled By Botify By pagetype Chart (by Value) Table Expand Export as CSV …" at bounding box center [789, 463] width 1163 height 611
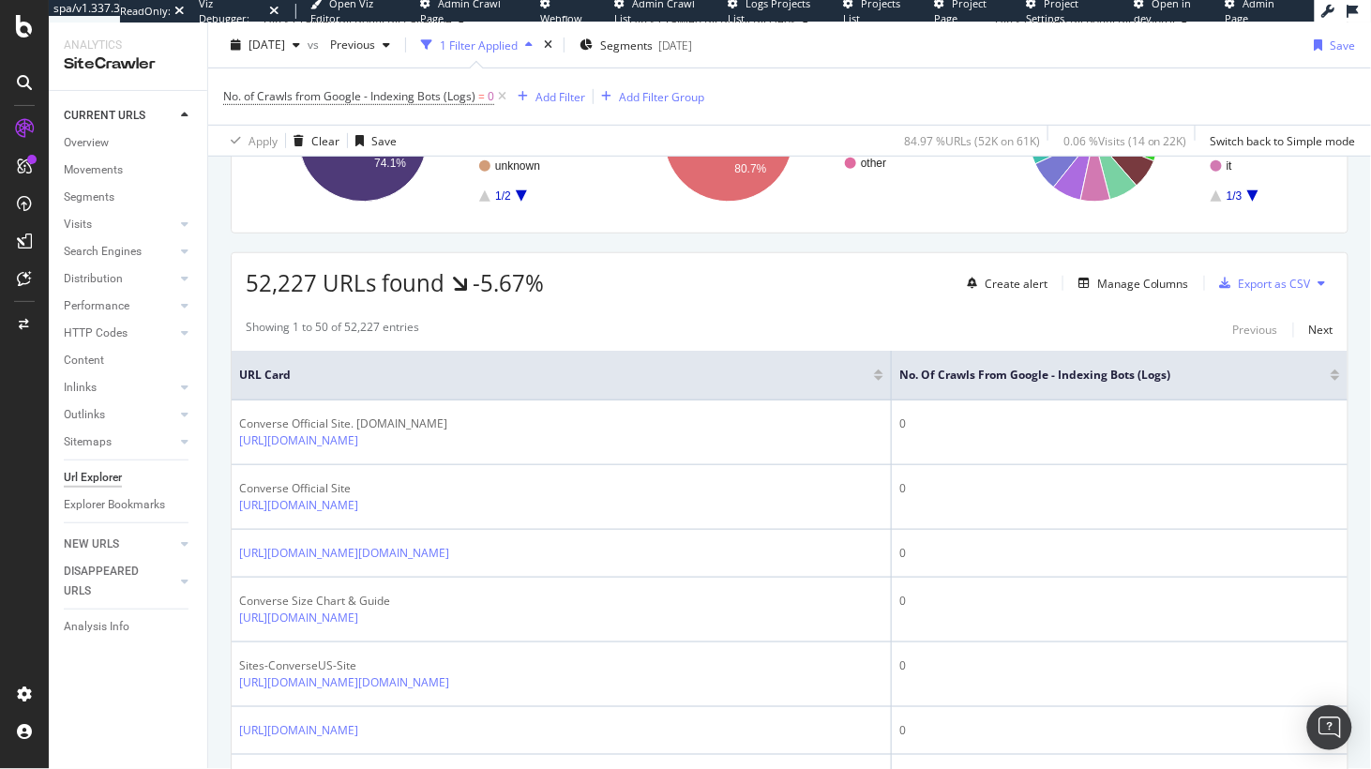
scroll to position [245, 0]
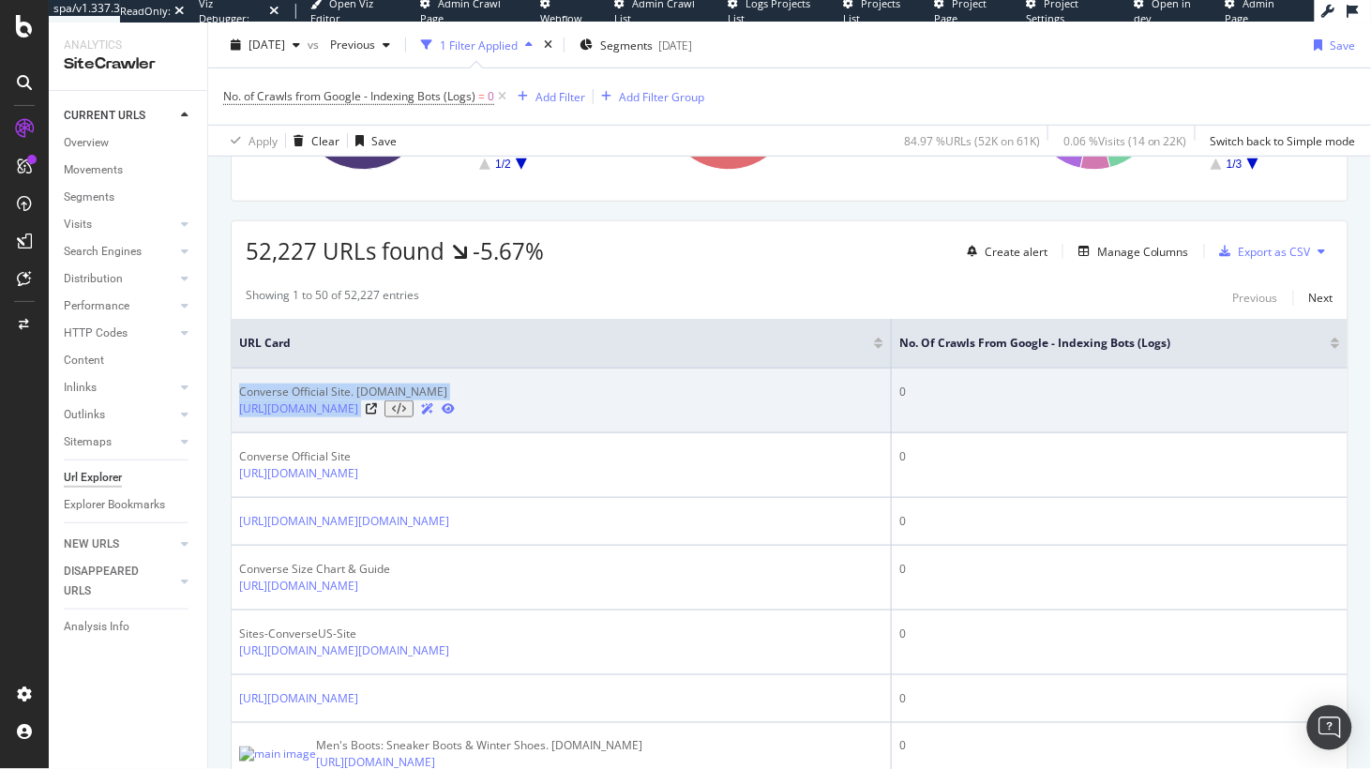
drag, startPoint x: 236, startPoint y: 416, endPoint x: 413, endPoint y: 445, distance: 179.6
click at [415, 433] on td "Converse Official Site. Converse.com https://www.converse.com/" at bounding box center [562, 400] width 660 height 65
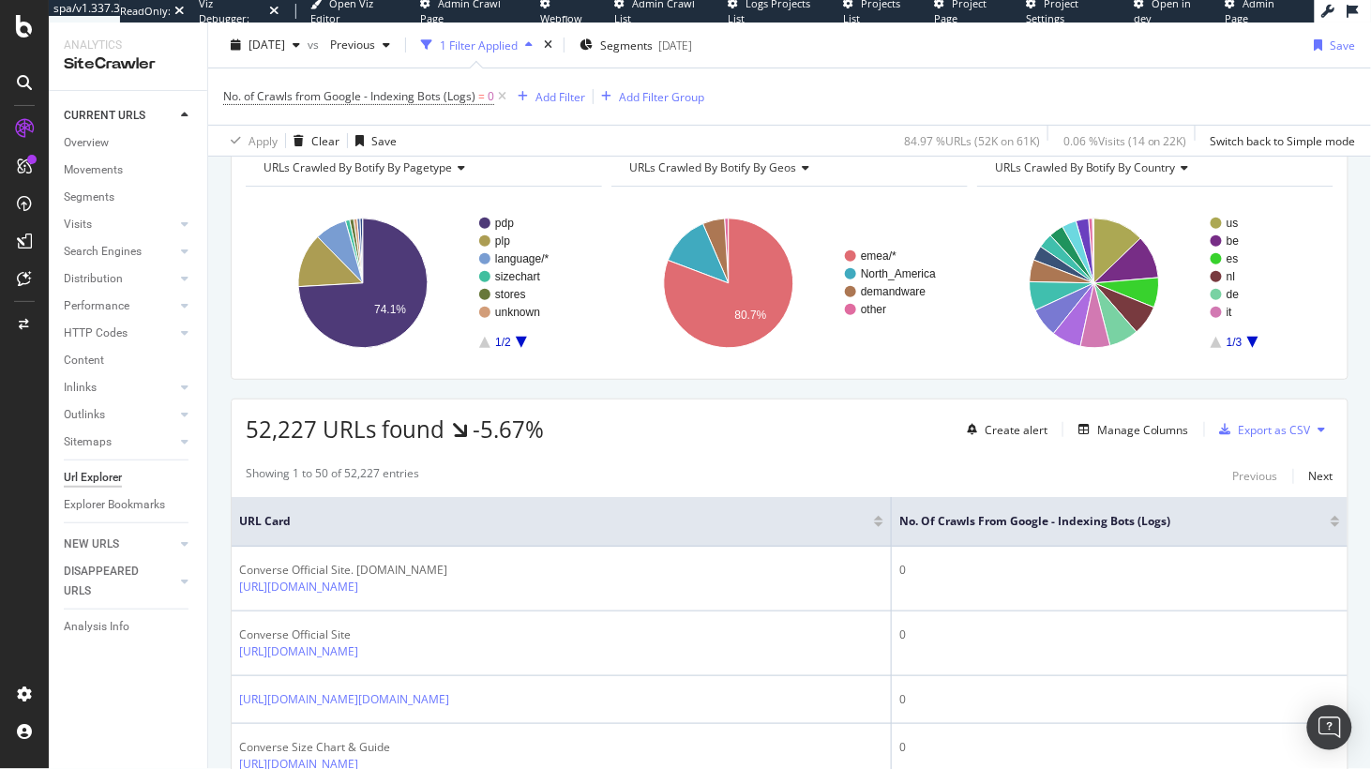
scroll to position [39, 0]
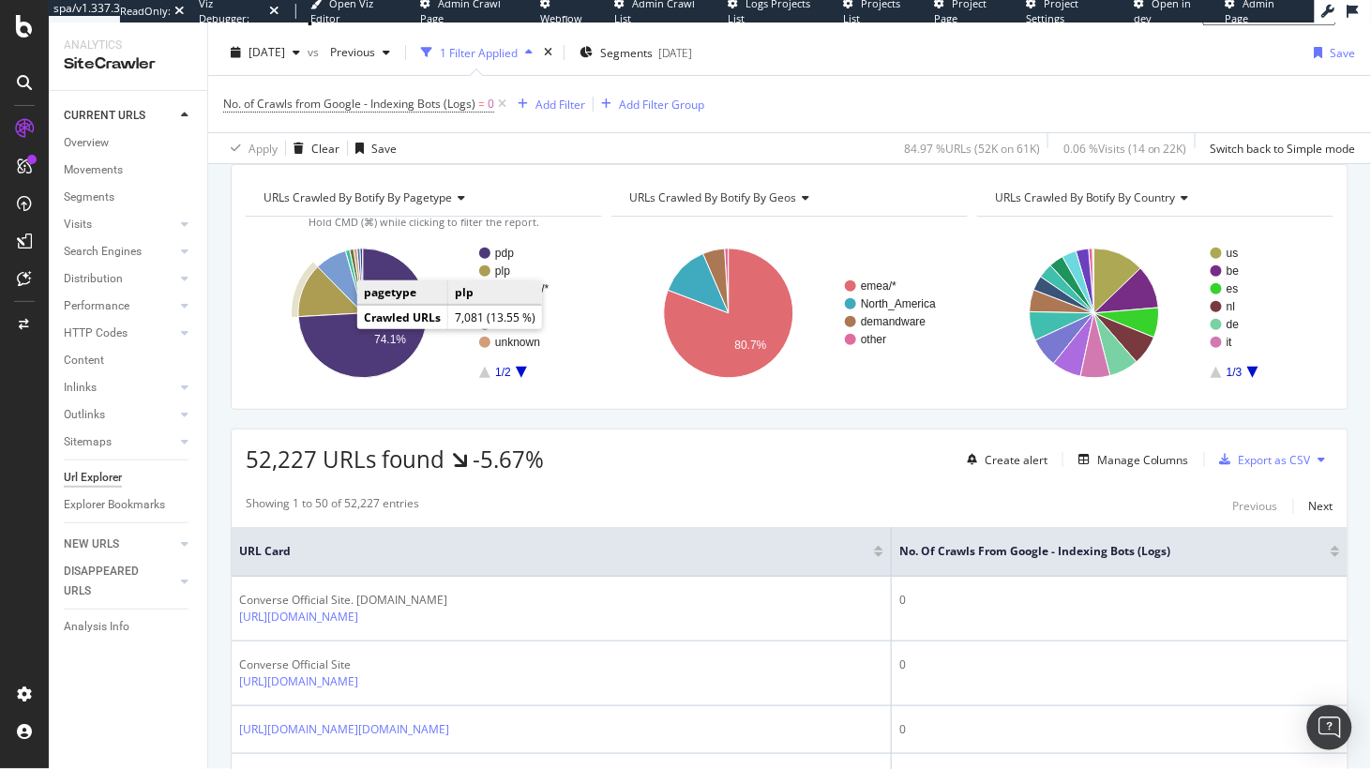
click at [321, 317] on icon "A chart." at bounding box center [330, 292] width 65 height 50
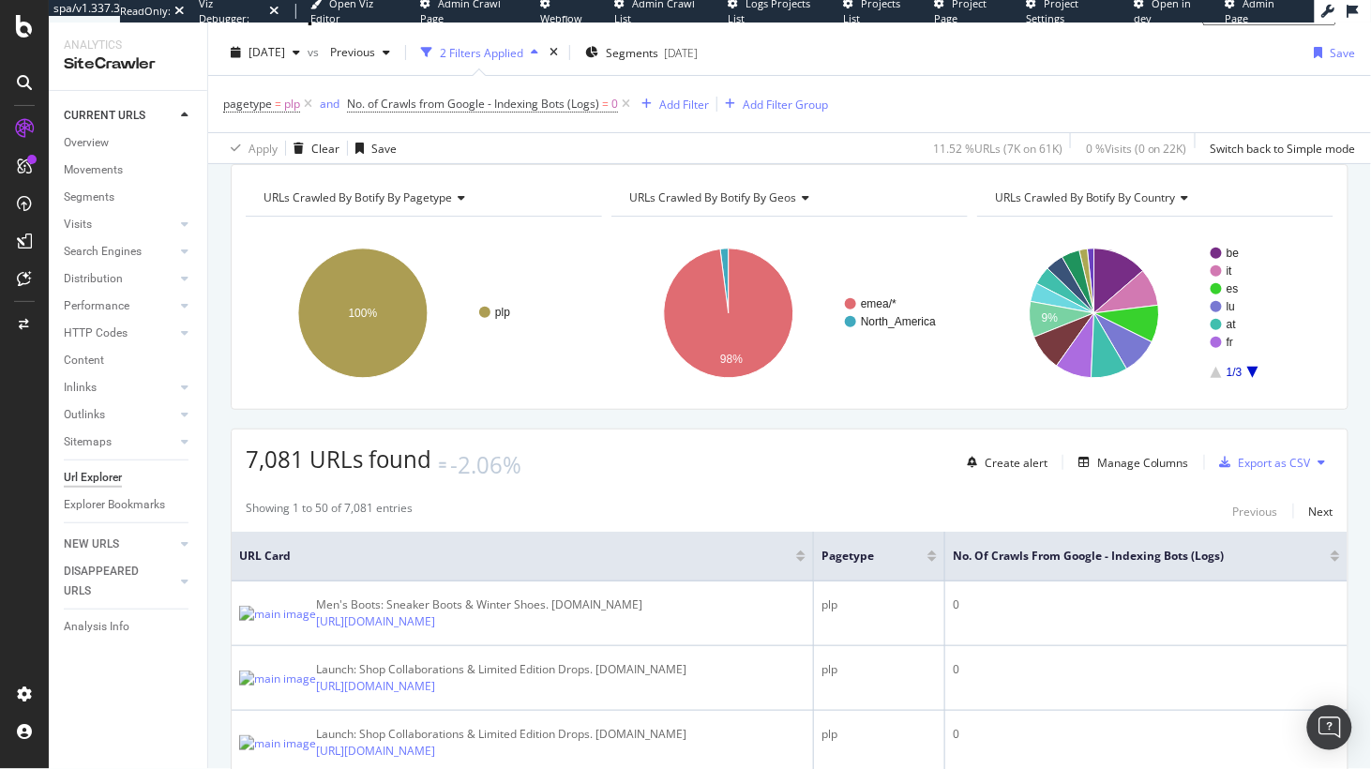
click at [729, 205] on span "URLs Crawled By Botify By geos" at bounding box center [712, 197] width 167 height 16
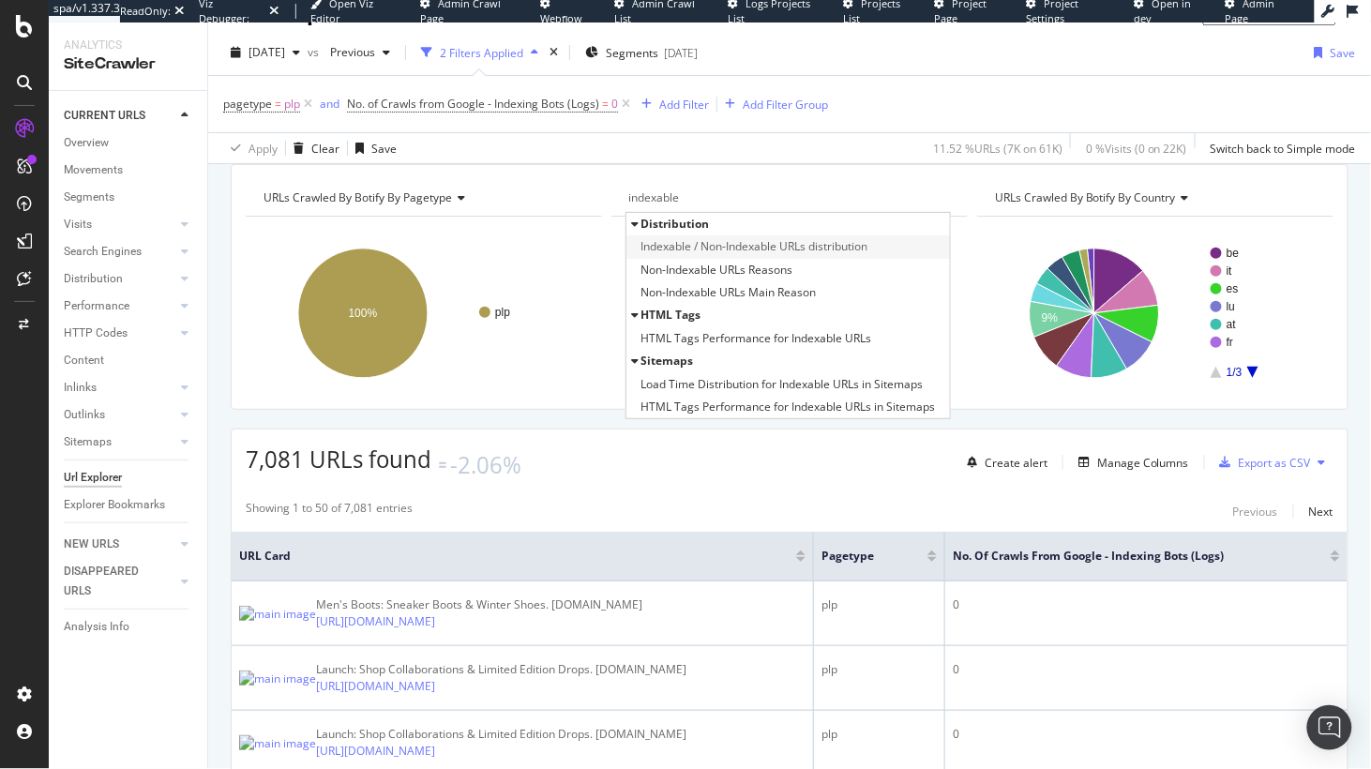
type input "indexable"
click at [772, 256] on span "Indexable / Non-Indexable URLs distribution" at bounding box center [753, 246] width 227 height 19
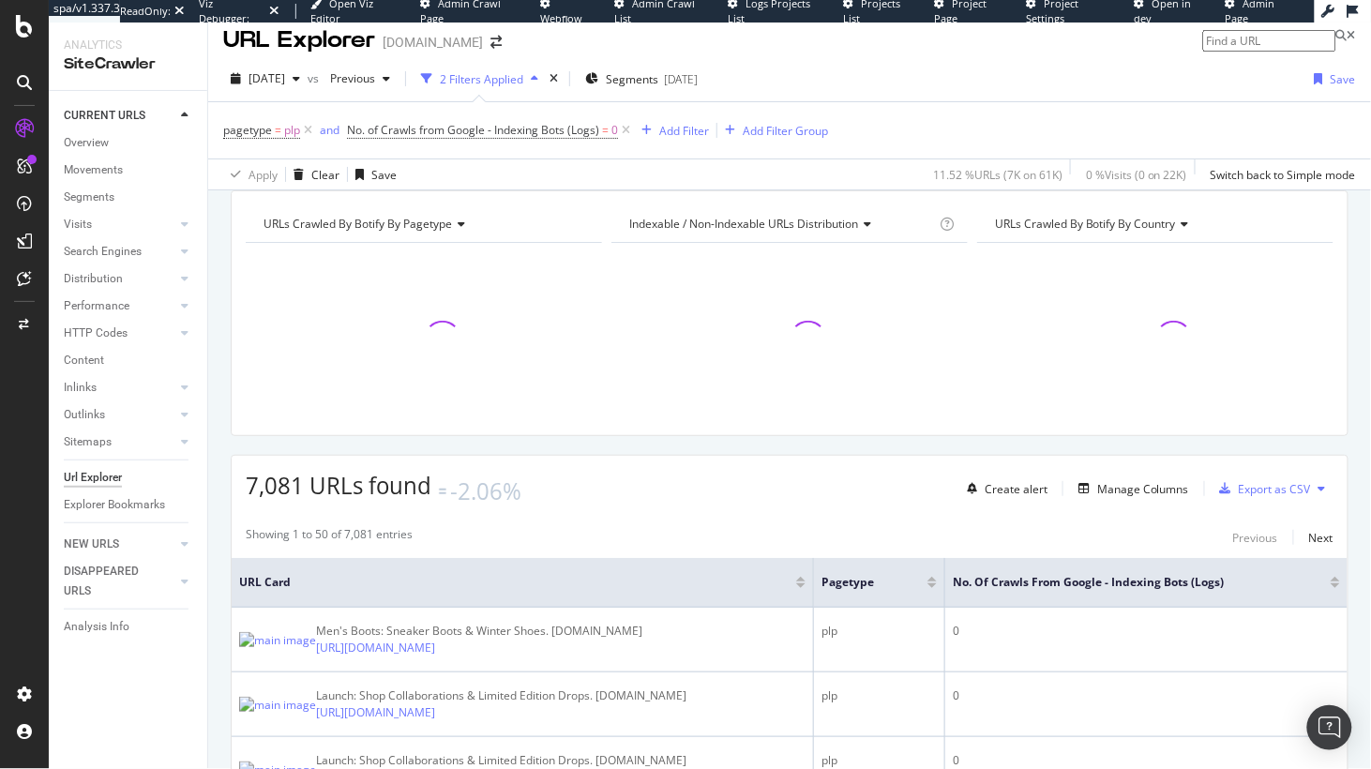
scroll to position [10, 0]
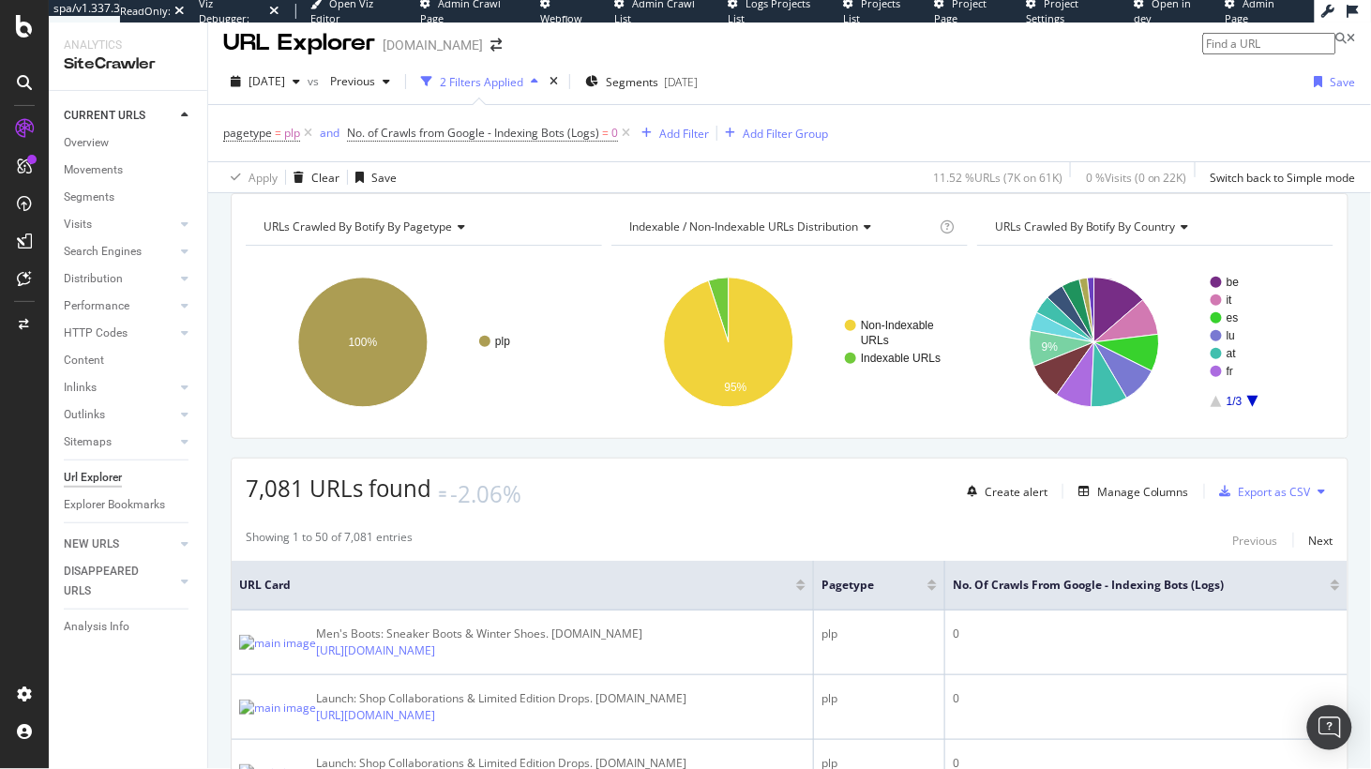
click at [541, 193] on div "URLs Crawled By Botify By pagetype Chart (by Value) Table Expand Export as CSV …" at bounding box center [789, 193] width 1163 height 0
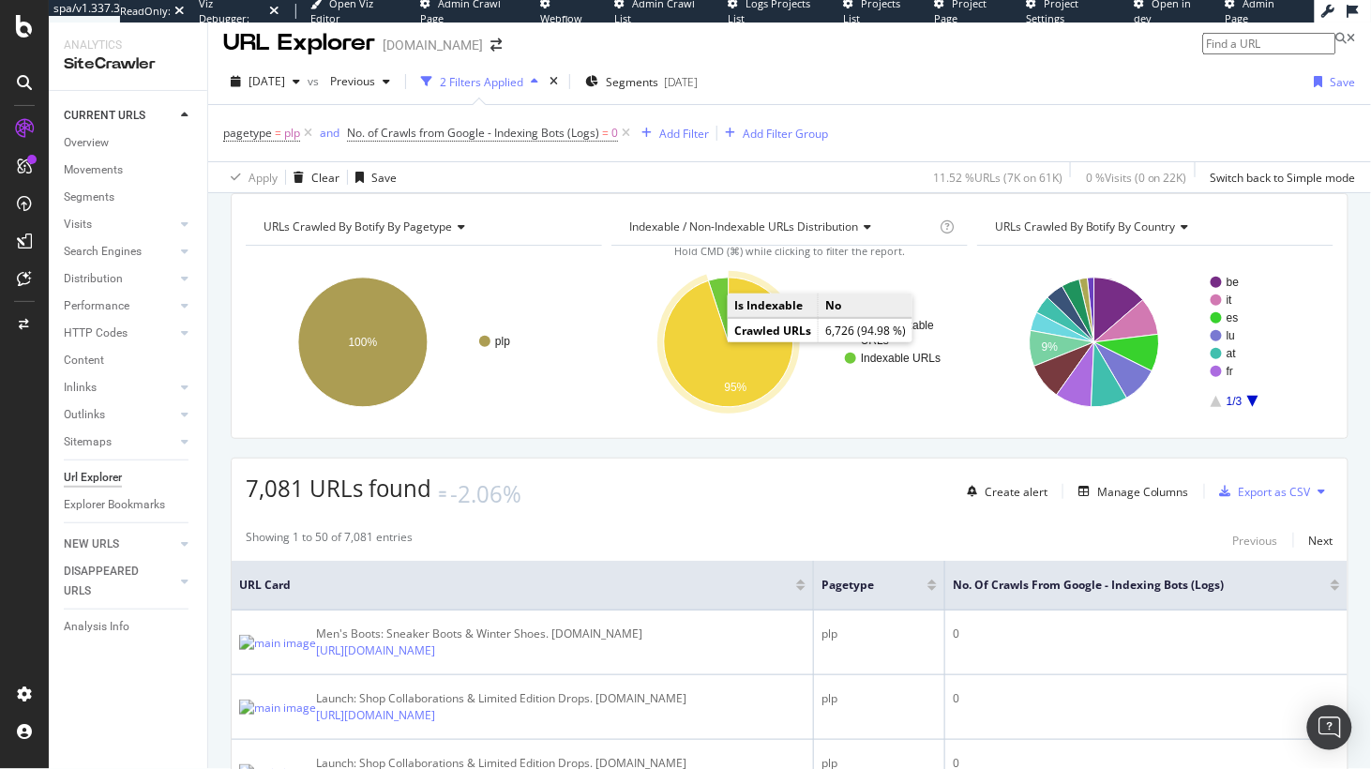
click at [702, 356] on icon "A chart." at bounding box center [728, 342] width 129 height 129
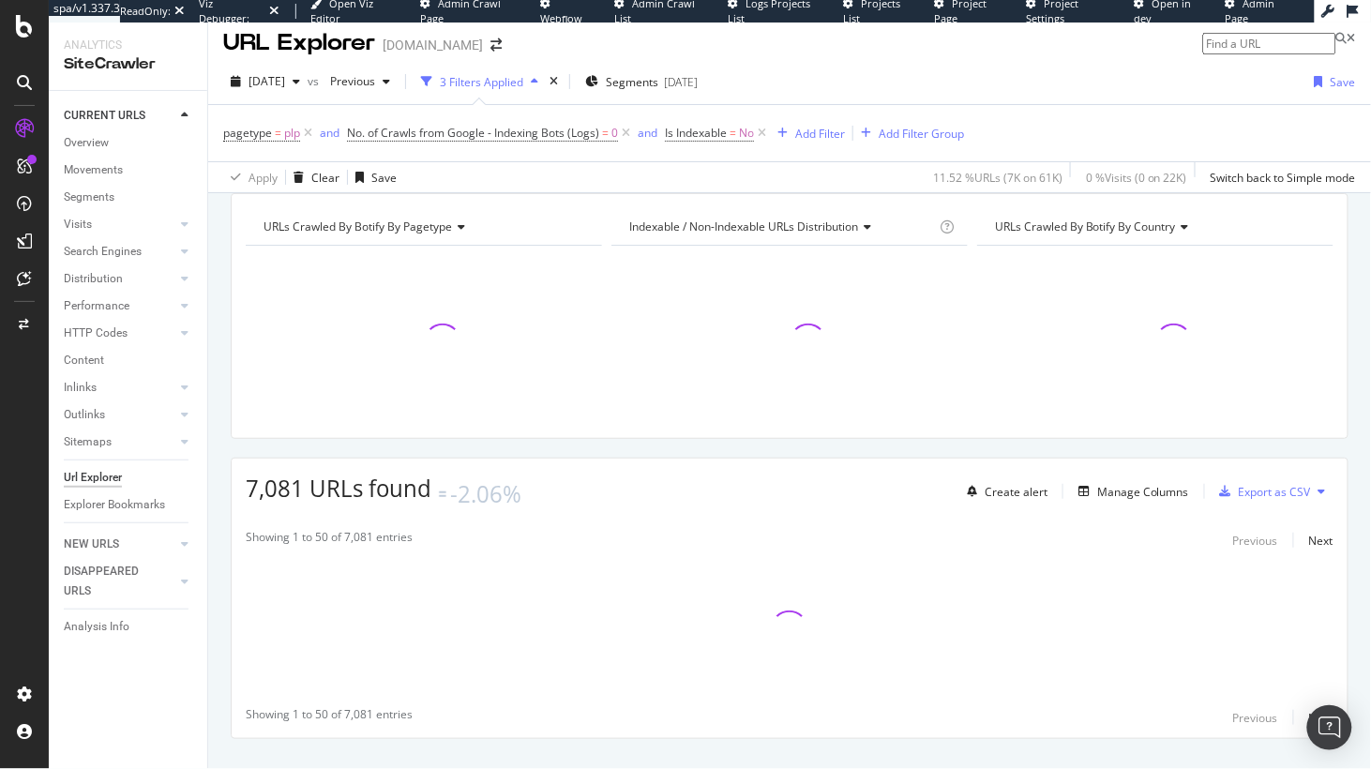
click at [757, 193] on div "URLs Crawled By Botify By pagetype Chart (by Value) Table Expand Export as CSV …" at bounding box center [789, 193] width 1163 height 0
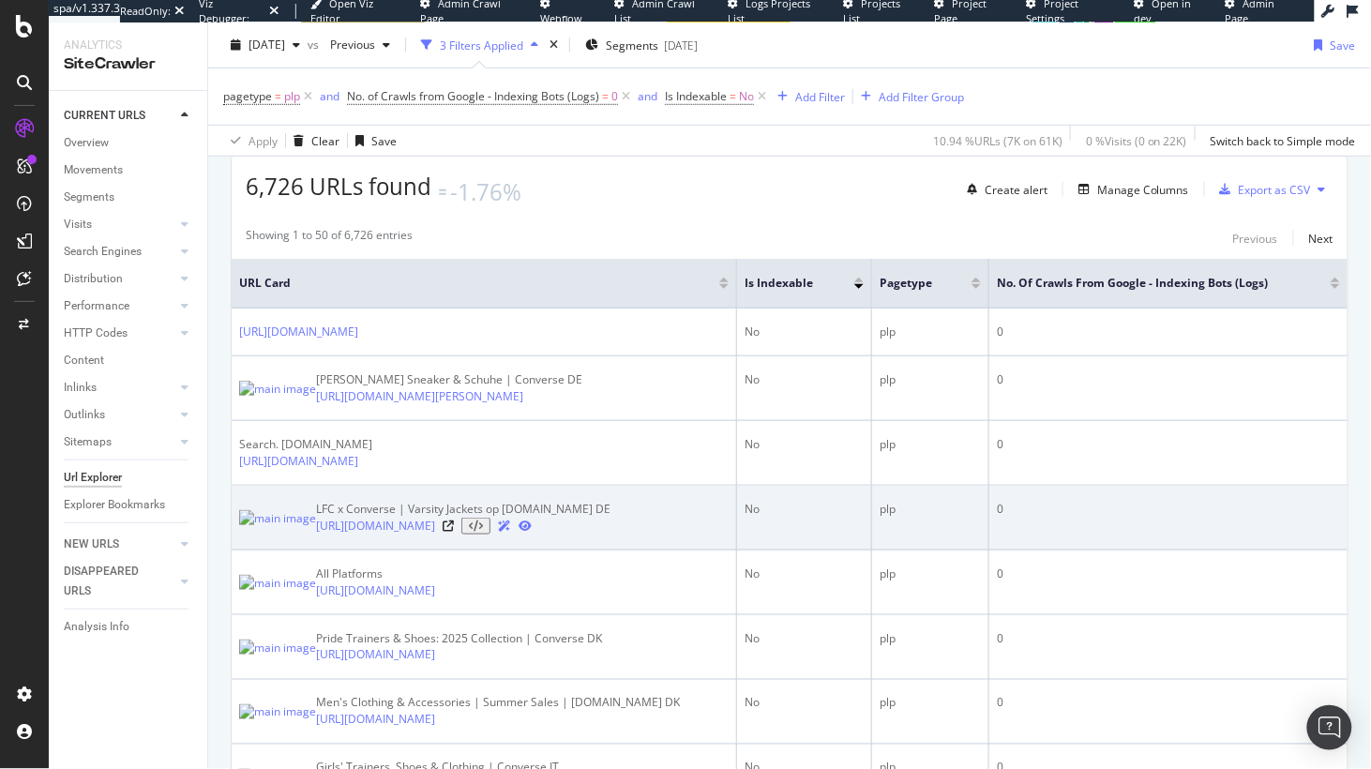
scroll to position [320, 0]
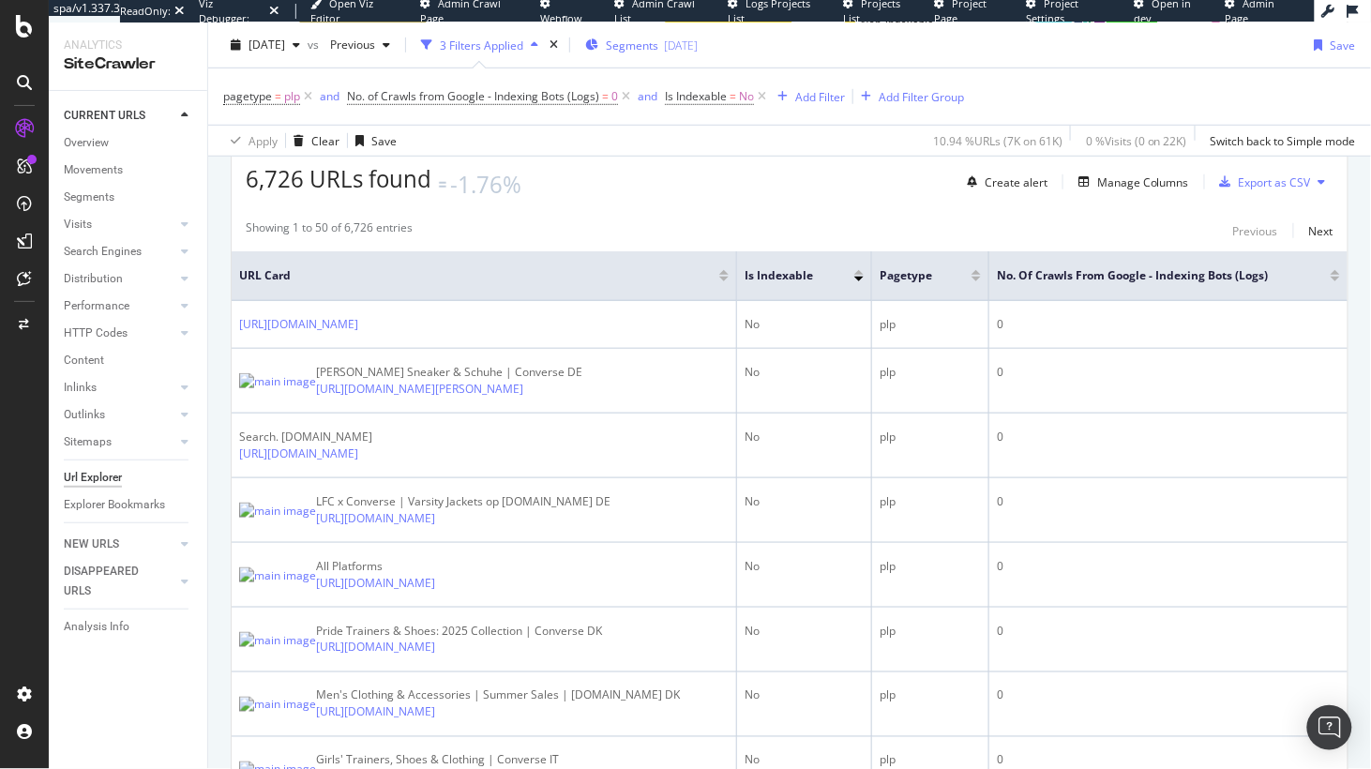
click at [658, 51] on span "Segments" at bounding box center [632, 45] width 53 height 16
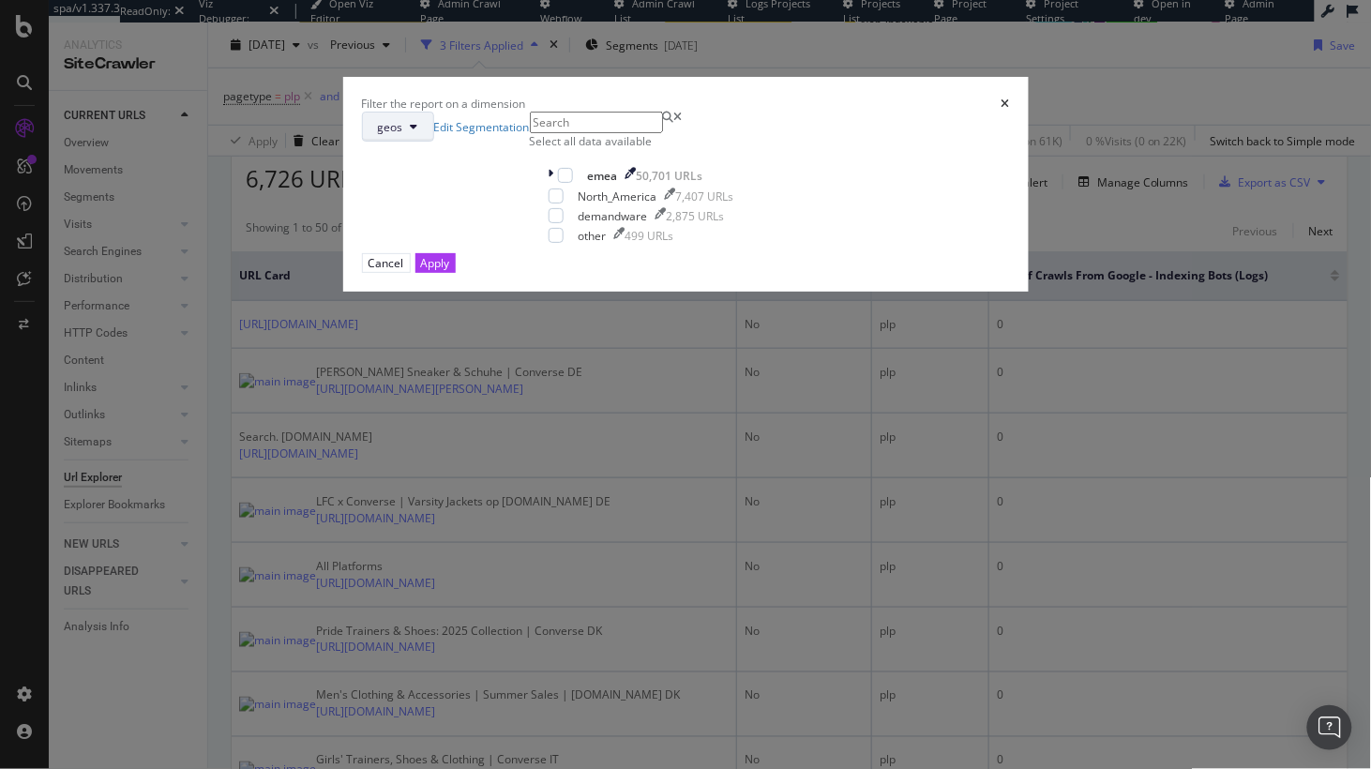
click at [418, 132] on icon "modal" at bounding box center [415, 126] width 8 height 11
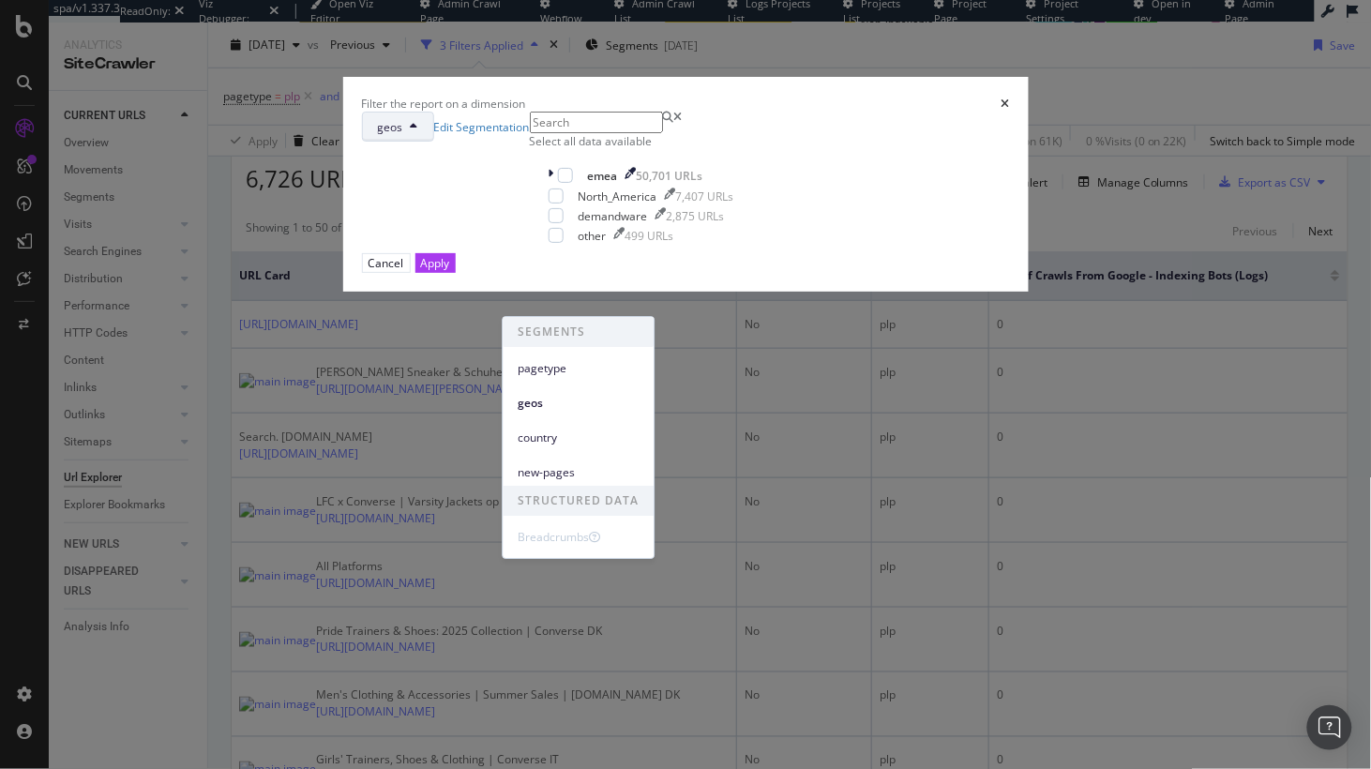
drag, startPoint x: 750, startPoint y: 311, endPoint x: 778, endPoint y: 299, distance: 30.7
click at [530, 142] on div "geos Edit Segmentation" at bounding box center [446, 127] width 168 height 30
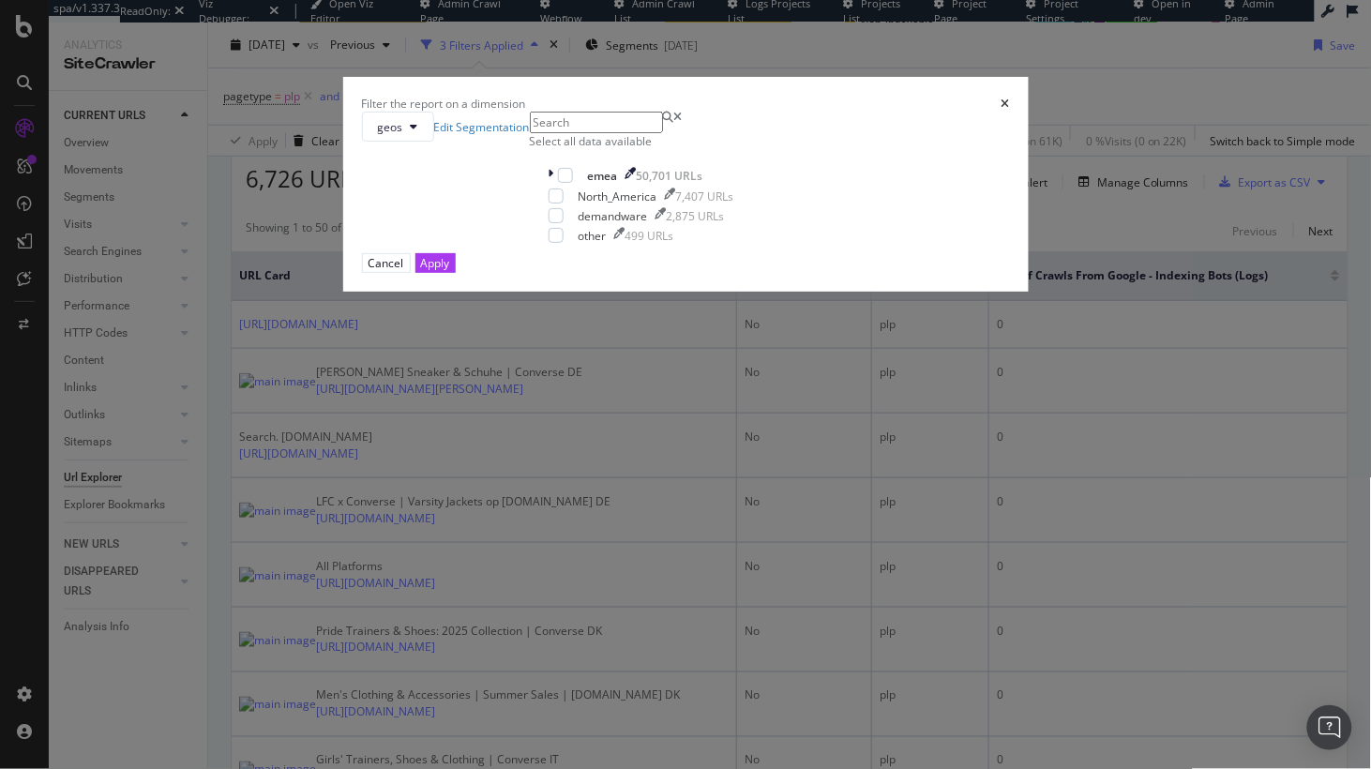
click at [1001, 110] on icon "times" at bounding box center [1005, 103] width 8 height 11
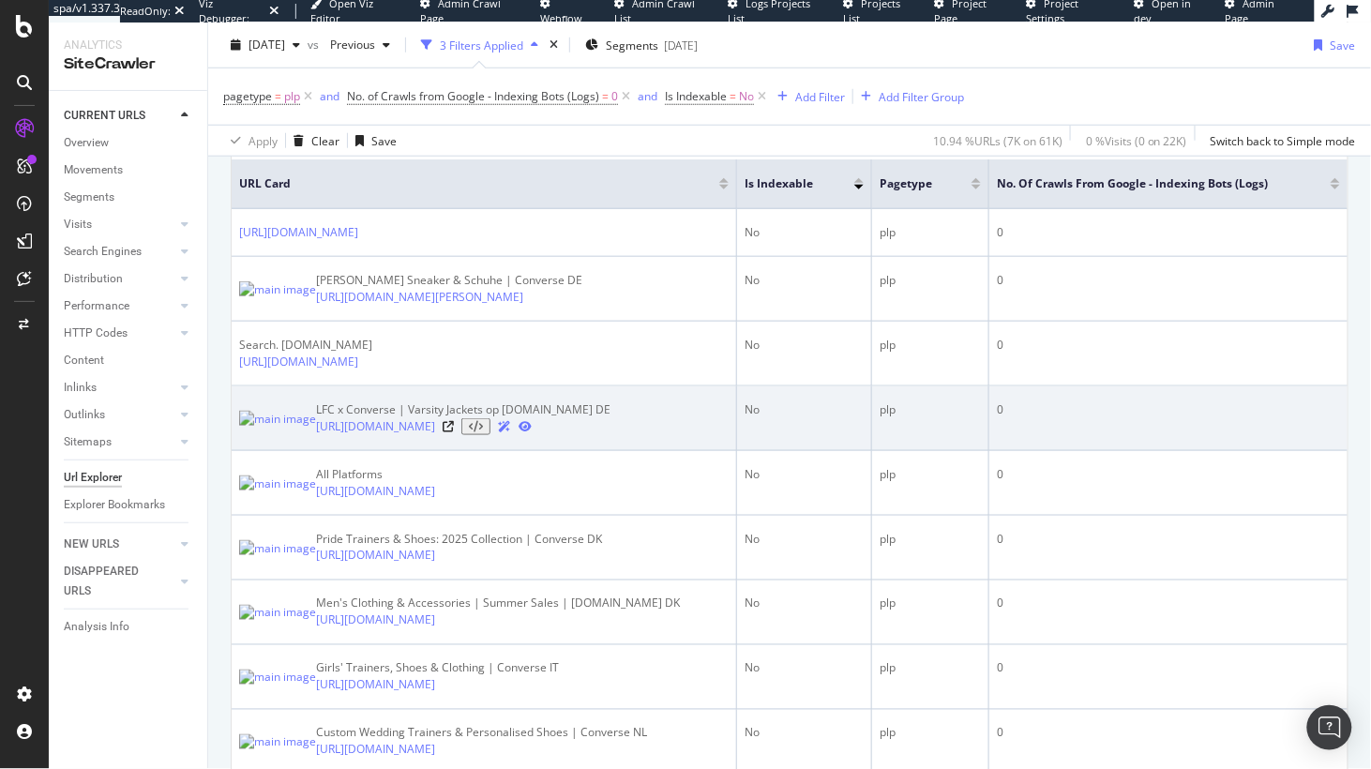
scroll to position [458, 0]
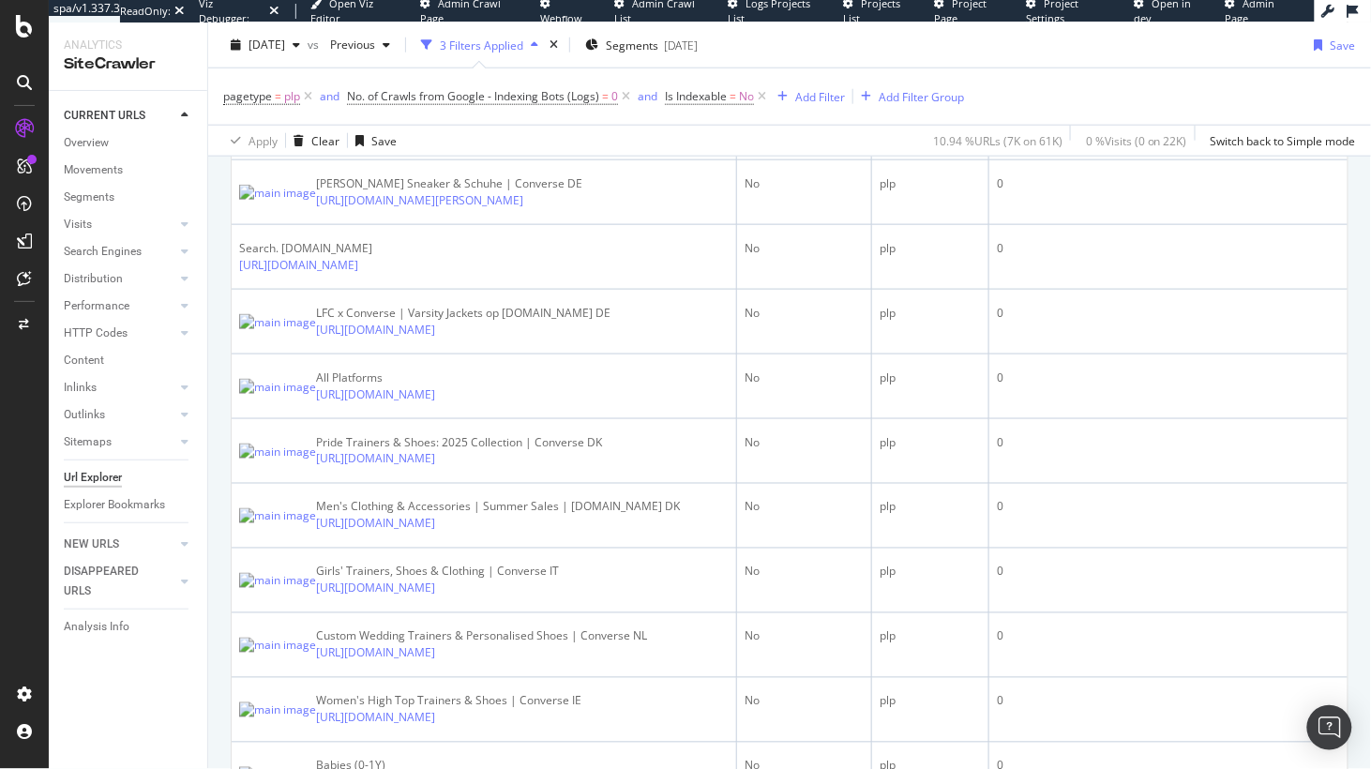
scroll to position [531, 0]
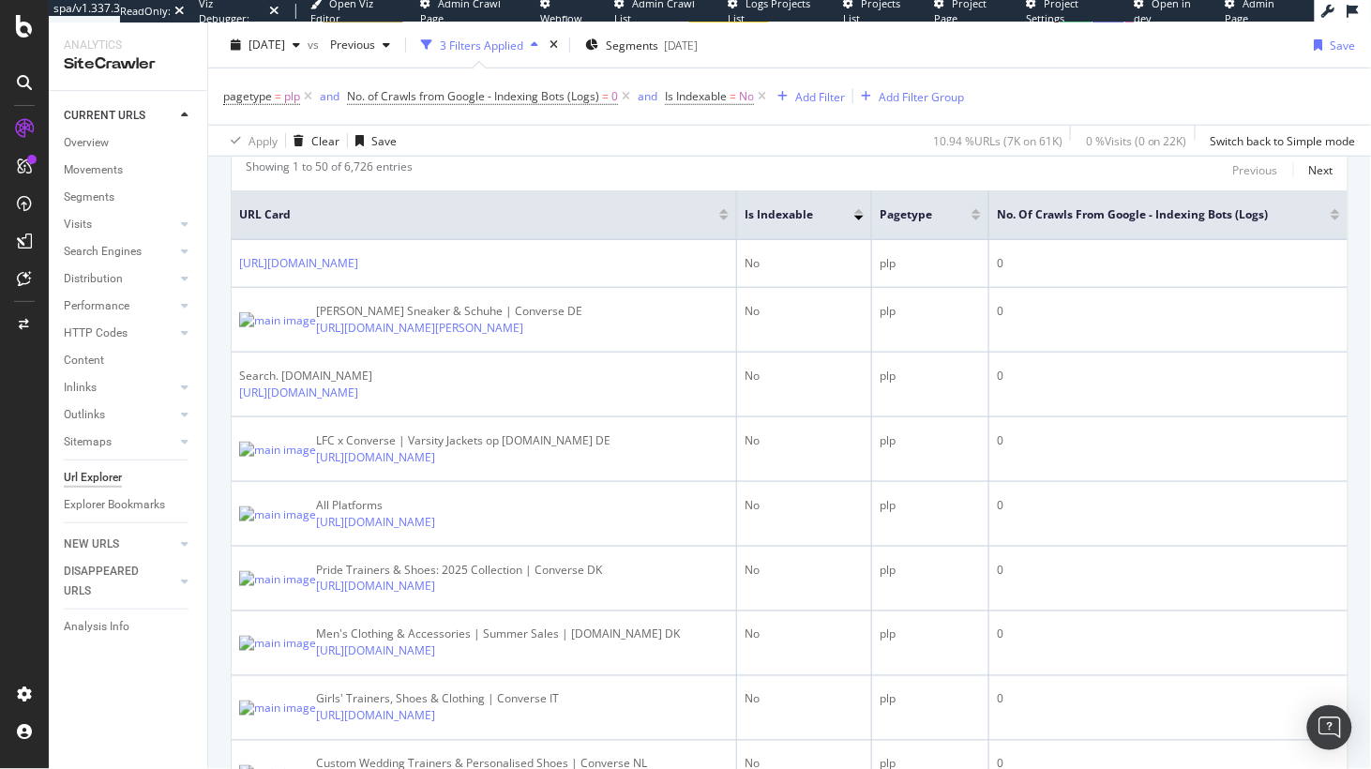
scroll to position [375, 0]
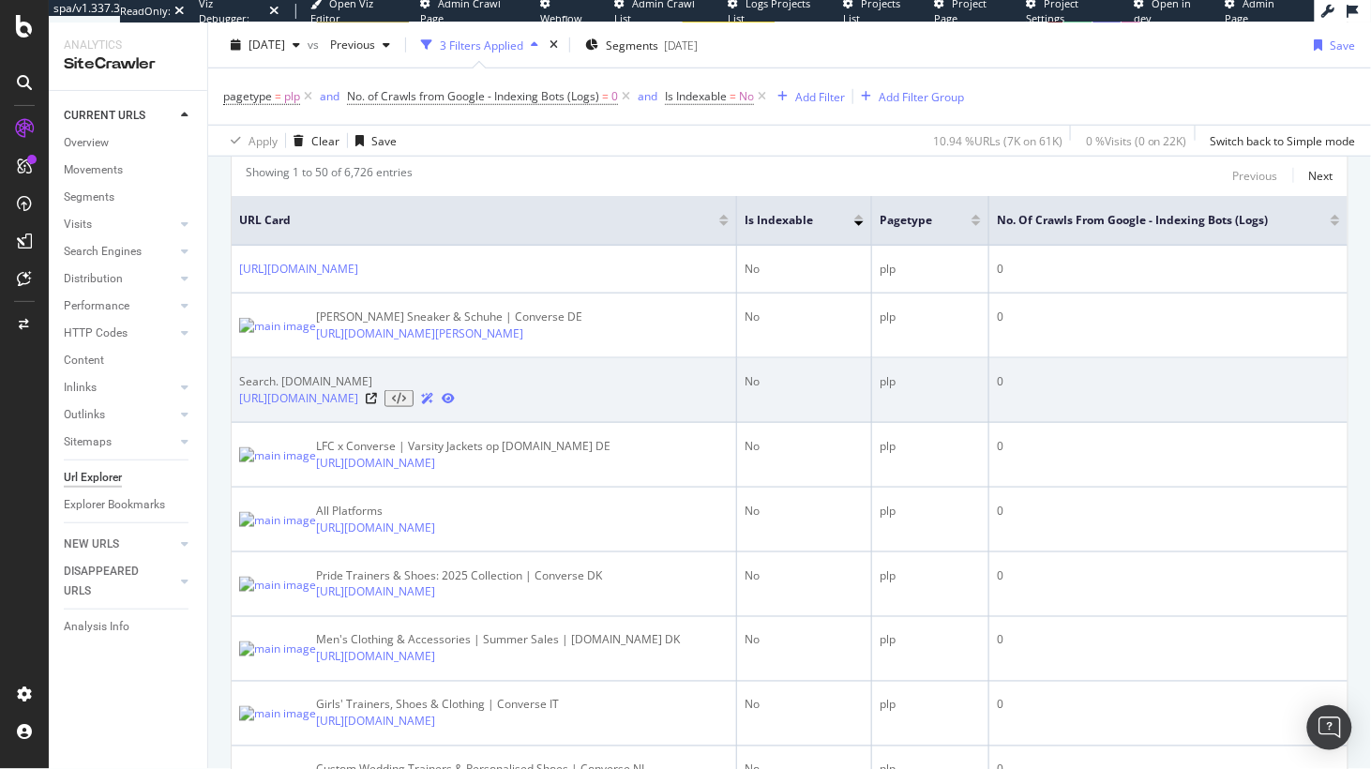
drag, startPoint x: 210, startPoint y: 425, endPoint x: 233, endPoint y: 423, distance: 23.5
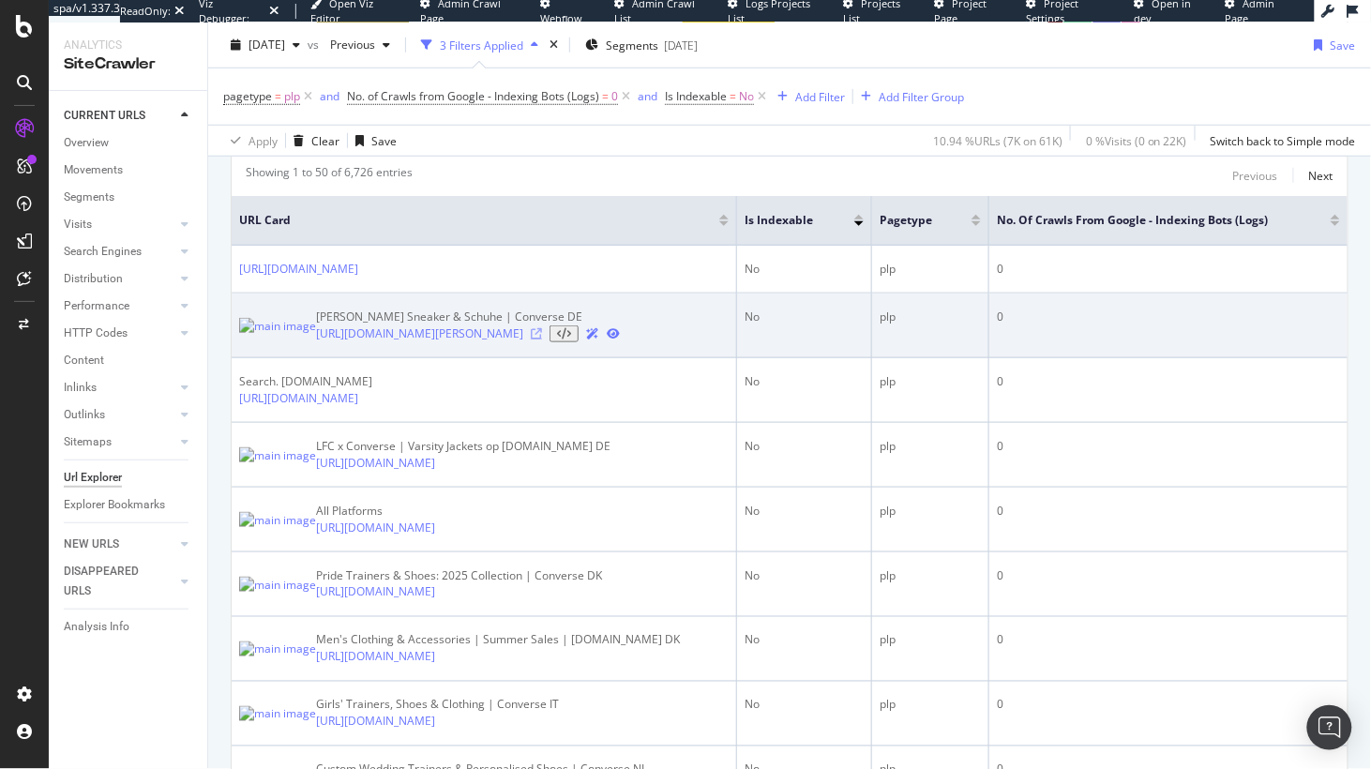
click at [542, 339] on icon at bounding box center [536, 333] width 11 height 11
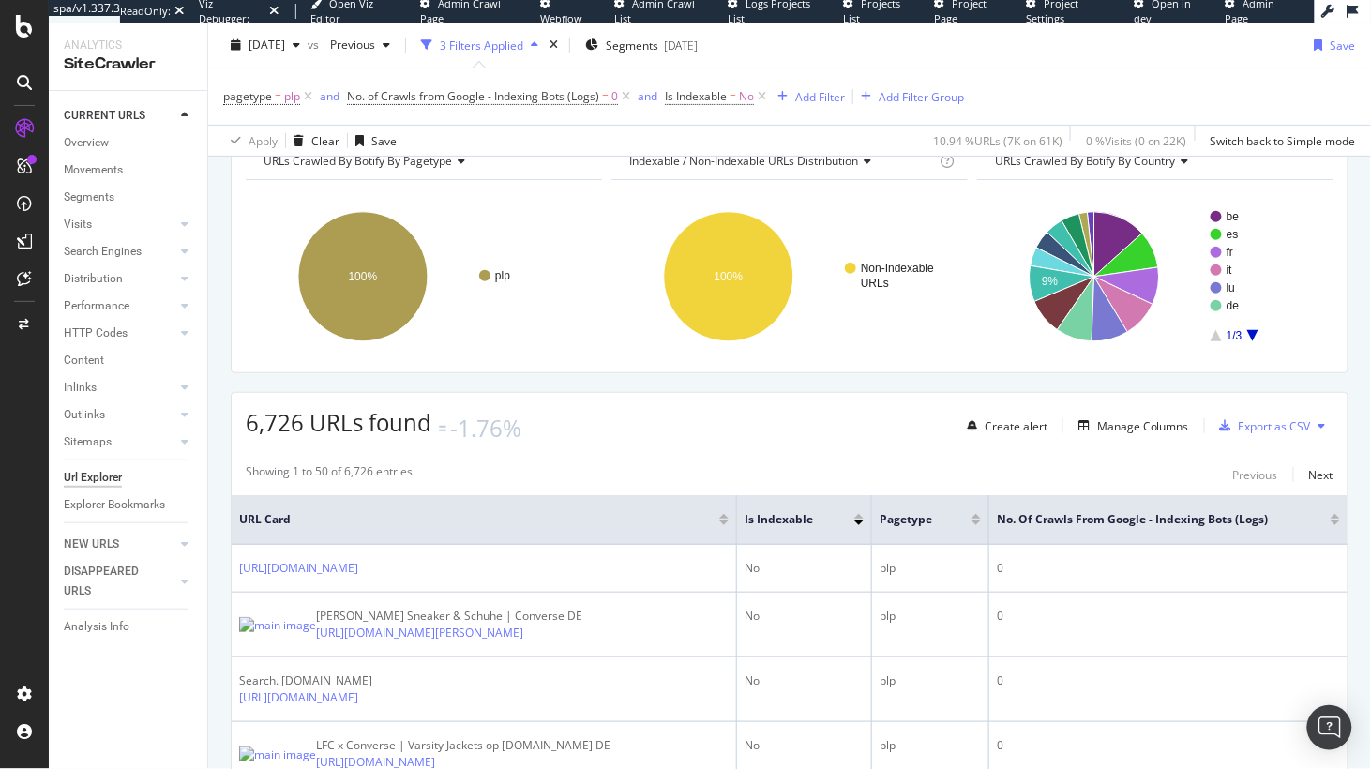
scroll to position [0, 0]
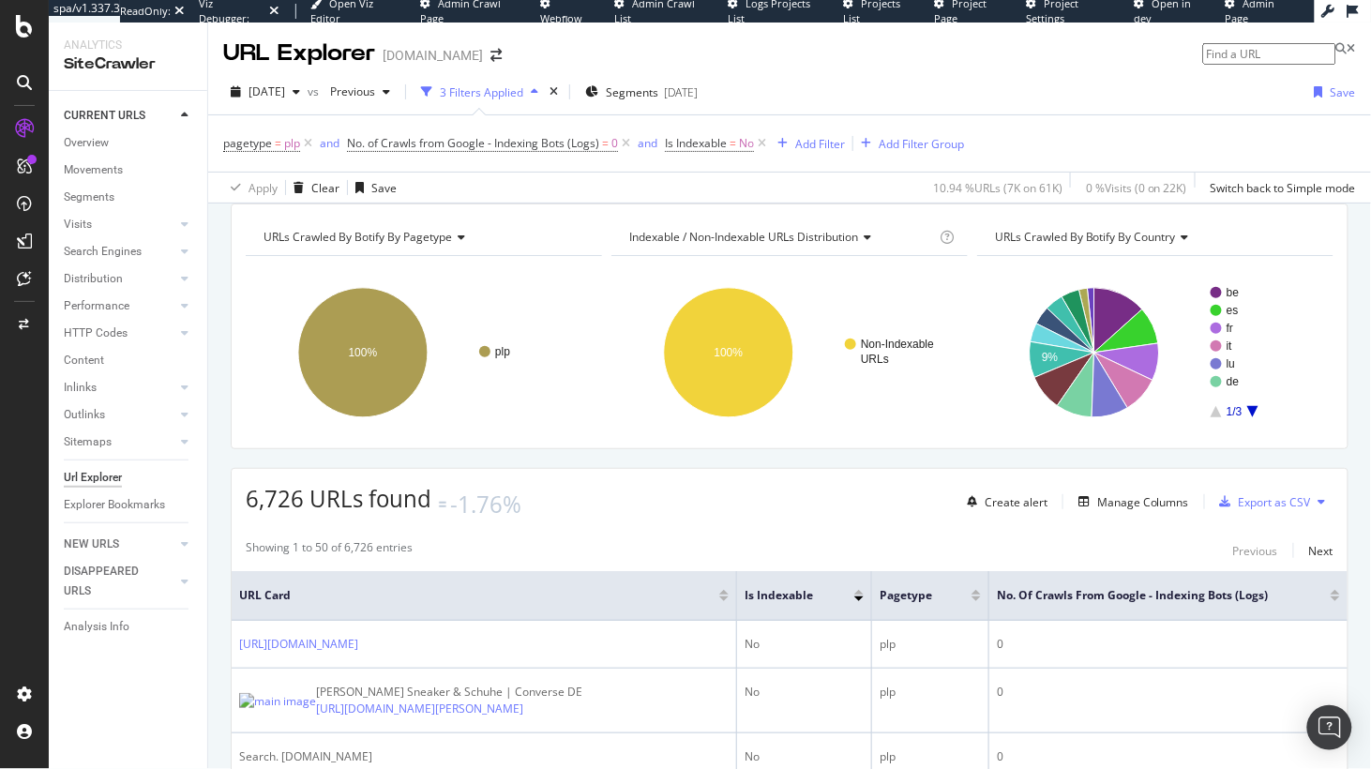
click at [554, 203] on div "URLs Crawled By Botify By pagetype Chart (by Value) Table Expand Export as CSV …" at bounding box center [789, 203] width 1163 height 0
click at [432, 203] on div "URLs Crawled By Botify By pagetype Chart (by Value) Table Expand Export as CSV …" at bounding box center [789, 203] width 1163 height 0
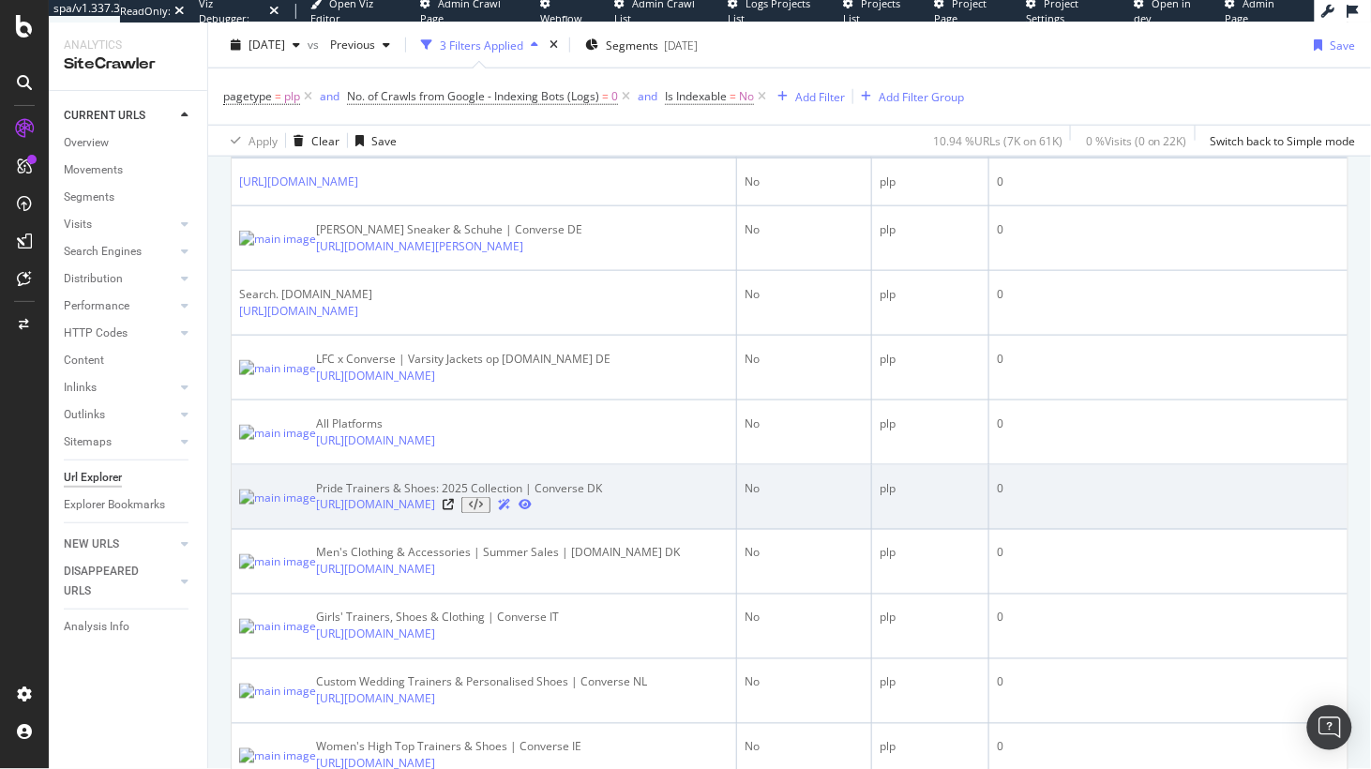
scroll to position [493, 0]
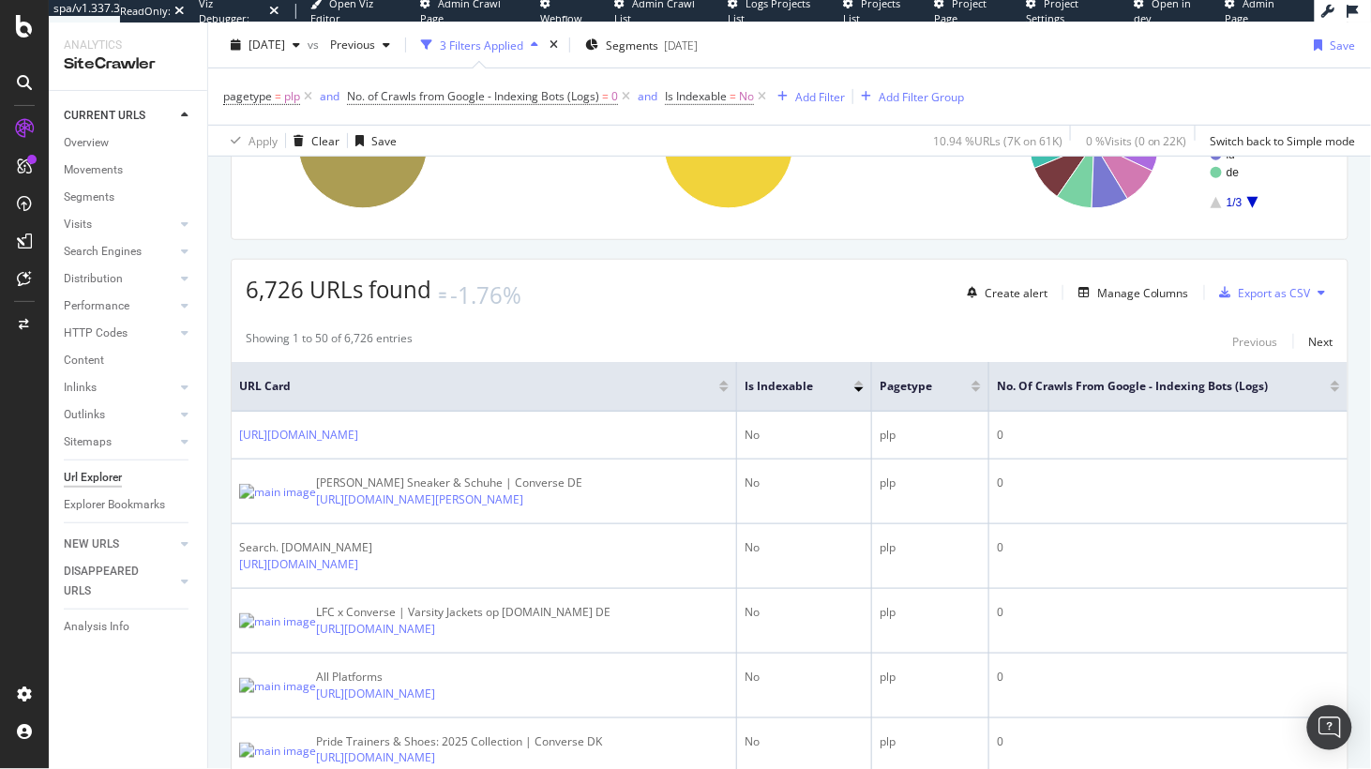
scroll to position [202, 0]
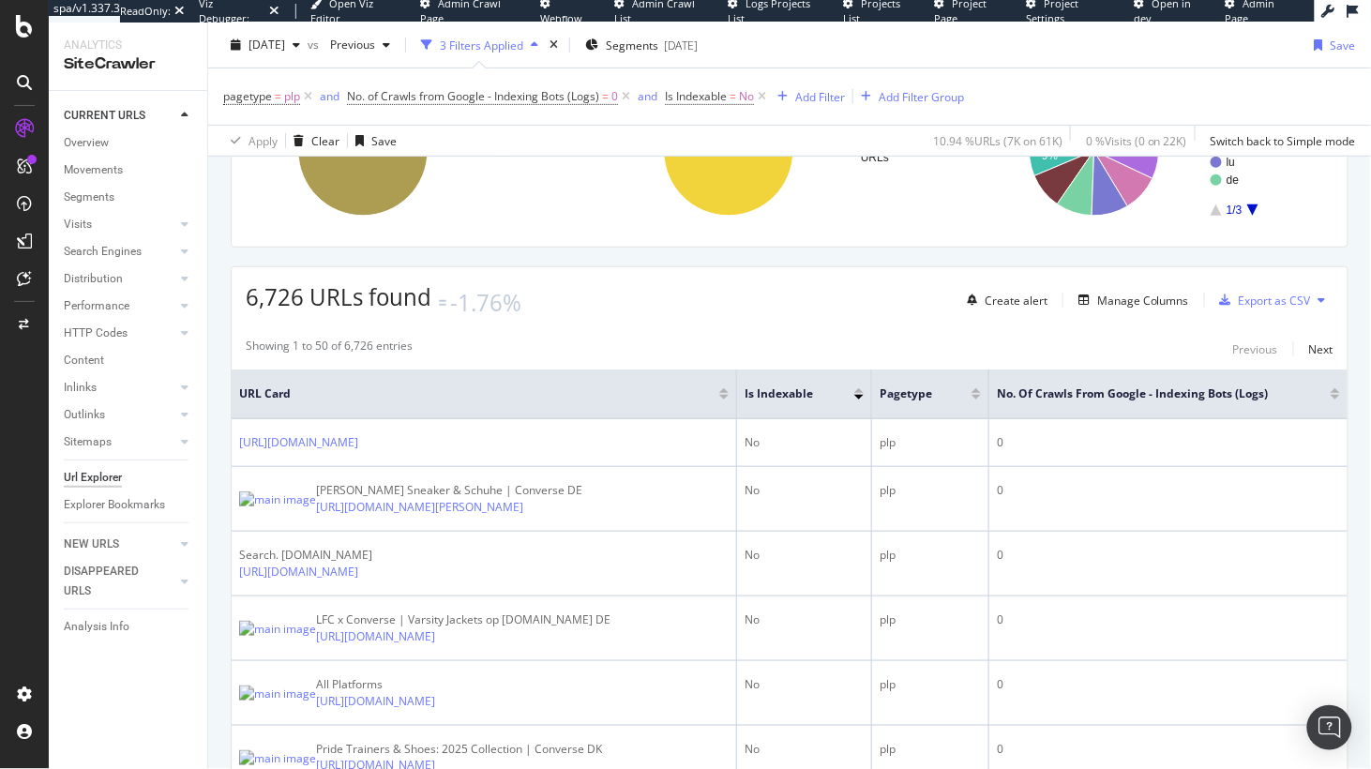
click at [658, 42] on span "Segments" at bounding box center [632, 45] width 53 height 16
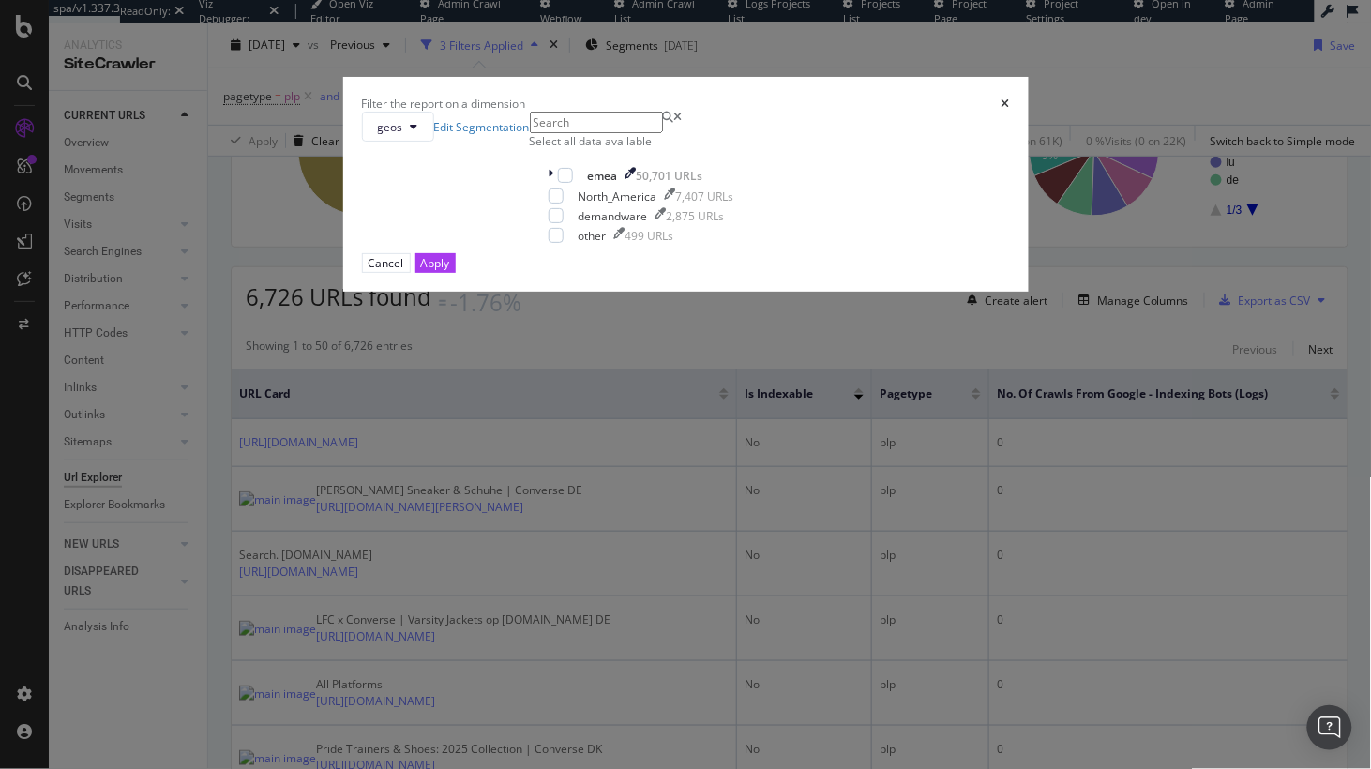
drag, startPoint x: 864, startPoint y: 230, endPoint x: 852, endPoint y: 237, distance: 13.5
click at [1001, 110] on icon "times" at bounding box center [1005, 103] width 8 height 11
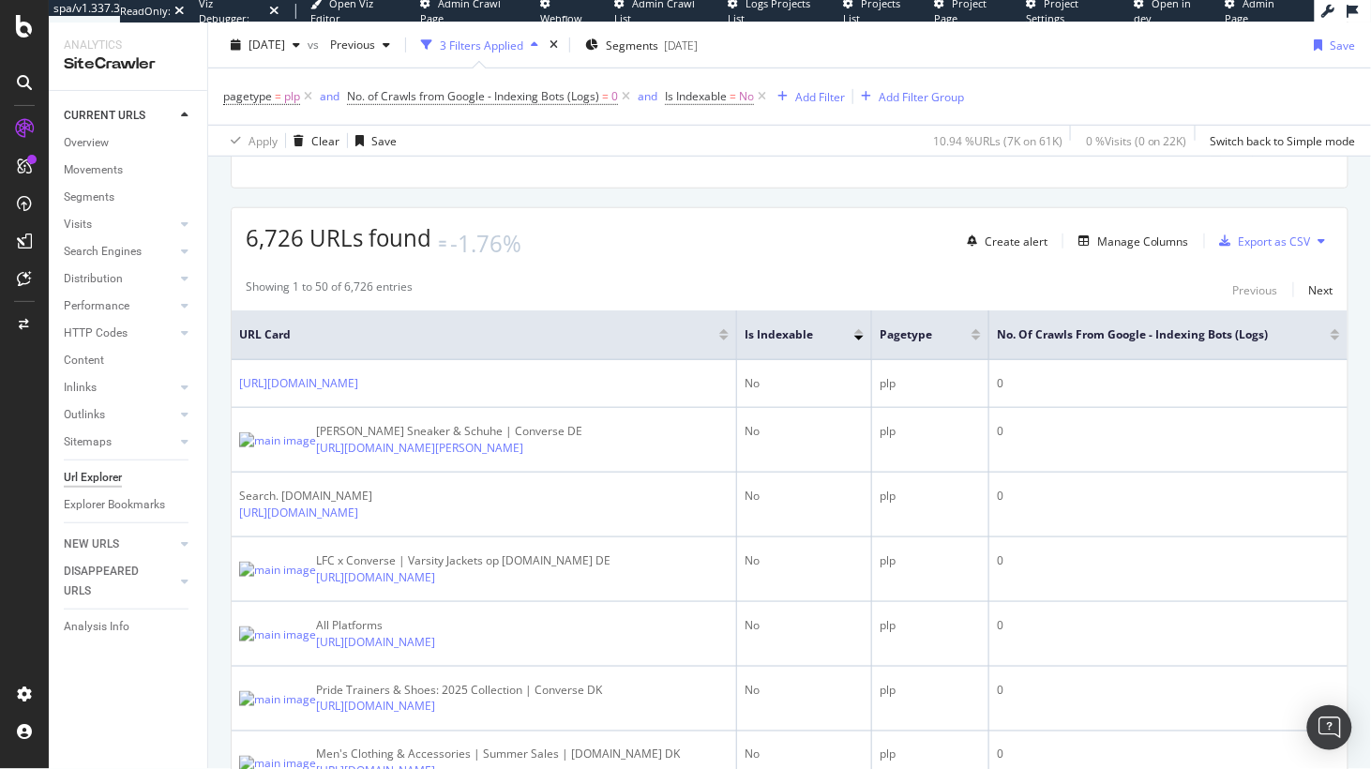
scroll to position [259, 0]
drag, startPoint x: 626, startPoint y: 280, endPoint x: 612, endPoint y: 281, distance: 14.1
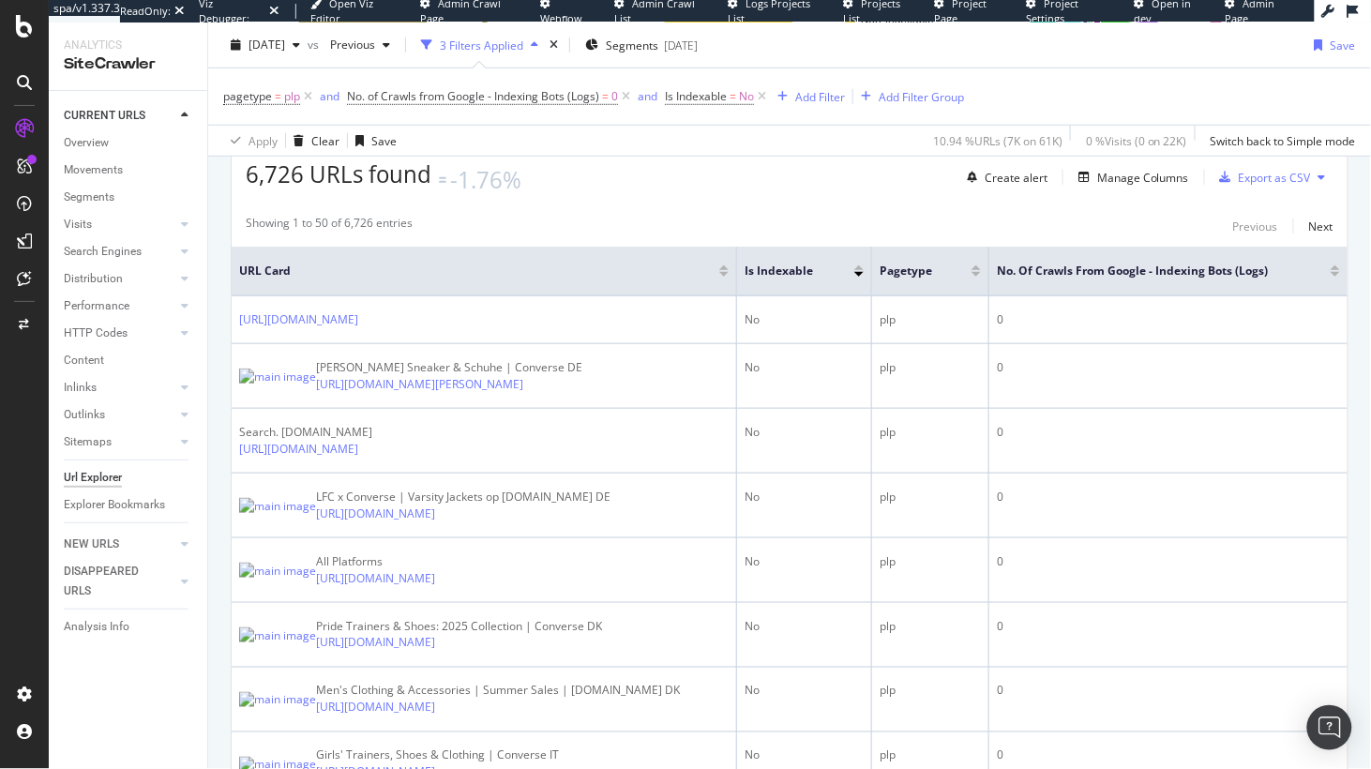
scroll to position [340, 0]
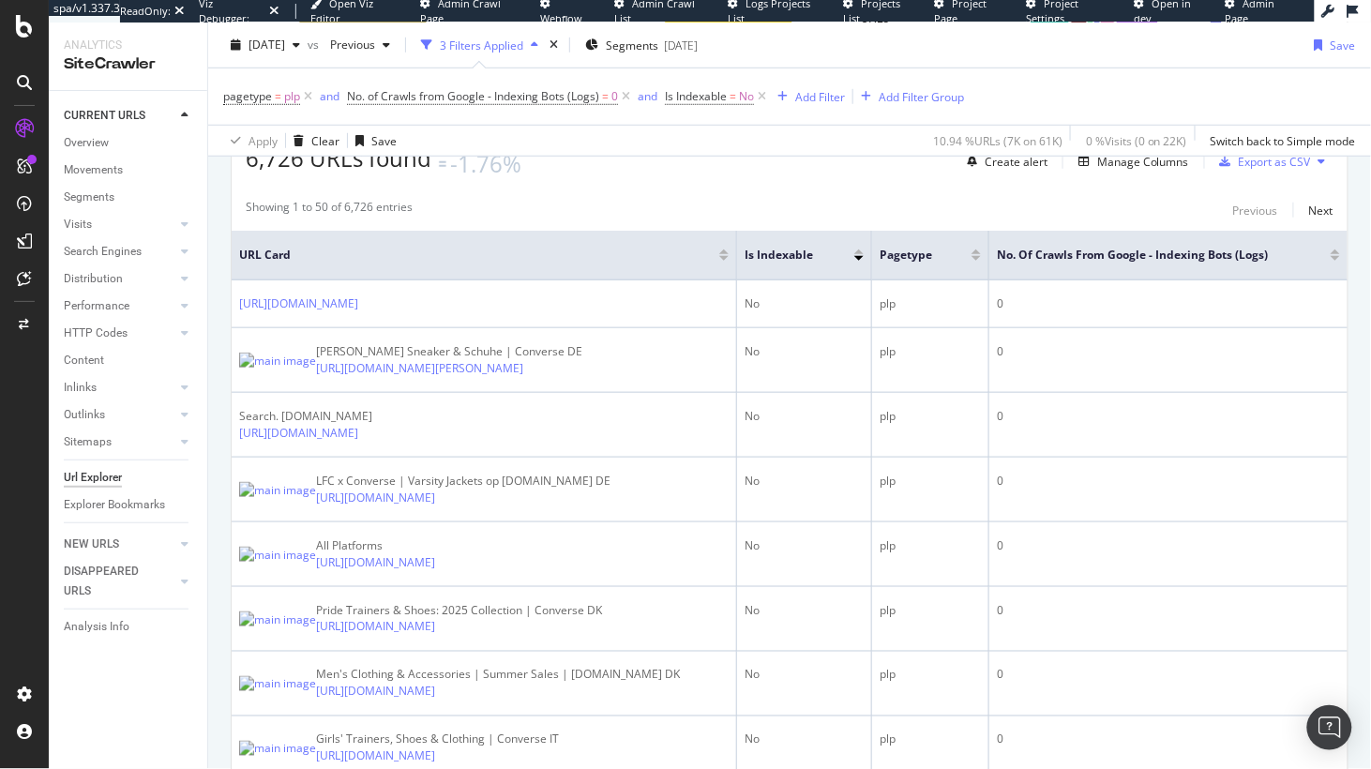
click at [584, 221] on div "Showing 1 to 50 of 6,726 entries Previous Next" at bounding box center [790, 210] width 1116 height 23
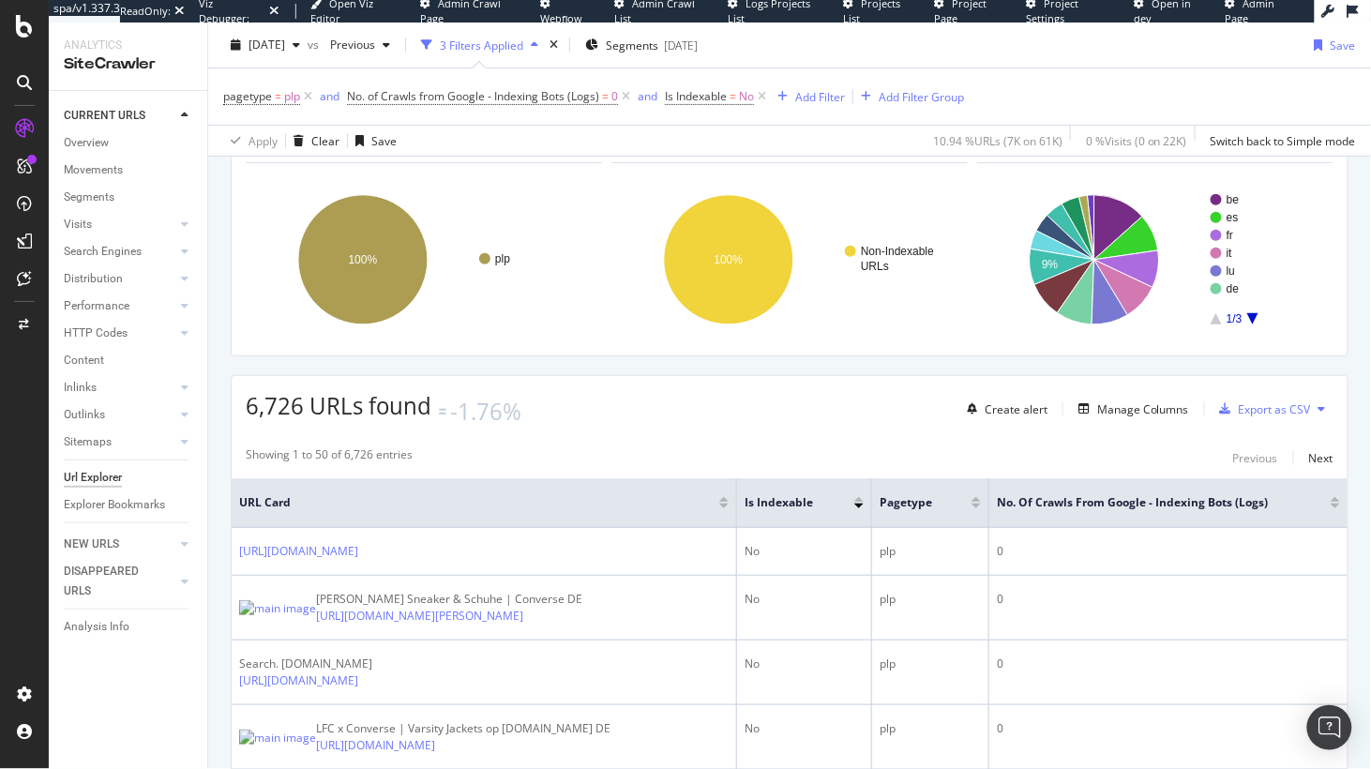
scroll to position [0, 0]
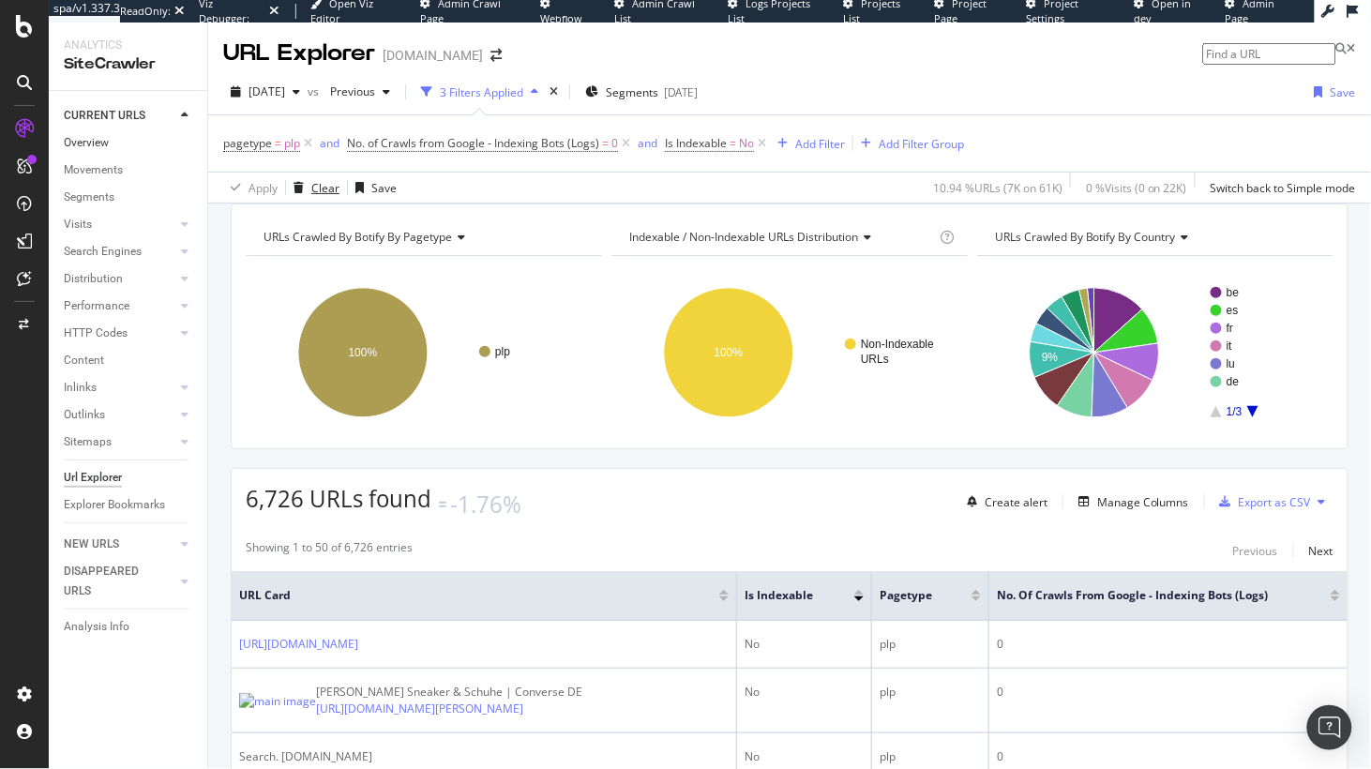
drag, startPoint x: 317, startPoint y: 185, endPoint x: 178, endPoint y: 136, distance: 147.1
click at [317, 185] on div "Clear" at bounding box center [325, 188] width 28 height 16
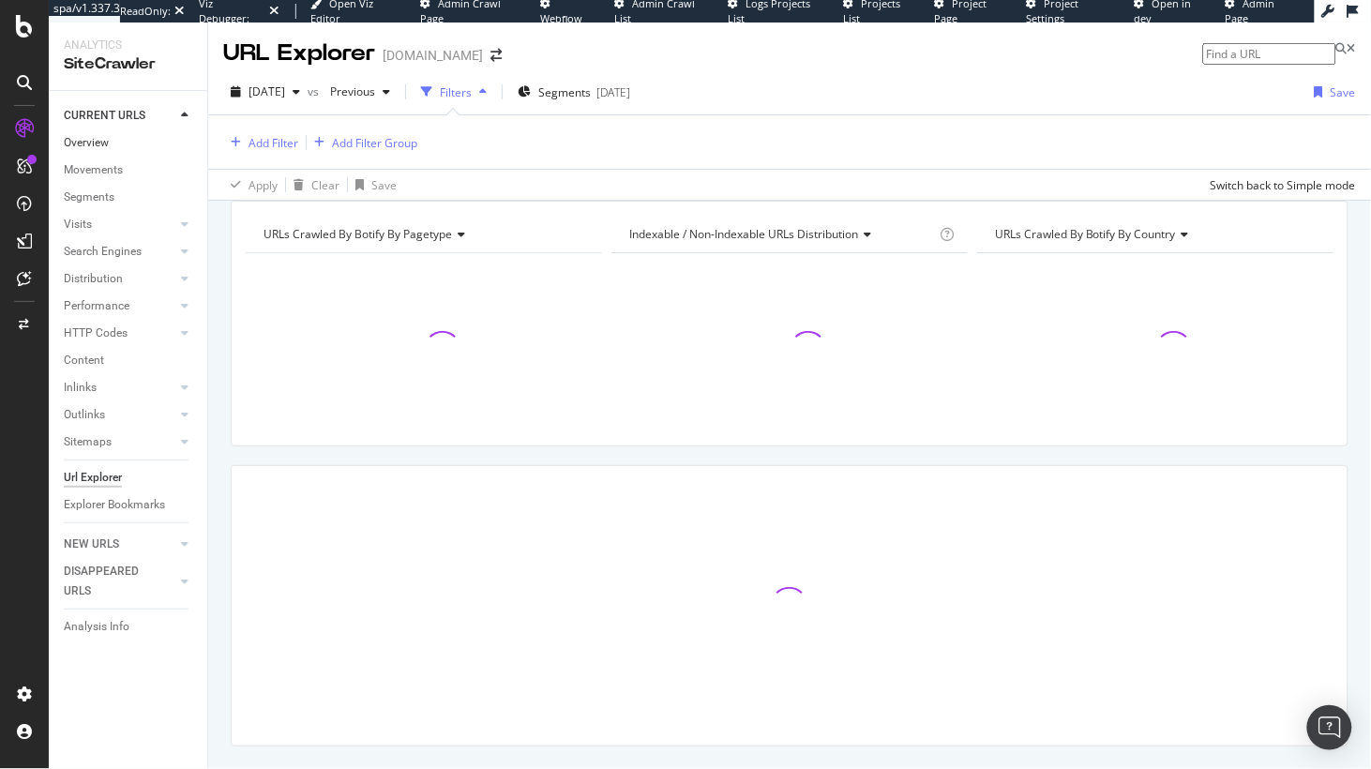
click at [129, 149] on link "Overview" at bounding box center [129, 143] width 130 height 20
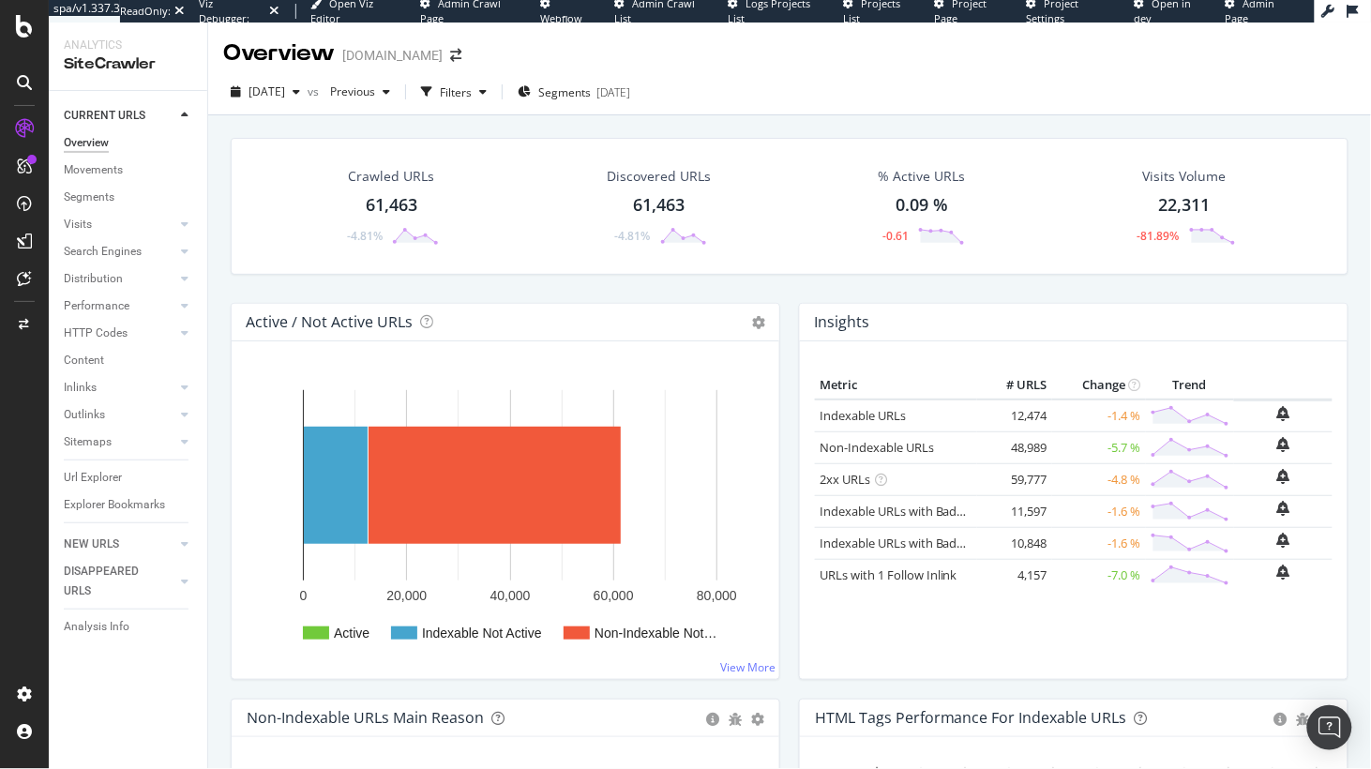
click at [223, 293] on div "Crawled URLs 61,463 -4.81% Discovered URLs 61,463 -4.81% % Active URLs 0.09 % -…" at bounding box center [789, 220] width 1136 height 165
click at [214, 273] on div "Crawled URLs 61,463 -4.81% Discovered URLs 61,463 -4.81% % Active URLs 0.09 % -…" at bounding box center [789, 488] width 1163 height 746
click at [220, 260] on div "Crawled URLs 61,463 -4.81% Discovered URLs 61,463 -4.81% % Active URLs 0.09 % -…" at bounding box center [789, 488] width 1163 height 746
click at [221, 513] on div "Active / Not Active URLs Chart (by Value) Chart (by Percentage) Table Expand Ex…" at bounding box center [505, 501] width 568 height 396
